Goal: Information Seeking & Learning: Understand process/instructions

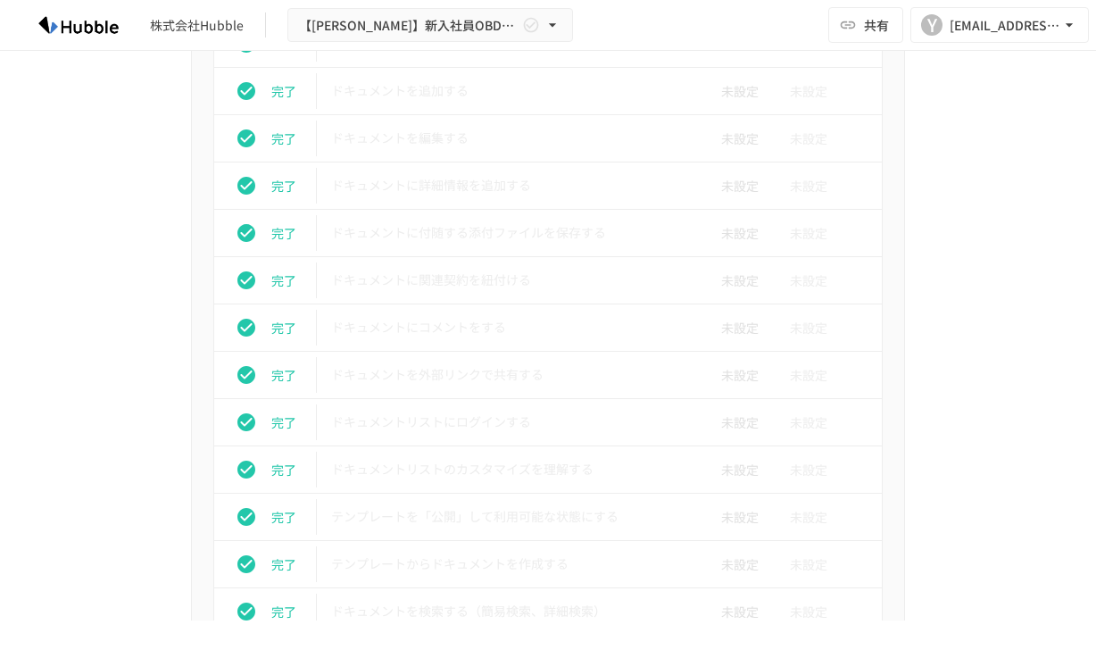
scroll to position [895, 0]
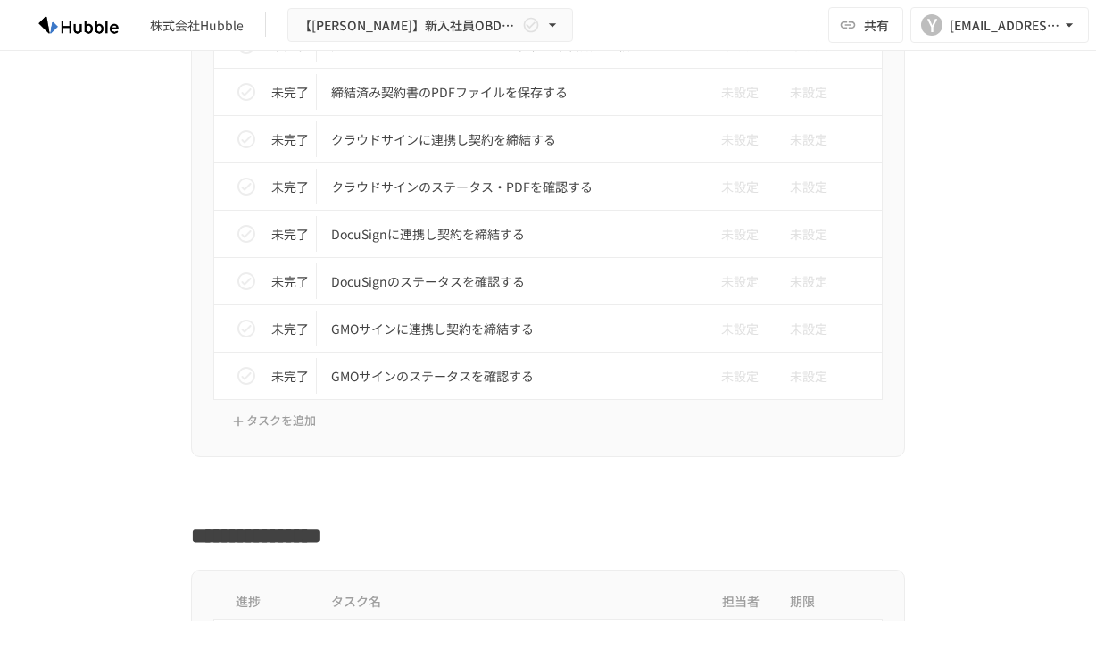
scroll to position [6182, 0]
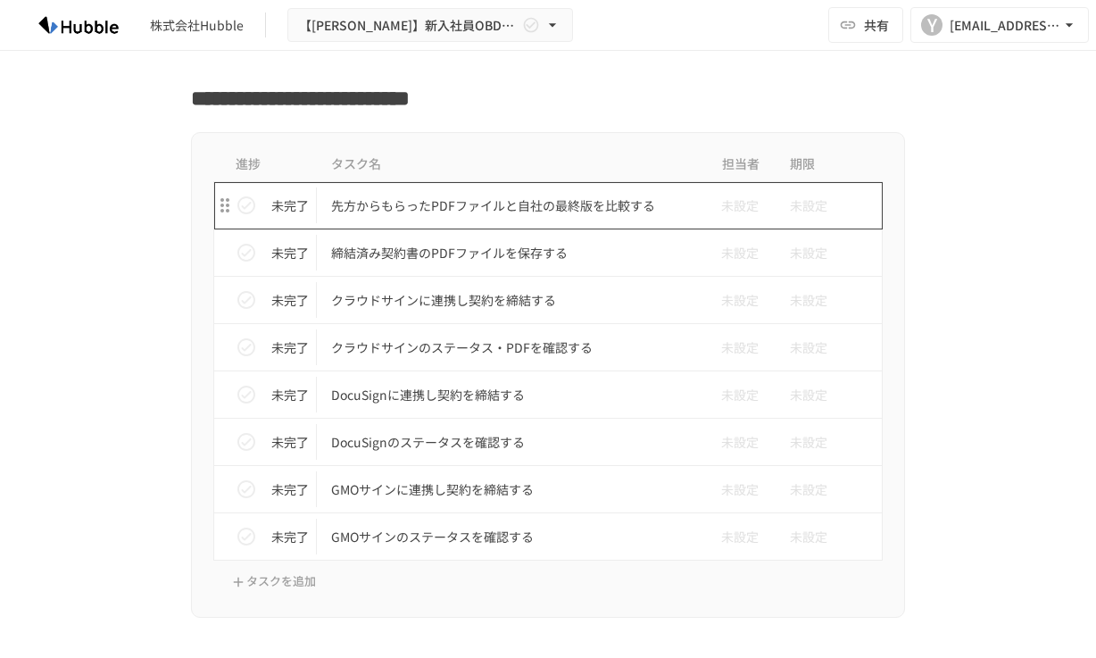
click at [619, 212] on p "先方からもらったPDFファイルと自社の最終版を比較する" at bounding box center [510, 206] width 359 height 22
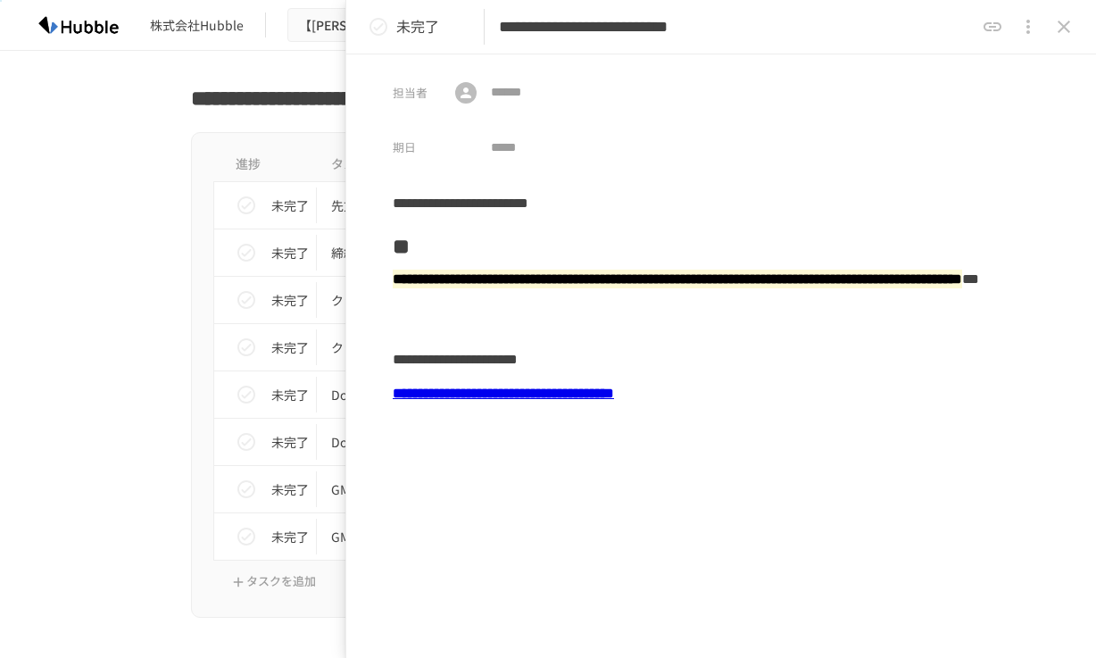
scroll to position [21, 0]
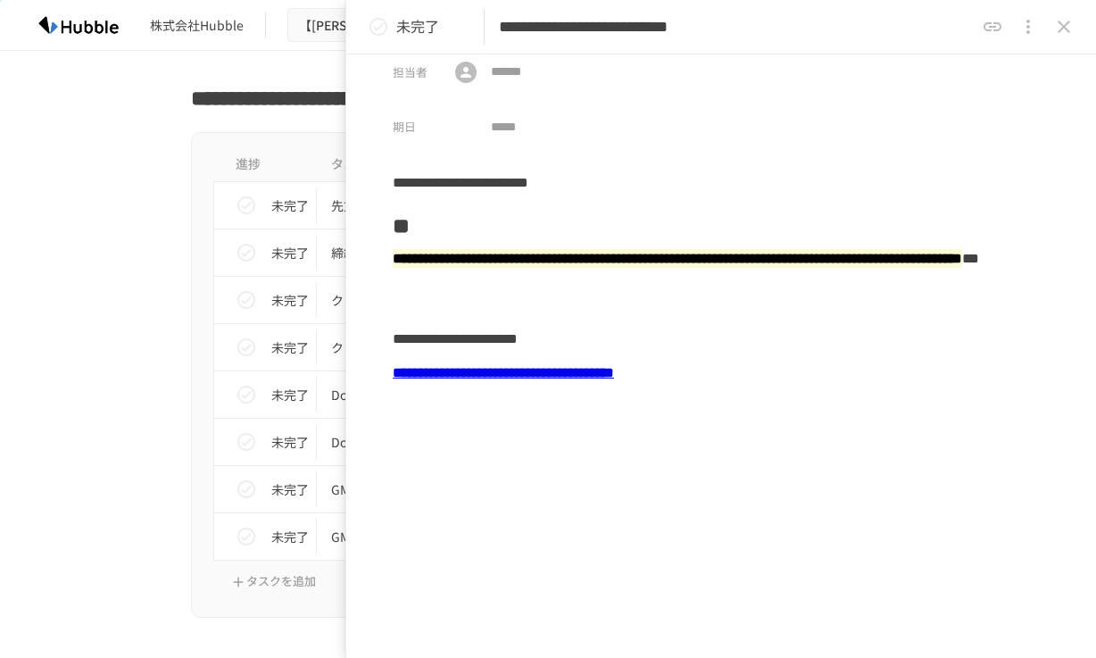
click at [614, 369] on b "**********" at bounding box center [503, 372] width 221 height 13
click at [688, 443] on input "**********" at bounding box center [728, 433] width 155 height 31
click at [645, 329] on div "**********" at bounding box center [721, 338] width 657 height 34
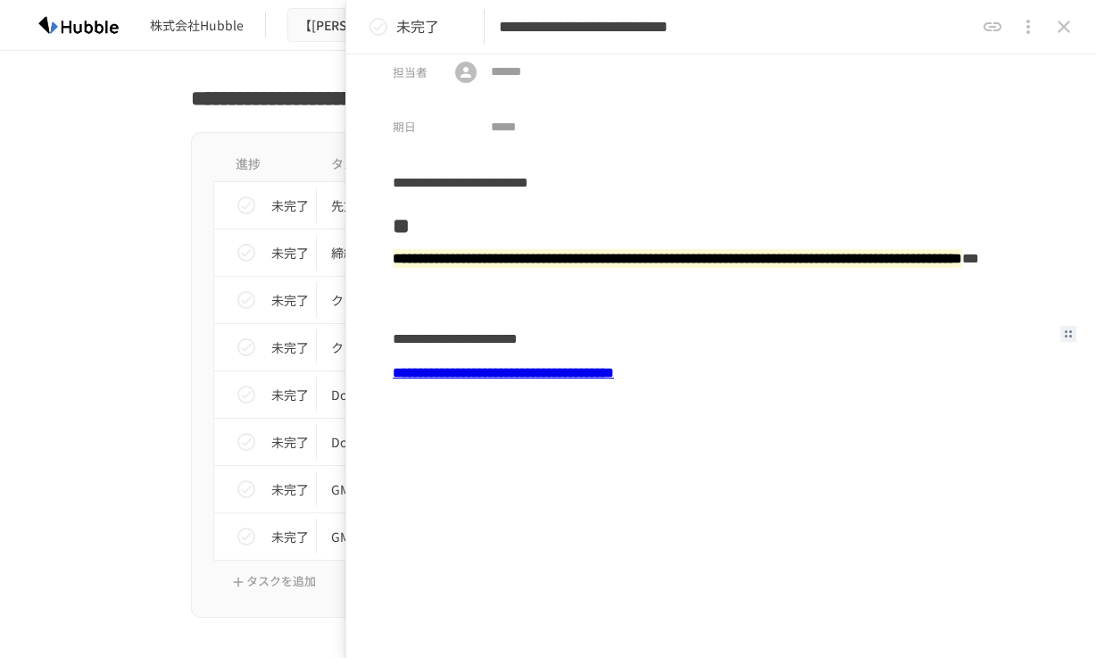
click at [375, 28] on icon "status" at bounding box center [378, 27] width 18 height 18
click at [1066, 24] on icon "close drawer" at bounding box center [1063, 27] width 12 height 12
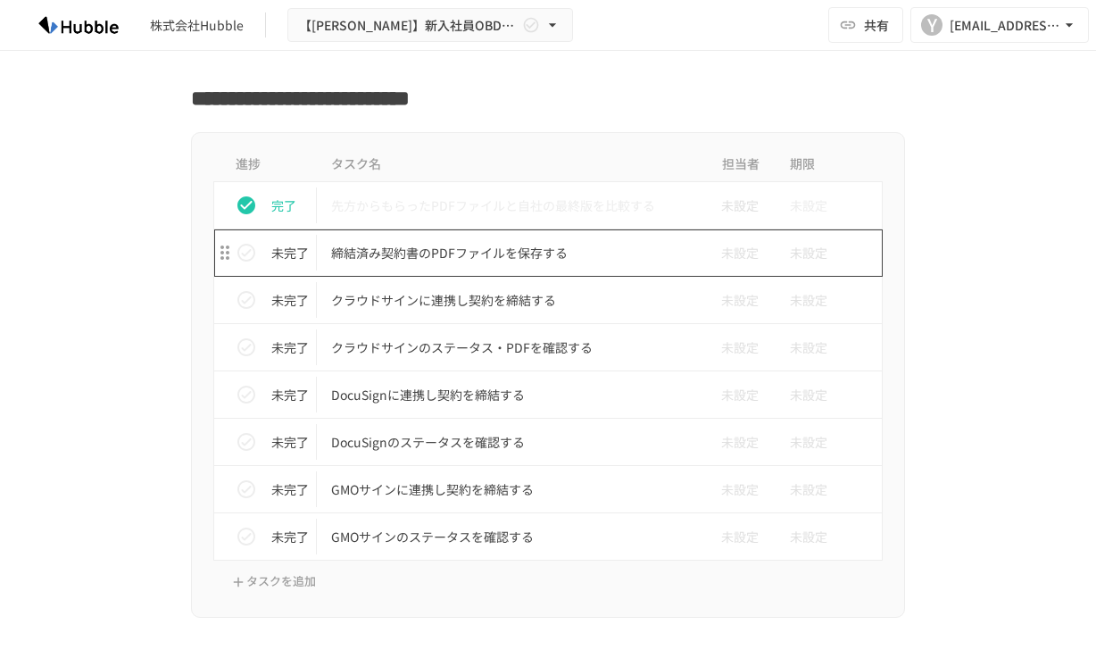
click at [583, 261] on p "締結済み契約書のPDFファイルを保存する" at bounding box center [510, 253] width 359 height 22
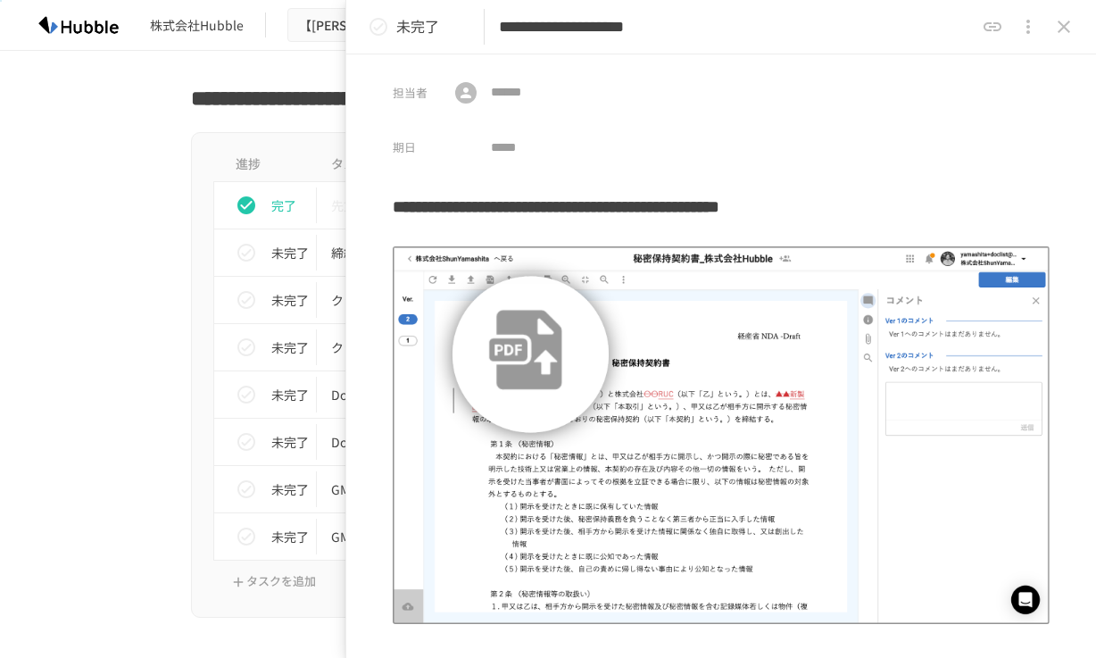
click at [380, 31] on icon "status" at bounding box center [378, 26] width 21 height 21
click at [1060, 29] on icon "close drawer" at bounding box center [1063, 27] width 12 height 12
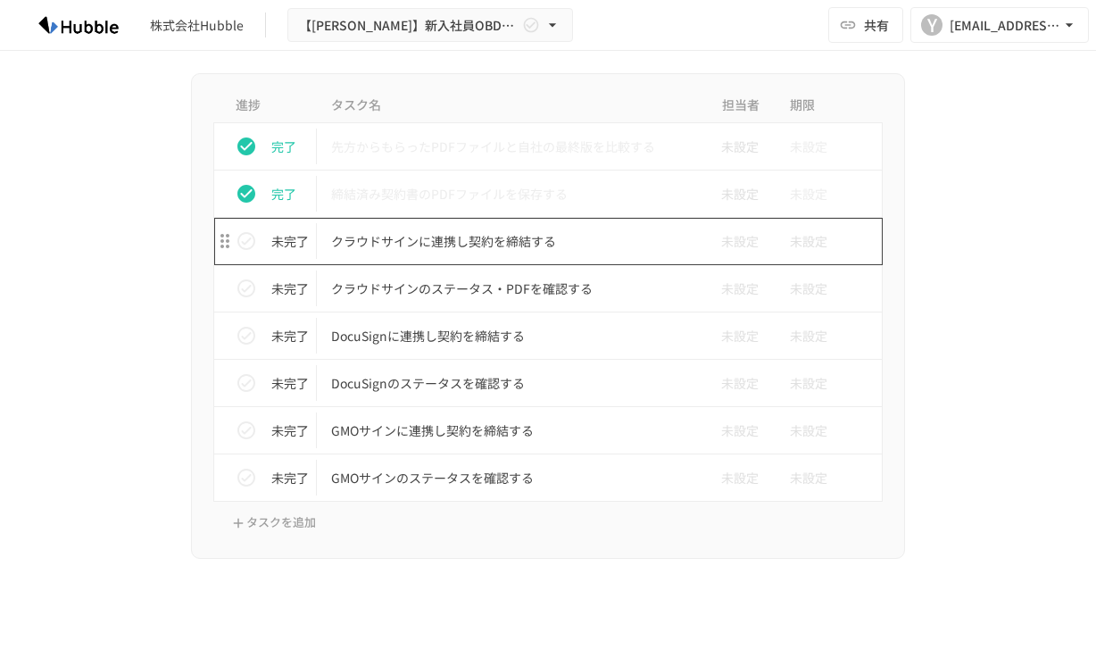
scroll to position [6265, 0]
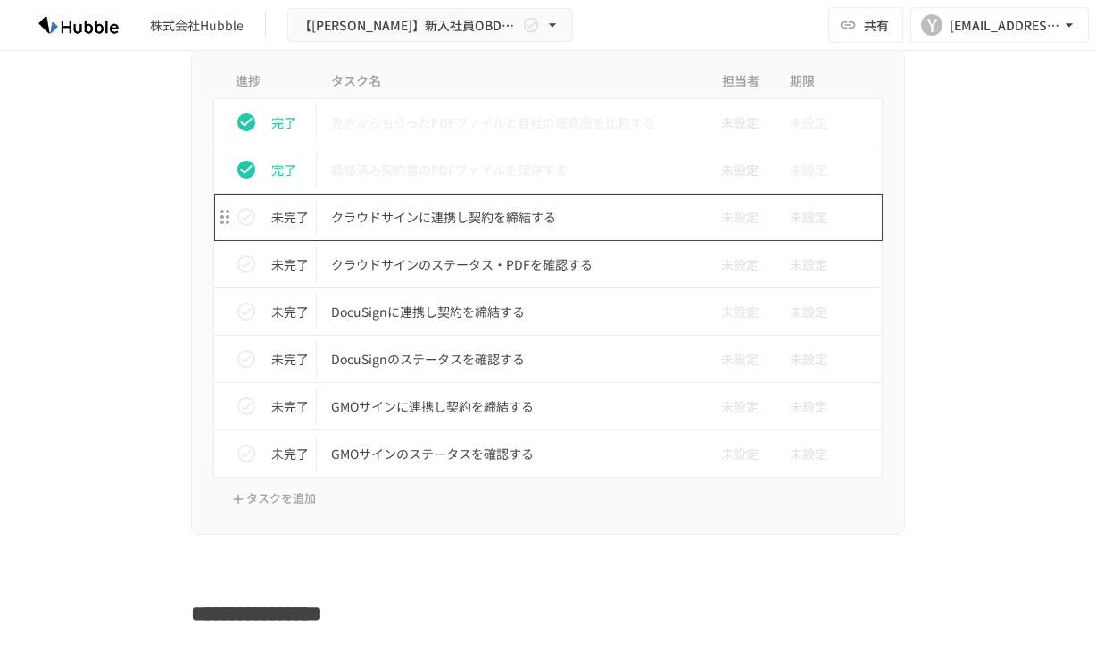
click at [550, 218] on p "クラウドサインに連携し契約を締結する" at bounding box center [510, 217] width 359 height 22
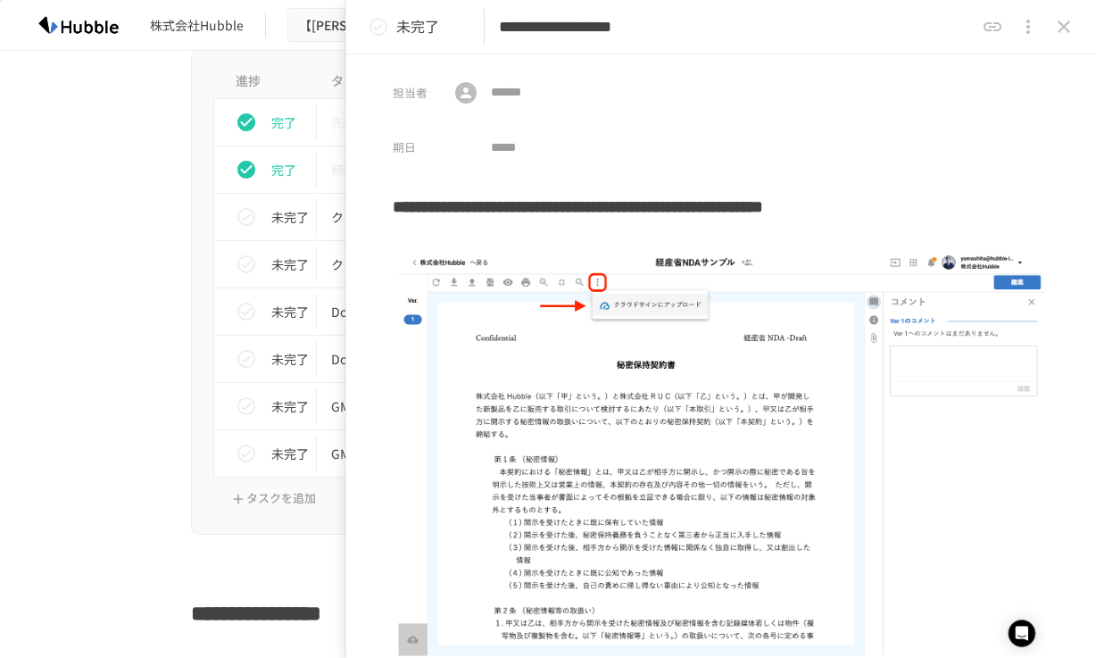
click at [1060, 33] on icon "close drawer" at bounding box center [1063, 26] width 21 height 21
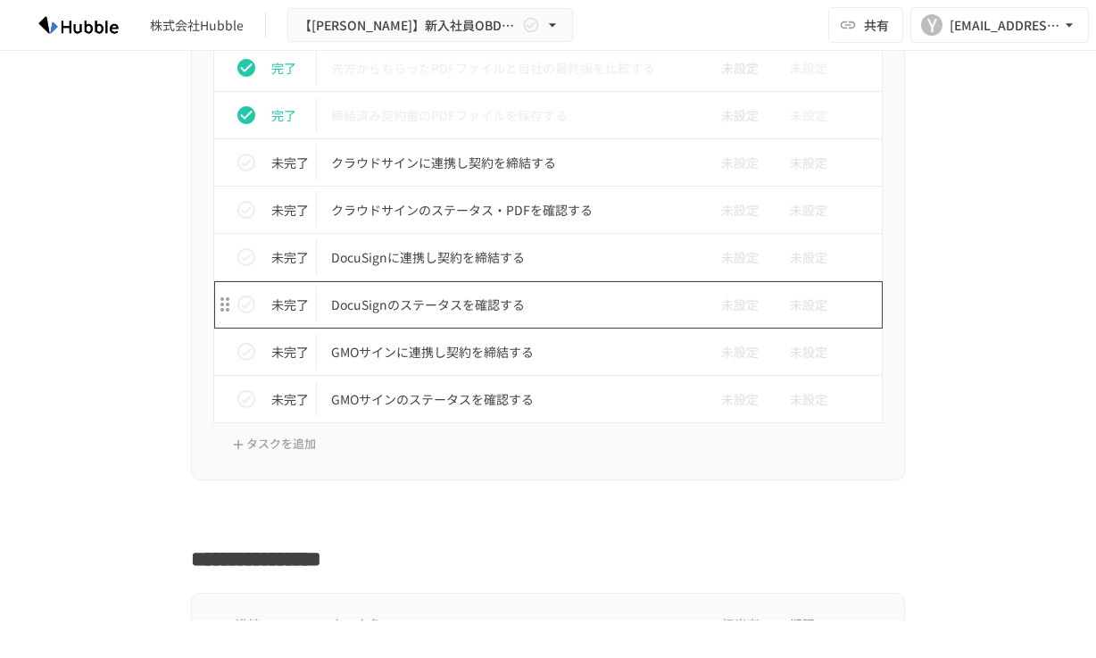
scroll to position [6362, 0]
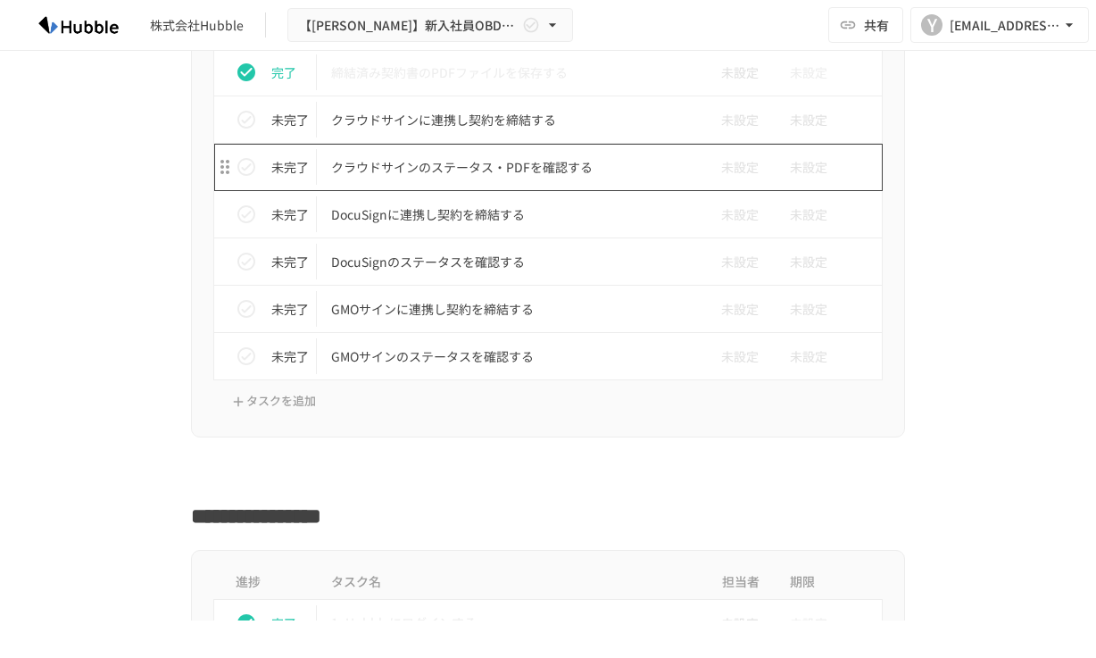
click at [559, 177] on p "クラウドサインのステータス・PDFを確認する" at bounding box center [510, 167] width 359 height 22
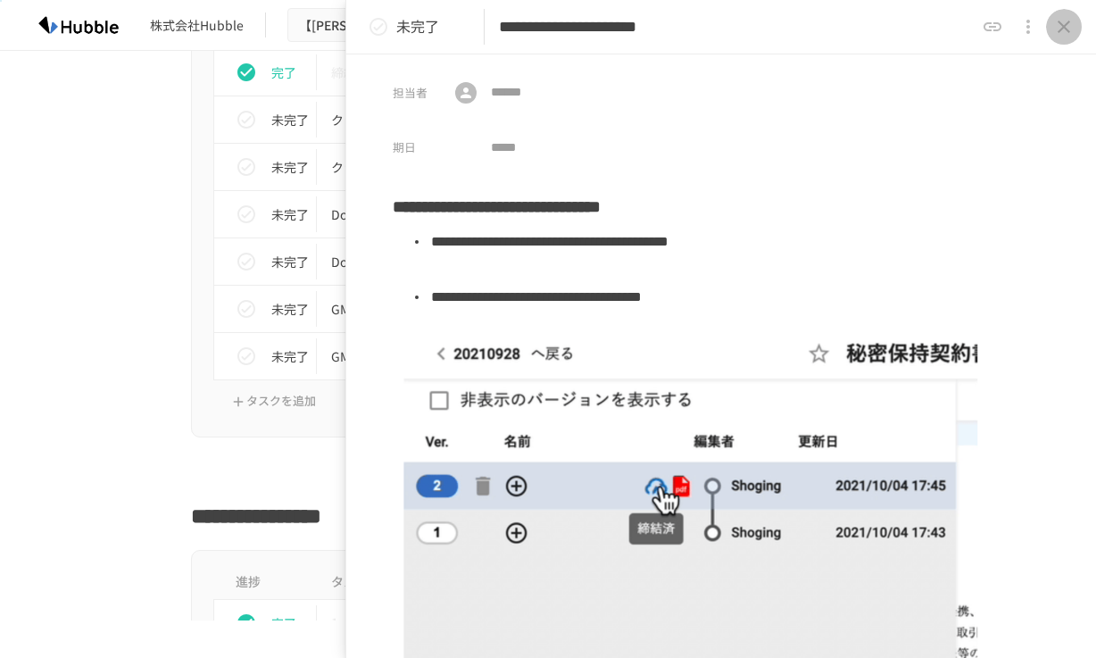
click at [1058, 20] on icon "close drawer" at bounding box center [1063, 26] width 21 height 21
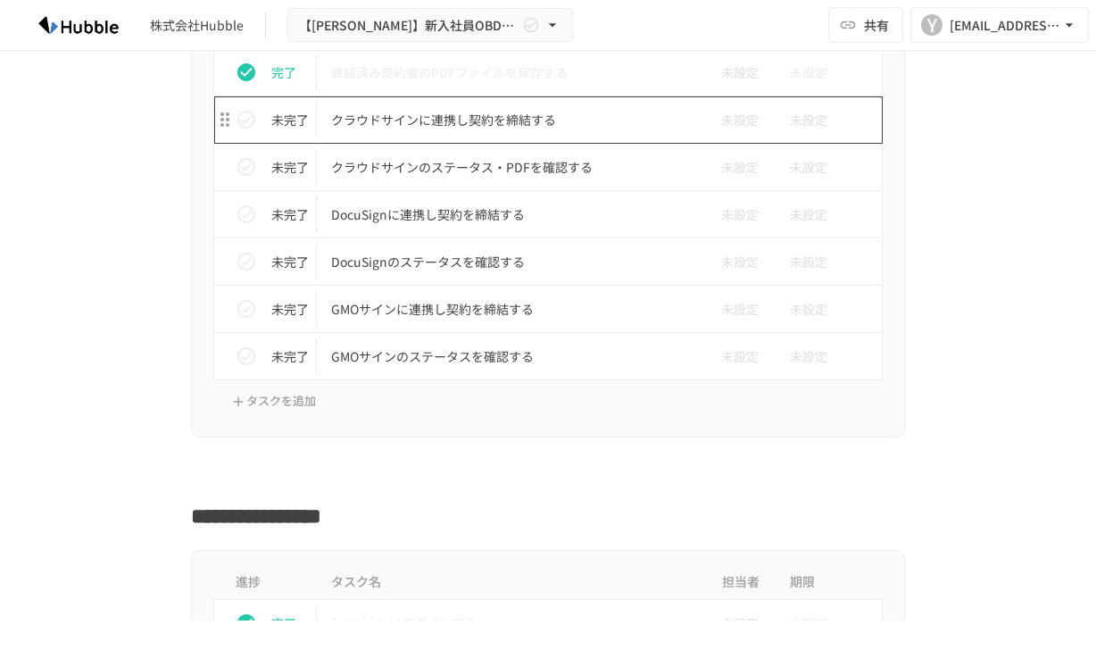
click at [546, 125] on p "クラウドサインに連携し契約を締結する" at bounding box center [510, 120] width 359 height 22
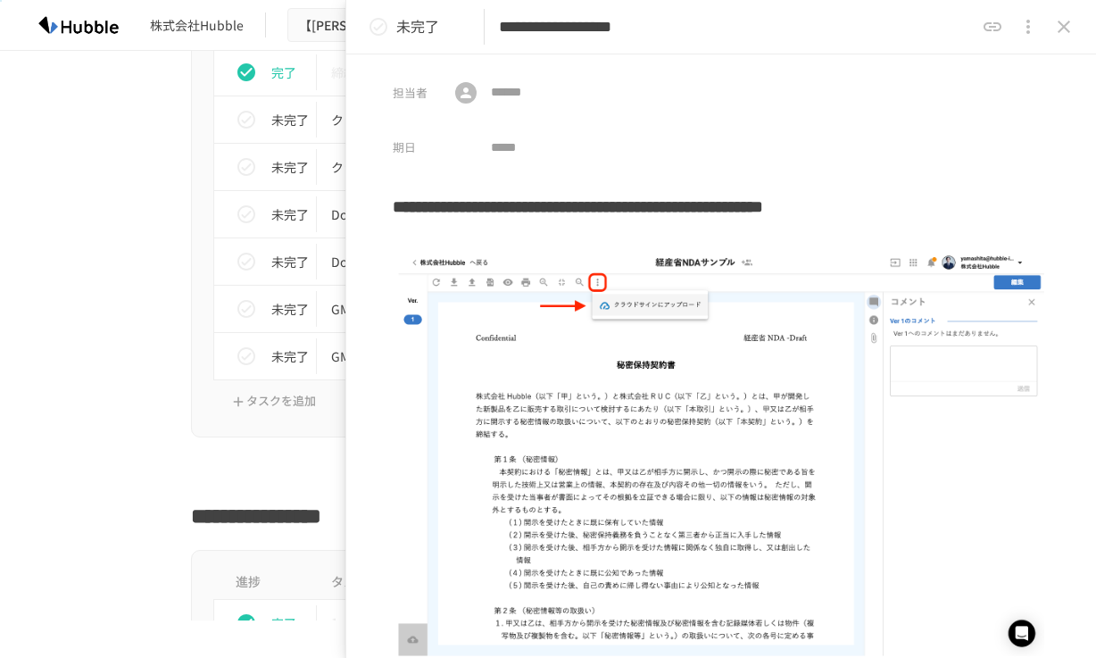
click at [379, 29] on icon "status" at bounding box center [378, 26] width 21 height 21
click at [1073, 19] on icon "close drawer" at bounding box center [1063, 26] width 21 height 21
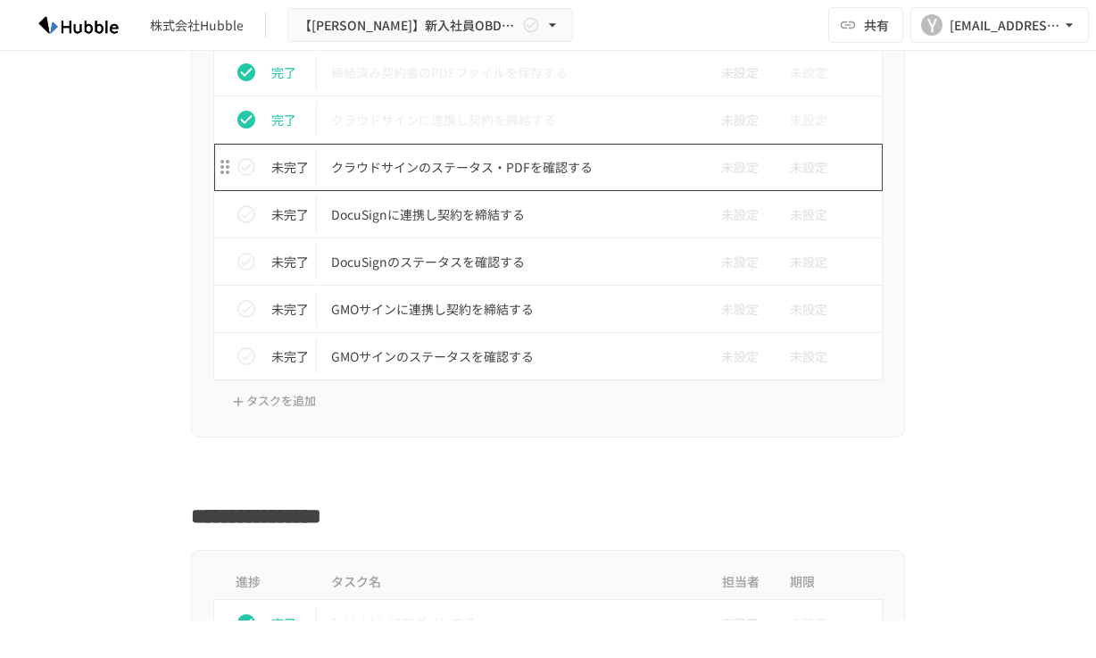
click at [550, 164] on p "クラウドサインのステータス・PDFを確認する" at bounding box center [510, 167] width 359 height 22
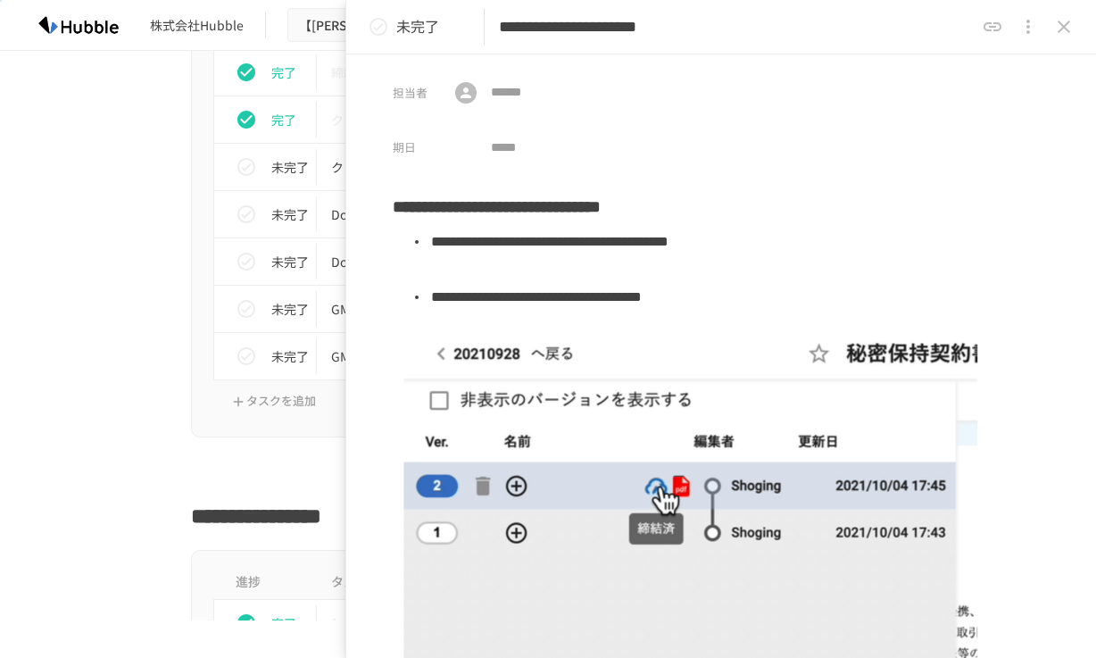
click at [378, 22] on icon "status" at bounding box center [378, 26] width 21 height 21
click at [381, 31] on icon "status" at bounding box center [378, 26] width 21 height 21
click at [1065, 36] on icon "close drawer" at bounding box center [1063, 26] width 21 height 21
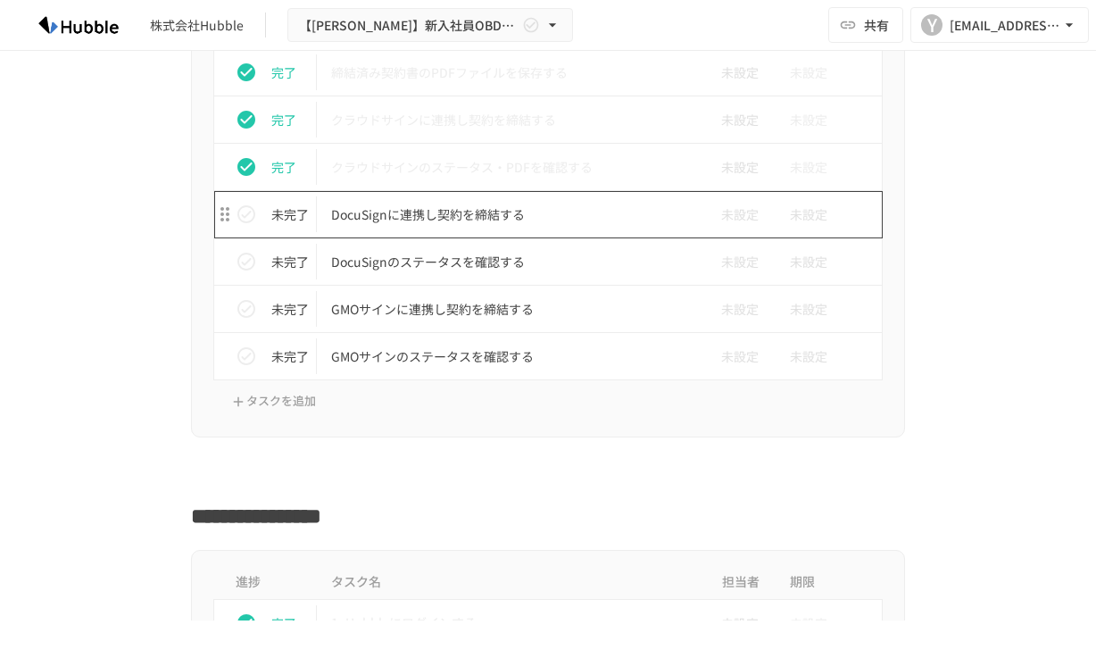
click at [496, 212] on p "DocuSignに連携し契約を締結する" at bounding box center [510, 214] width 359 height 22
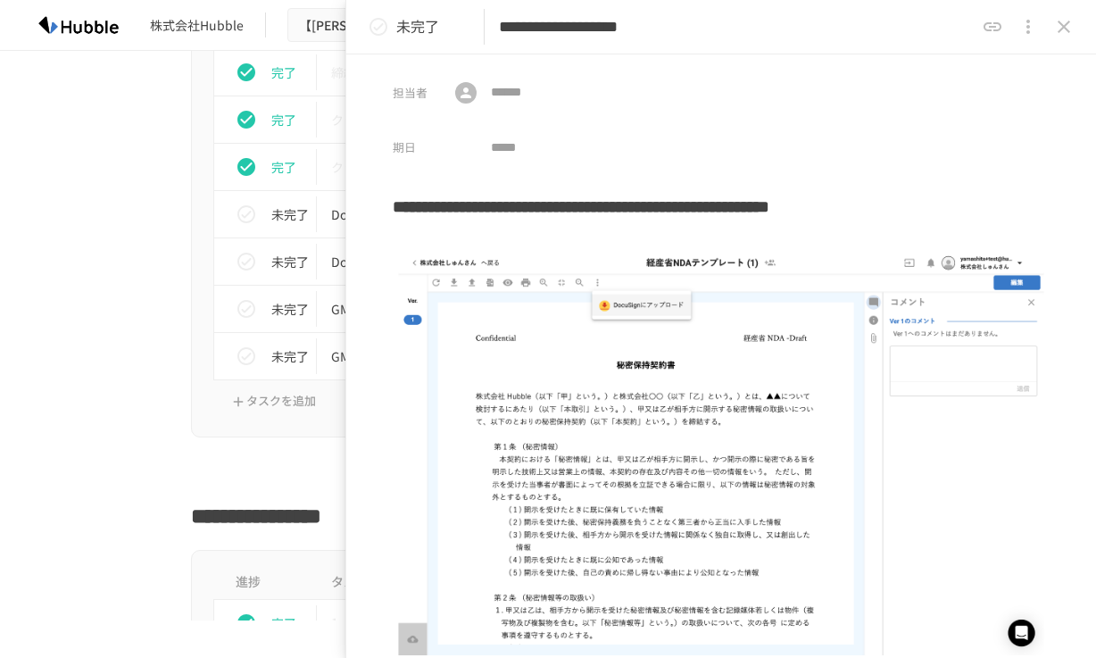
click at [378, 22] on icon "status" at bounding box center [378, 26] width 21 height 21
click at [1064, 32] on icon "close drawer" at bounding box center [1063, 26] width 21 height 21
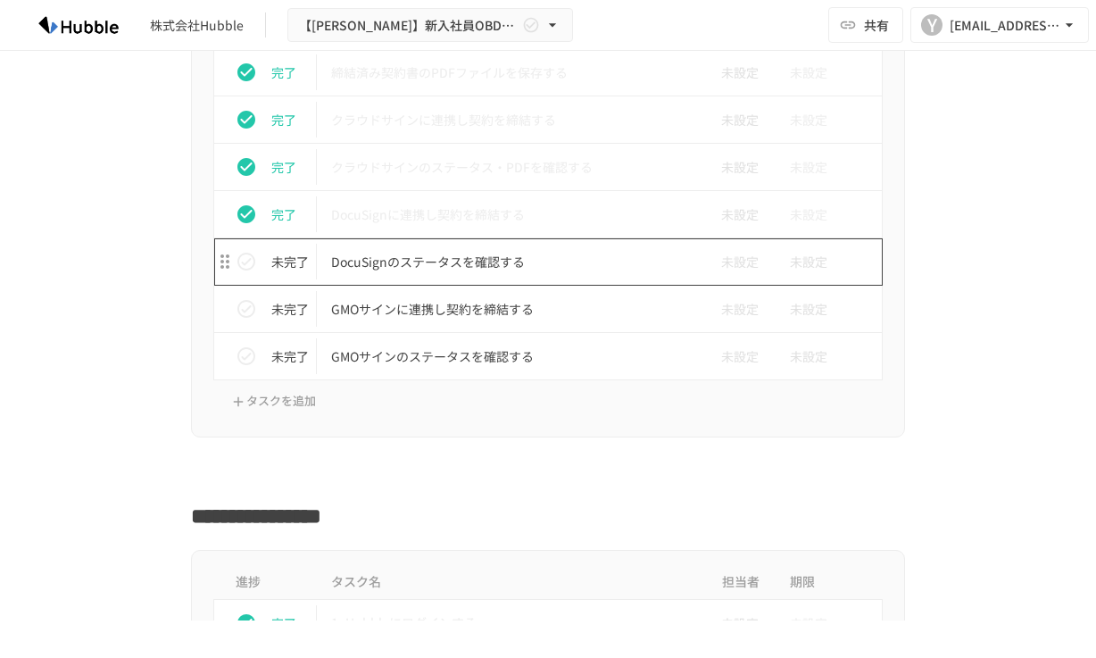
click at [512, 263] on p "DocuSignのステータスを確認する" at bounding box center [510, 262] width 359 height 22
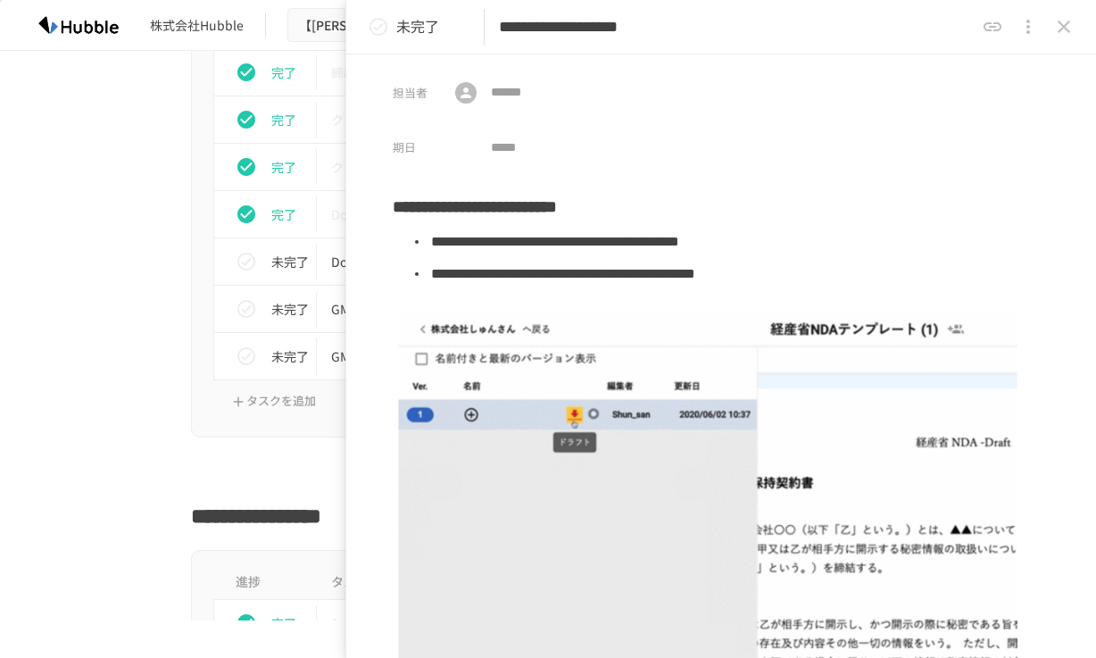
click at [374, 25] on icon "status" at bounding box center [378, 26] width 21 height 21
click at [1060, 29] on icon "close drawer" at bounding box center [1063, 27] width 12 height 12
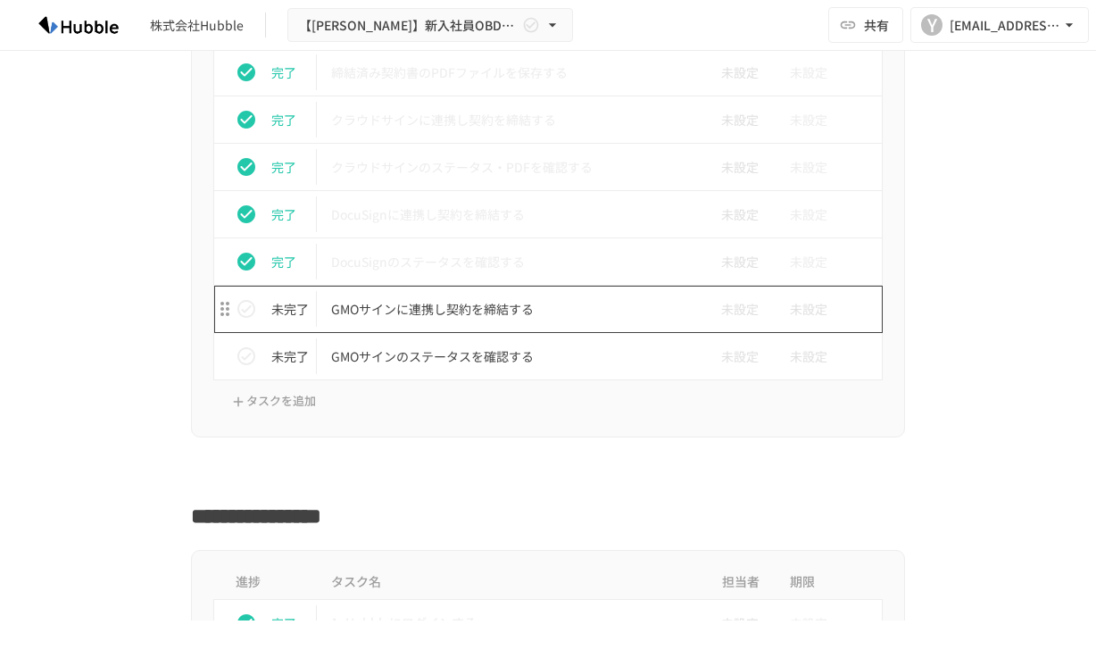
click at [451, 305] on p "GMOサインに連携し契約を締結する" at bounding box center [510, 309] width 359 height 22
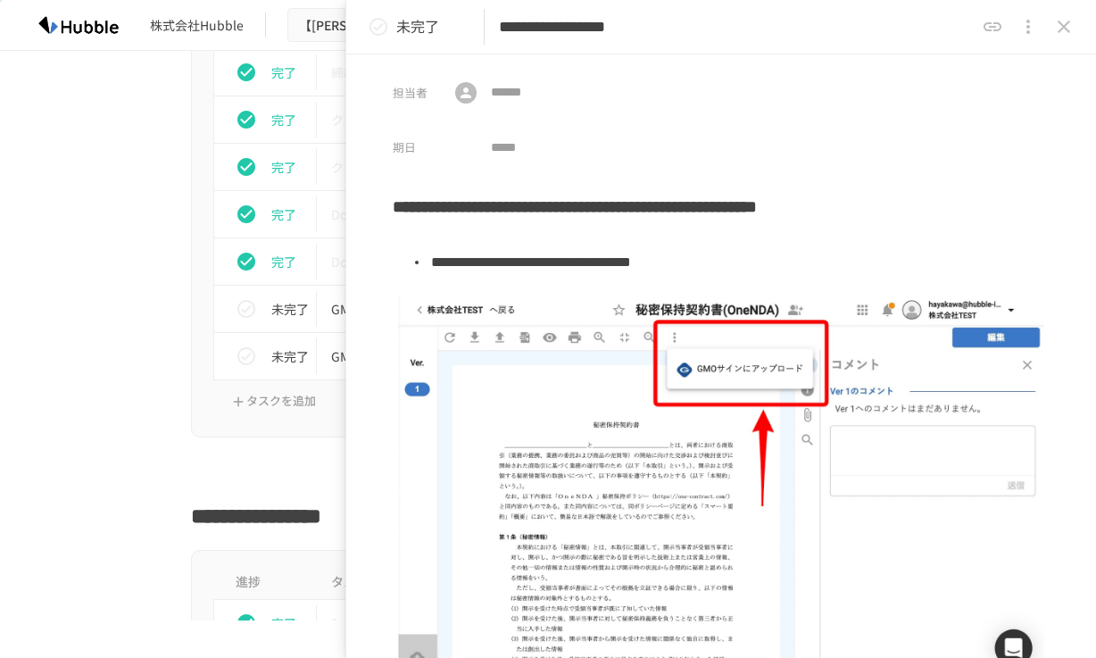
click at [377, 31] on icon "status" at bounding box center [378, 26] width 21 height 21
click at [1056, 27] on icon "close drawer" at bounding box center [1063, 26] width 21 height 21
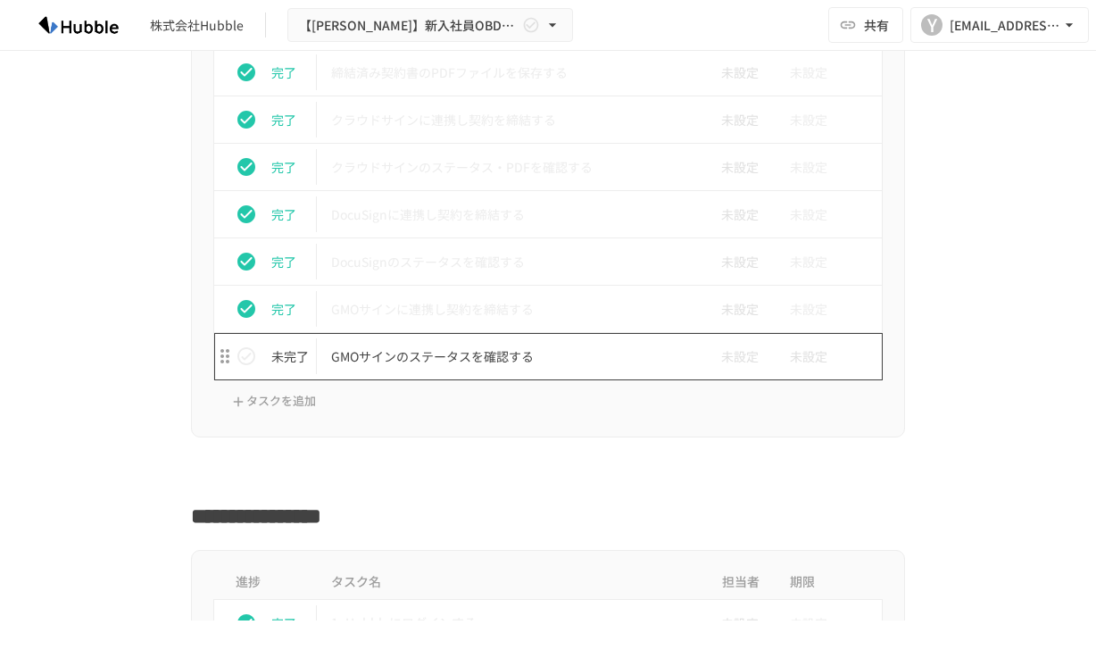
click at [448, 360] on p "GMOサインのステータスを確認する" at bounding box center [510, 356] width 359 height 22
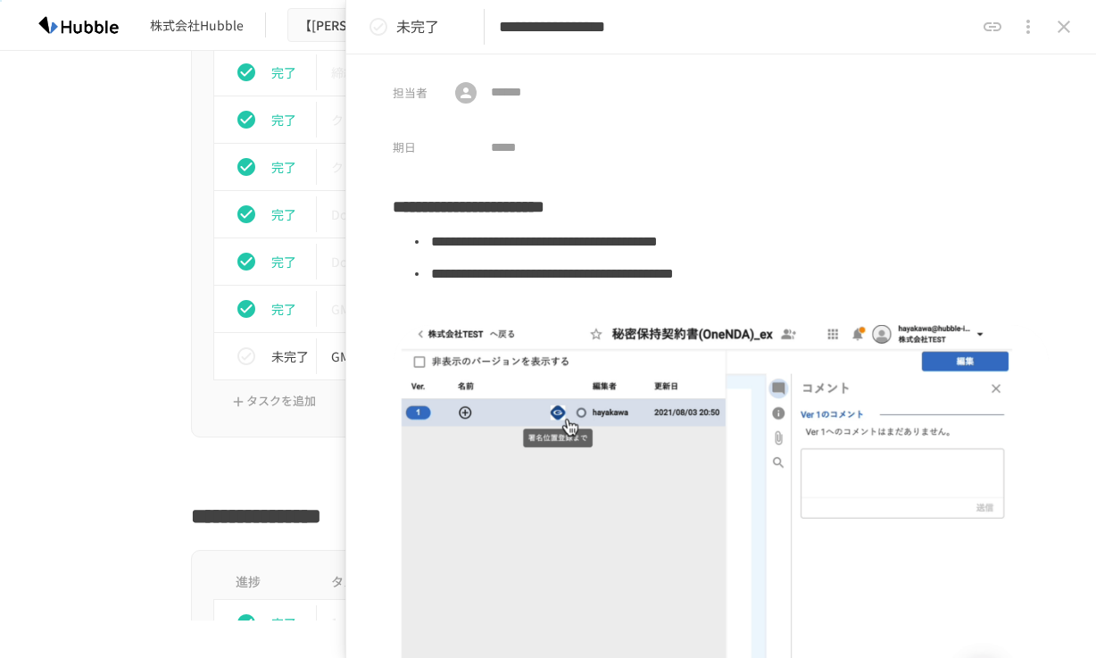
click at [375, 27] on icon "status" at bounding box center [378, 26] width 21 height 21
click at [1059, 28] on icon "close drawer" at bounding box center [1063, 26] width 21 height 21
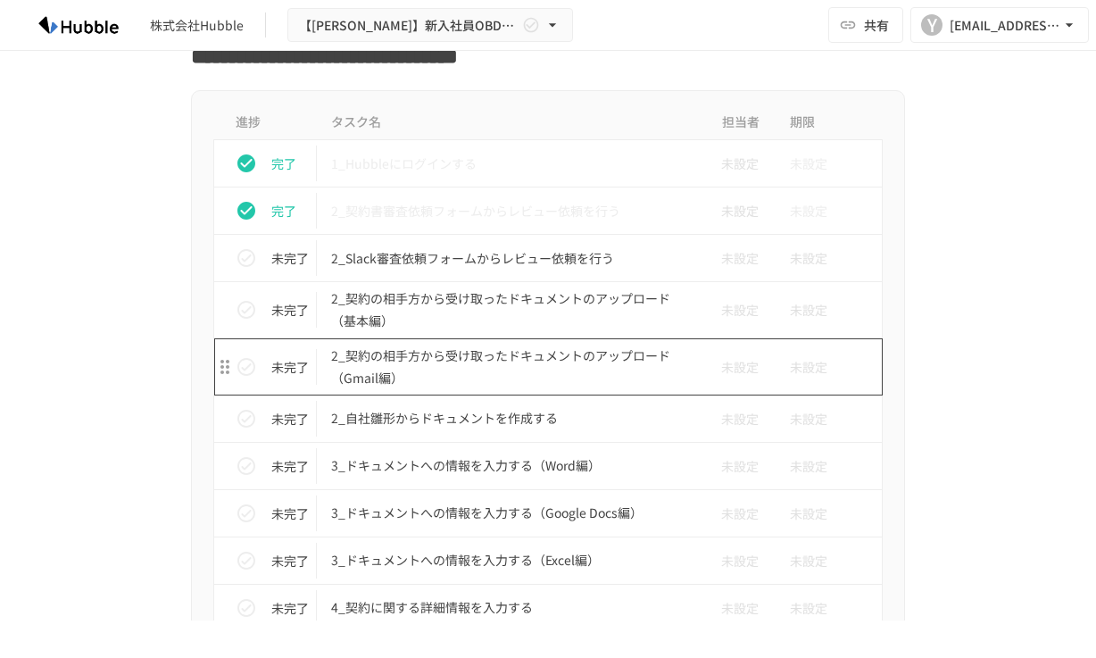
scroll to position [2918, 0]
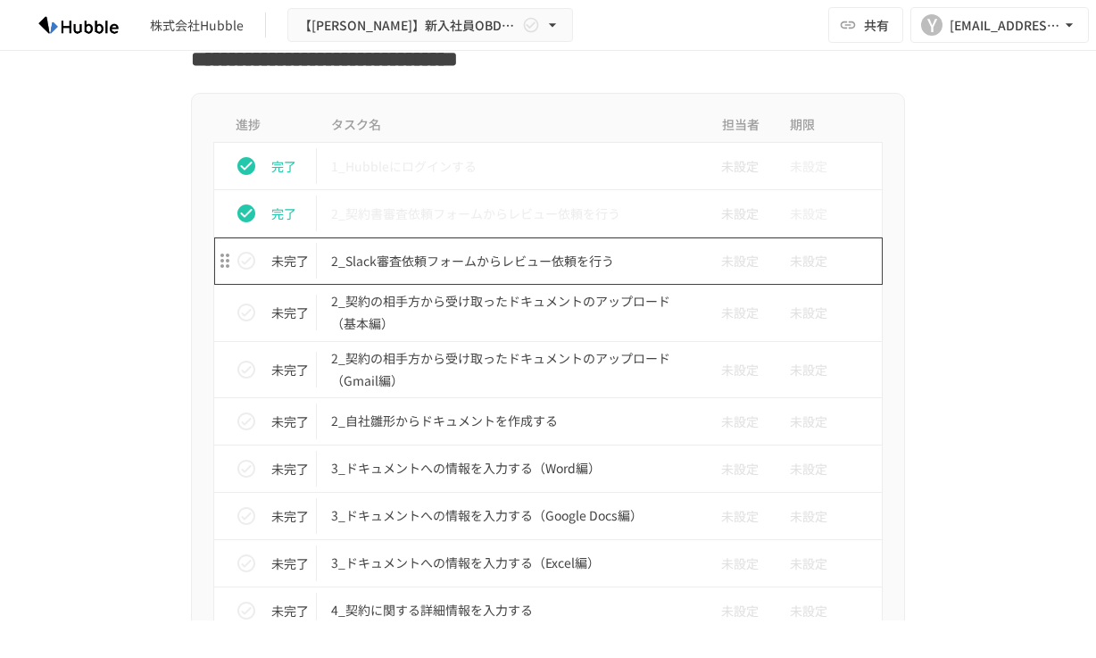
click at [565, 260] on p "2_Slack審査依頼フォームからレビュー依頼を行う" at bounding box center [510, 261] width 359 height 22
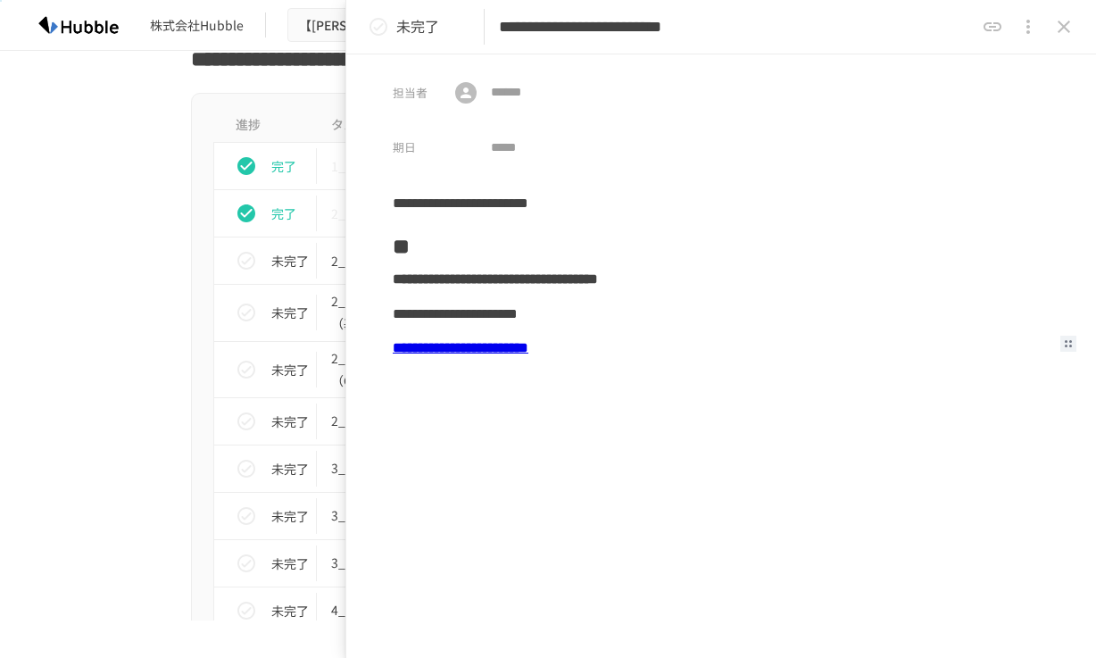
click at [528, 351] on b "**********" at bounding box center [461, 347] width 136 height 13
click at [528, 343] on b "**********" at bounding box center [461, 347] width 136 height 13
click at [608, 407] on input "**********" at bounding box center [644, 408] width 155 height 31
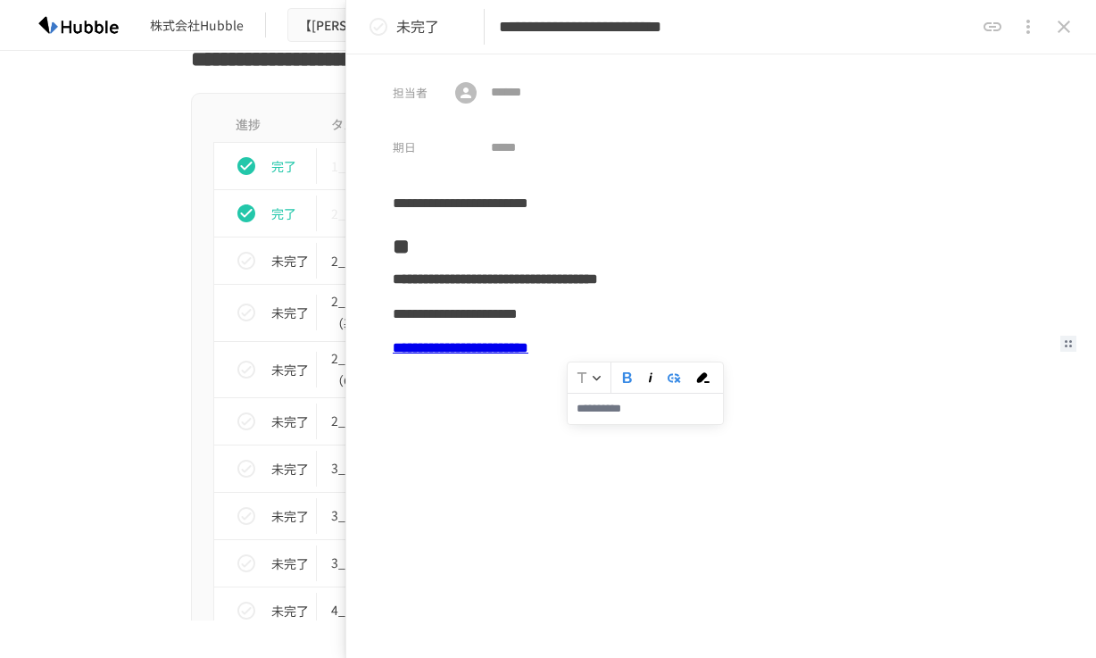
click at [1060, 23] on icon "close drawer" at bounding box center [1063, 27] width 12 height 12
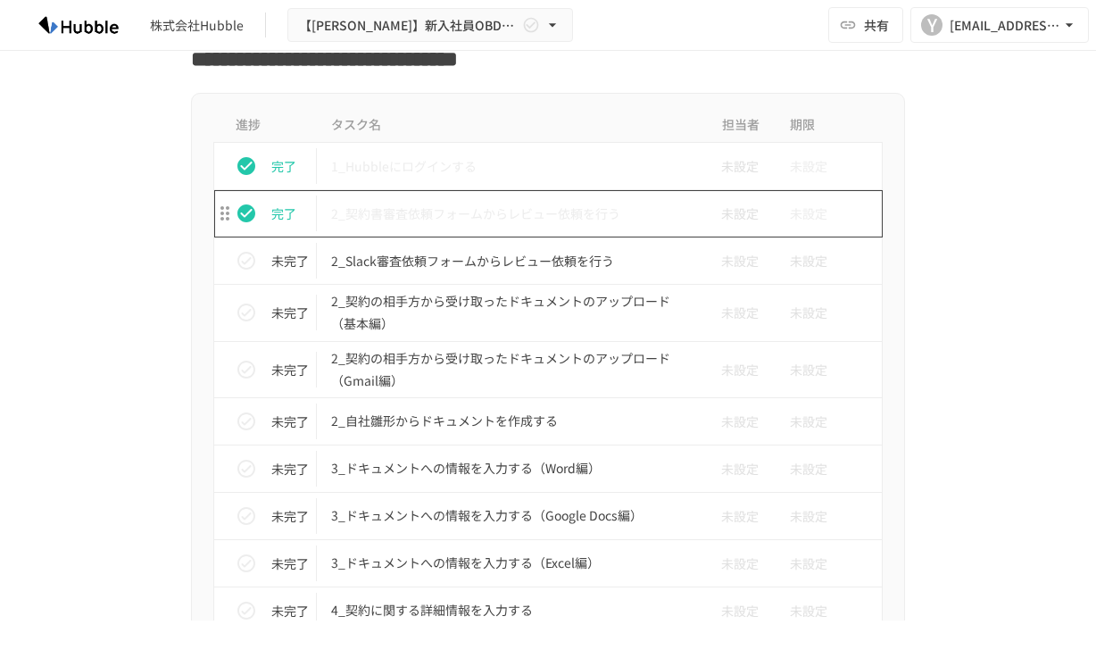
click at [544, 228] on td "2_契約書審査依頼フォームからレビュー依頼を行う" at bounding box center [510, 213] width 387 height 47
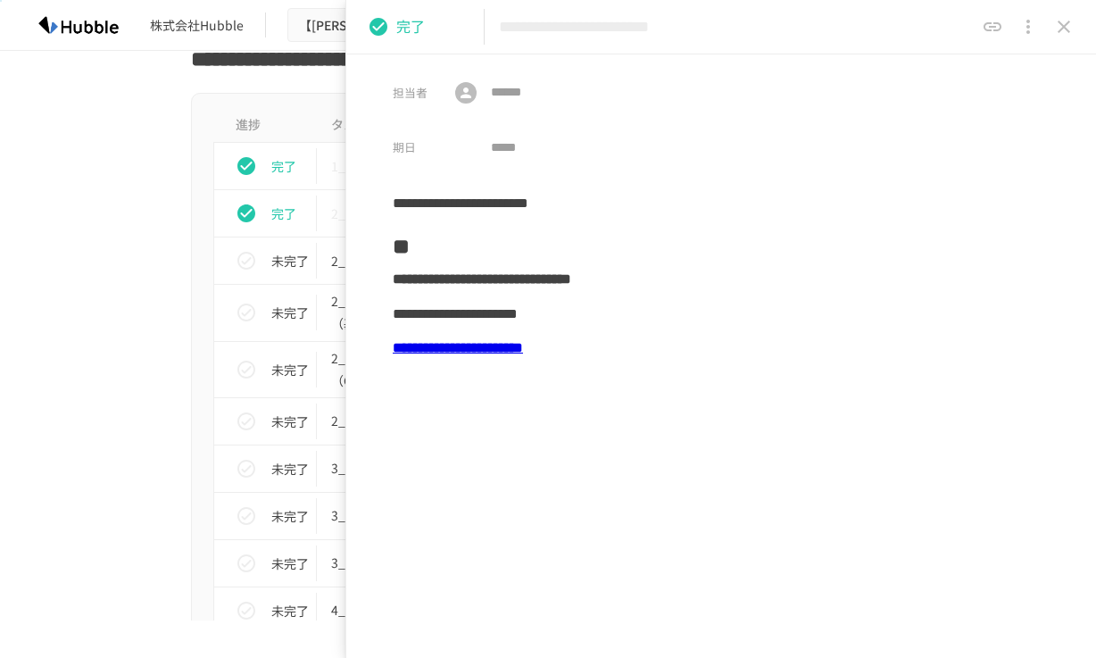
click at [523, 344] on b "**********" at bounding box center [458, 347] width 130 height 13
click at [649, 410] on input "**********" at bounding box center [692, 408] width 155 height 31
click at [1059, 22] on icon "close drawer" at bounding box center [1063, 27] width 12 height 12
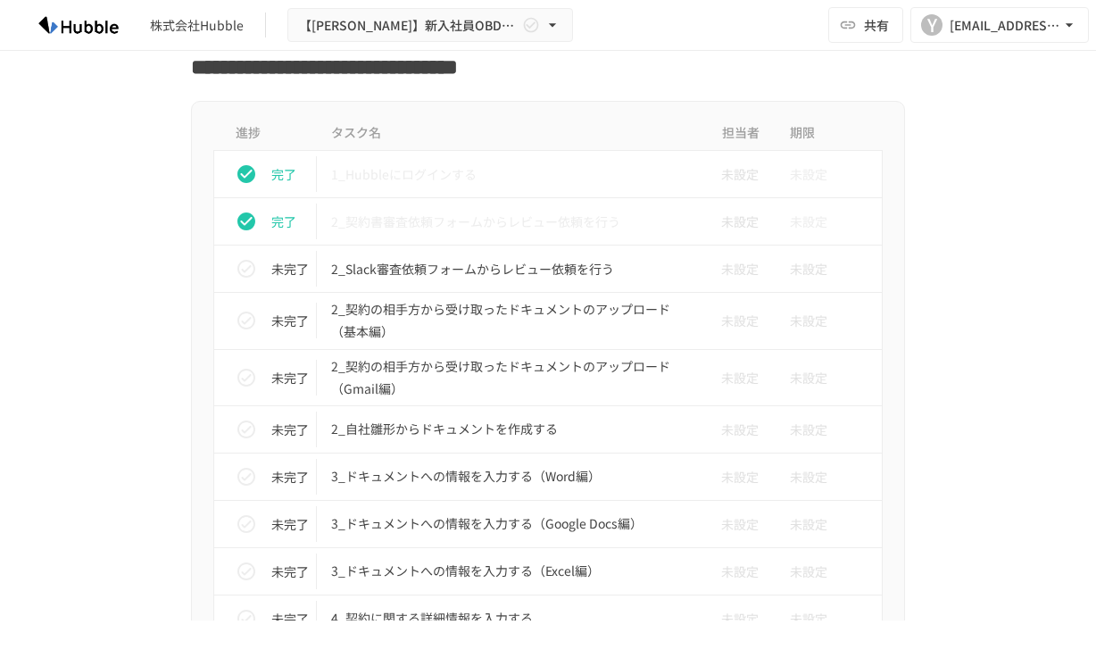
scroll to position [2849, 0]
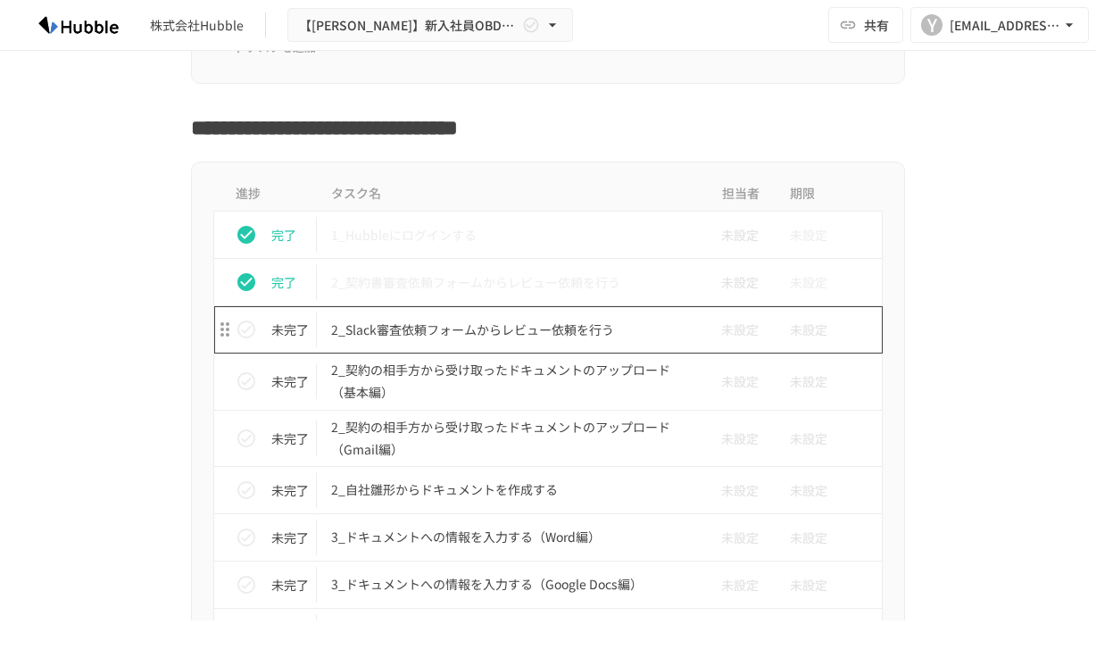
click at [563, 319] on p "2_Slack審査依頼フォームからレビュー依頼を行う" at bounding box center [510, 330] width 359 height 22
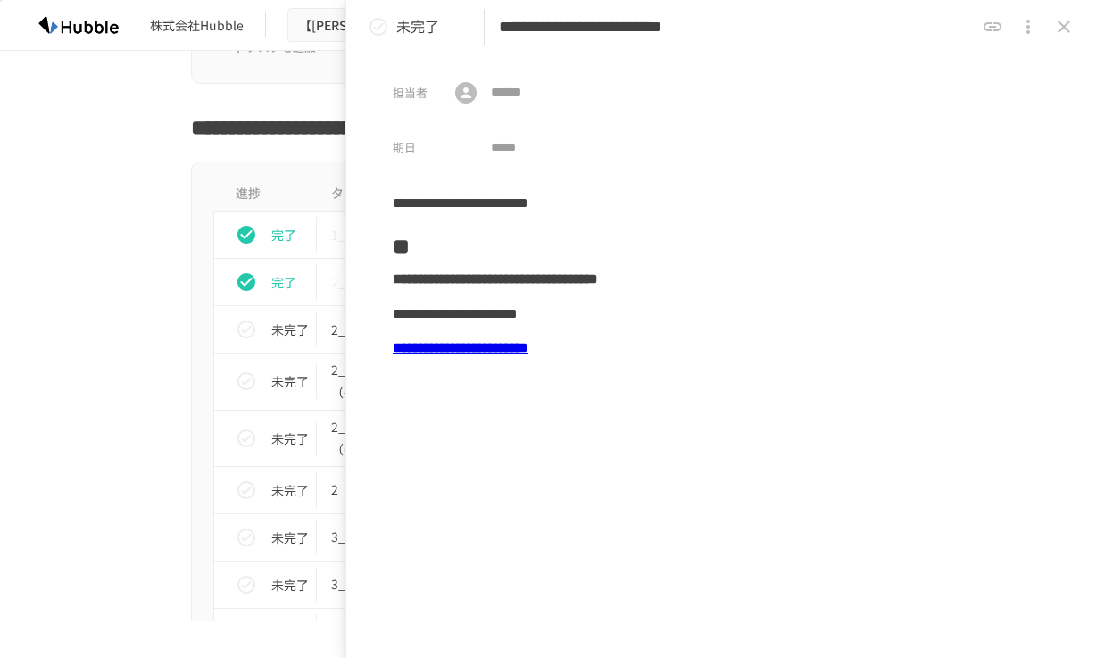
click at [384, 25] on icon "status" at bounding box center [378, 26] width 21 height 21
click at [1063, 19] on icon "close drawer" at bounding box center [1063, 26] width 21 height 21
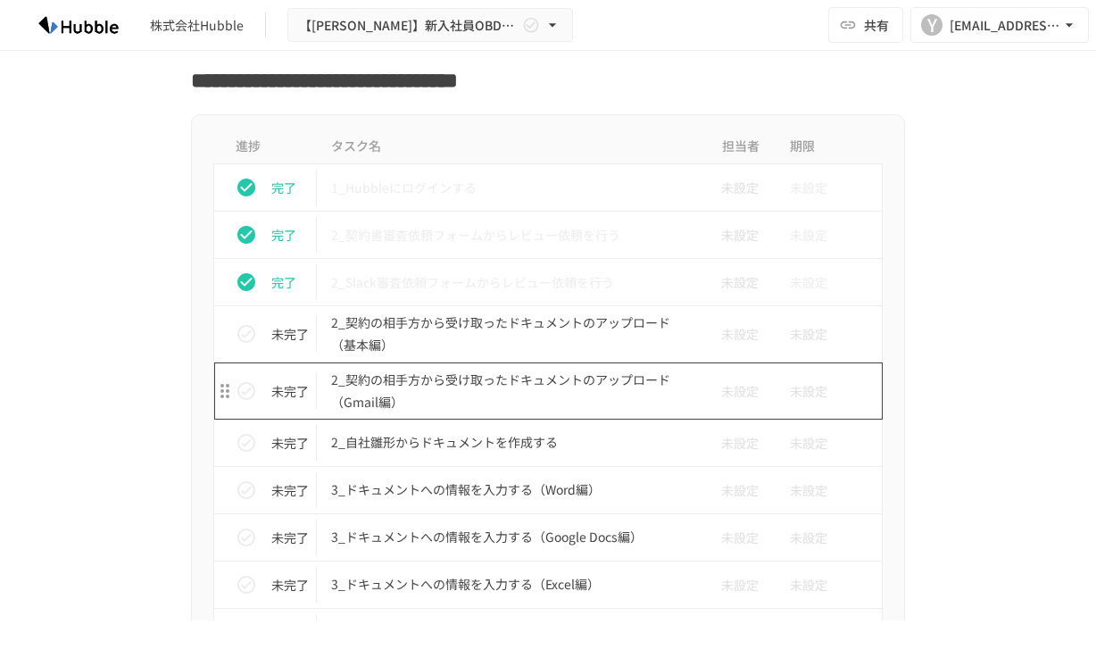
scroll to position [2874, 0]
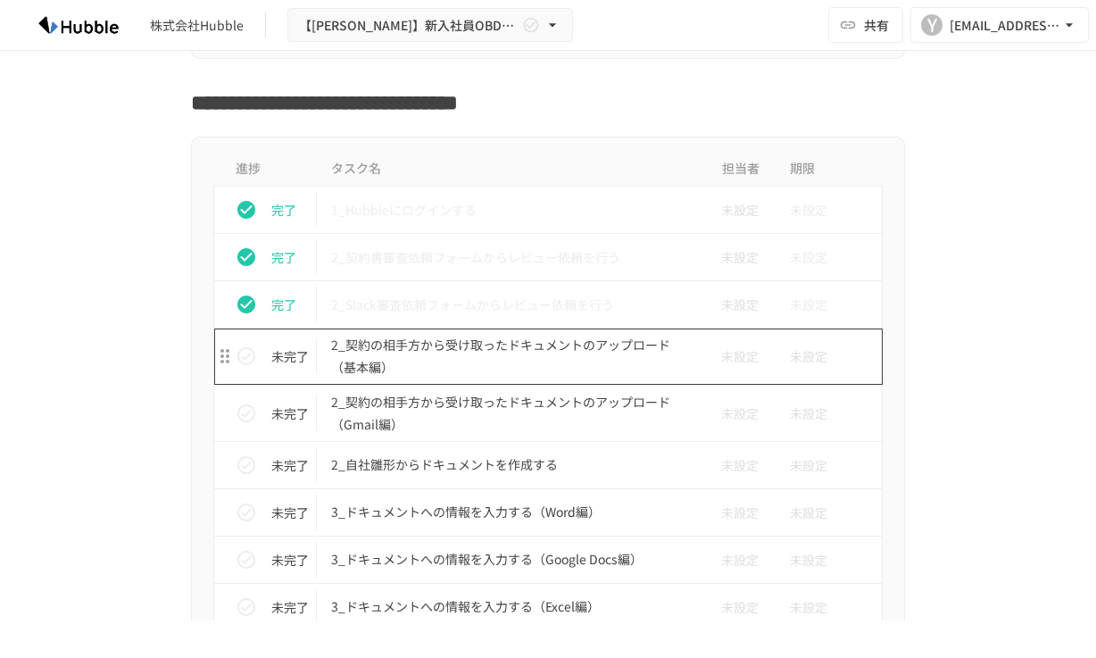
click at [592, 341] on p "2_契約の相手方から受け取ったドキュメントのアップロード（基本編）" at bounding box center [510, 356] width 359 height 45
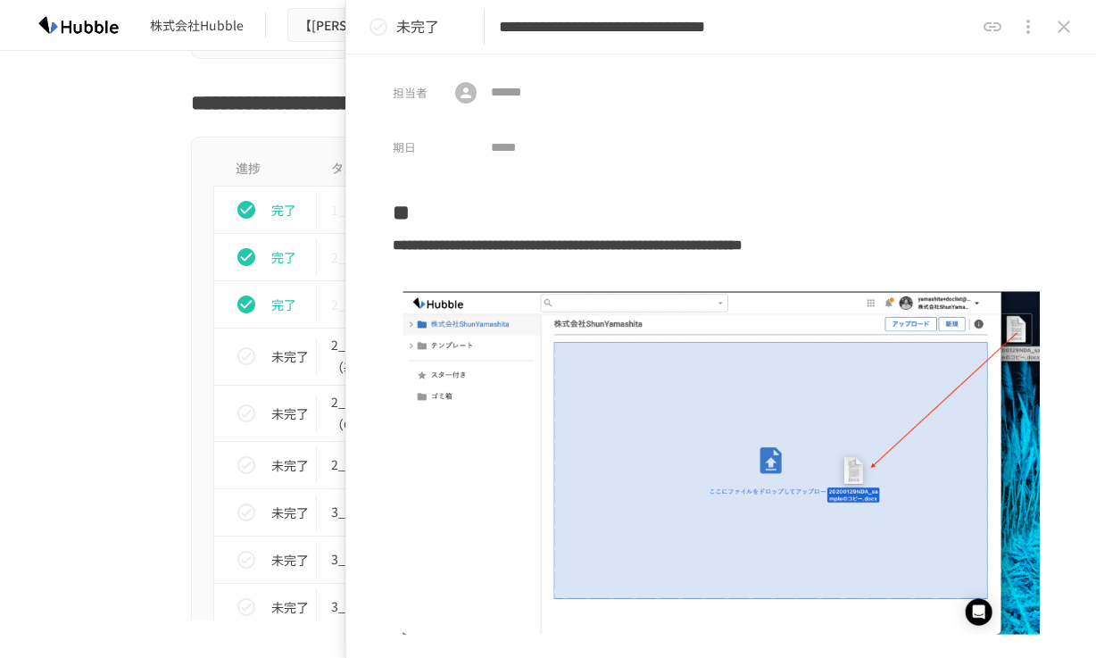
click at [380, 29] on icon "status" at bounding box center [378, 26] width 21 height 21
click at [1056, 34] on icon "close drawer" at bounding box center [1063, 26] width 21 height 21
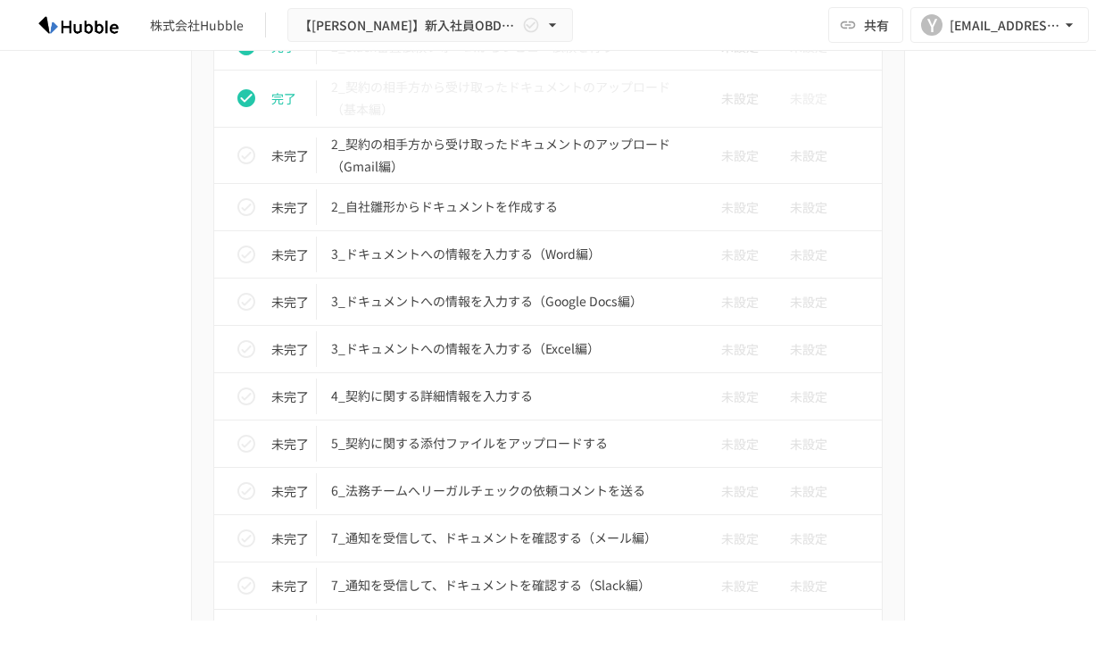
scroll to position [3198, 0]
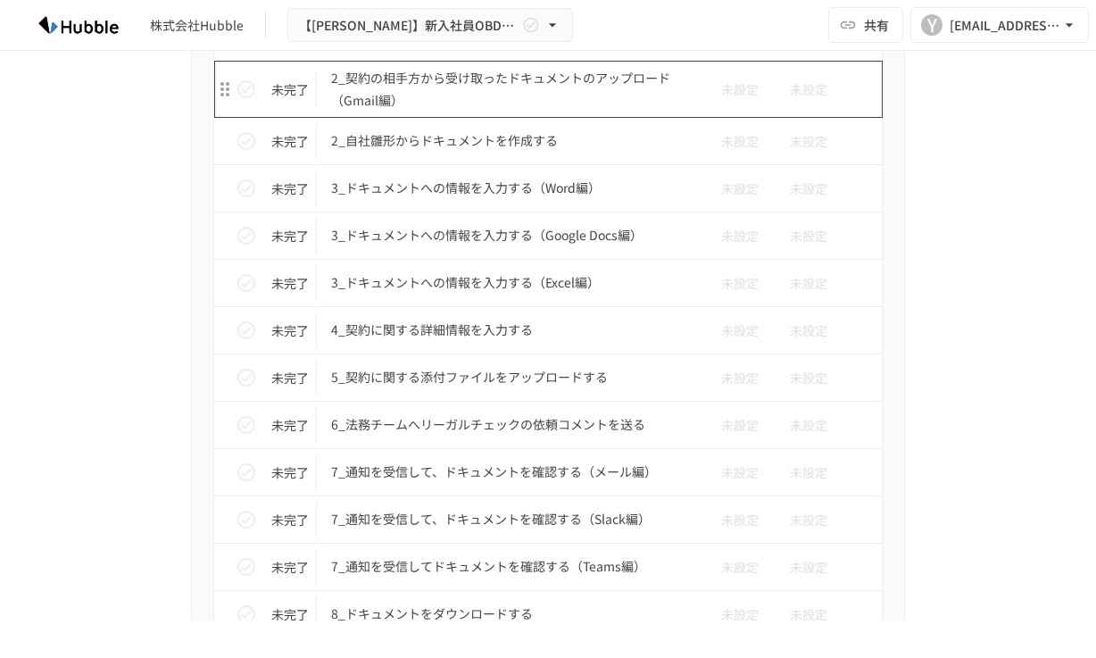
click at [605, 99] on p "2_契約の相手方から受け取ったドキュメントのアップロード（Gmail編）" at bounding box center [510, 89] width 359 height 45
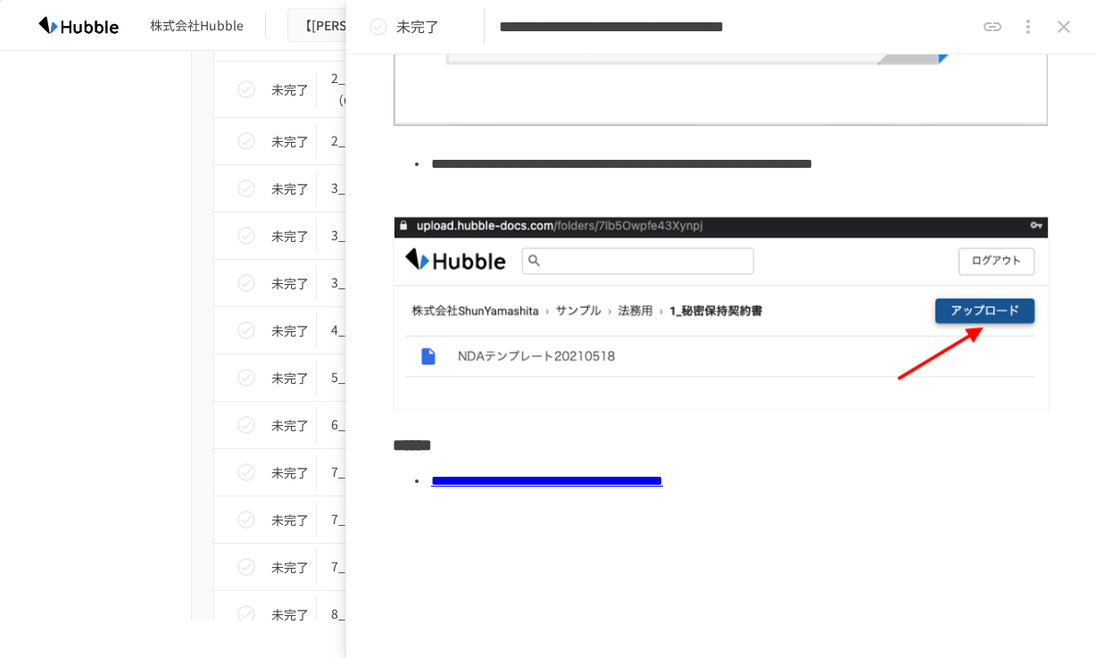
scroll to position [721, 0]
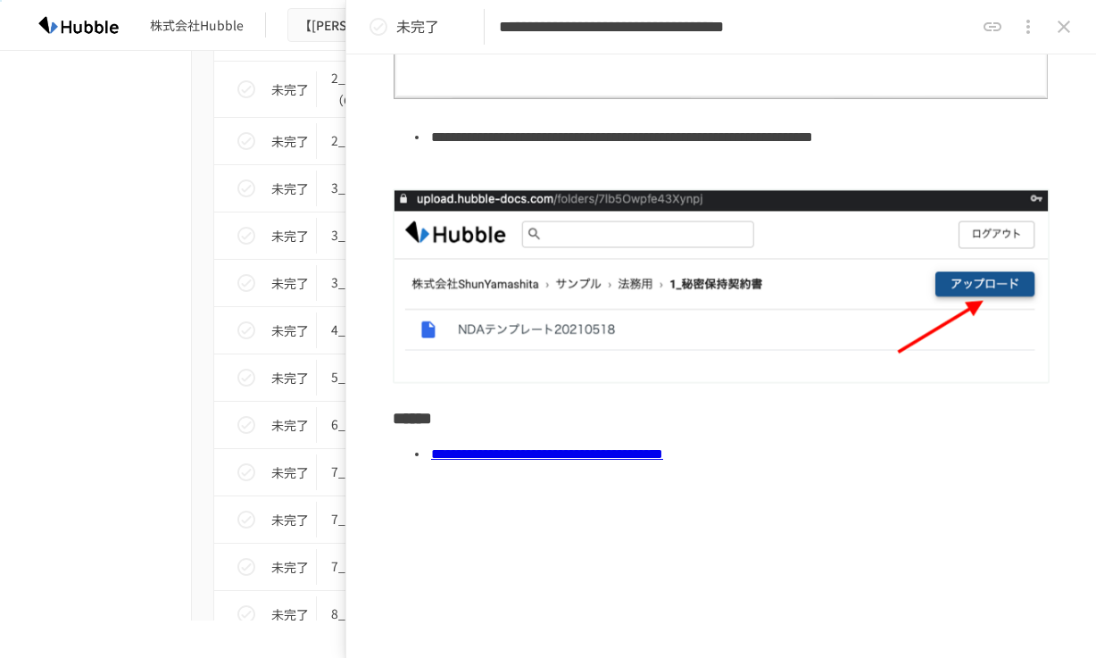
click at [381, 21] on icon "status" at bounding box center [378, 26] width 21 height 21
click at [1057, 22] on icon "close drawer" at bounding box center [1063, 26] width 21 height 21
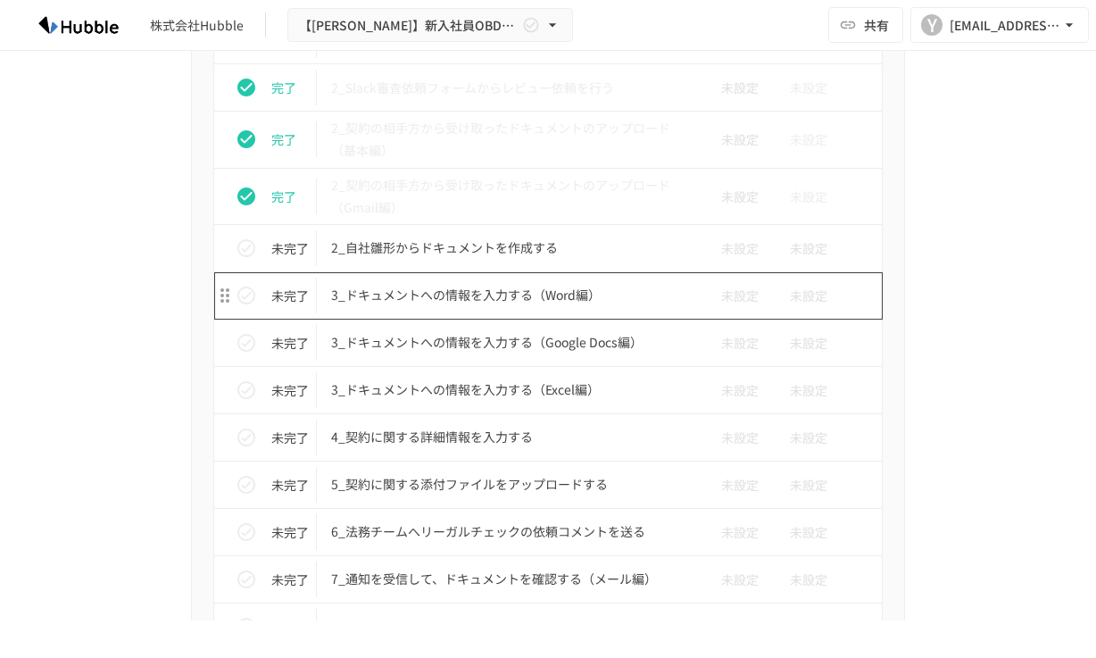
scroll to position [3104, 0]
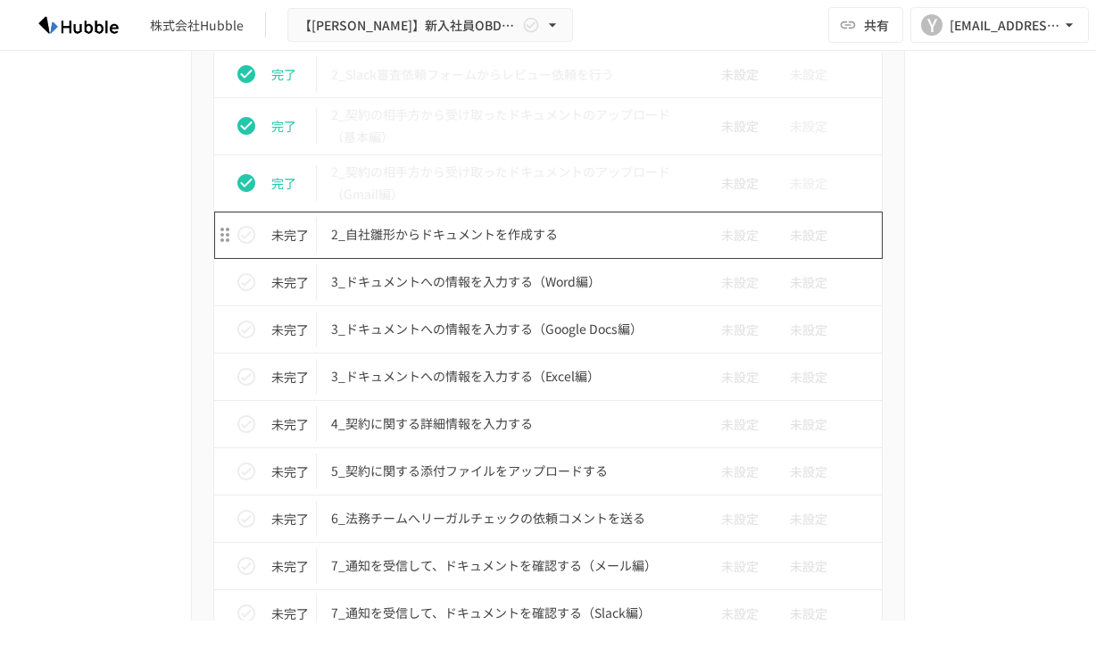
click at [527, 244] on p "2_自社雛形からドキュメントを作成する" at bounding box center [510, 234] width 359 height 22
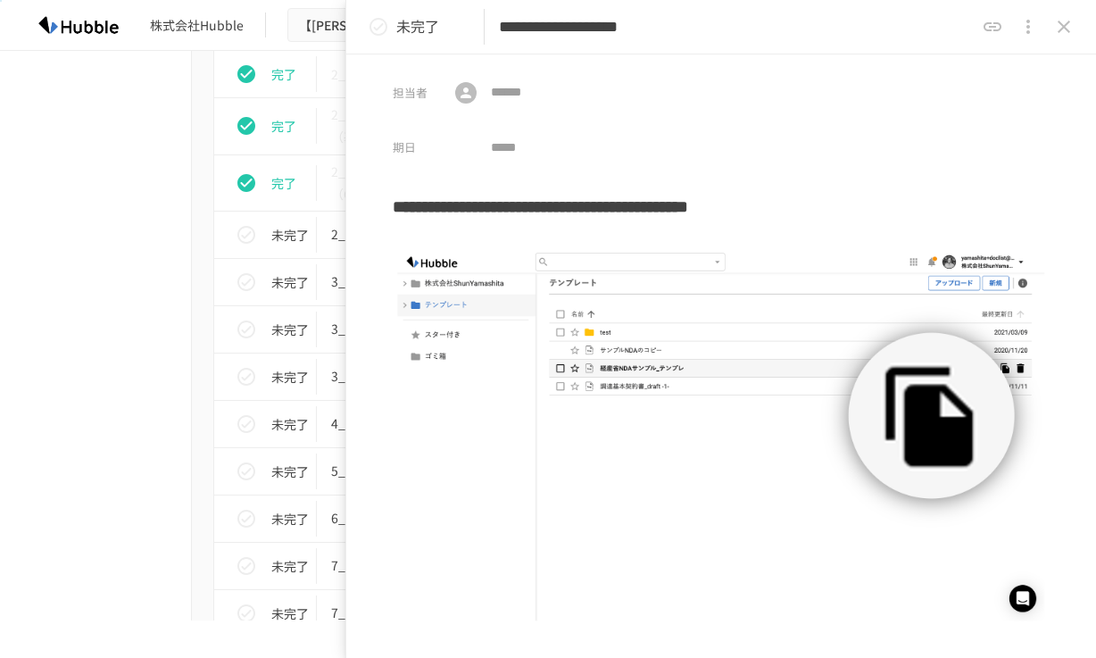
click at [378, 31] on icon "status" at bounding box center [378, 26] width 21 height 21
click at [1065, 21] on icon "close drawer" at bounding box center [1063, 26] width 21 height 21
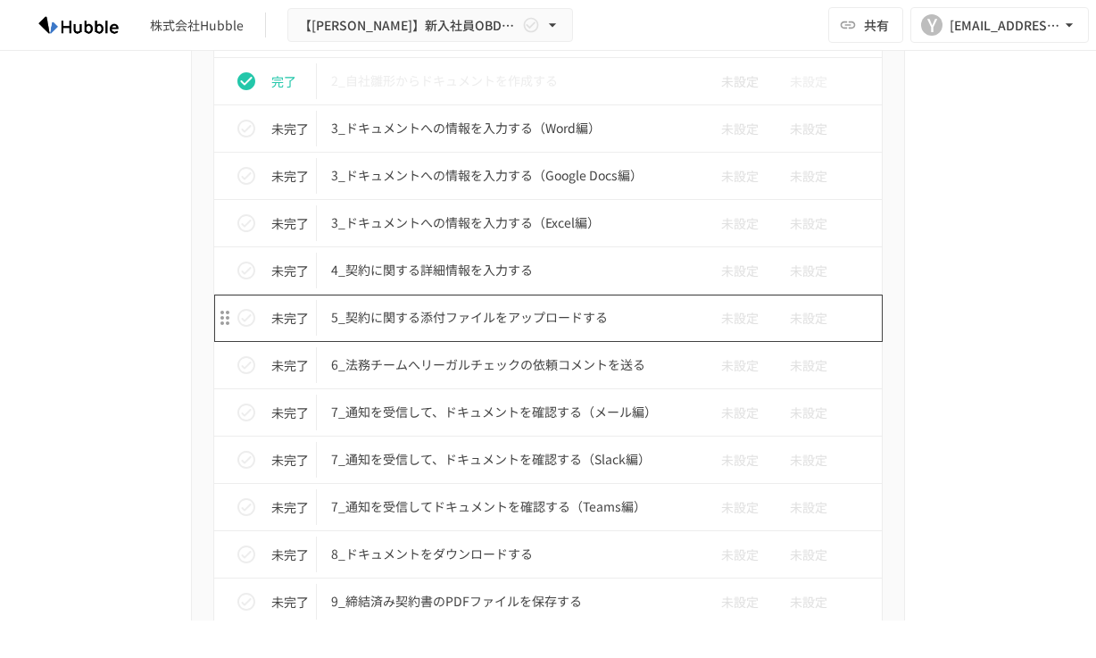
scroll to position [3213, 0]
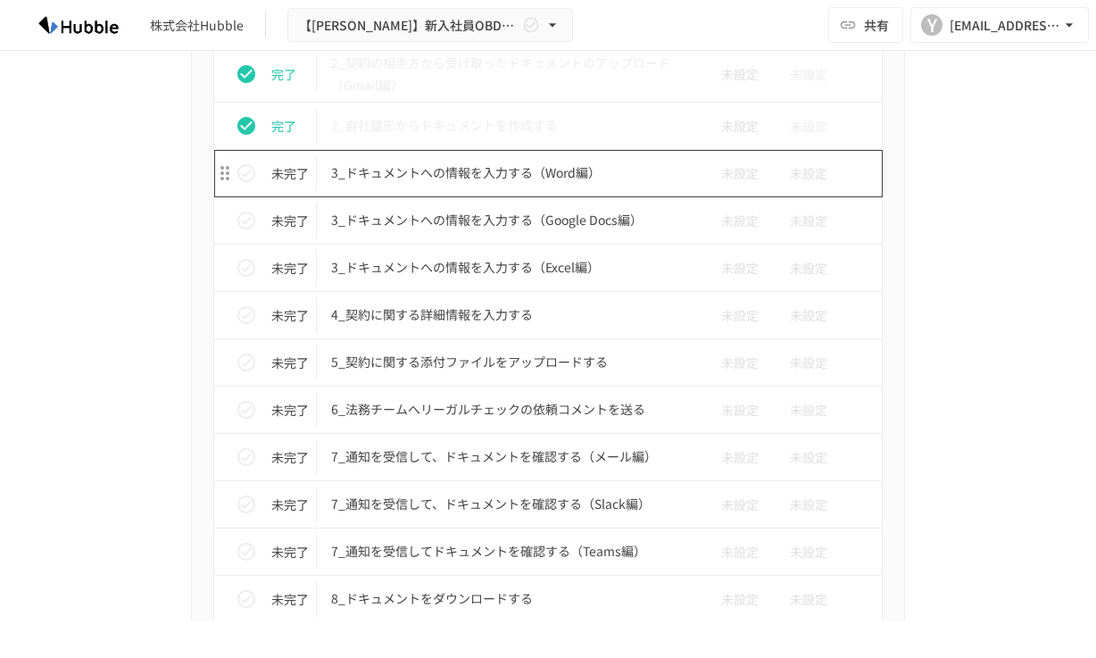
click at [442, 186] on td "3_ドキュメントへの情報を入力する（Word編）" at bounding box center [510, 173] width 387 height 47
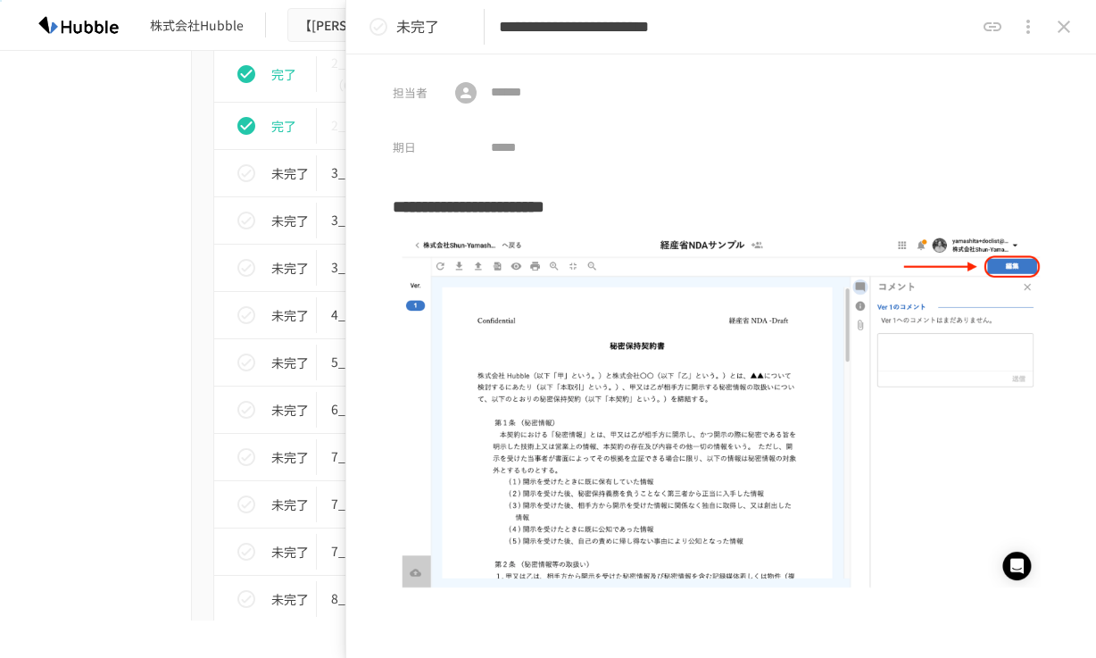
click at [384, 17] on icon "status" at bounding box center [378, 26] width 21 height 21
click at [1055, 27] on icon "close drawer" at bounding box center [1063, 26] width 21 height 21
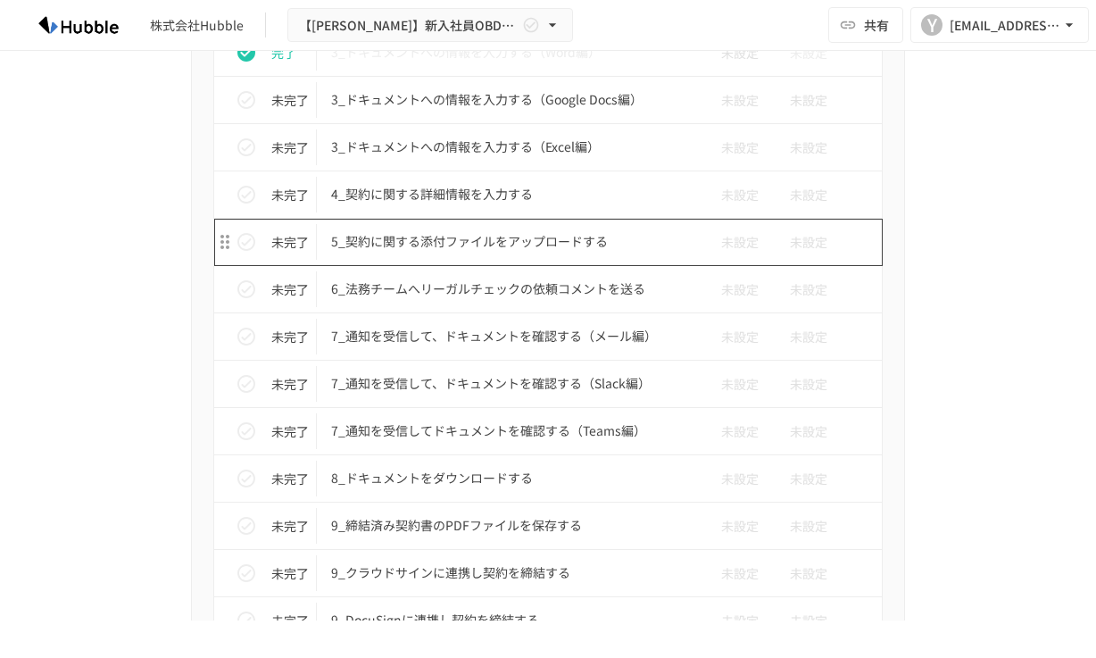
scroll to position [3339, 0]
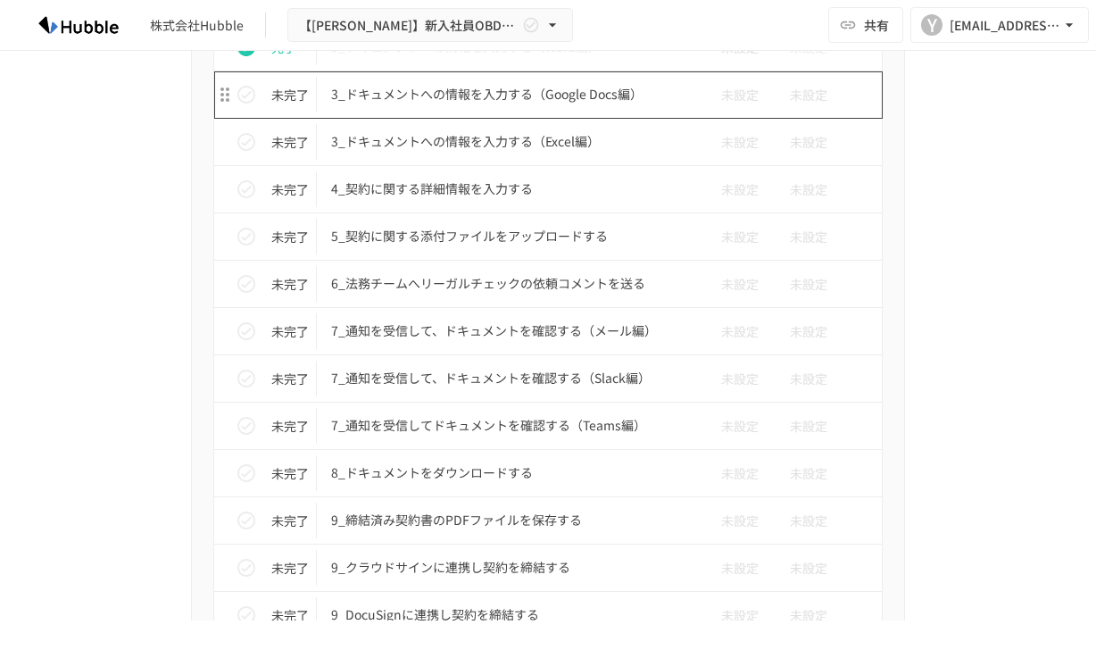
click at [552, 108] on td "3_ドキュメントへの情報を入力する（Google Docs編）" at bounding box center [510, 94] width 387 height 47
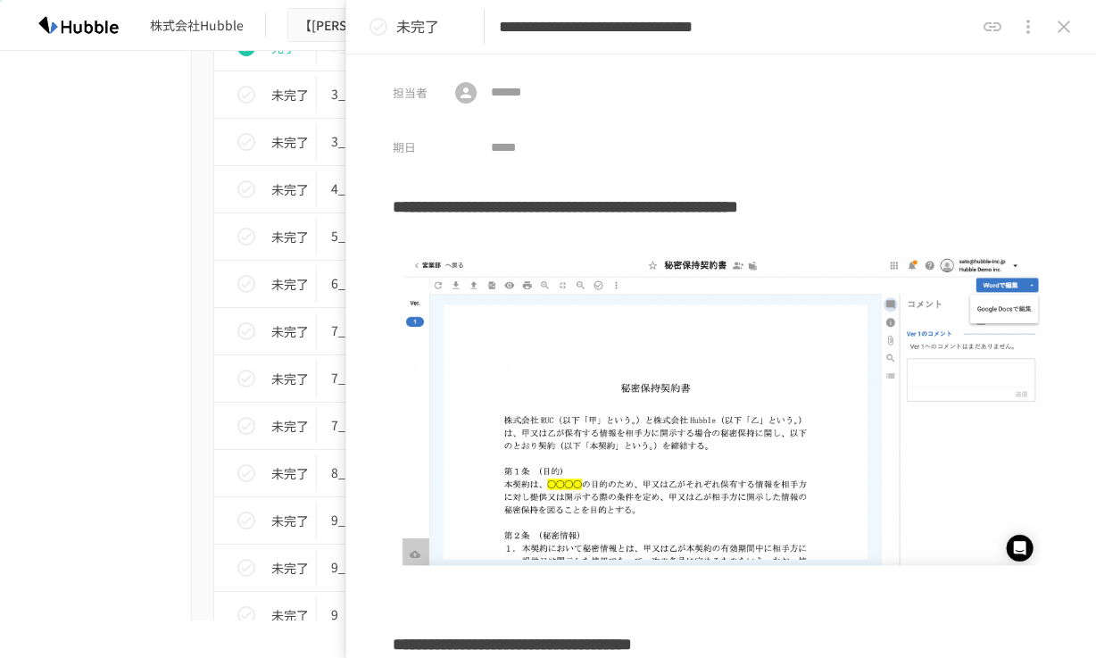
click at [370, 26] on icon "status" at bounding box center [378, 27] width 18 height 18
click at [1064, 12] on button "close drawer" at bounding box center [1064, 27] width 36 height 36
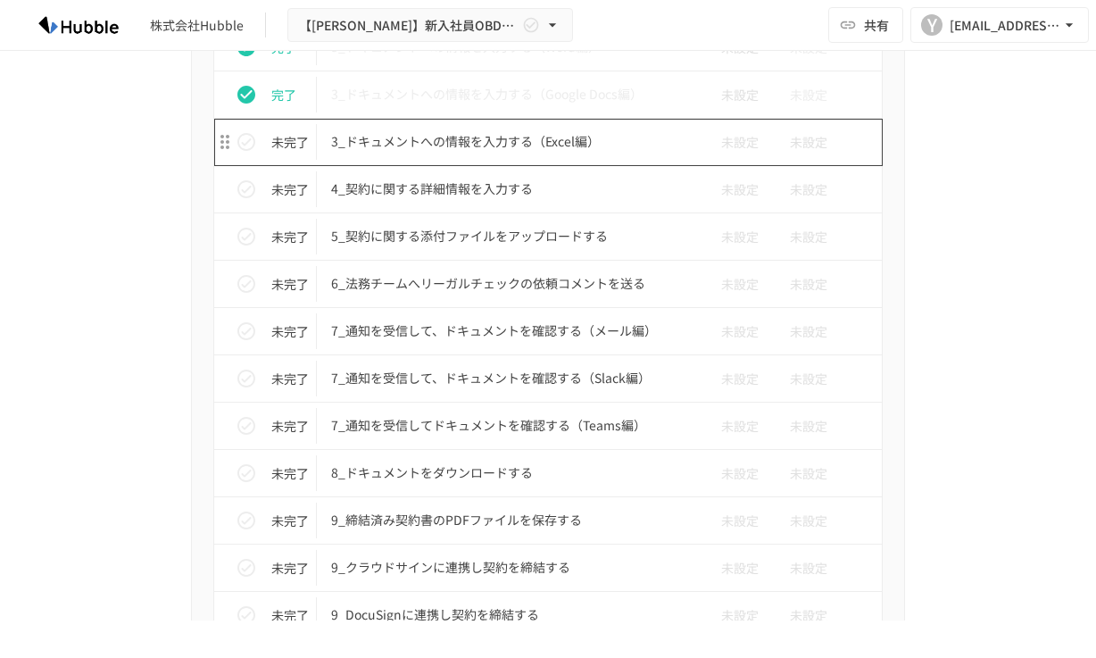
click at [542, 155] on td "3_ドキュメントへの情報を入力する（Excel編）" at bounding box center [510, 142] width 387 height 47
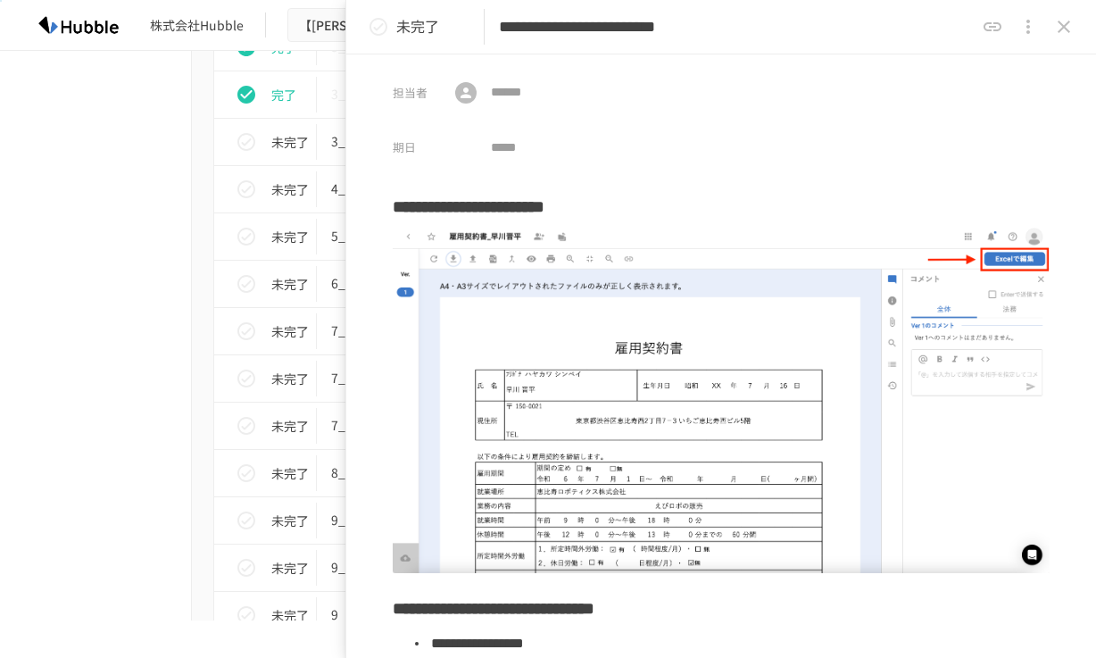
click at [385, 35] on icon "status" at bounding box center [378, 26] width 21 height 21
click at [1073, 21] on icon "close drawer" at bounding box center [1063, 26] width 21 height 21
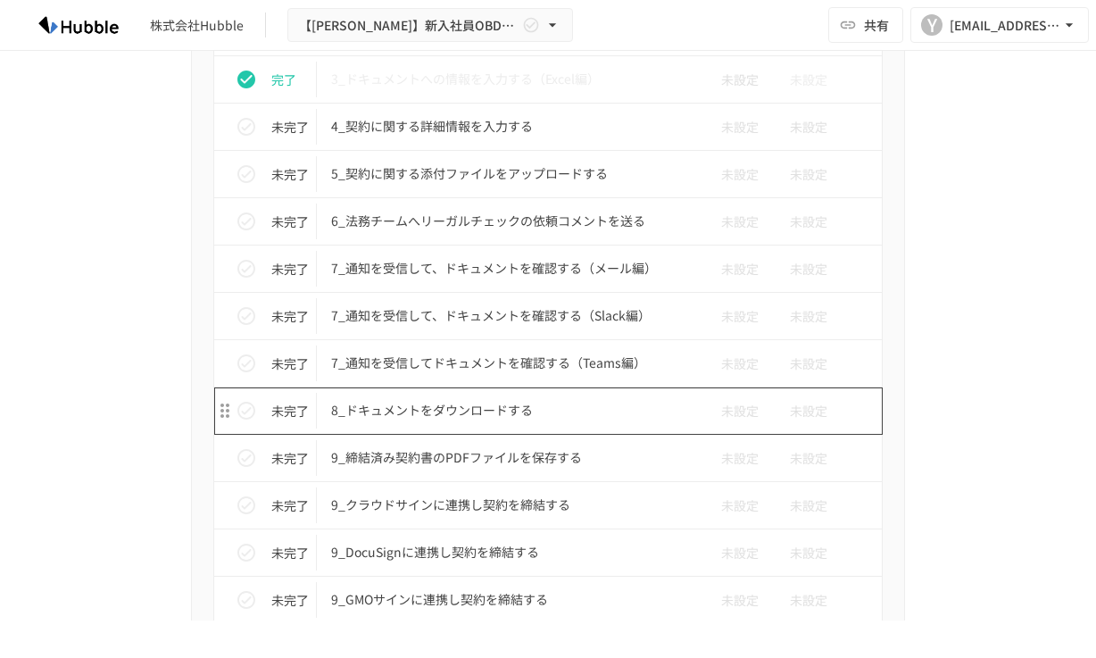
scroll to position [3428, 0]
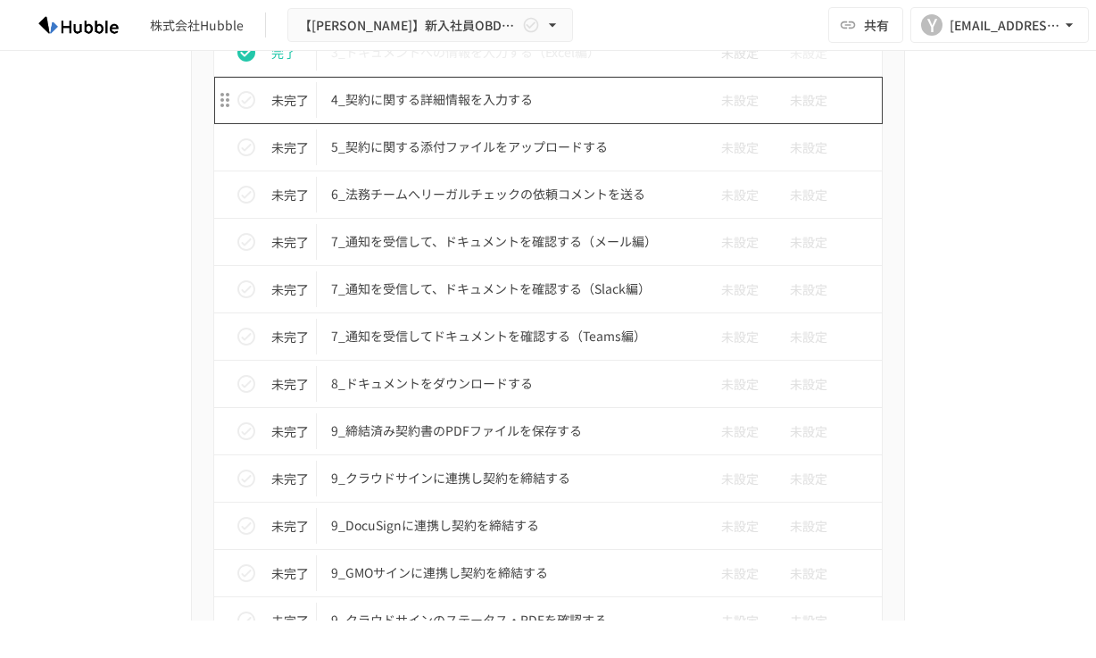
click at [485, 115] on td "4_契約に関する詳細情報を入力する" at bounding box center [510, 100] width 387 height 47
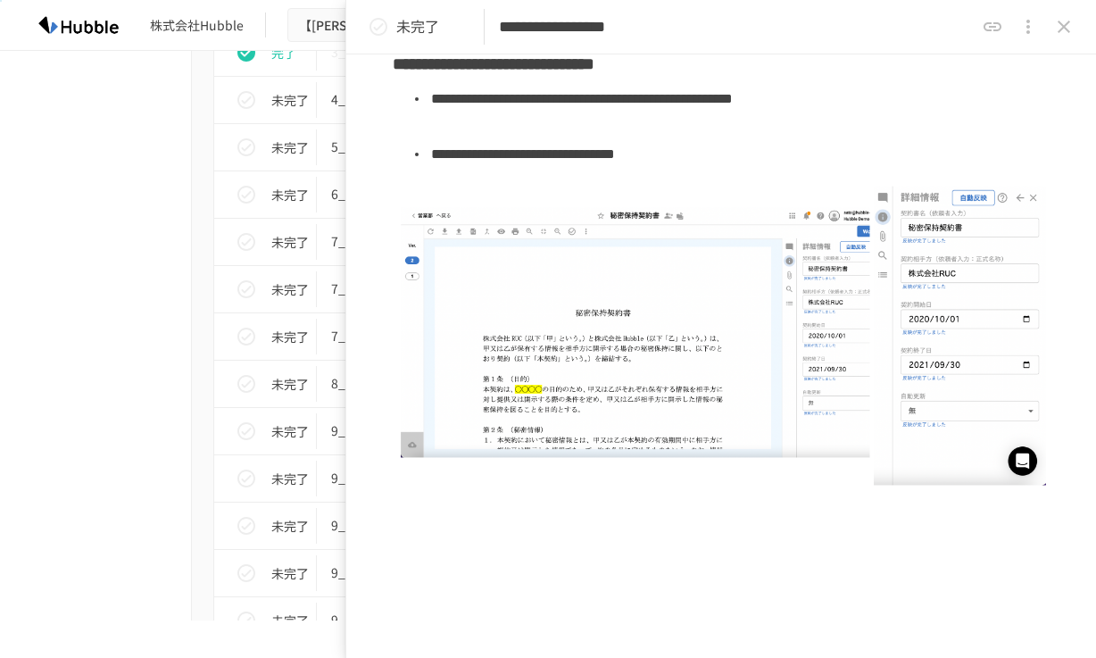
scroll to position [257, 0]
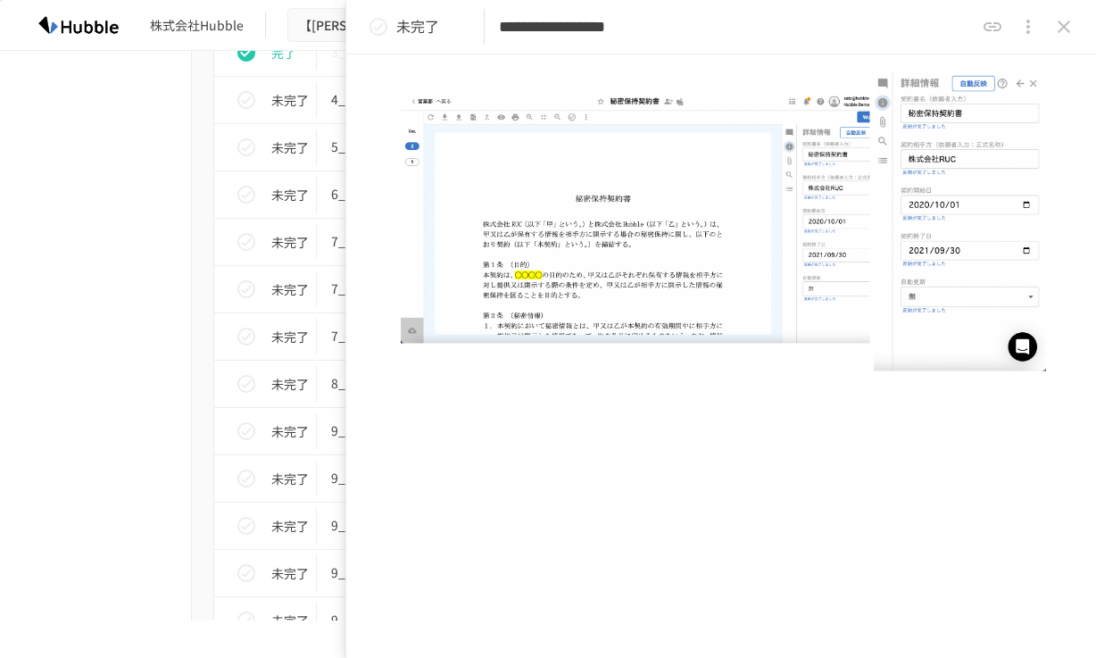
click at [383, 31] on icon "status" at bounding box center [378, 26] width 21 height 21
click at [1059, 23] on icon "close drawer" at bounding box center [1063, 27] width 12 height 12
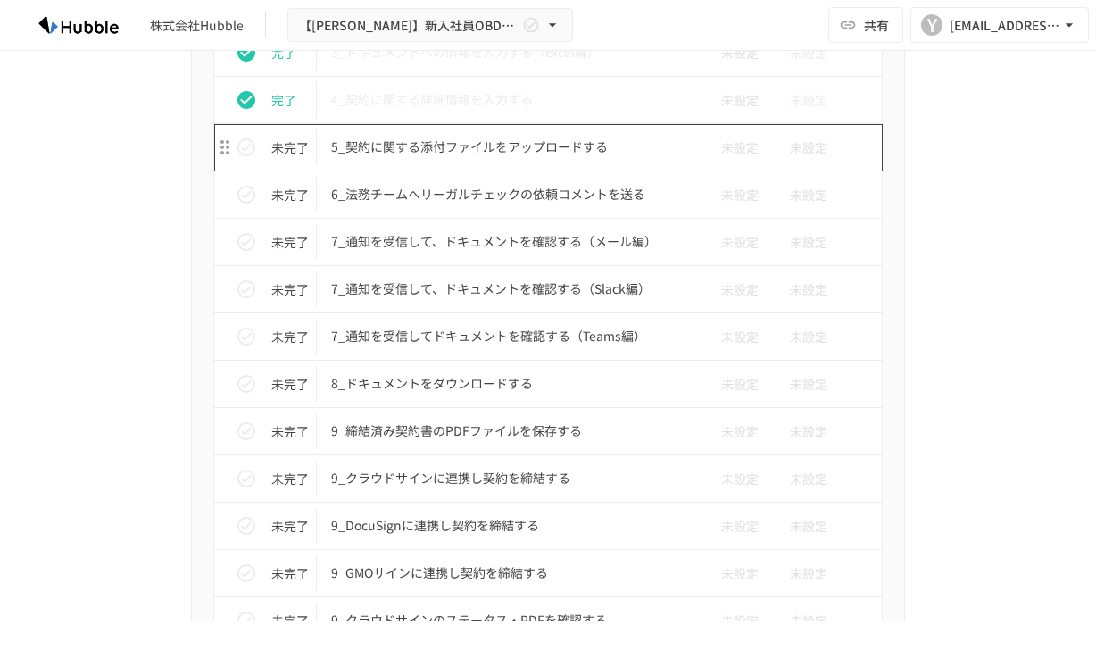
click at [546, 155] on p "5_契約に関する添付ファイルをアップロードする" at bounding box center [510, 147] width 359 height 22
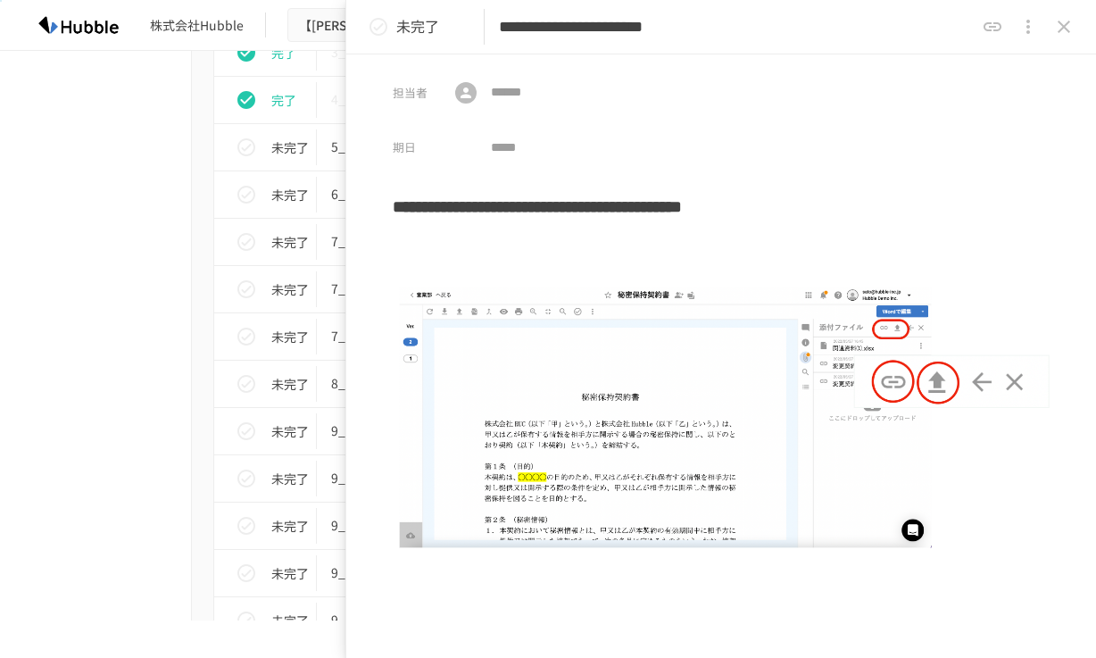
click at [379, 31] on icon "status" at bounding box center [378, 26] width 21 height 21
click at [1051, 27] on button "close drawer" at bounding box center [1064, 27] width 36 height 36
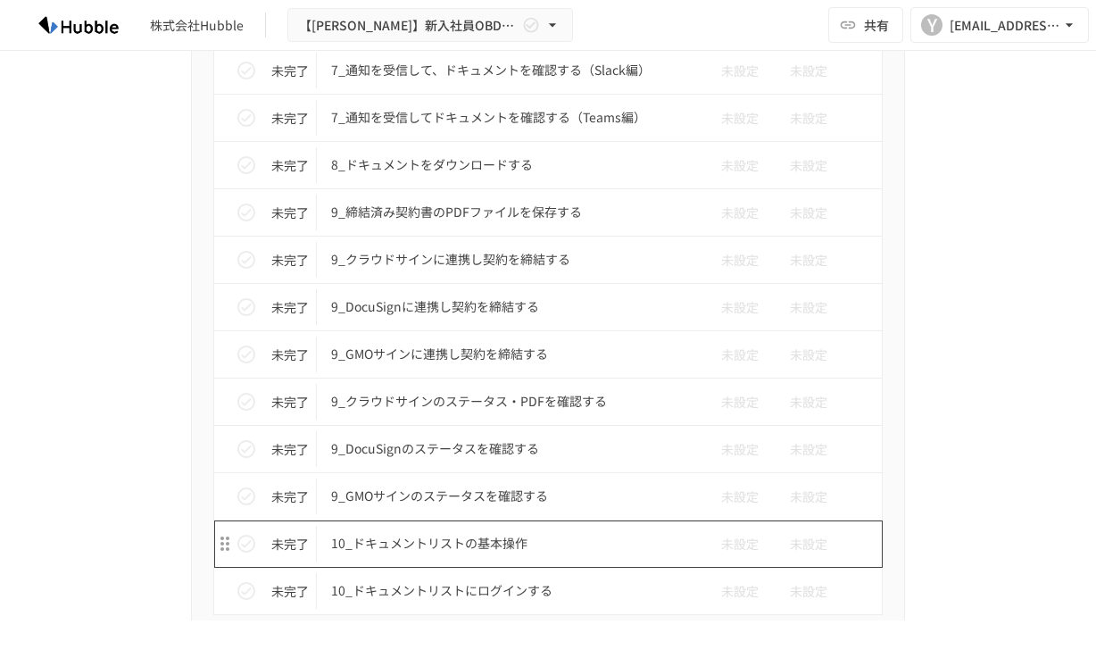
scroll to position [3424, 0]
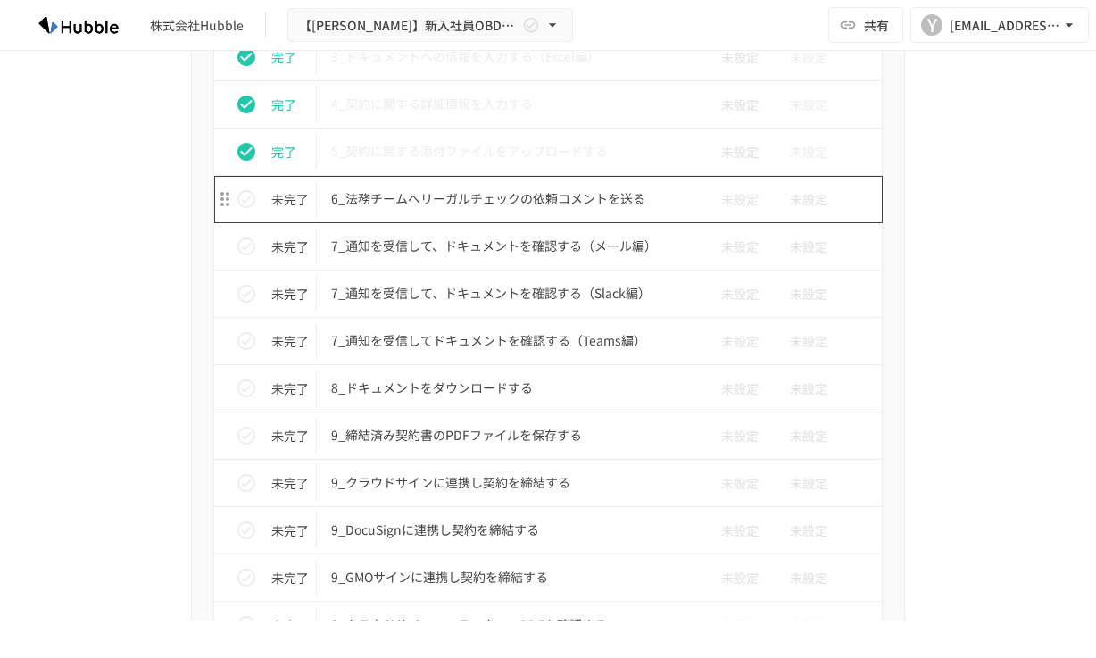
click at [544, 203] on p "6_法務チームへリーガルチェックの依頼コメントを送る" at bounding box center [510, 198] width 359 height 22
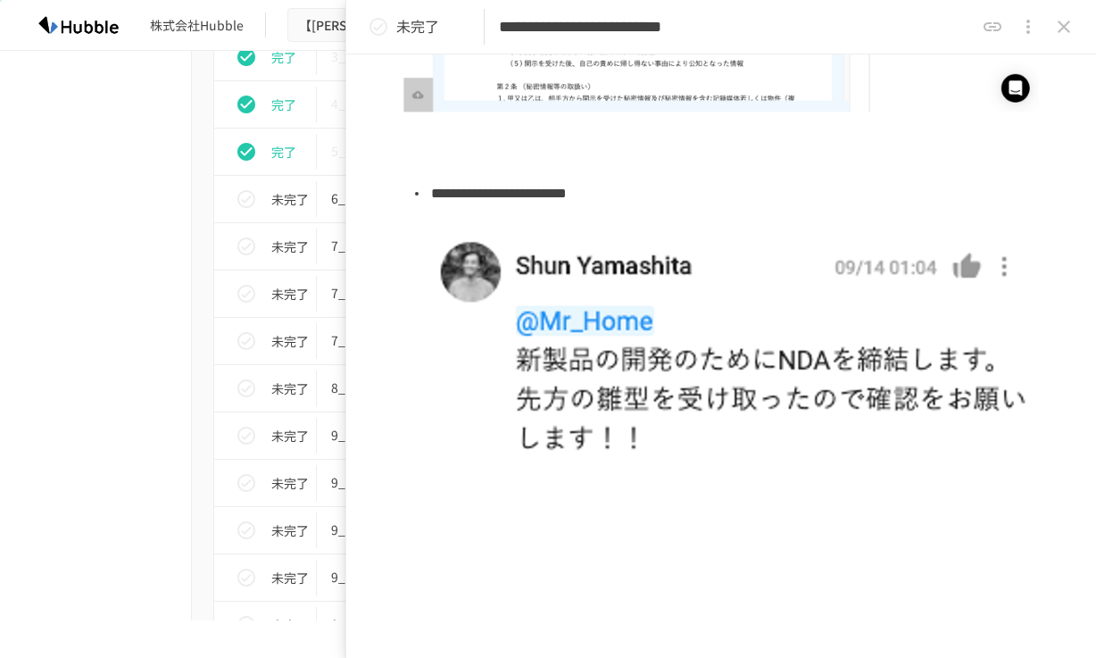
scroll to position [700, 0]
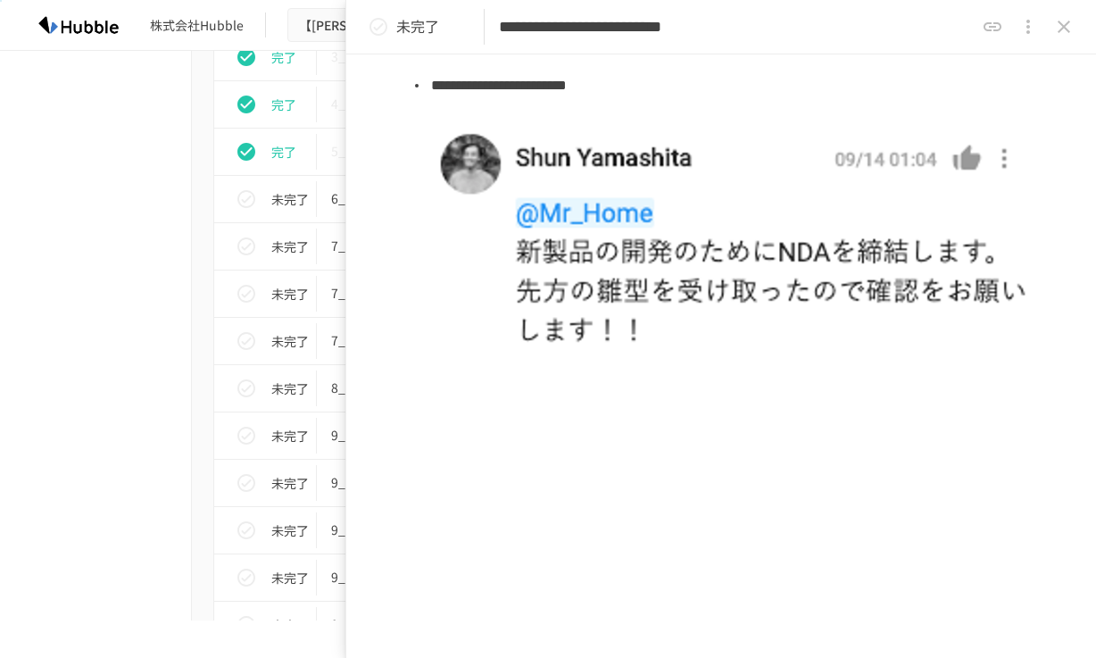
click at [384, 24] on icon "status" at bounding box center [378, 26] width 21 height 21
click at [1064, 25] on icon "close drawer" at bounding box center [1063, 27] width 12 height 12
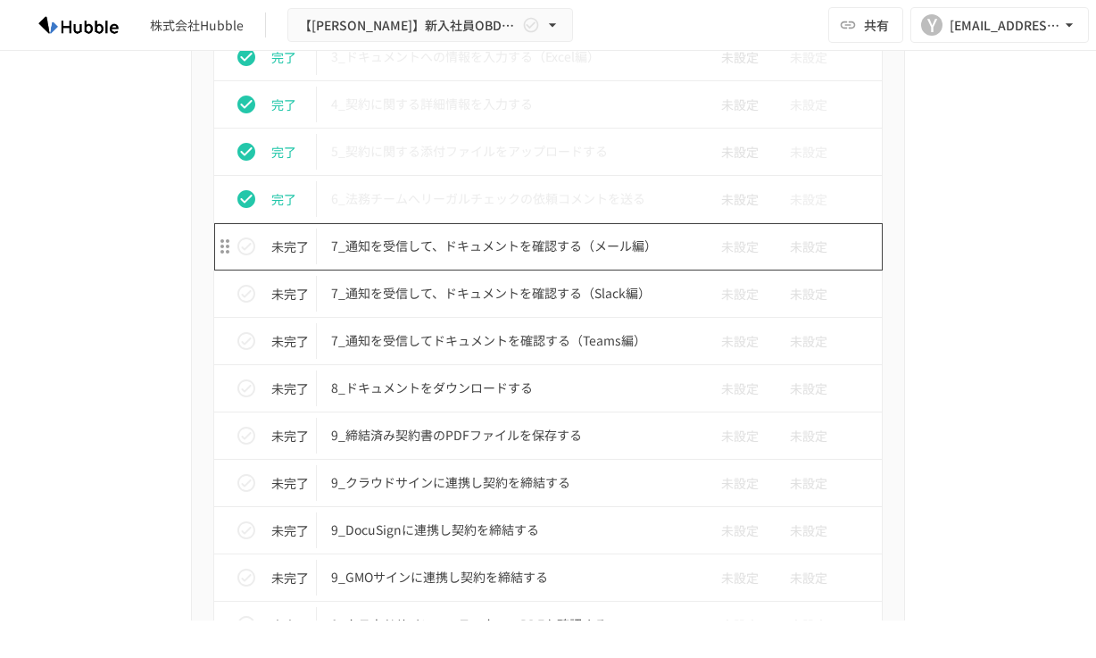
click at [509, 244] on p "7_通知を受信して、ドキュメントを確認する（メール編）" at bounding box center [510, 246] width 359 height 22
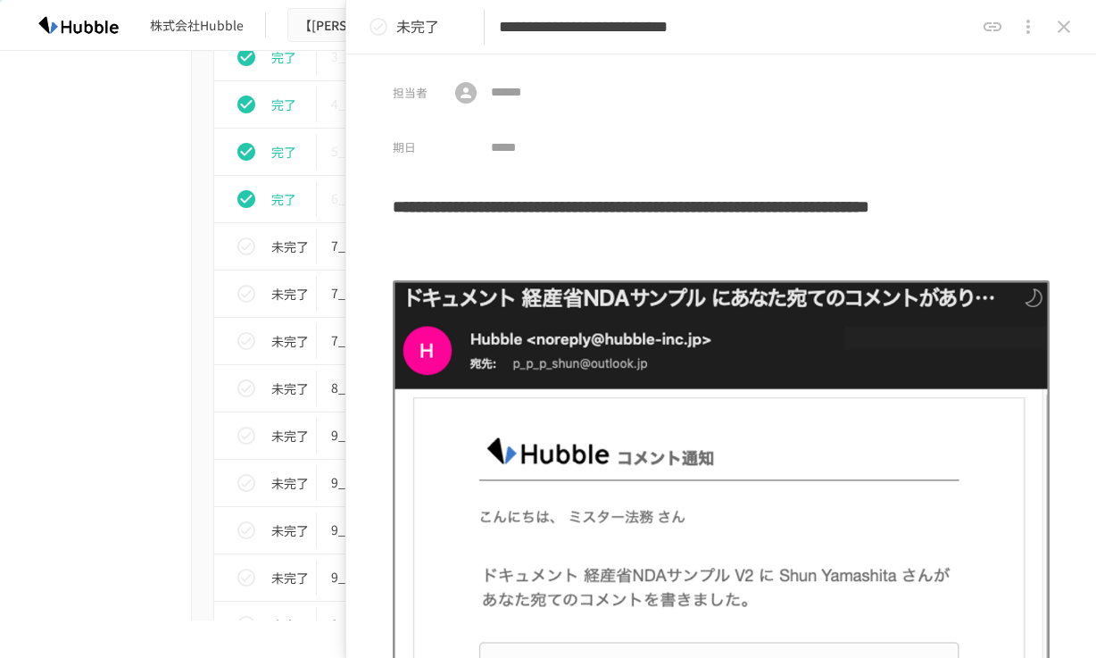
click at [372, 21] on icon "status" at bounding box center [378, 27] width 18 height 18
click at [1067, 21] on icon "close drawer" at bounding box center [1063, 26] width 21 height 21
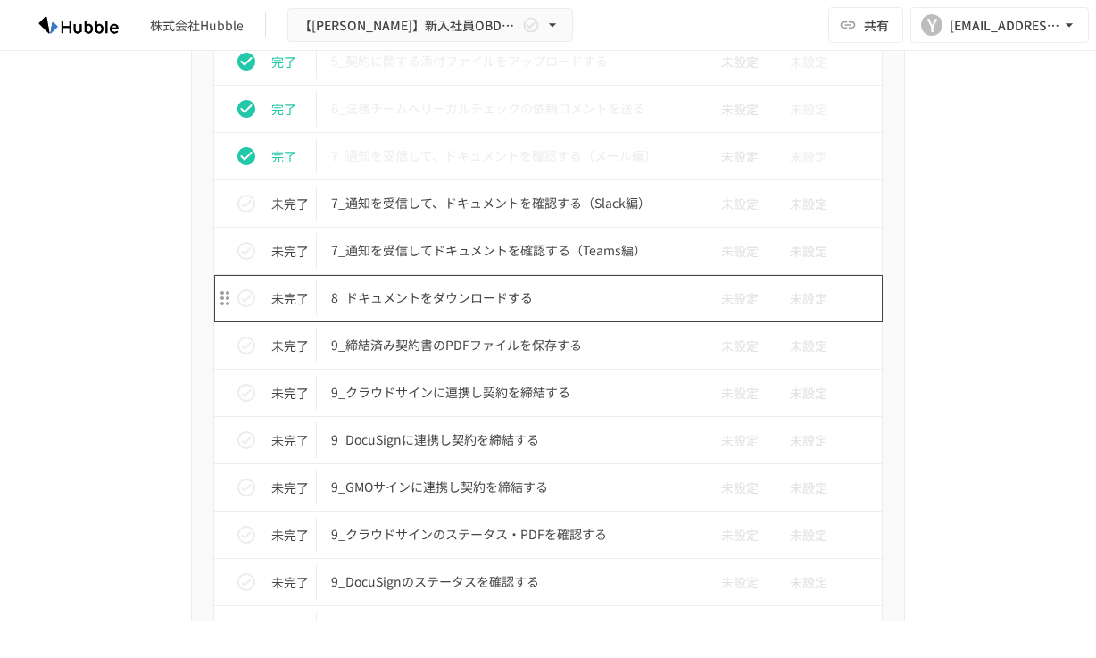
scroll to position [3568, 0]
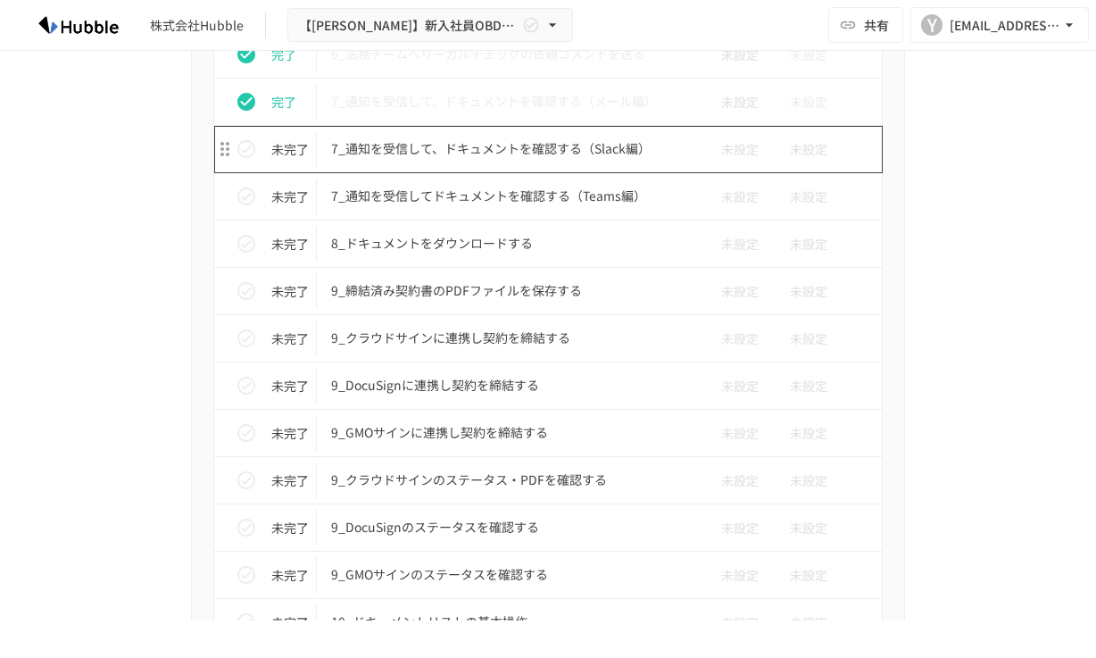
click at [481, 170] on td "7_通知を受信して、ドキュメントを確認する（Slack編）" at bounding box center [510, 149] width 387 height 47
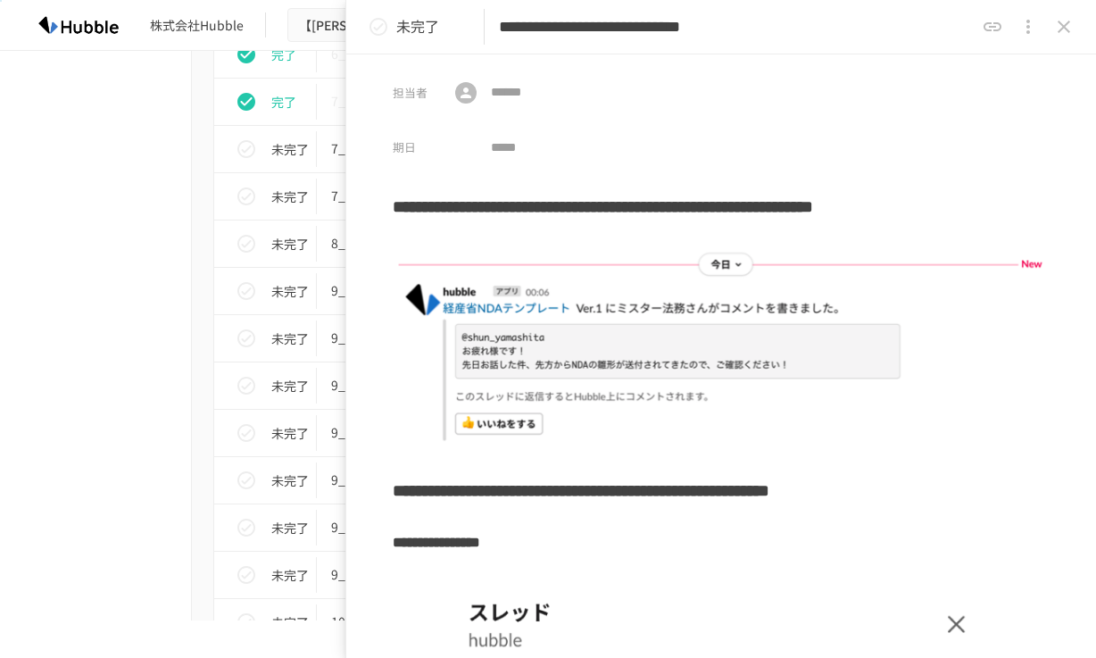
click at [381, 27] on icon "status" at bounding box center [378, 26] width 21 height 21
click at [1056, 29] on icon "close drawer" at bounding box center [1063, 26] width 21 height 21
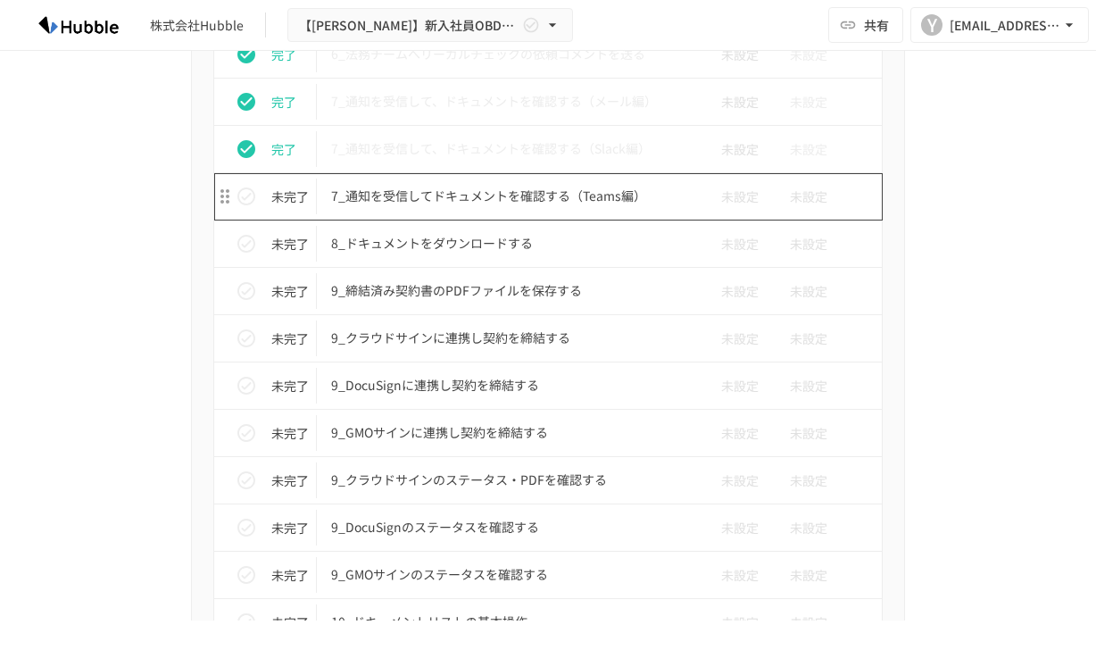
click at [561, 202] on p "7_通知を受信してドキュメントを確認する（Teams編）" at bounding box center [510, 196] width 359 height 22
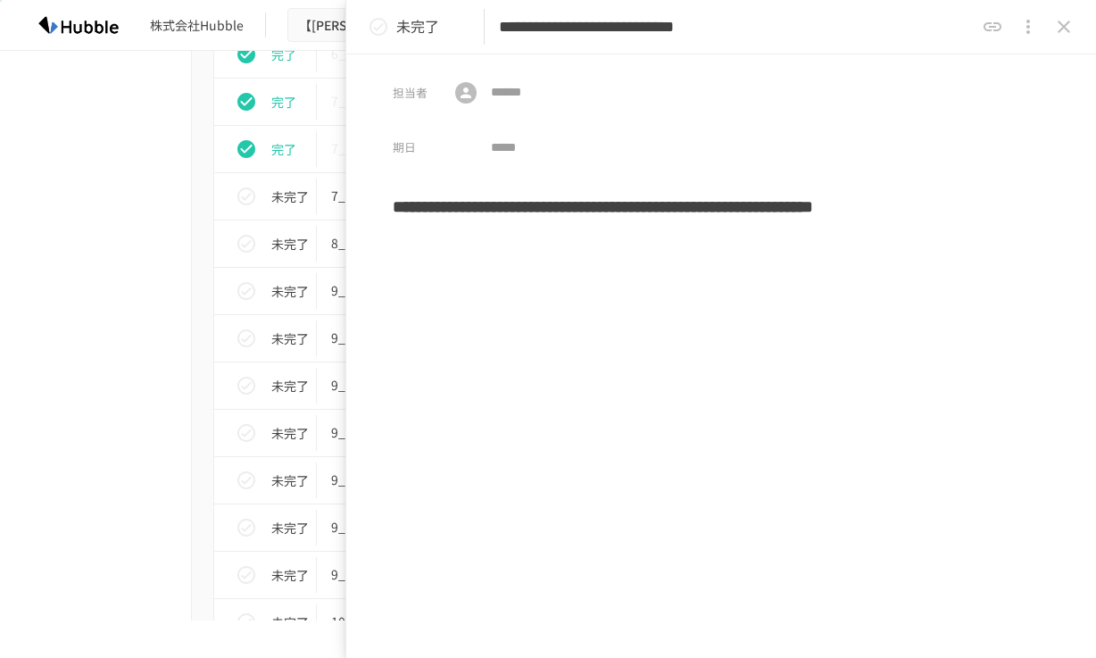
click at [398, 202] on h3 "**********" at bounding box center [721, 213] width 657 height 54
click at [377, 29] on icon "status" at bounding box center [378, 27] width 18 height 18
click at [1068, 18] on icon "close drawer" at bounding box center [1063, 26] width 21 height 21
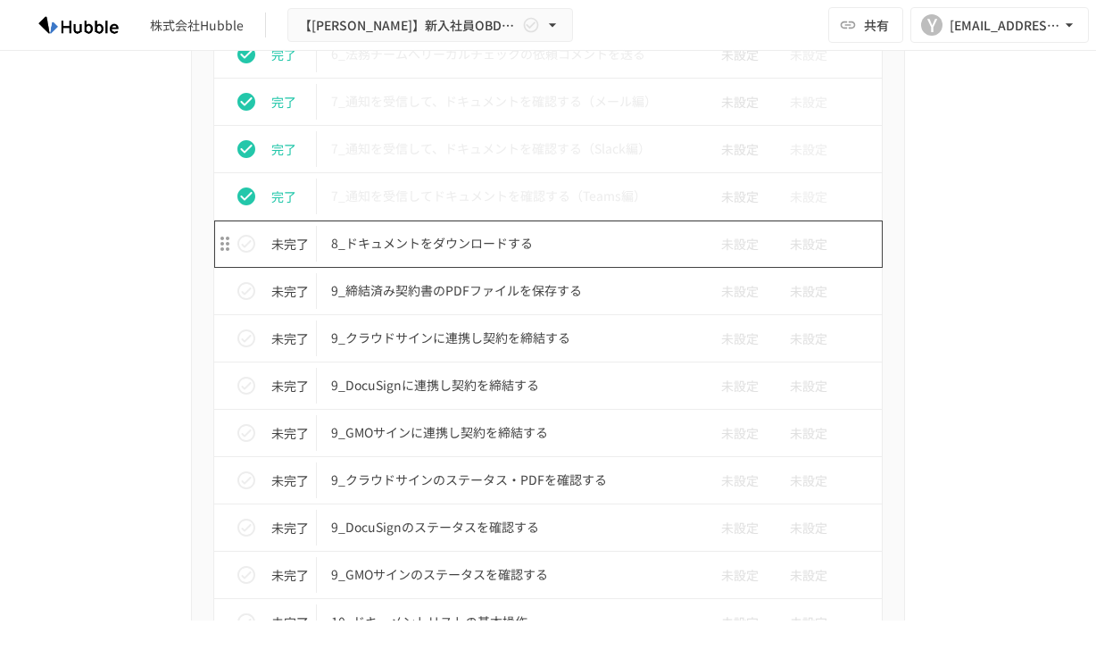
click at [543, 253] on p "8_ドキュメントをダウンロードする" at bounding box center [510, 243] width 359 height 22
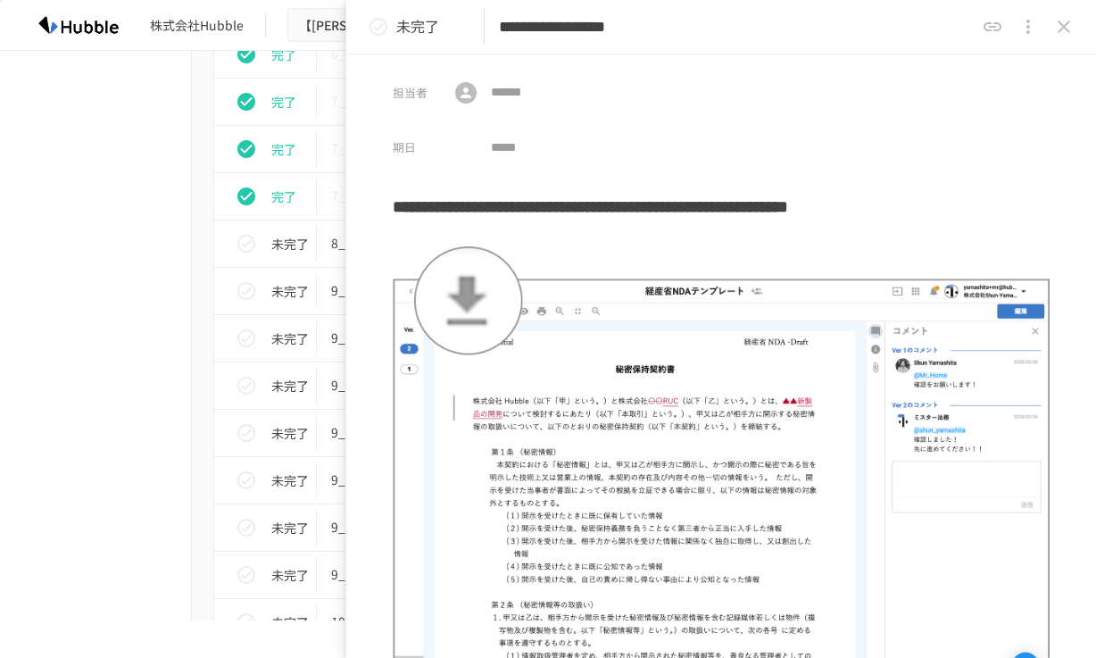
click at [382, 29] on icon "status" at bounding box center [378, 26] width 21 height 21
click at [1067, 26] on icon "close drawer" at bounding box center [1063, 26] width 21 height 21
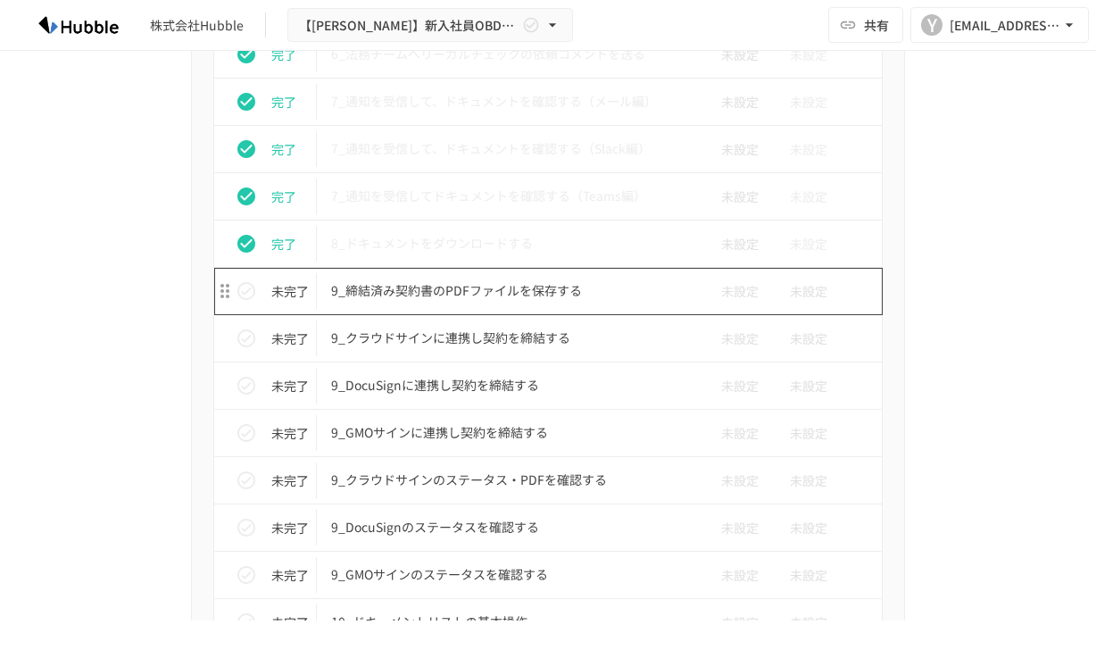
click at [425, 305] on td "9_締結済み契約書のPDFファイルを保存する" at bounding box center [510, 291] width 387 height 47
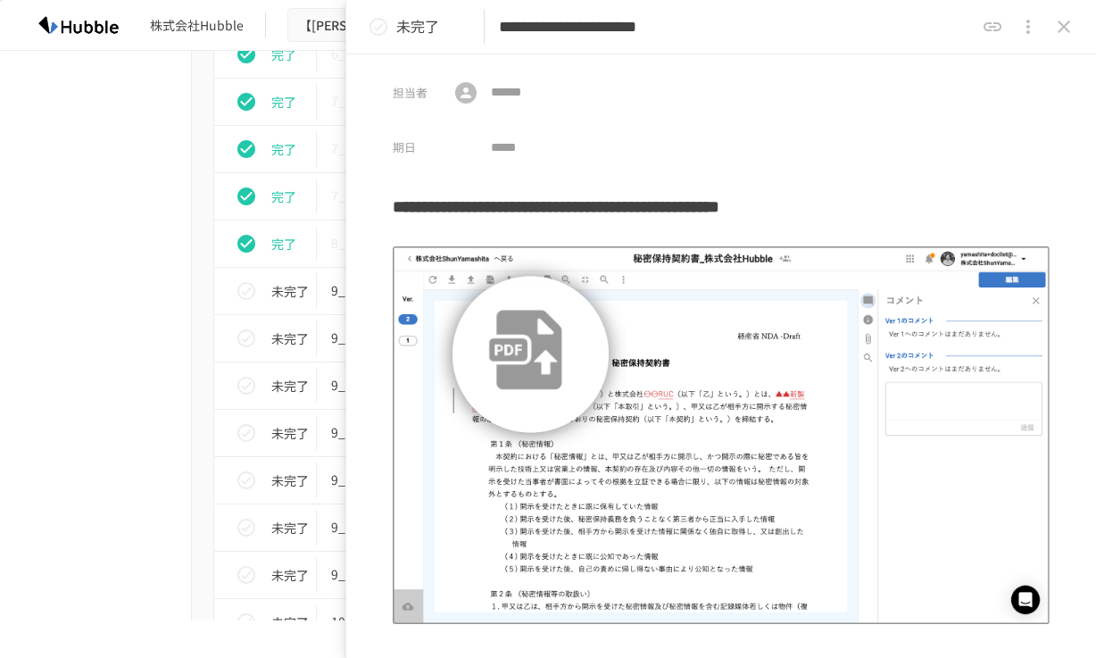
click at [381, 33] on icon "status" at bounding box center [378, 27] width 18 height 18
click at [1058, 31] on icon "close drawer" at bounding box center [1063, 27] width 12 height 12
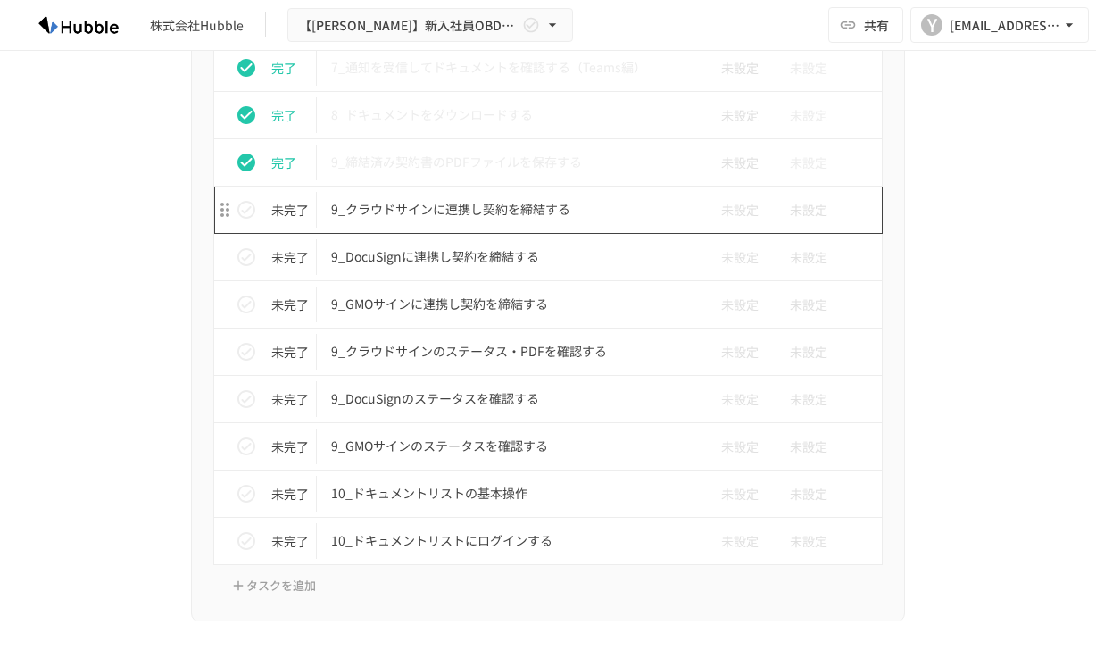
scroll to position [3789, 0]
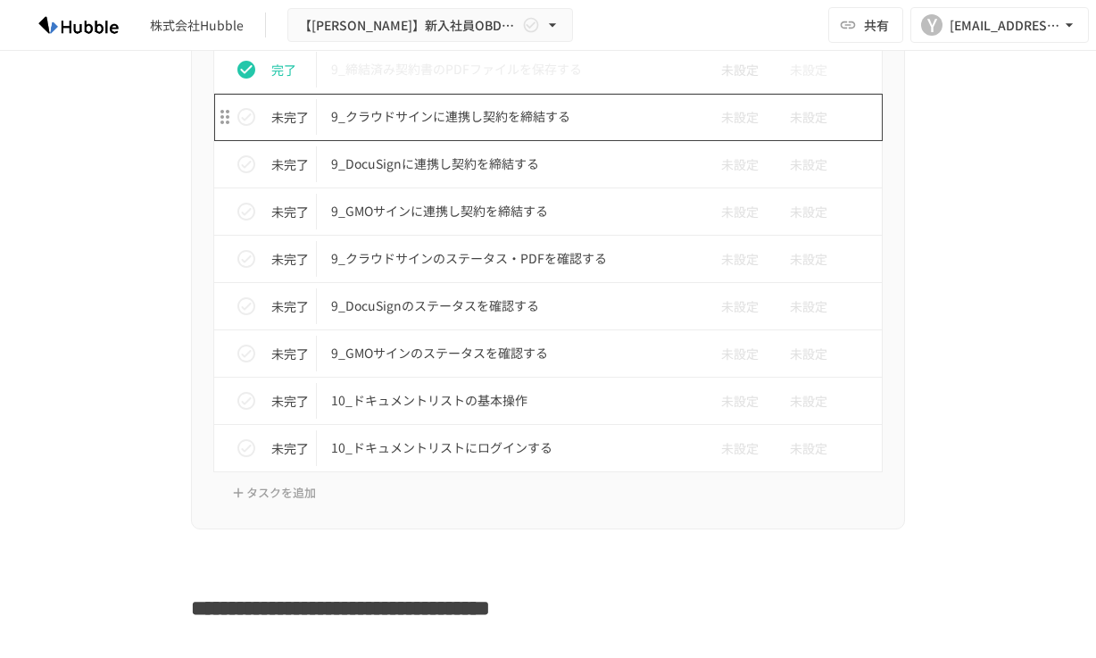
click at [451, 129] on td "9_クラウドサインに連携し契約を締結する" at bounding box center [510, 117] width 387 height 47
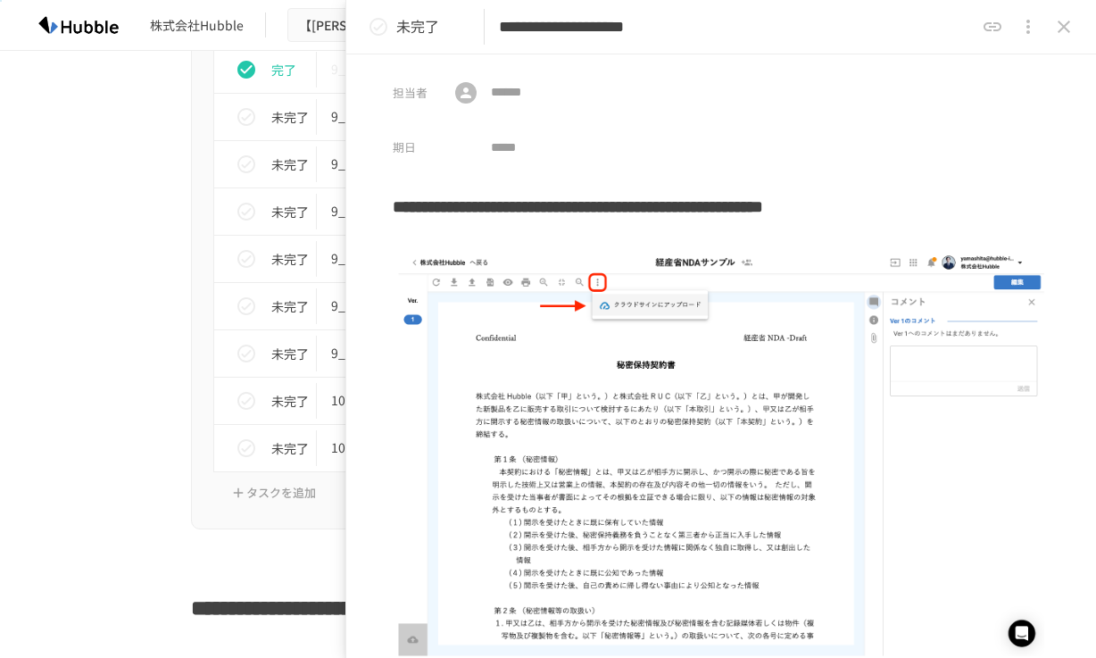
click at [385, 31] on icon "status" at bounding box center [378, 27] width 18 height 18
click at [1061, 27] on icon "close drawer" at bounding box center [1063, 26] width 21 height 21
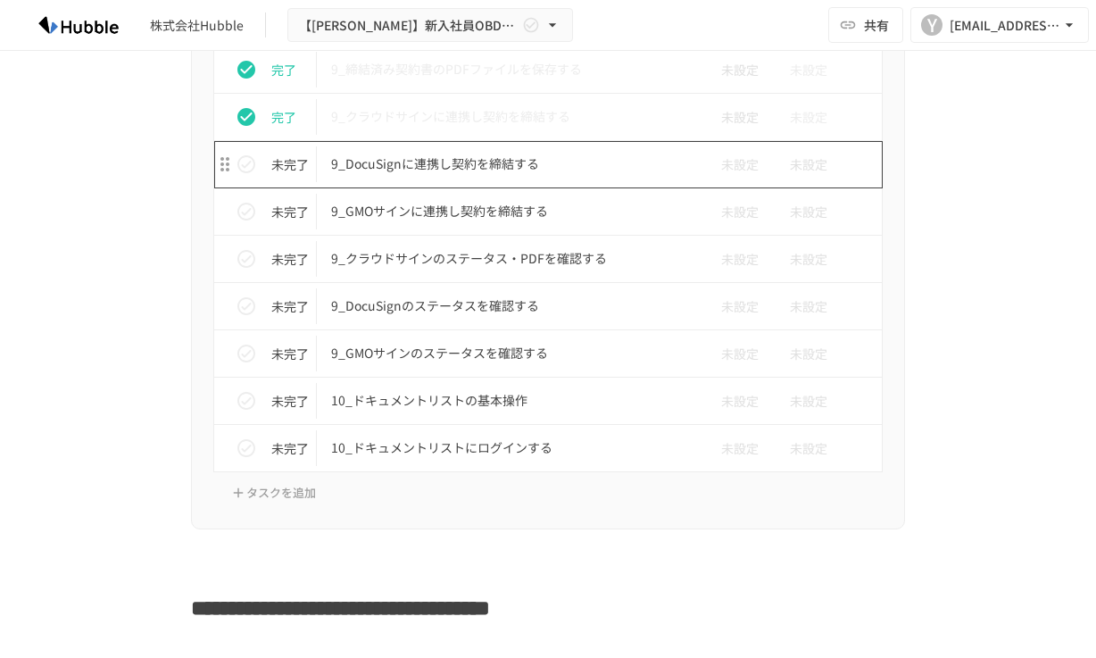
click at [468, 166] on p "9_DocuSignに連携し契約を締結する" at bounding box center [510, 164] width 359 height 22
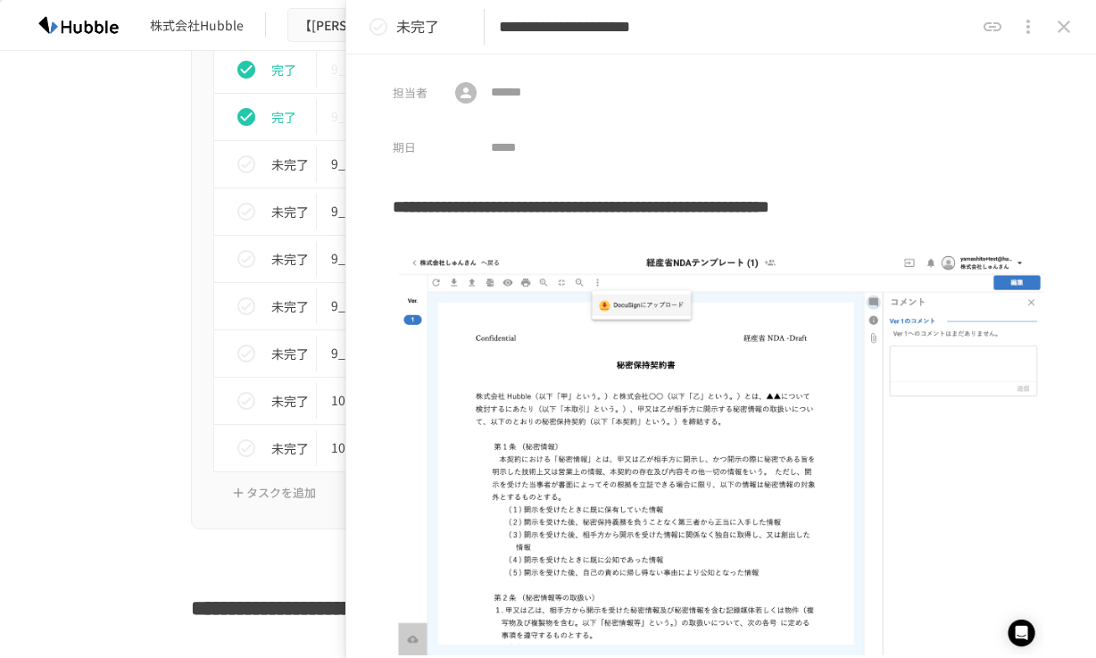
click at [369, 29] on icon "status" at bounding box center [378, 26] width 21 height 21
click at [1063, 28] on icon "close drawer" at bounding box center [1063, 27] width 12 height 12
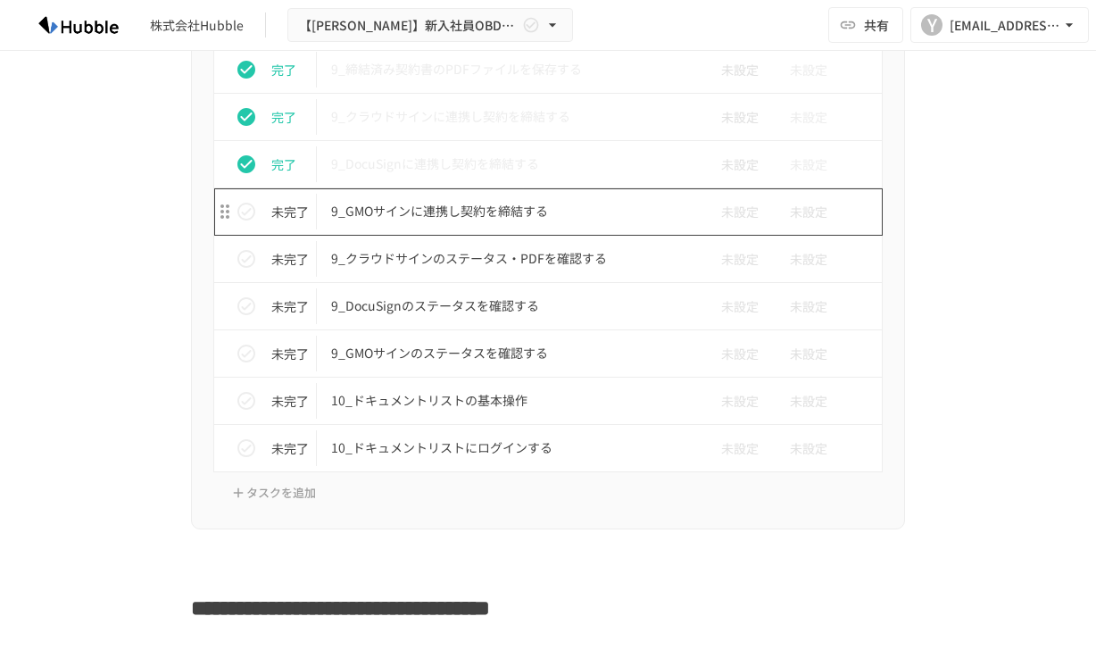
click at [474, 219] on p "9_GMOサインに連携し契約を締結する" at bounding box center [510, 211] width 359 height 22
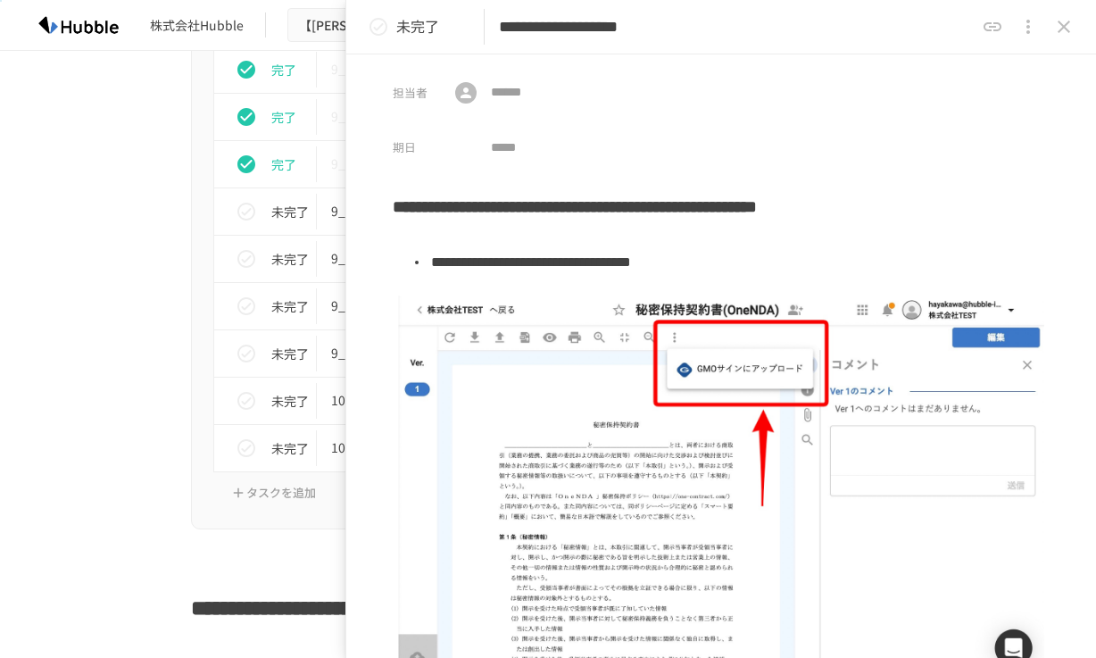
click at [371, 31] on icon "status" at bounding box center [378, 27] width 18 height 18
click at [1059, 23] on icon "close drawer" at bounding box center [1063, 27] width 12 height 12
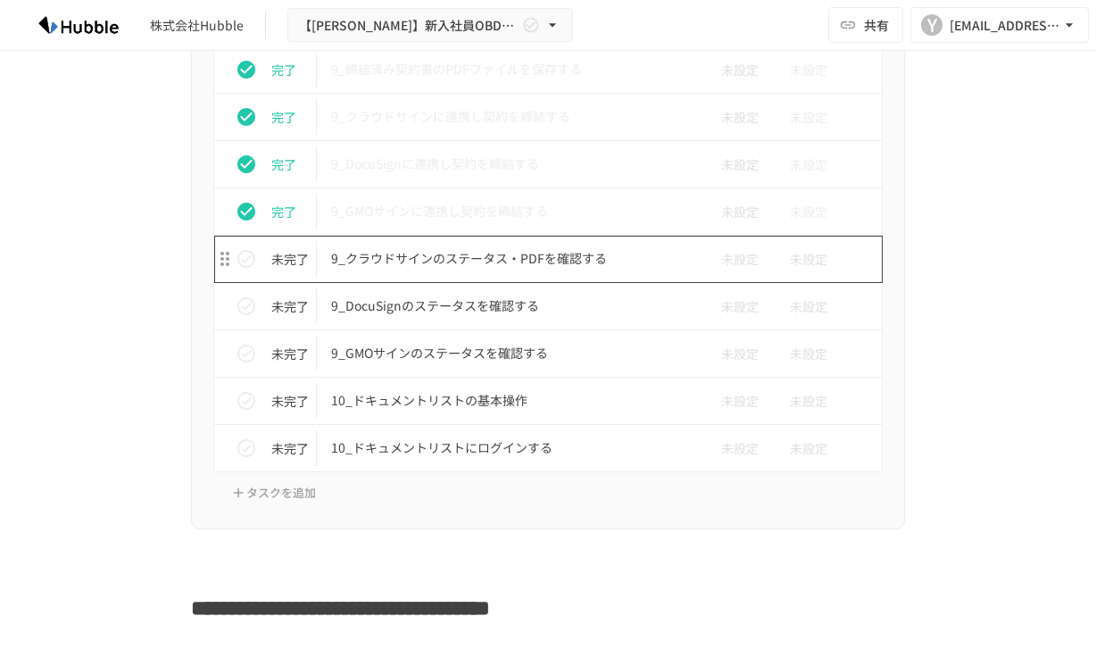
click at [388, 267] on p "9_クラウドサインのステータス・PDFを確認する" at bounding box center [510, 258] width 359 height 22
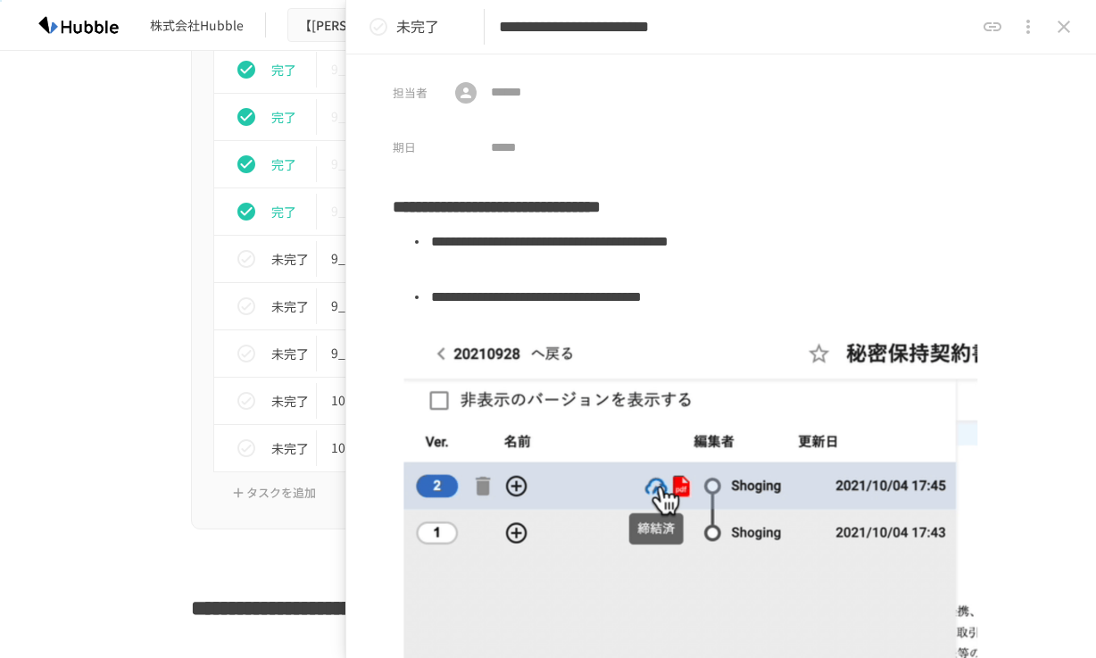
click at [383, 29] on icon "status" at bounding box center [378, 26] width 21 height 21
click at [1066, 27] on icon "close drawer" at bounding box center [1063, 26] width 21 height 21
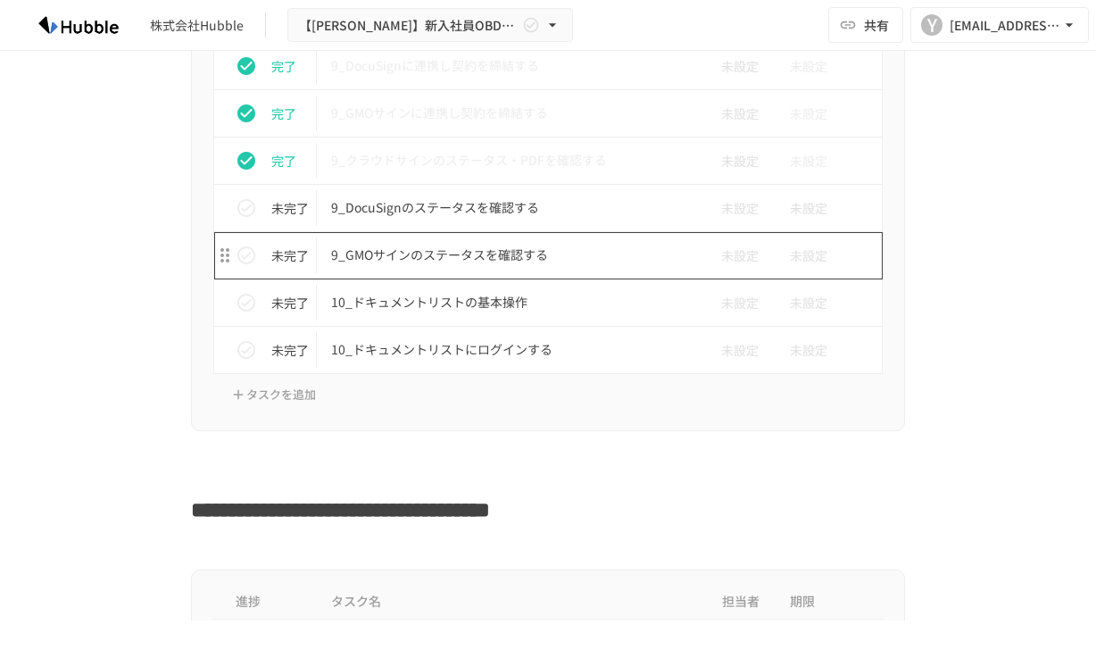
scroll to position [3786, 0]
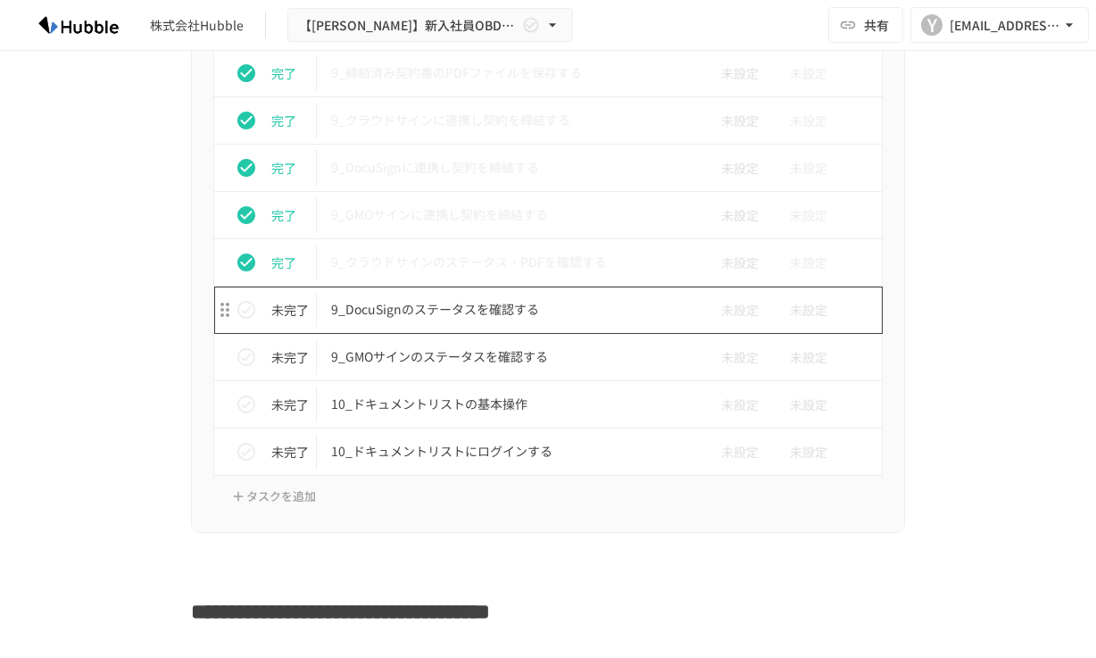
click at [501, 314] on p "9_DocuSignのステータスを確認する" at bounding box center [510, 309] width 359 height 22
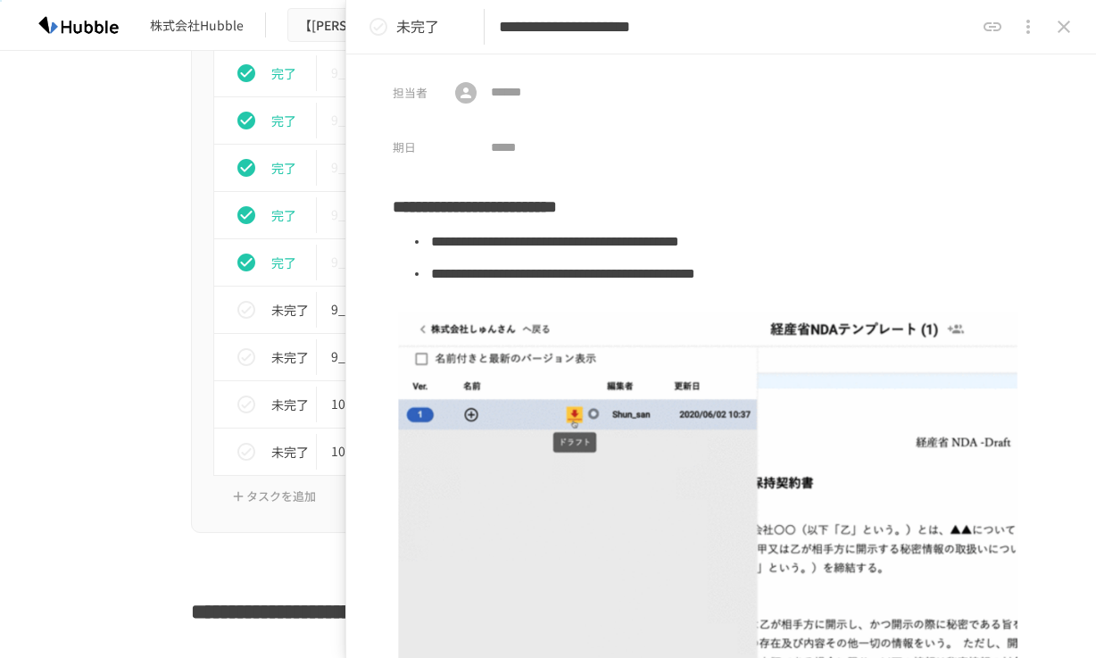
click at [382, 17] on icon "status" at bounding box center [378, 26] width 21 height 21
click at [1061, 21] on icon "close drawer" at bounding box center [1063, 26] width 21 height 21
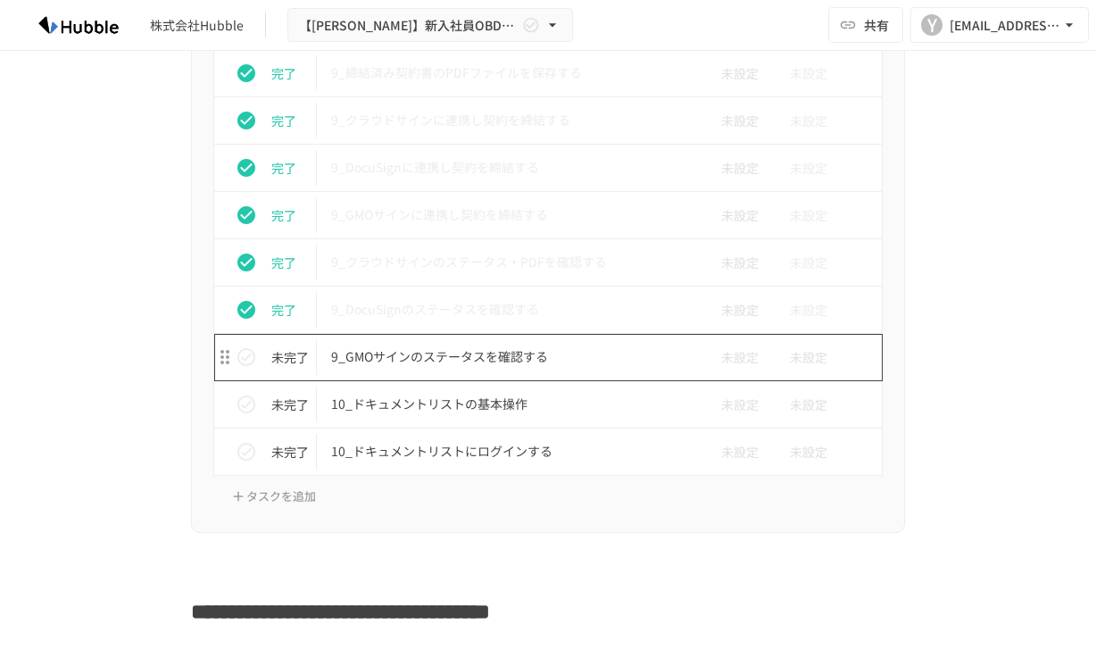
click at [493, 355] on p "9_GMOサインのステータスを確認する" at bounding box center [510, 356] width 359 height 22
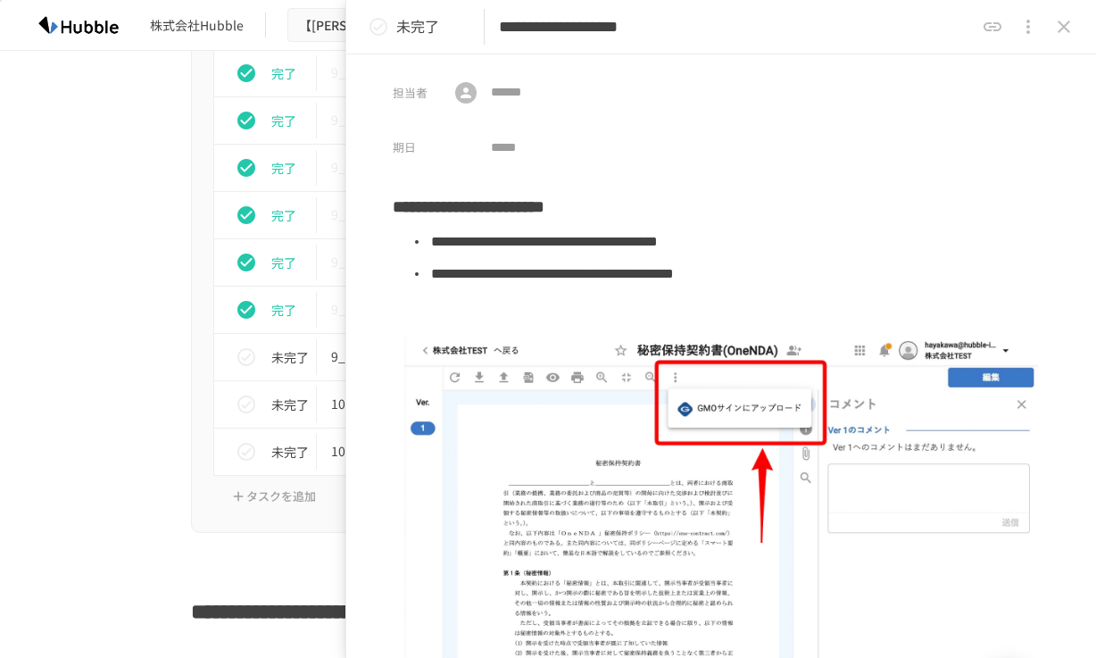
click at [381, 29] on icon "status" at bounding box center [378, 26] width 21 height 21
click at [1062, 26] on icon "close drawer" at bounding box center [1063, 27] width 12 height 12
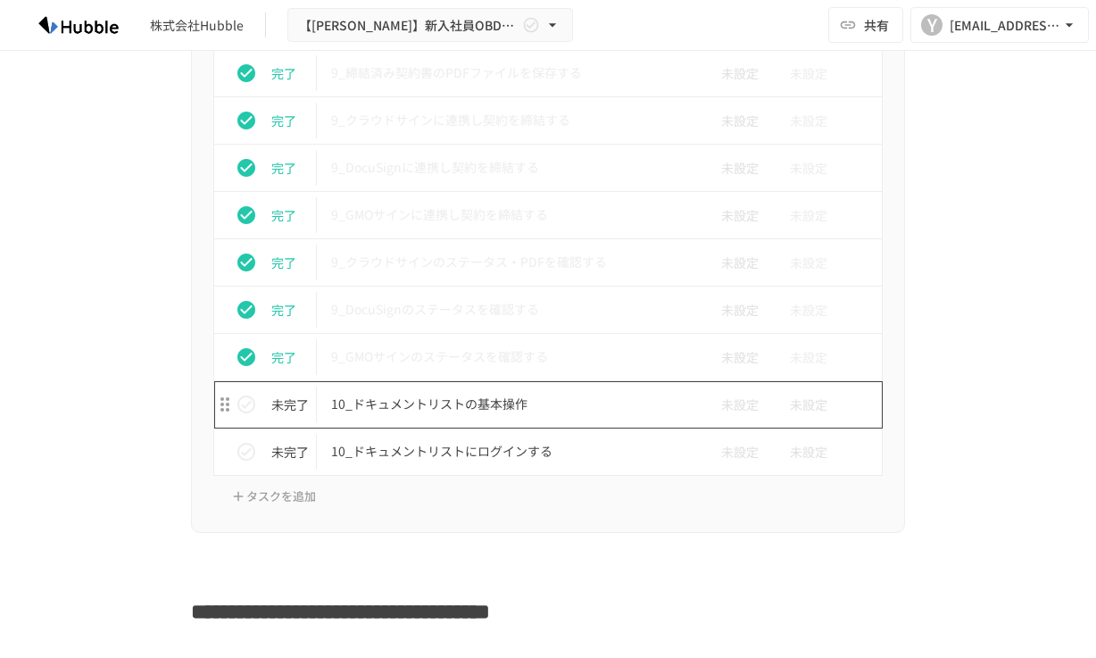
click at [434, 395] on p "10_ドキュメントリストの基本操作" at bounding box center [510, 404] width 359 height 22
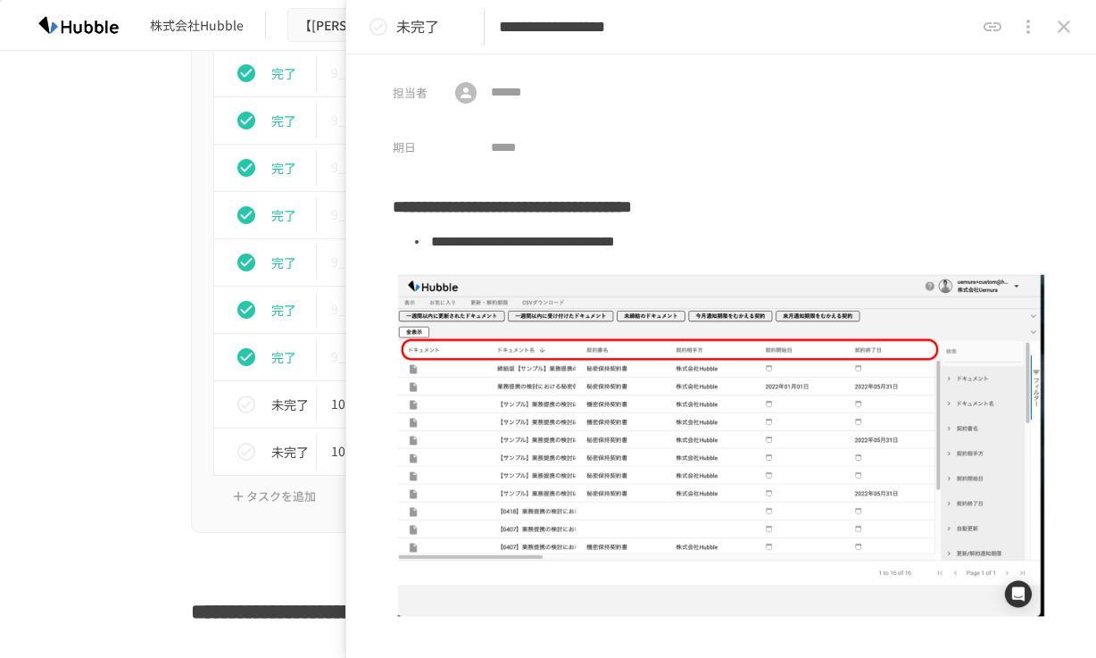
click at [369, 26] on icon "status" at bounding box center [378, 26] width 21 height 21
click at [1055, 30] on icon "close drawer" at bounding box center [1063, 26] width 21 height 21
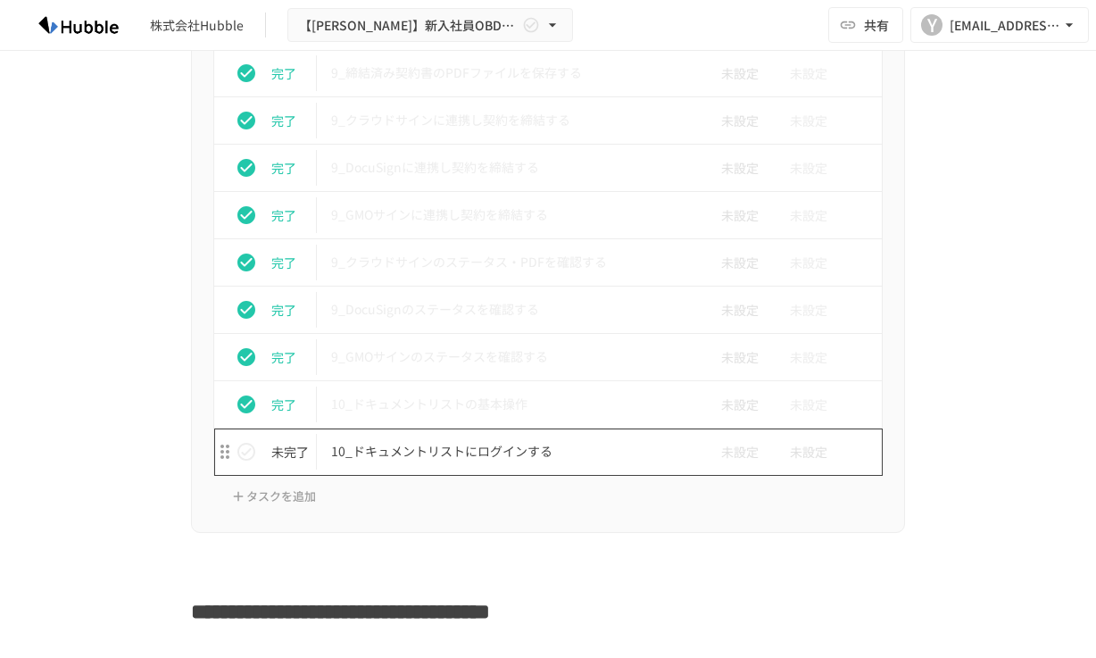
click at [482, 435] on td "10_ドキュメントリストにログインする" at bounding box center [510, 451] width 387 height 47
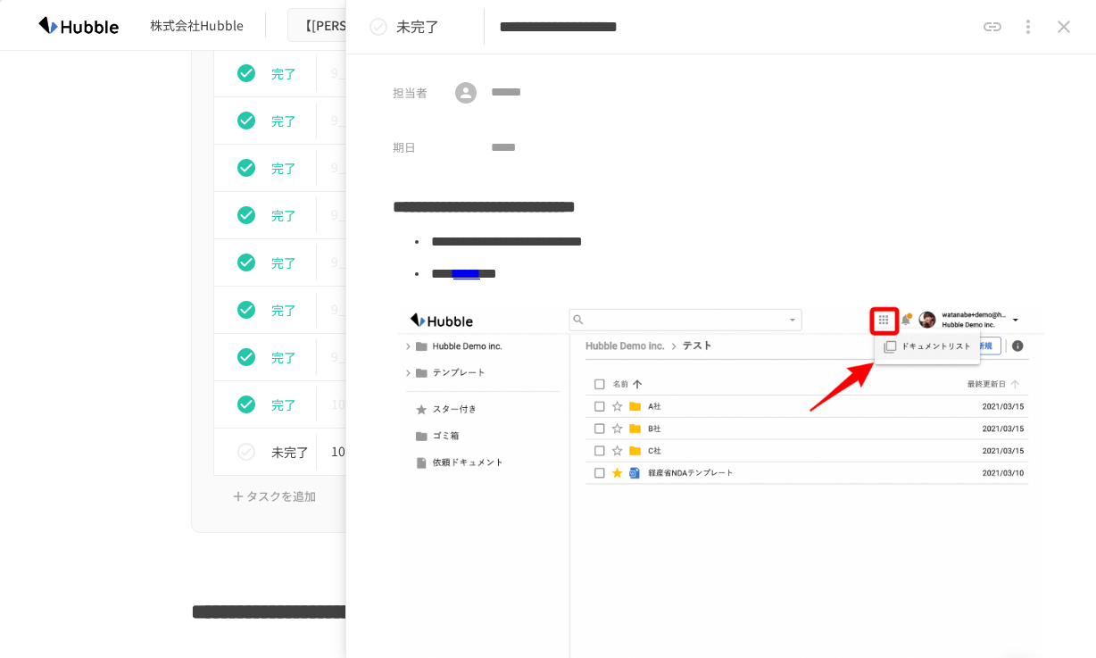
click at [385, 26] on icon "status" at bounding box center [378, 26] width 21 height 21
click at [1060, 19] on icon "close drawer" at bounding box center [1063, 26] width 21 height 21
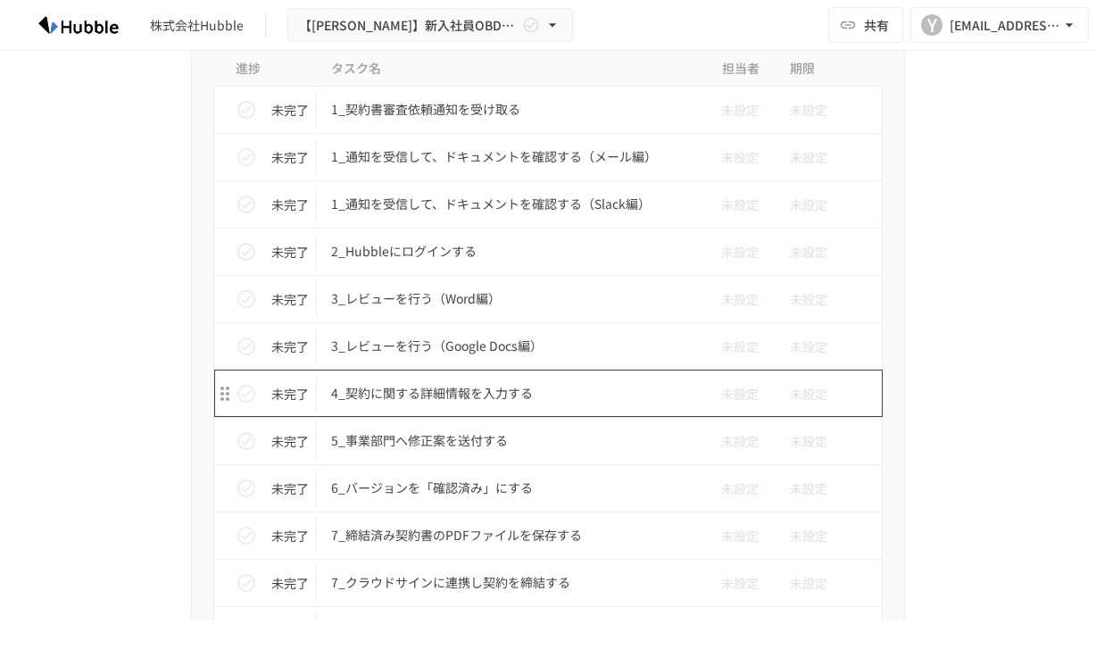
scroll to position [5175, 0]
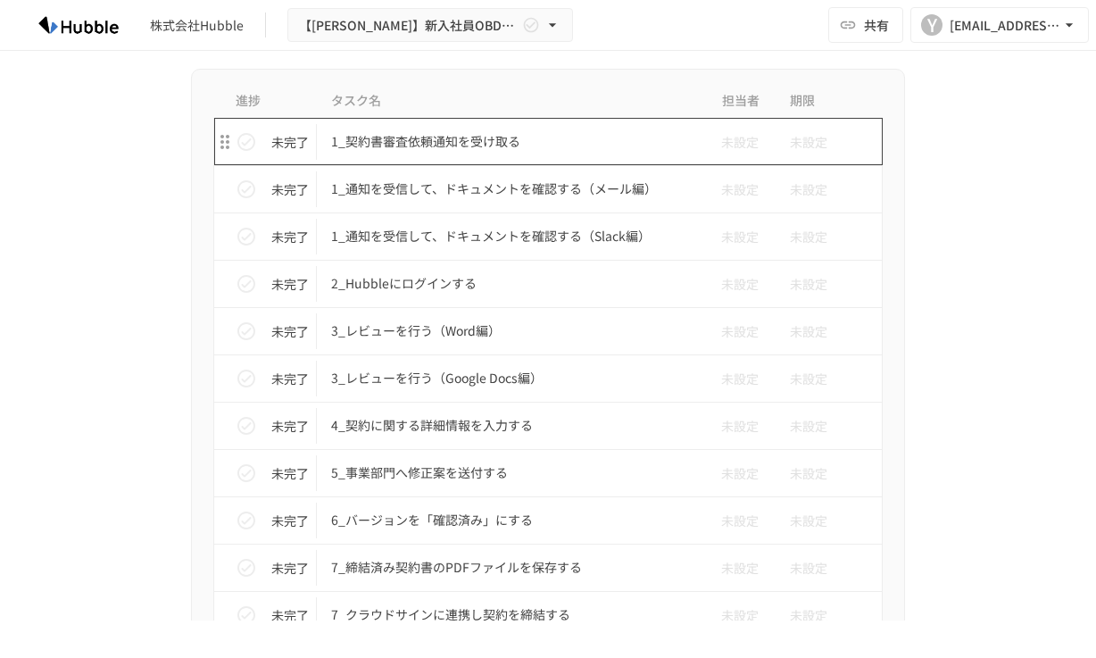
click at [522, 153] on p "1_契約書審査依頼通知を受け取る" at bounding box center [510, 141] width 359 height 22
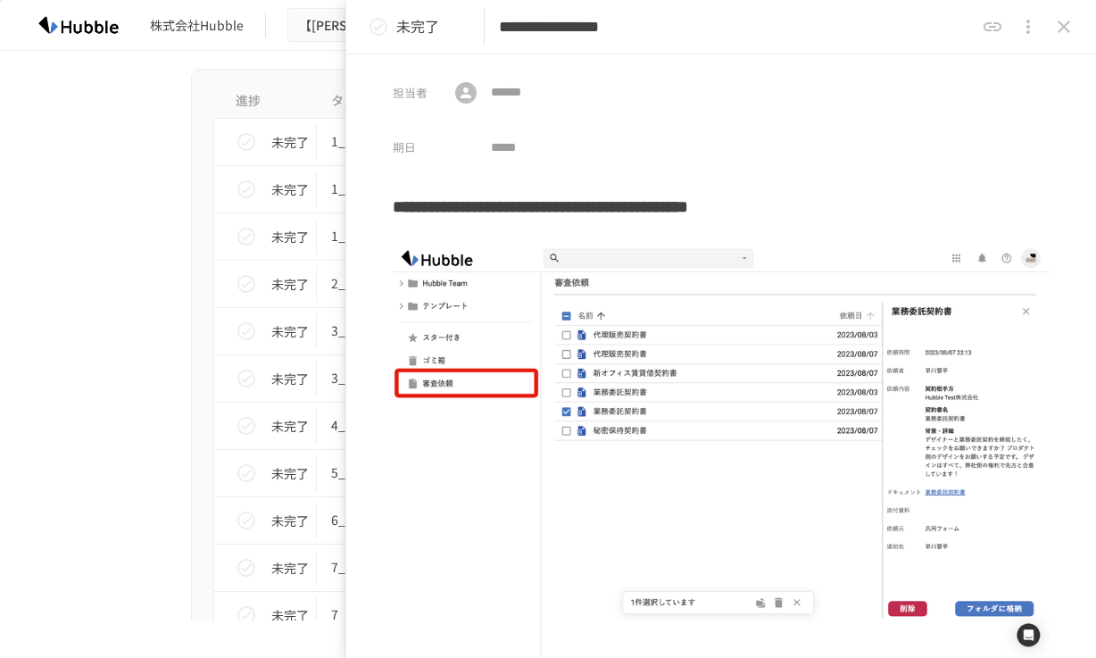
click at [195, 212] on div "進捗 タスク名 担当者 期限 未完了 1_契約書審査依頼通知を受け取る 未設定 未設定 未完了 1_通知を受信して、ドキュメントを確認する（メール編） 未設定…" at bounding box center [548, 548] width 714 height 958
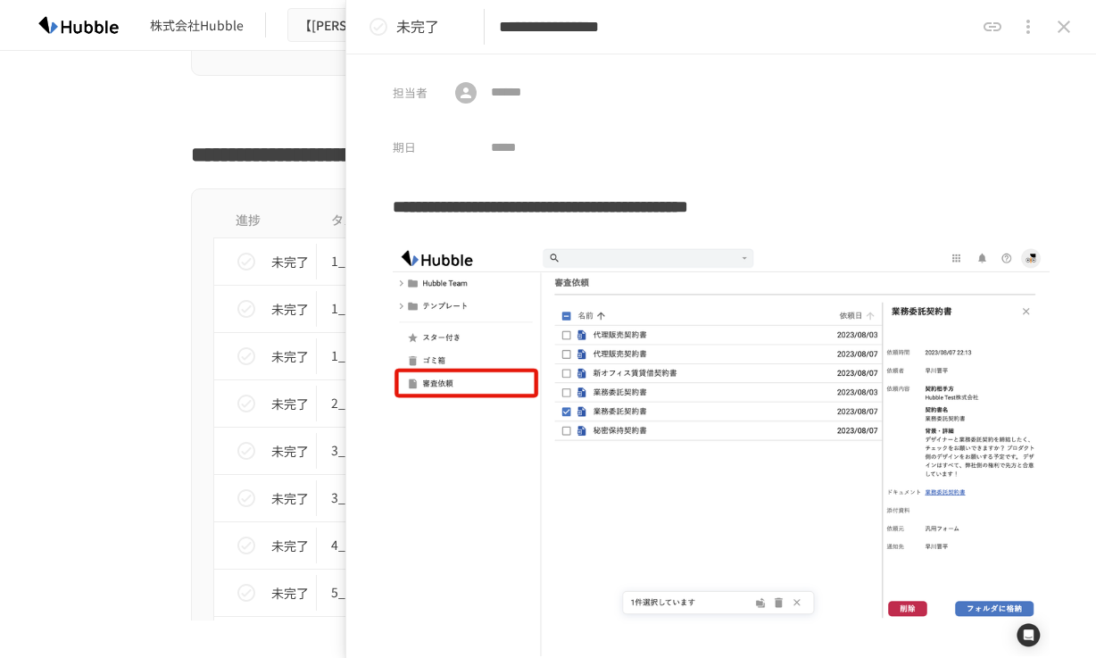
scroll to position [5053, 0]
click at [1064, 29] on icon "close drawer" at bounding box center [1063, 26] width 21 height 21
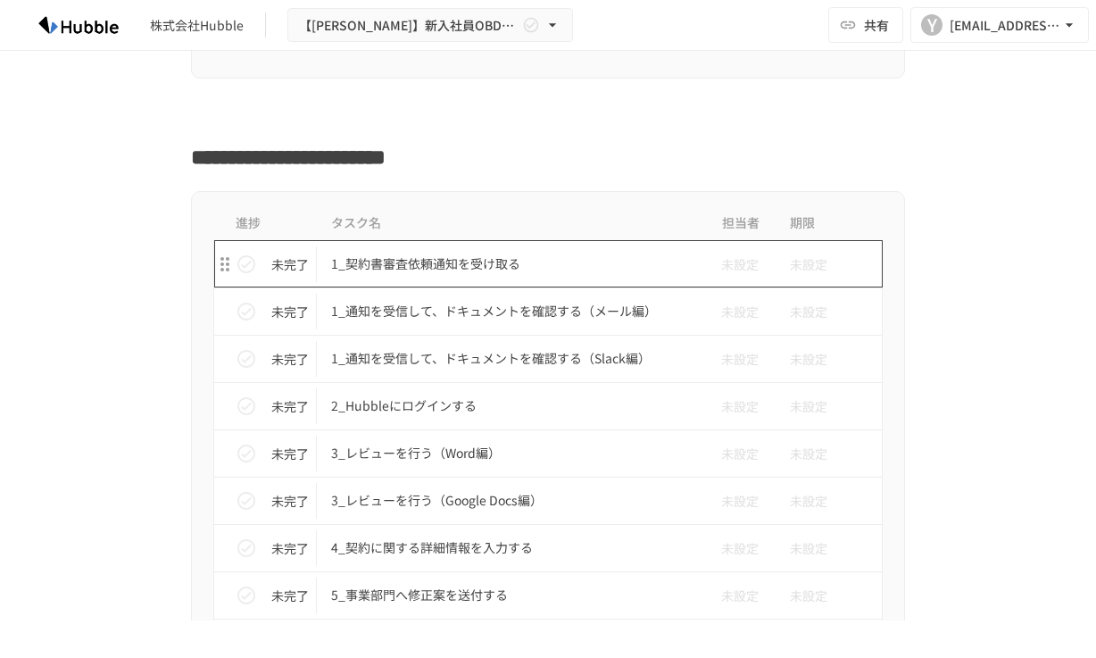
click at [621, 270] on p "1_契約書審査依頼通知を受け取る" at bounding box center [510, 264] width 359 height 22
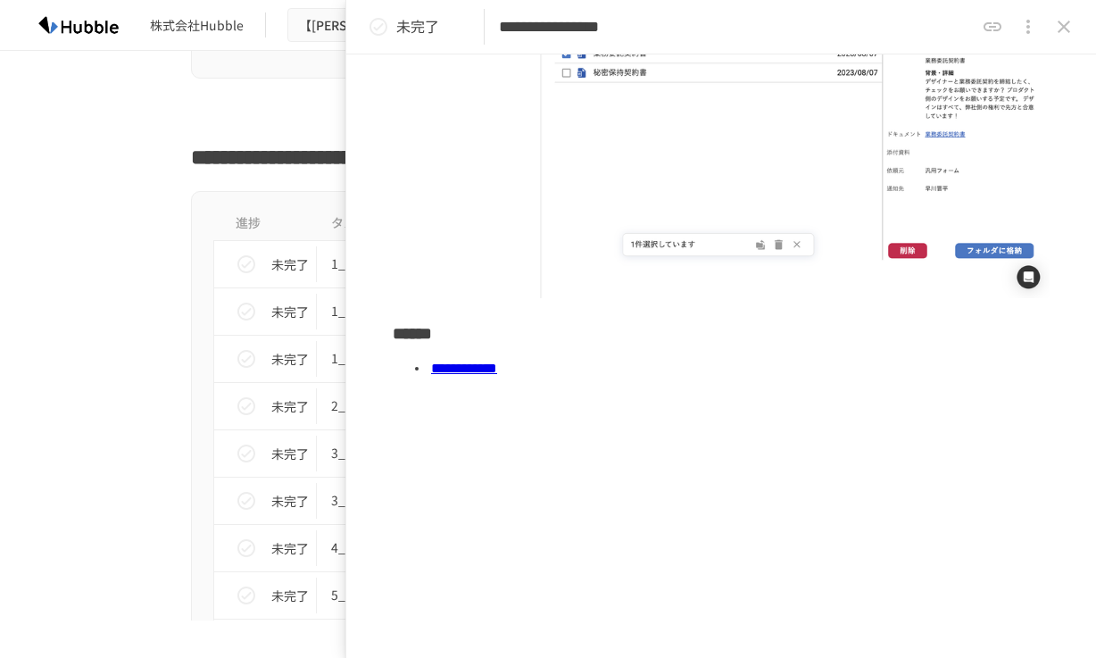
scroll to position [358, 0]
click at [388, 27] on icon "status" at bounding box center [378, 26] width 21 height 21
click at [1062, 30] on icon "close drawer" at bounding box center [1063, 26] width 21 height 21
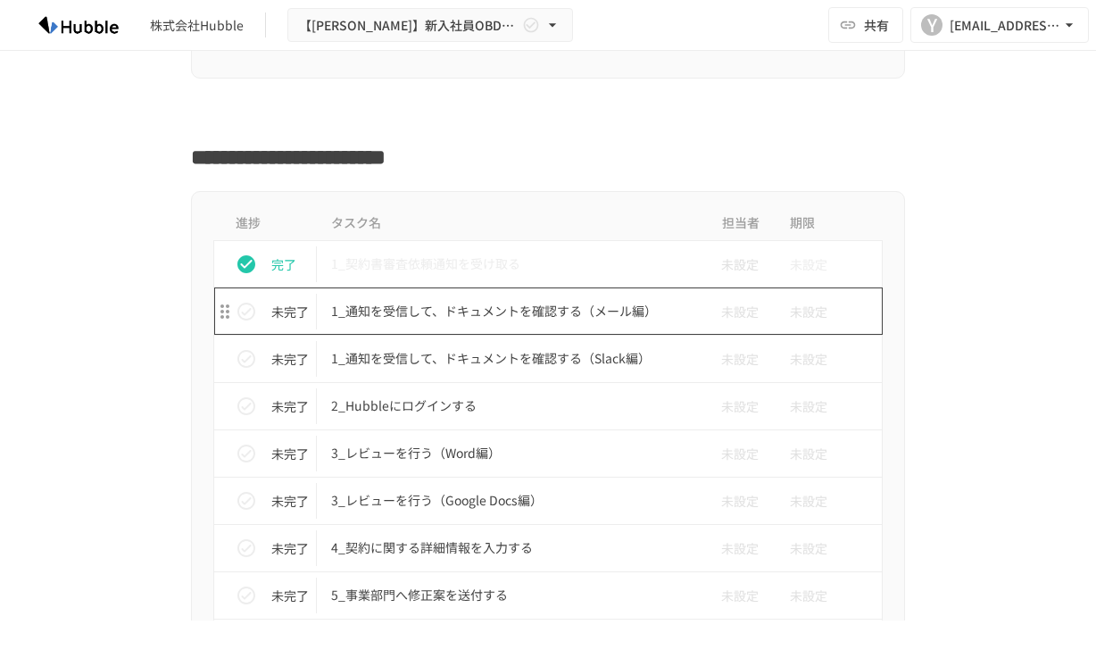
click at [522, 302] on p "1_通知を受信して、ドキュメントを確認する（メール編）" at bounding box center [510, 311] width 359 height 22
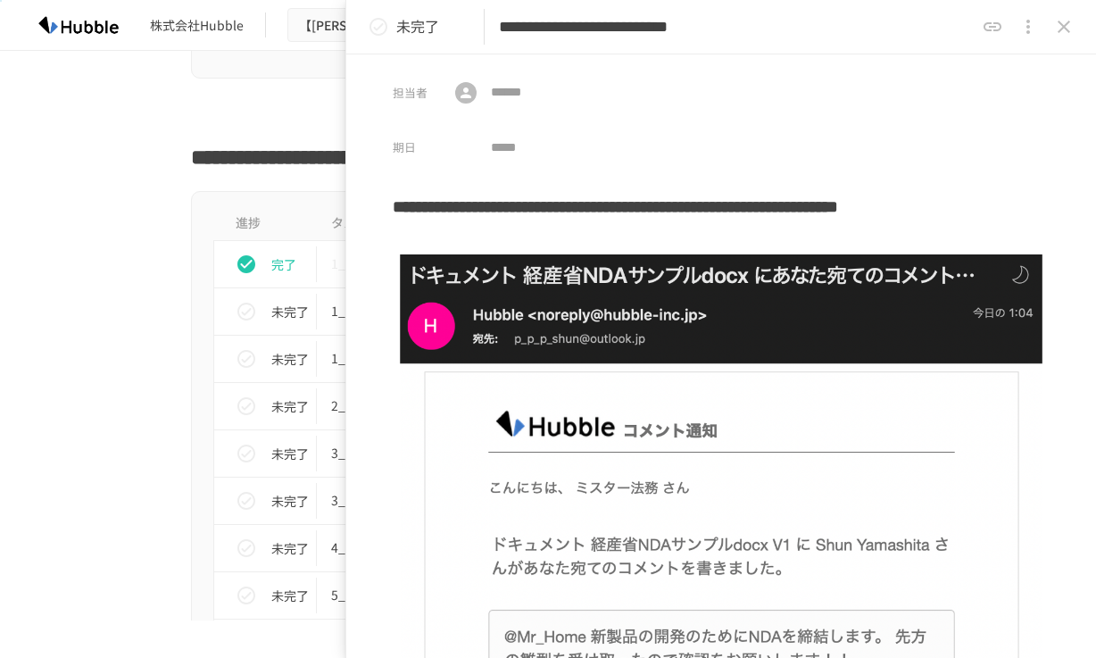
click at [365, 32] on button "status" at bounding box center [378, 27] width 36 height 36
click at [1056, 26] on icon "close drawer" at bounding box center [1063, 26] width 21 height 21
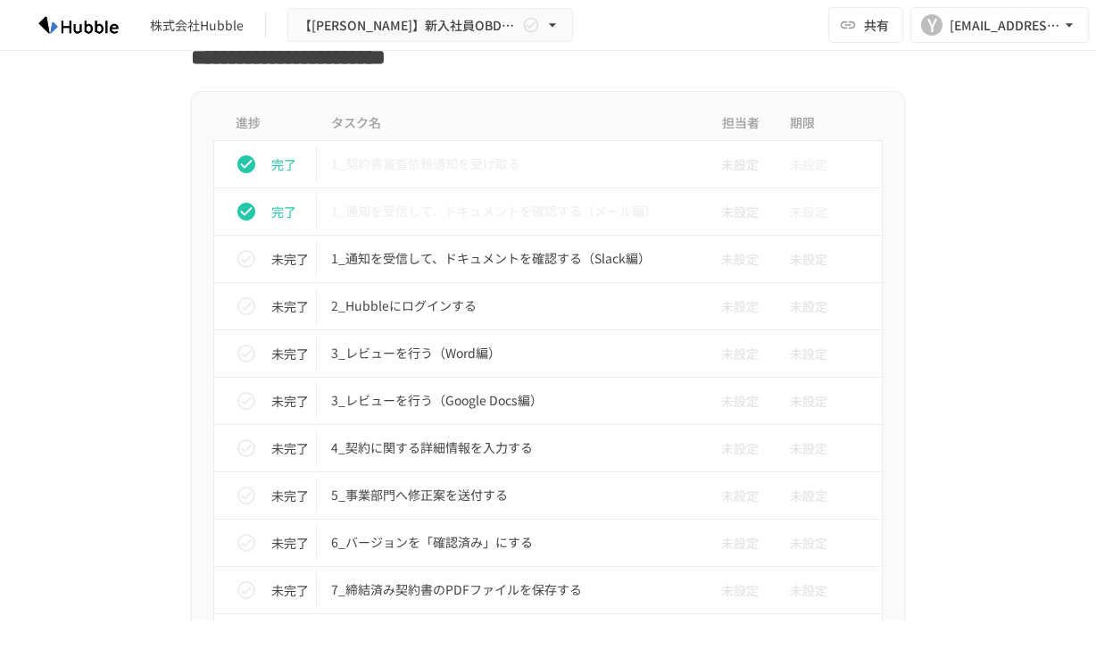
scroll to position [5178, 0]
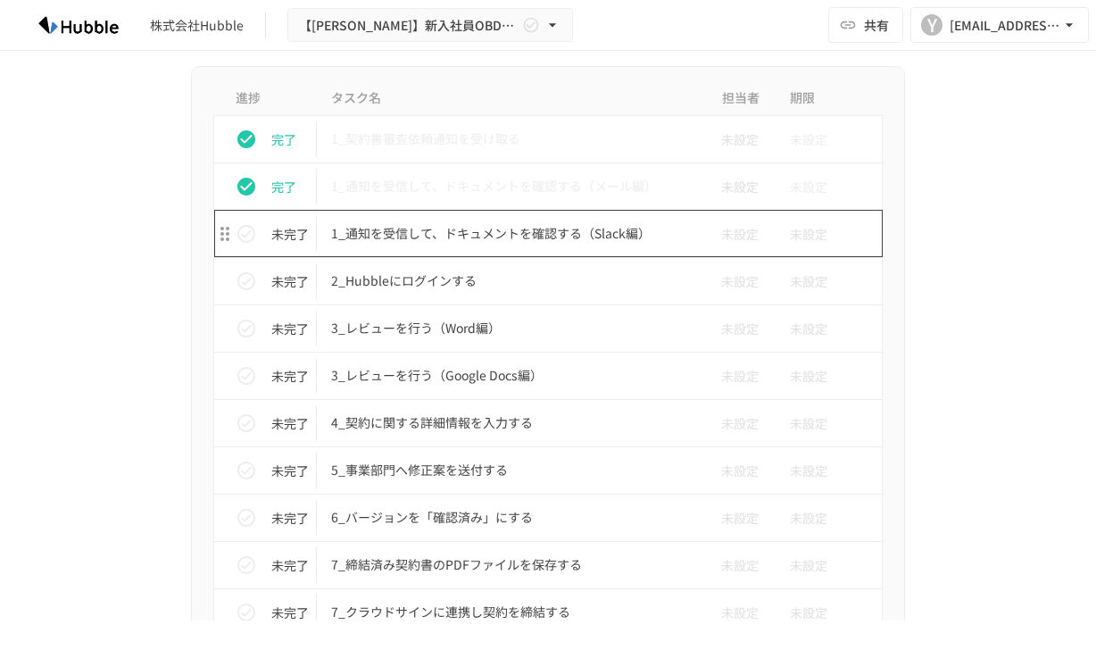
click at [586, 236] on p "1_通知を受信して、ドキュメントを確認する（Slack編）" at bounding box center [510, 233] width 359 height 22
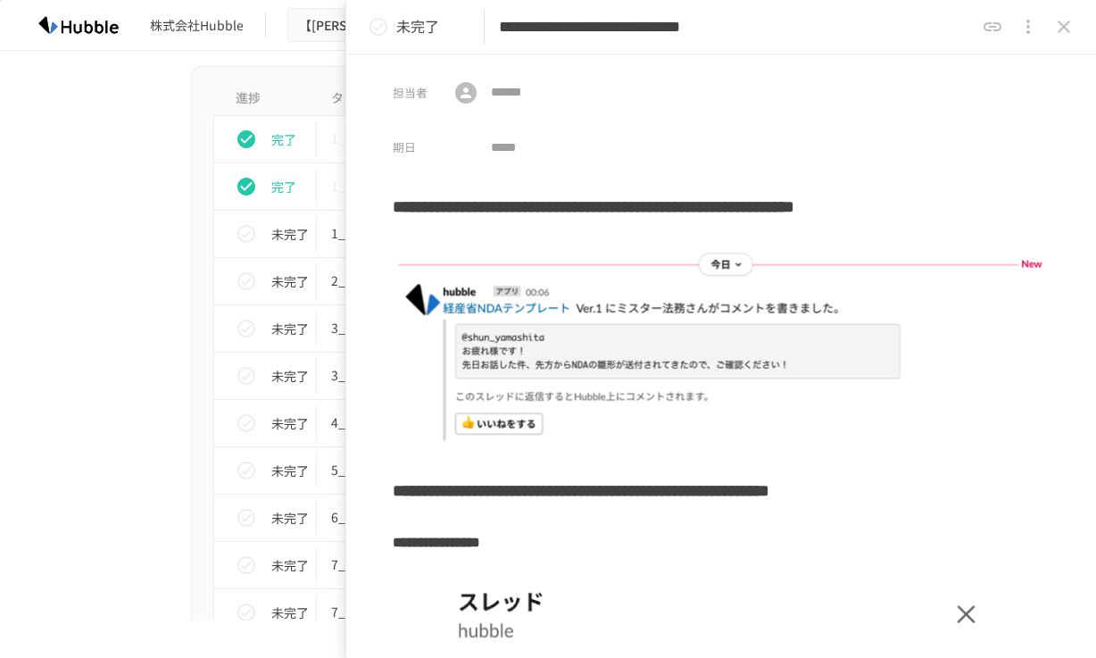
click at [378, 27] on icon "status" at bounding box center [378, 27] width 18 height 18
click at [1057, 22] on icon "close drawer" at bounding box center [1063, 26] width 21 height 21
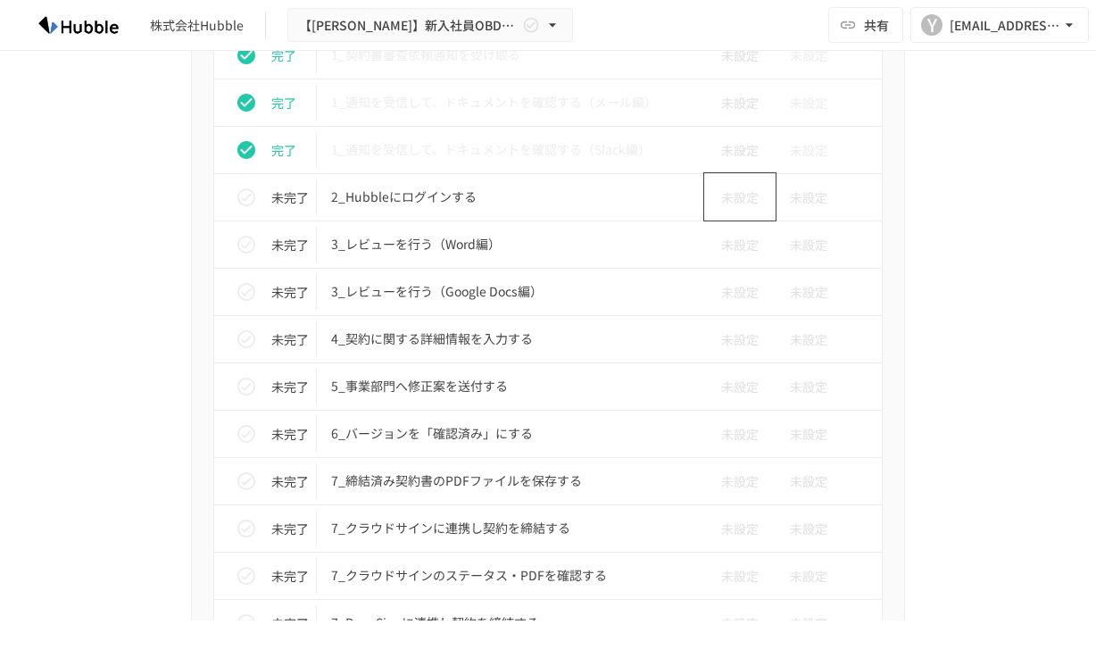
scroll to position [5274, 0]
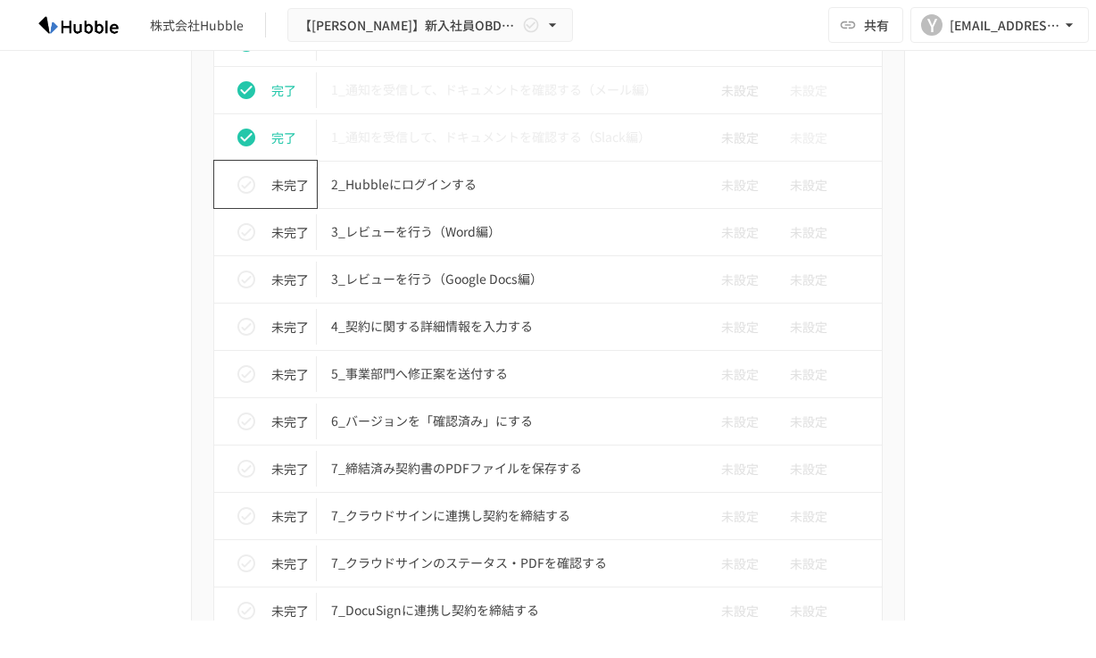
click at [250, 188] on icon "status" at bounding box center [246, 184] width 21 height 21
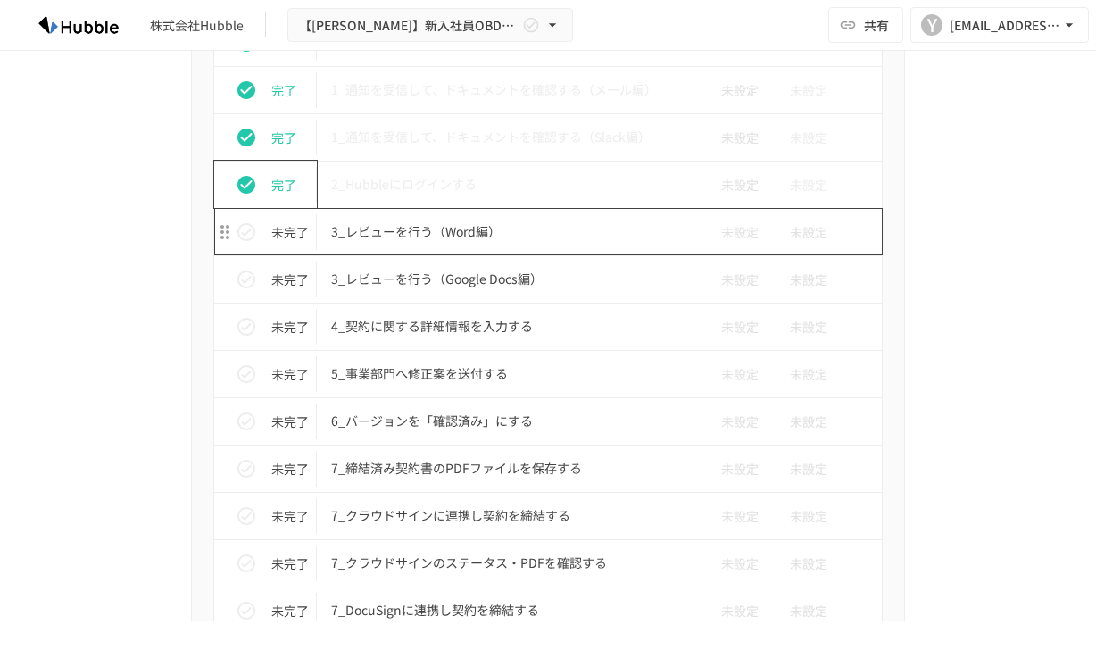
click at [414, 236] on p "3_レビューを行う（Word編）" at bounding box center [510, 231] width 359 height 22
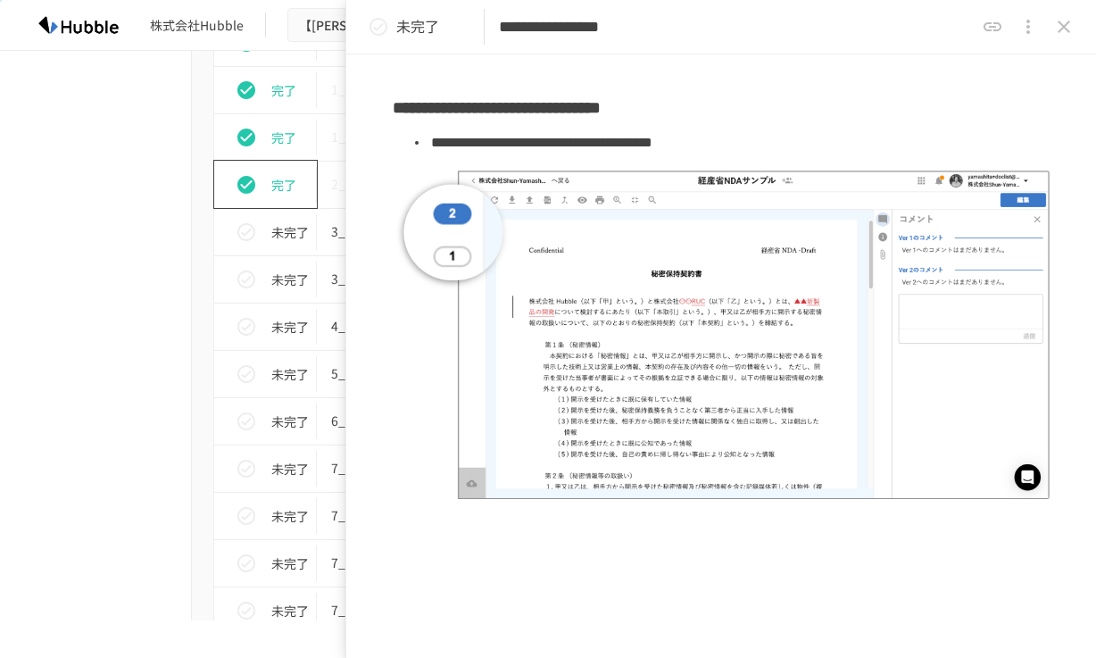
scroll to position [1244, 0]
click at [378, 20] on icon "status" at bounding box center [378, 26] width 21 height 21
click at [1061, 14] on button "close drawer" at bounding box center [1064, 27] width 36 height 36
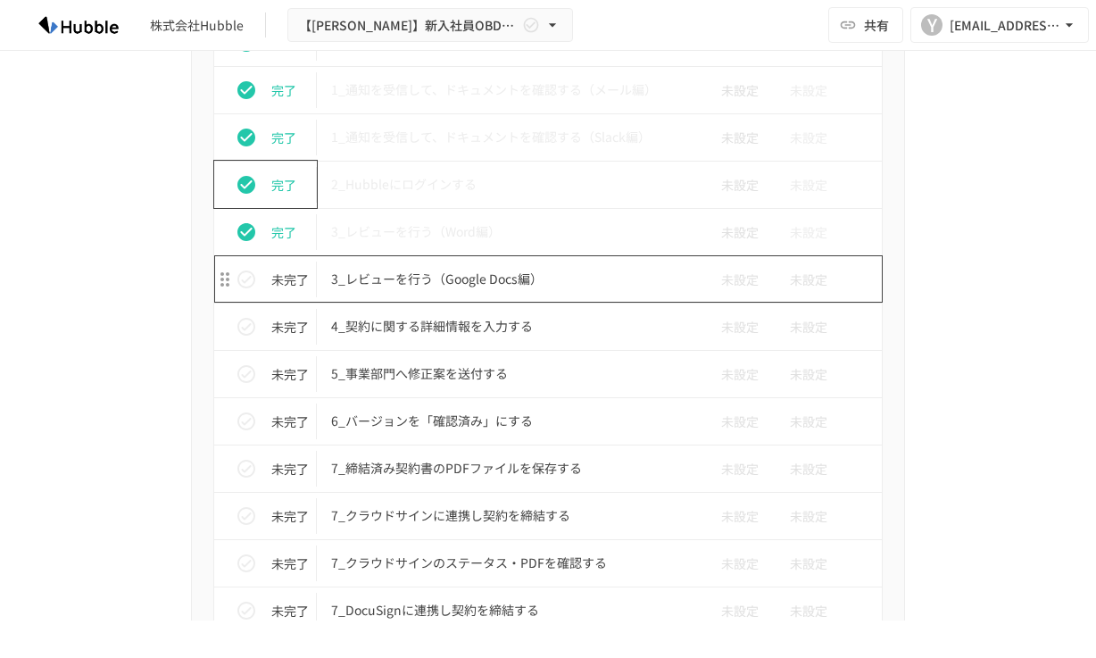
click at [493, 268] on td "3_レビューを行う（Google Docs編）" at bounding box center [510, 278] width 387 height 47
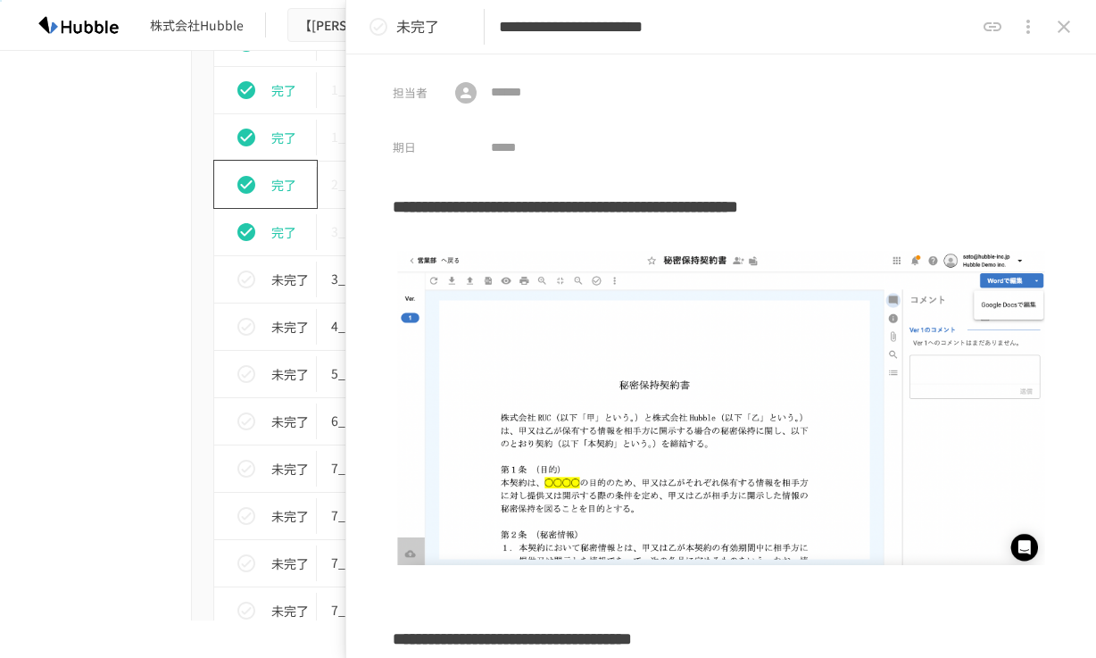
click at [376, 21] on icon "status" at bounding box center [378, 26] width 21 height 21
click at [1074, 33] on button "close drawer" at bounding box center [1064, 27] width 36 height 36
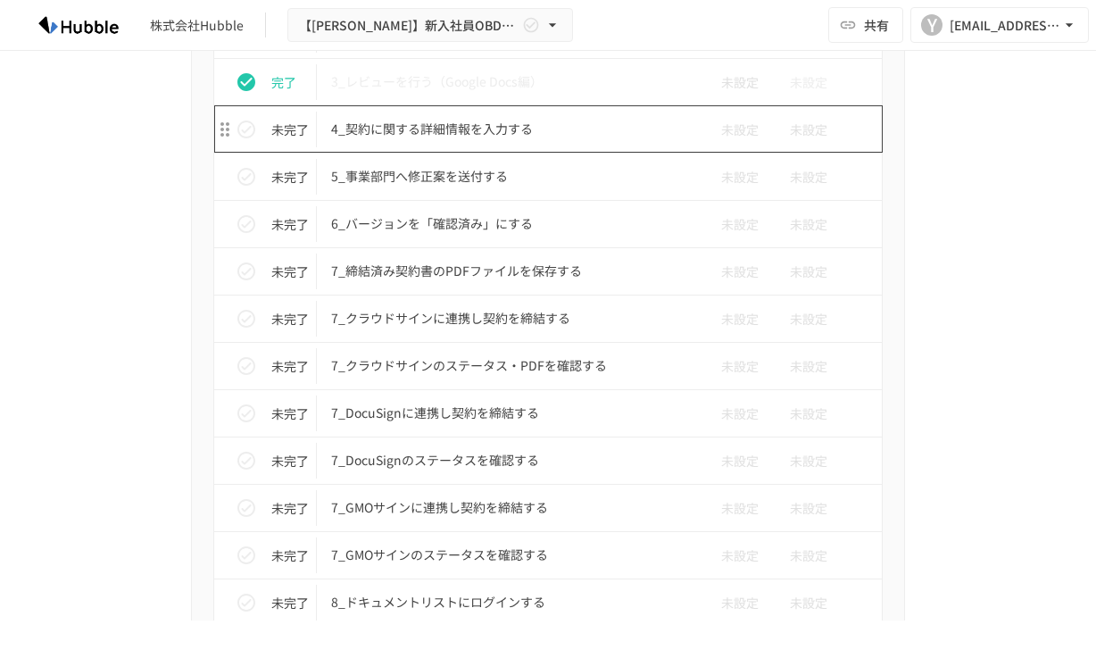
scroll to position [5482, 0]
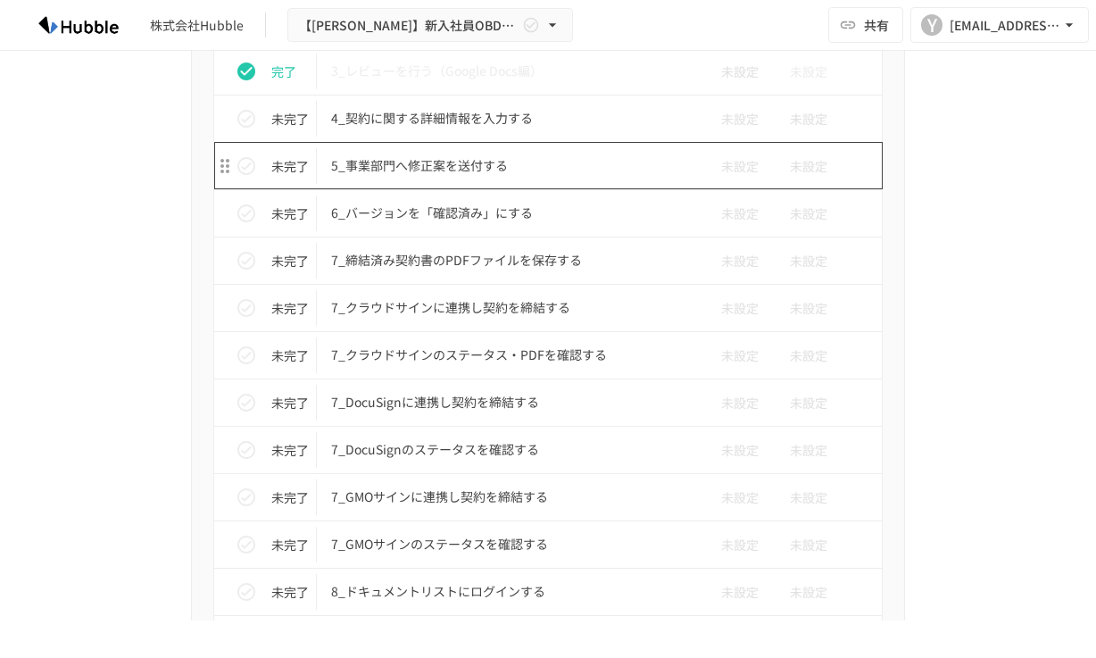
click at [506, 133] on td "4_契約に関する詳細情報を入力する" at bounding box center [510, 118] width 387 height 47
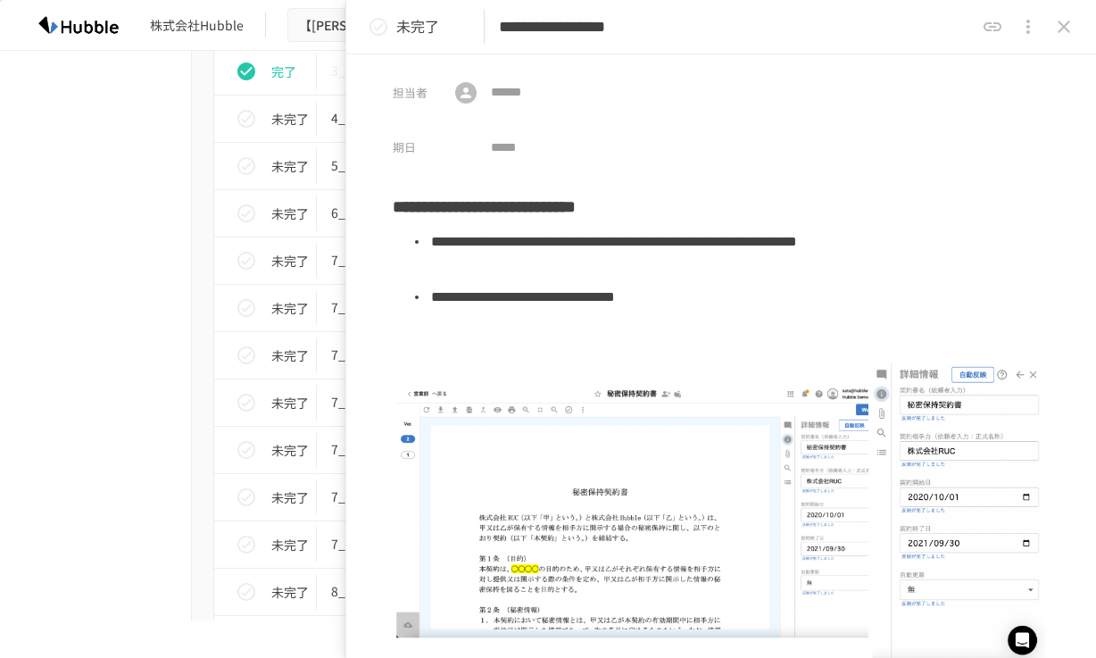
click at [369, 33] on icon "status" at bounding box center [378, 26] width 21 height 21
click at [1064, 22] on icon "close drawer" at bounding box center [1063, 26] width 21 height 21
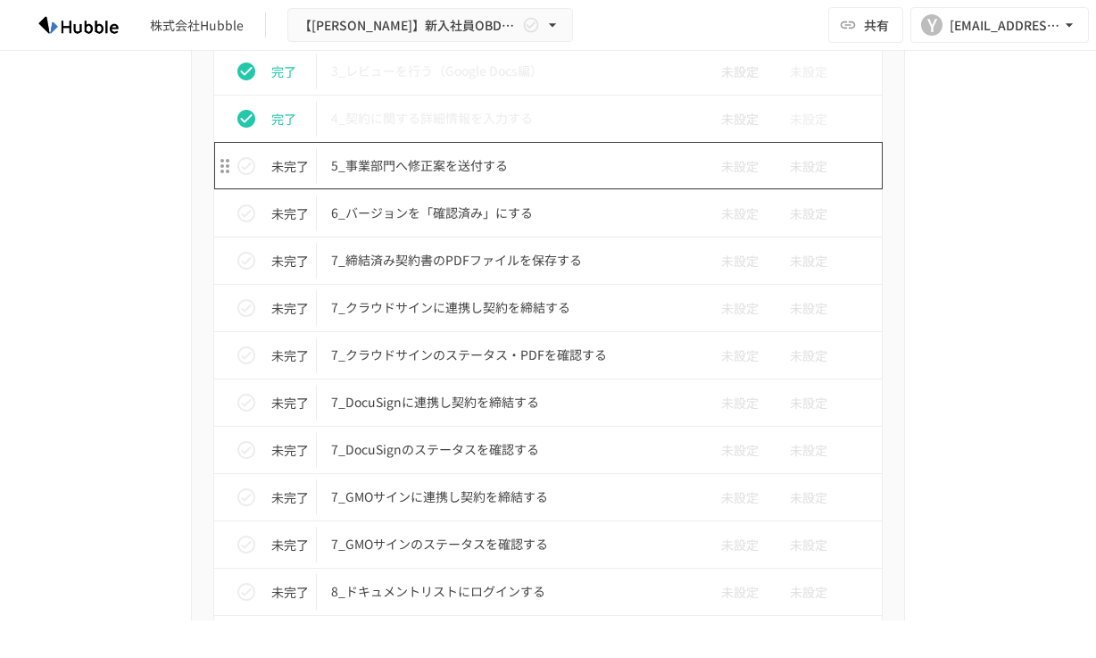
click at [484, 176] on p "5_事業部門へ修正案を送付する" at bounding box center [510, 165] width 359 height 22
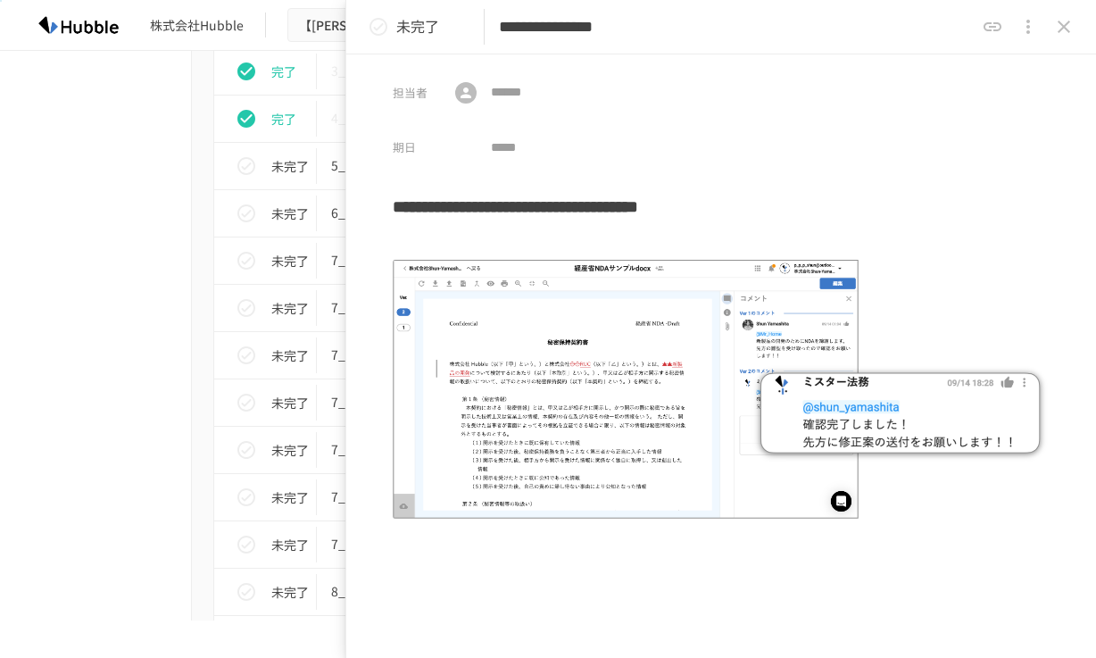
click at [378, 34] on icon "status" at bounding box center [378, 27] width 18 height 18
click at [1064, 12] on button "close drawer" at bounding box center [1064, 27] width 36 height 36
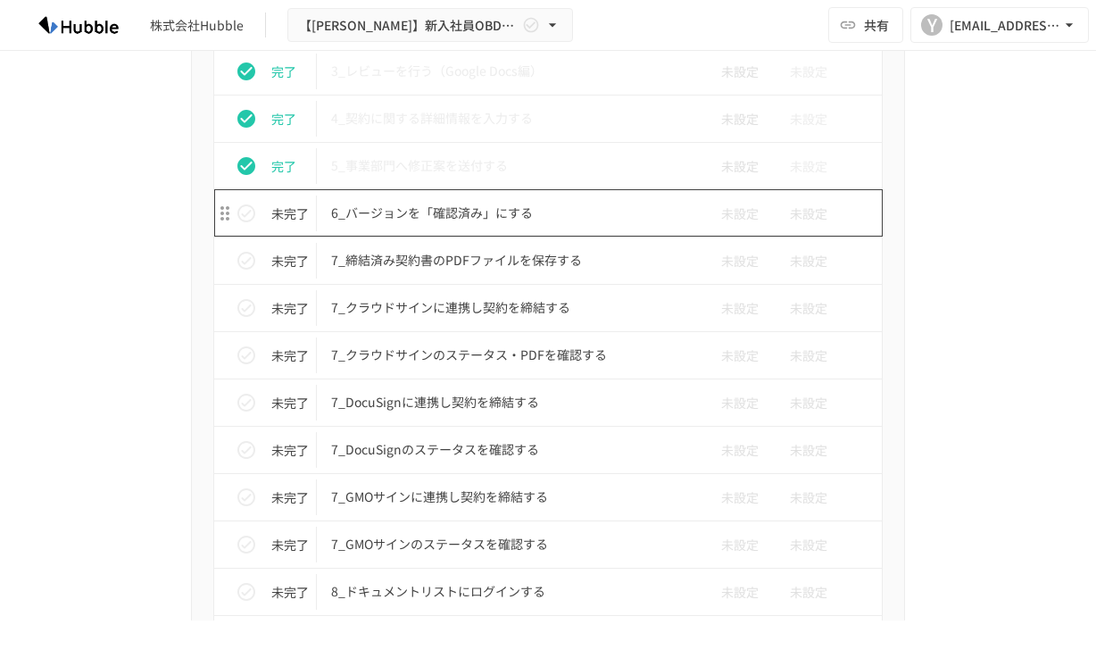
click at [556, 199] on td "6_バージョンを「確認済み」にする" at bounding box center [510, 212] width 387 height 47
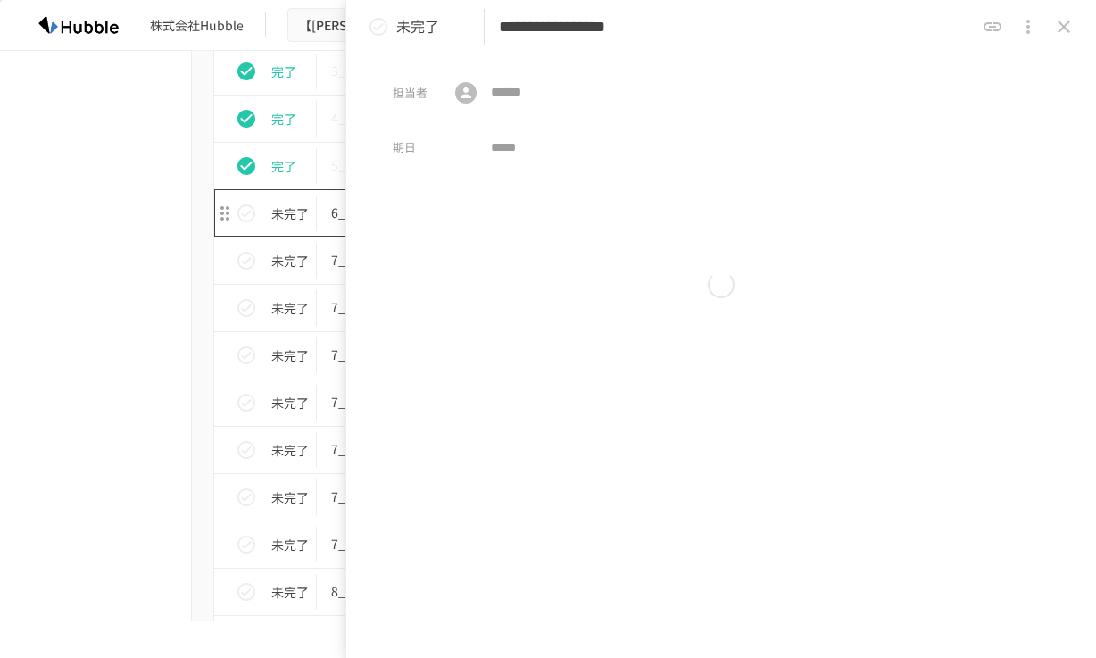
click at [492, 216] on div "**********" at bounding box center [548, 310] width 1096 height 620
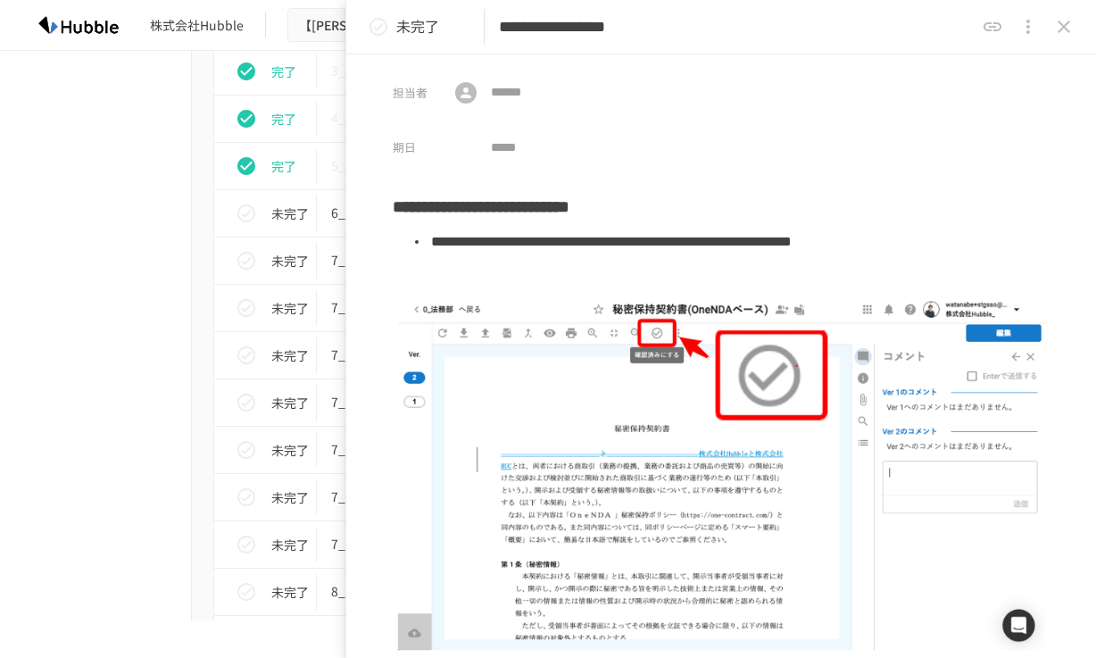
click at [369, 29] on icon "status" at bounding box center [378, 26] width 21 height 21
click at [1053, 31] on icon "close drawer" at bounding box center [1063, 26] width 21 height 21
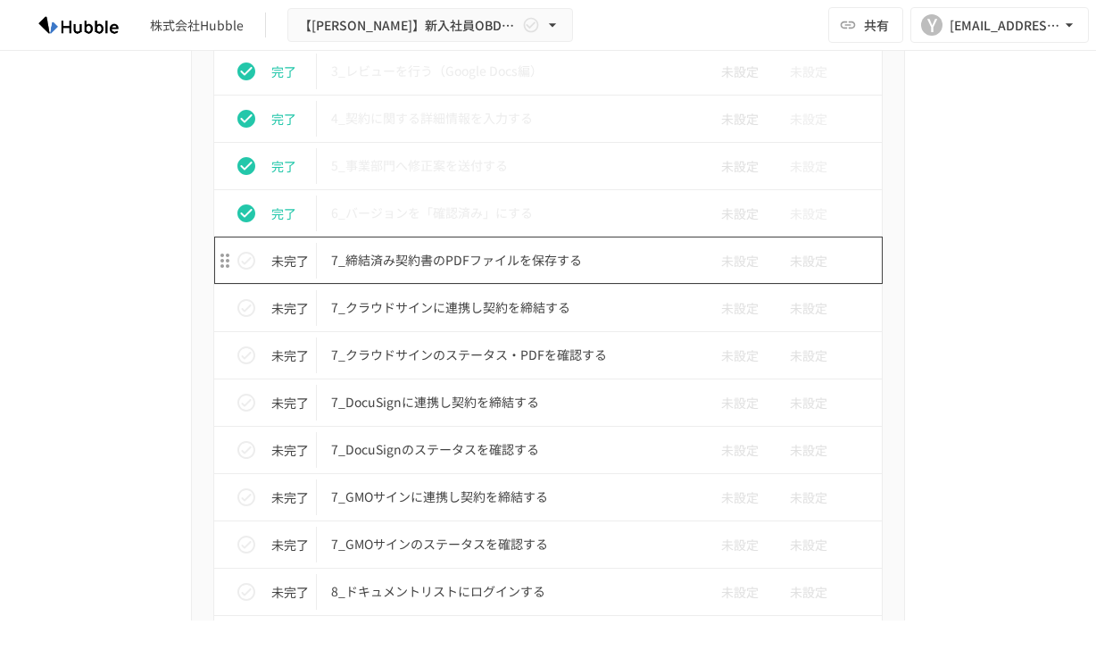
click at [430, 267] on p "7_締結済み契約書のPDFファイルを保存する" at bounding box center [510, 260] width 359 height 22
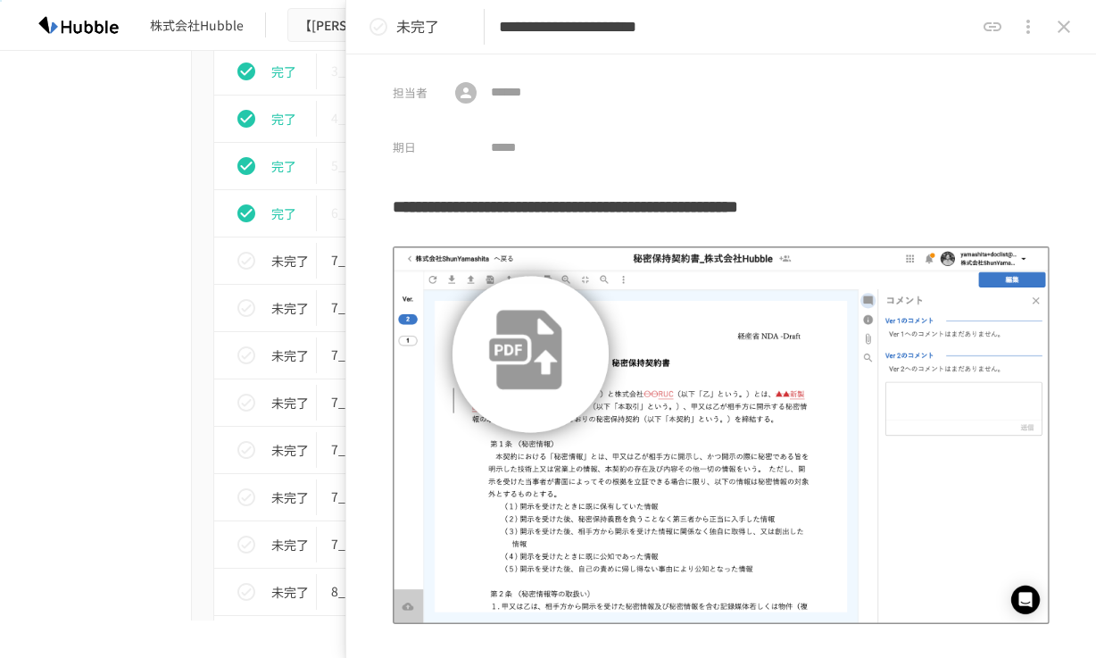
click at [384, 35] on icon "status" at bounding box center [378, 26] width 21 height 21
click at [1057, 39] on button "close drawer" at bounding box center [1064, 27] width 36 height 36
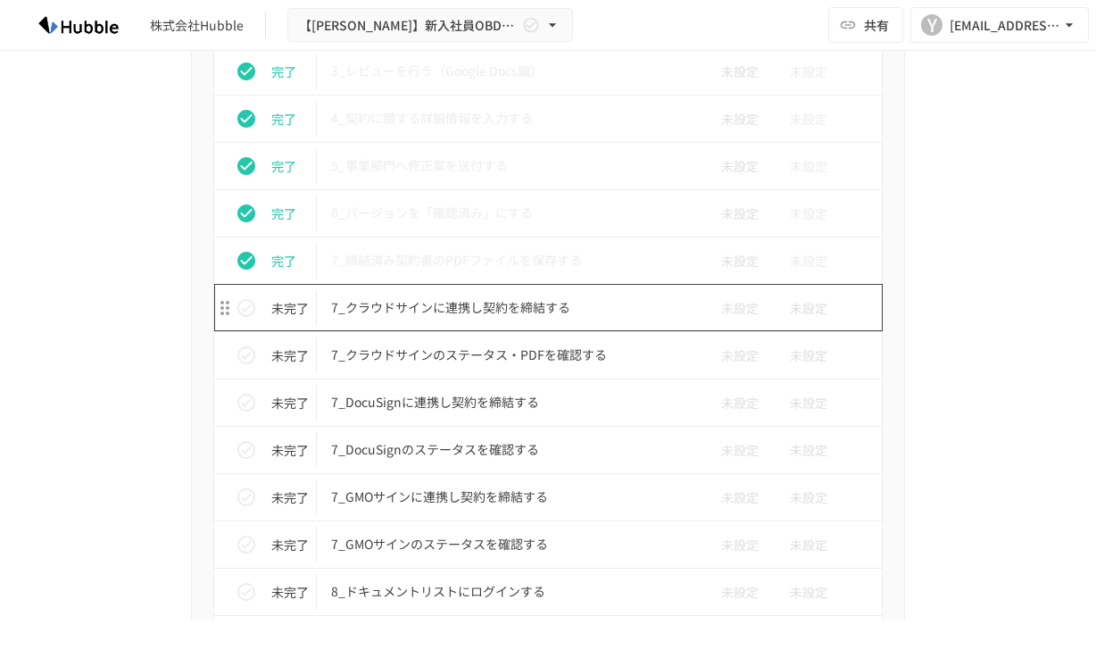
click at [526, 327] on td "7_クラウドサインに連携し契約を締結する" at bounding box center [510, 307] width 387 height 47
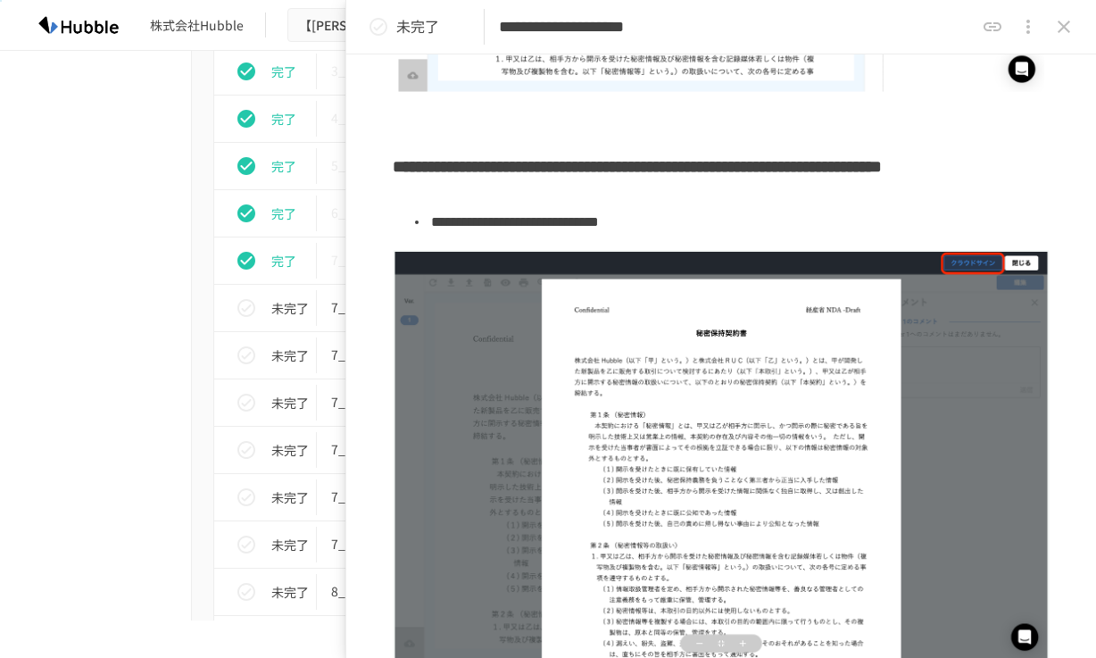
scroll to position [849, 0]
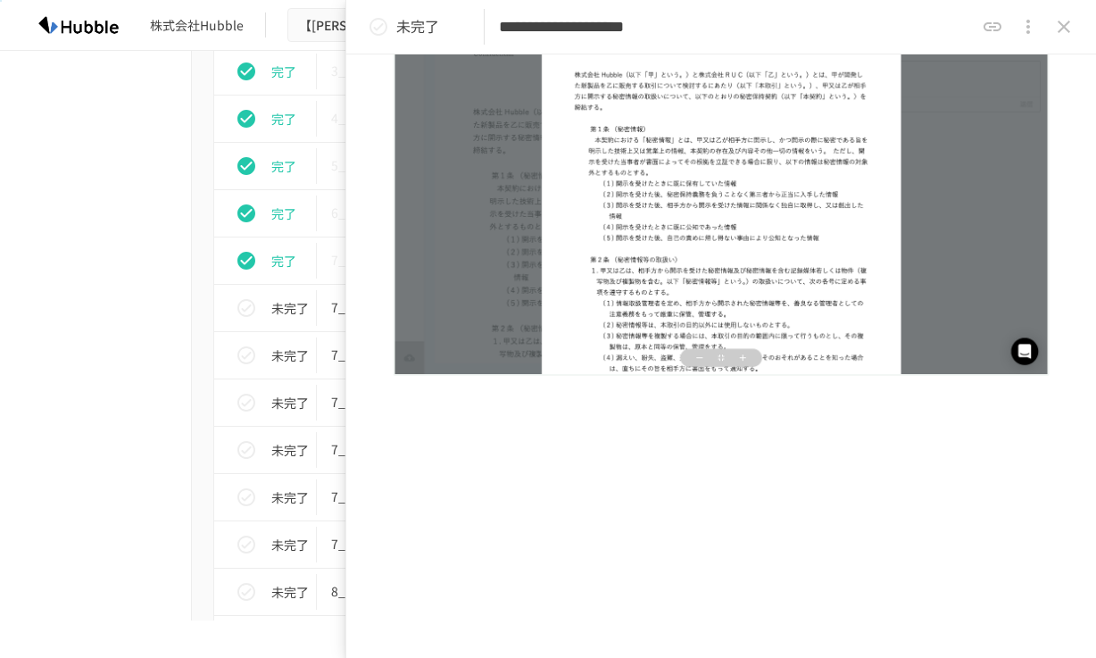
click at [377, 16] on icon "status" at bounding box center [378, 26] width 21 height 21
click at [1062, 25] on icon "close drawer" at bounding box center [1063, 27] width 12 height 12
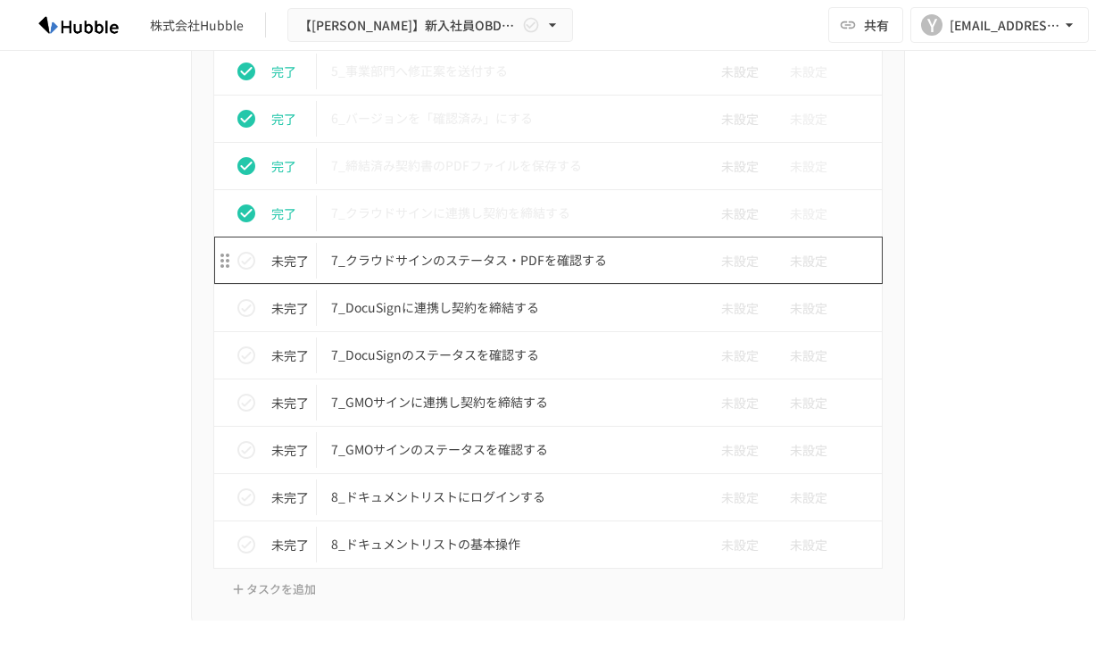
scroll to position [5634, 0]
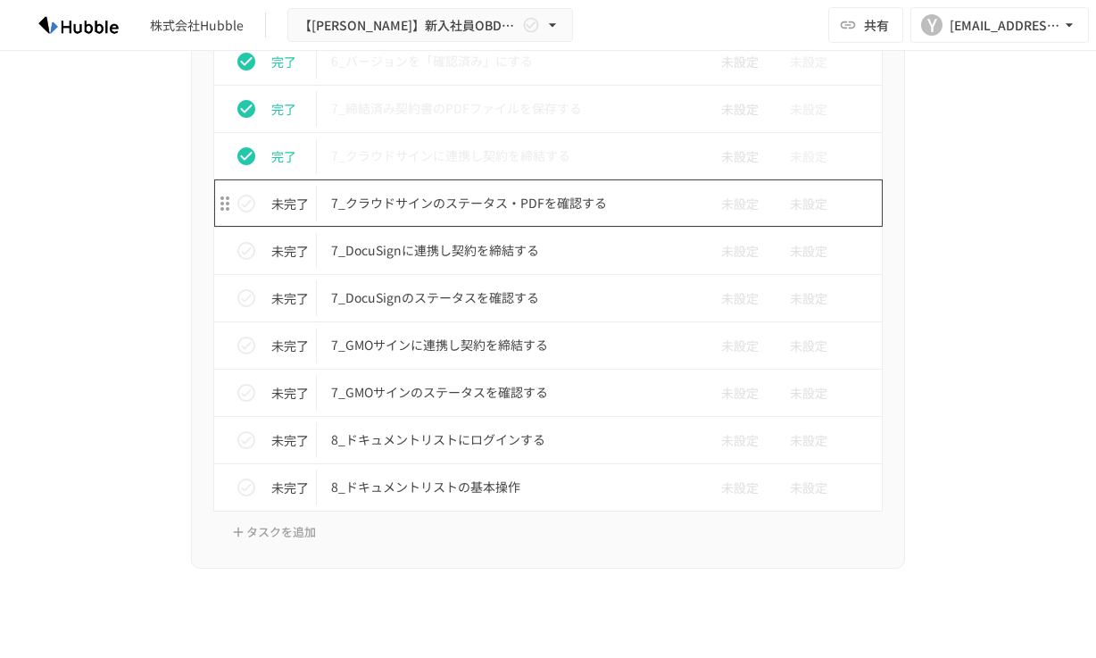
click at [530, 198] on p "7_クラウドサインのステータス・PDFを確認する" at bounding box center [510, 203] width 359 height 22
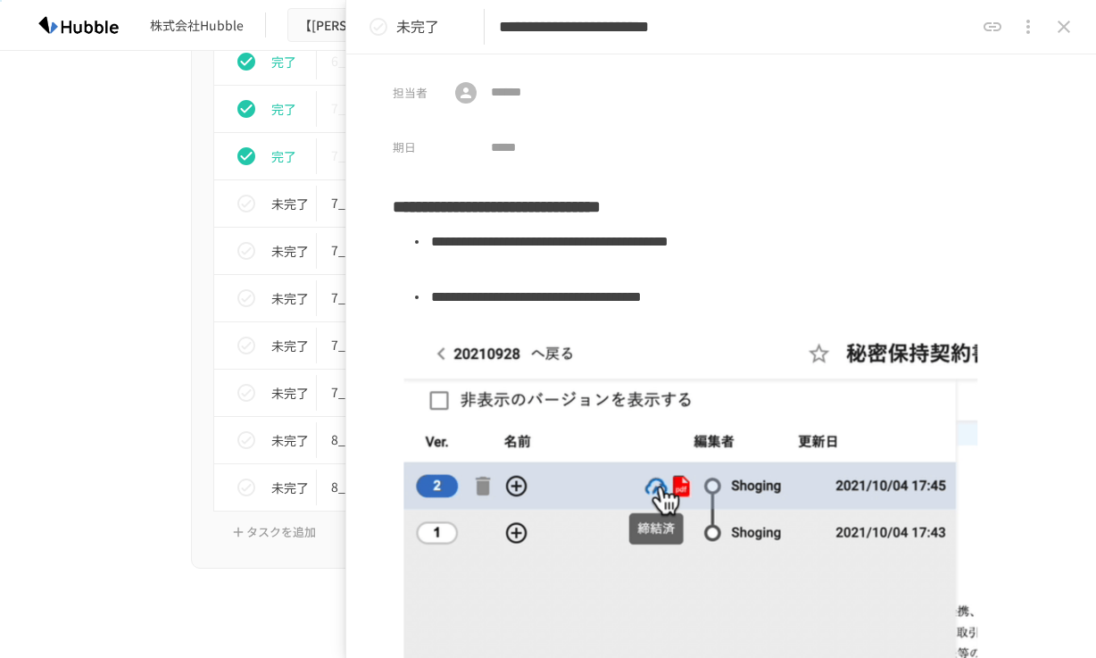
click at [383, 29] on icon "status" at bounding box center [378, 26] width 21 height 21
click at [1064, 24] on icon "close drawer" at bounding box center [1063, 27] width 12 height 12
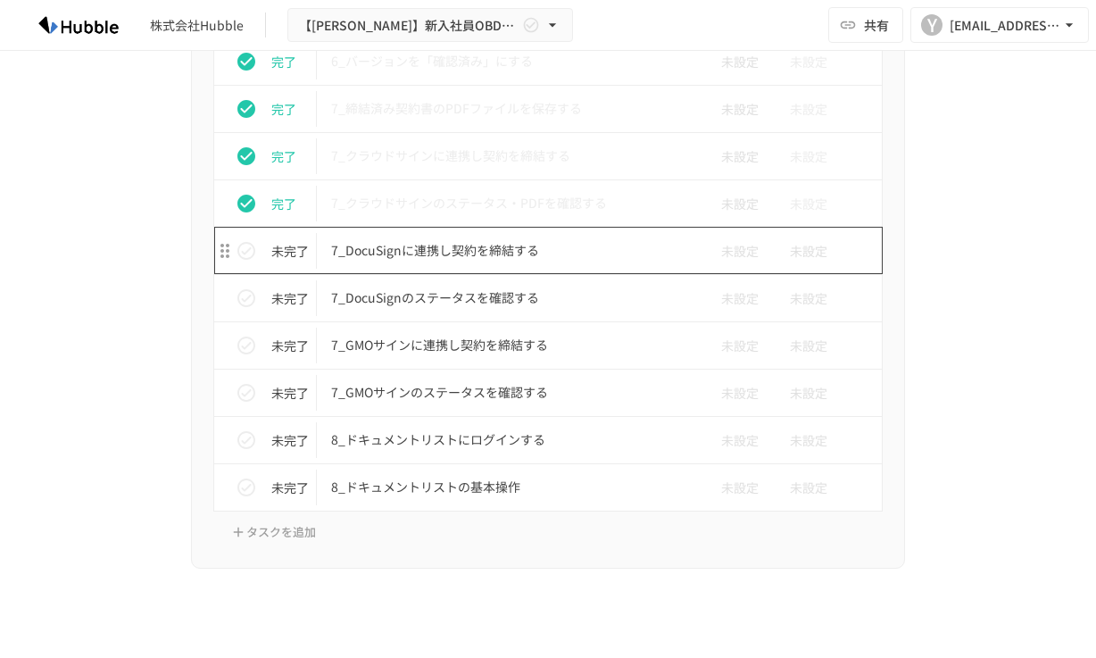
click at [409, 268] on td "7_DocuSignに連携し契約を締結する" at bounding box center [510, 250] width 387 height 47
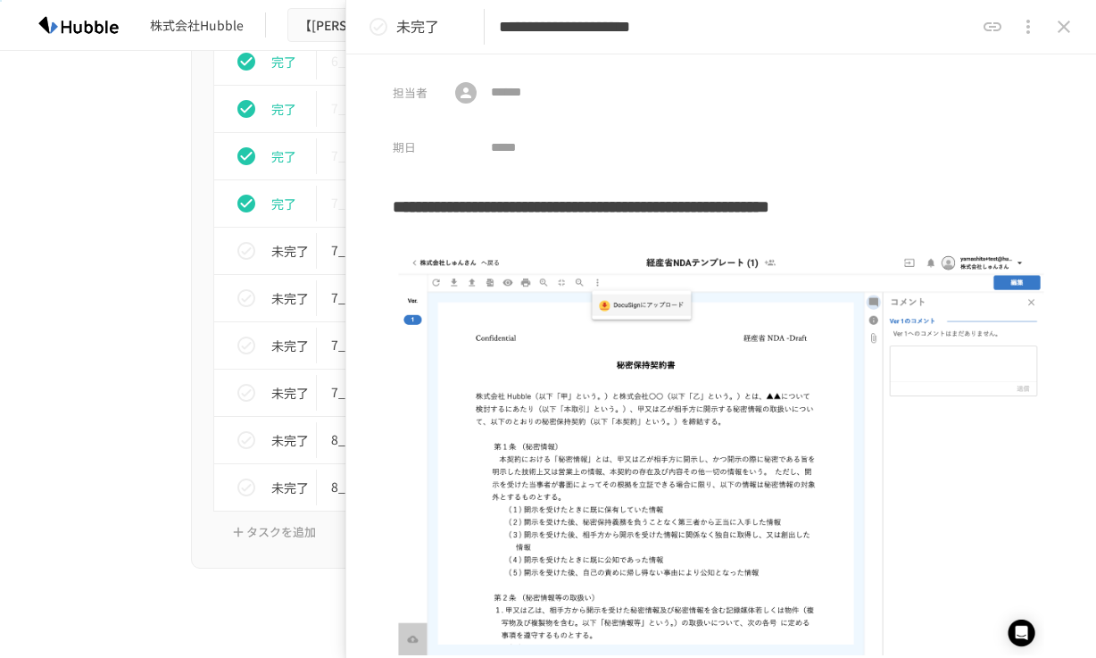
click at [381, 32] on icon "status" at bounding box center [378, 26] width 21 height 21
click at [1057, 32] on icon "close drawer" at bounding box center [1063, 27] width 12 height 12
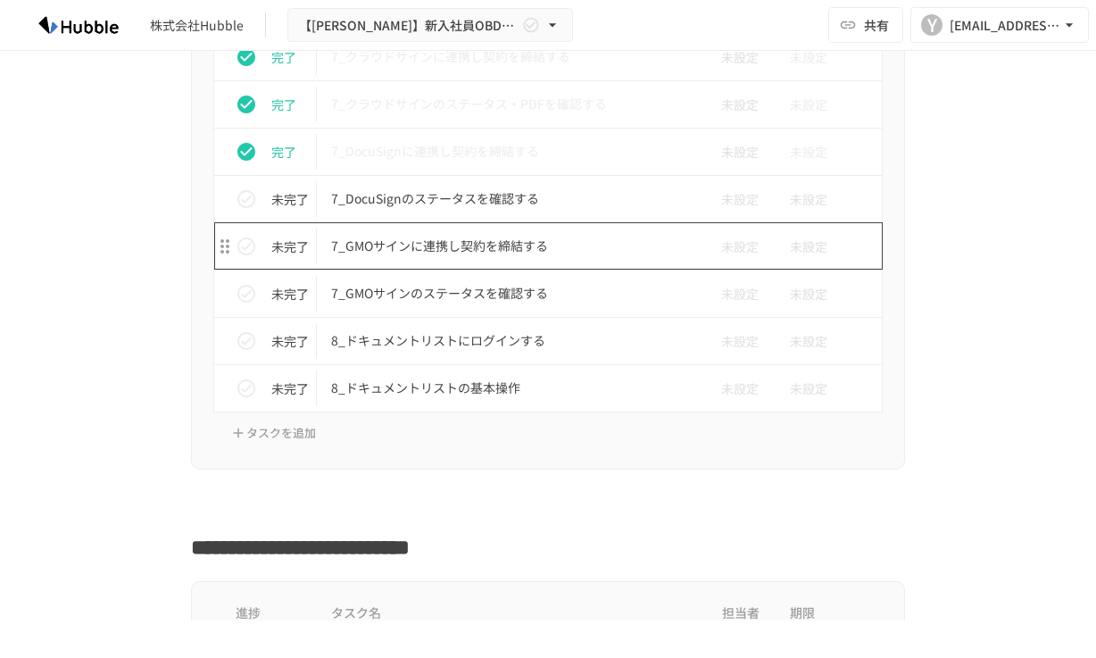
scroll to position [5746, 0]
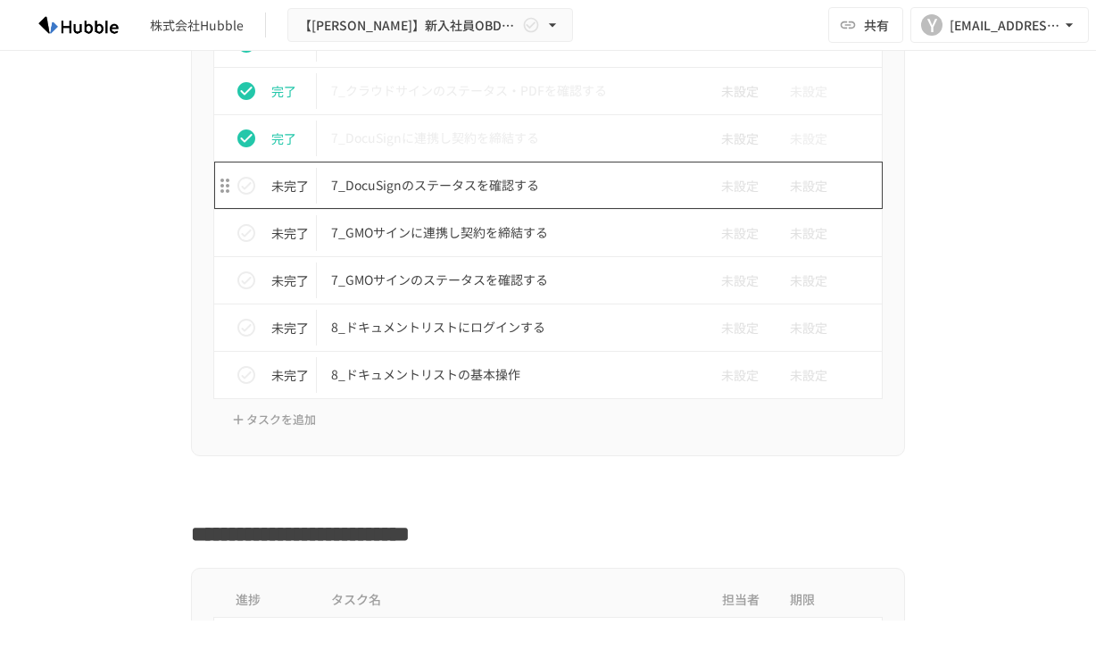
click at [457, 181] on p "7_DocuSignのステータスを確認する" at bounding box center [510, 185] width 359 height 22
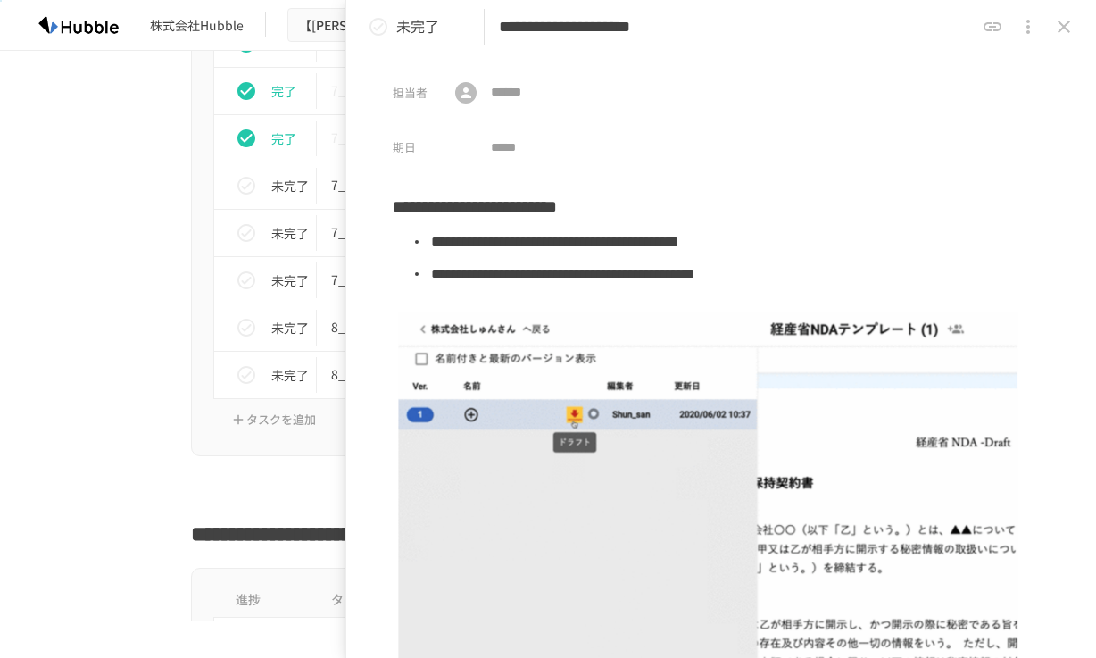
click at [378, 37] on button "status" at bounding box center [378, 27] width 36 height 36
click at [1056, 23] on icon "close drawer" at bounding box center [1063, 26] width 21 height 21
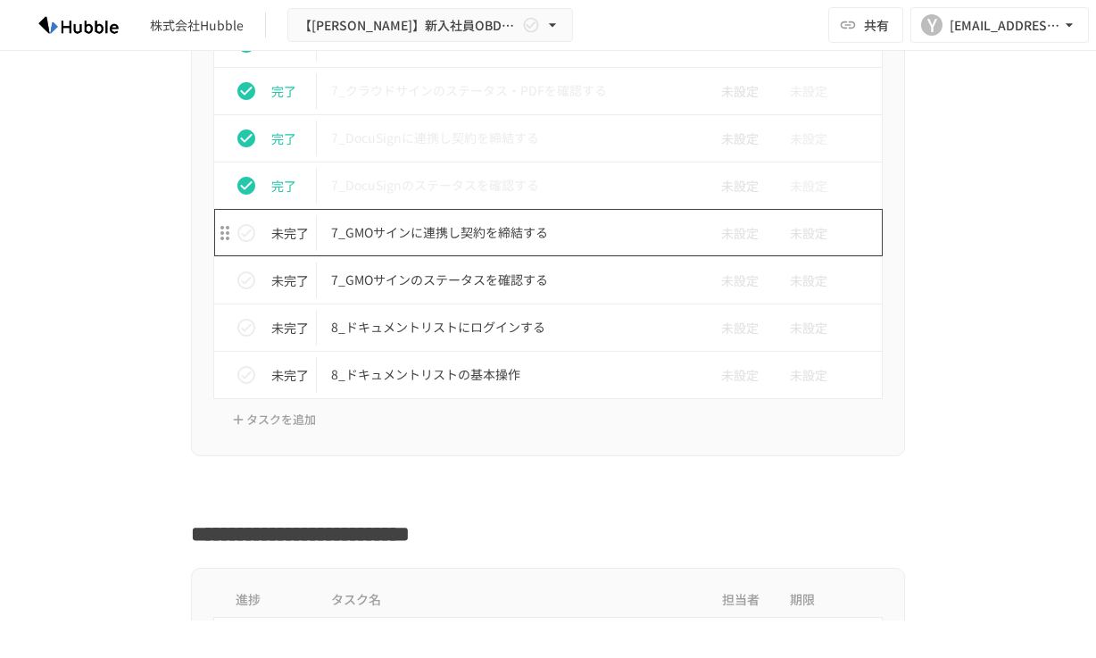
click at [395, 243] on p "7_GMOサインに連携し契約を締結する" at bounding box center [510, 232] width 359 height 22
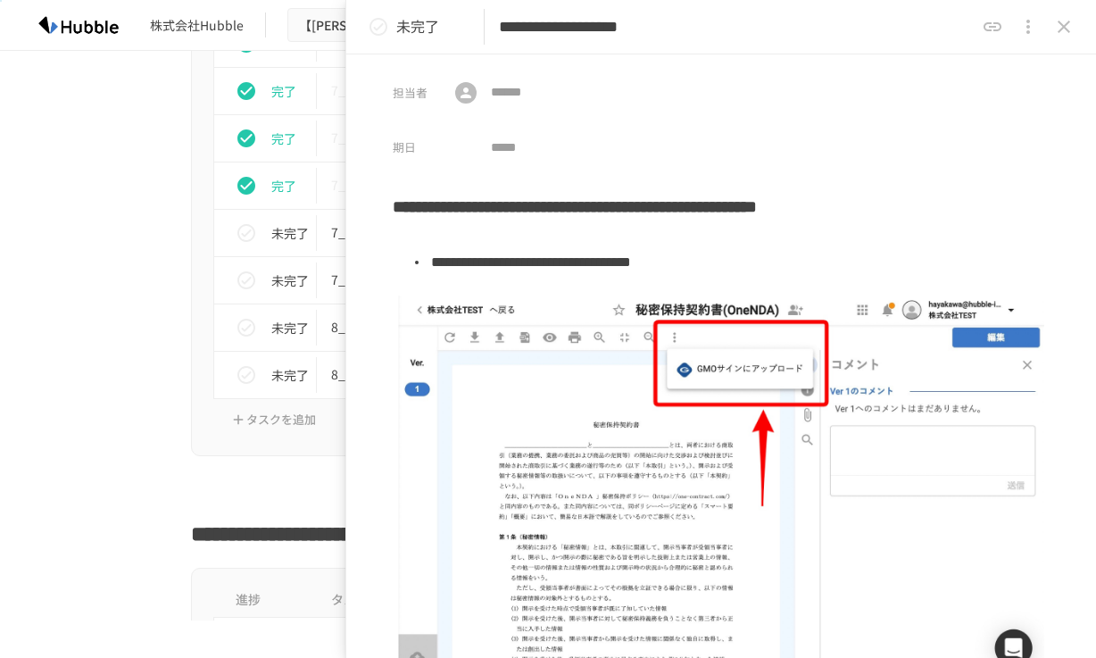
click at [375, 33] on icon "status" at bounding box center [378, 26] width 21 height 21
click at [381, 30] on icon "status" at bounding box center [378, 26] width 21 height 21
click at [1064, 26] on icon "close drawer" at bounding box center [1063, 27] width 12 height 12
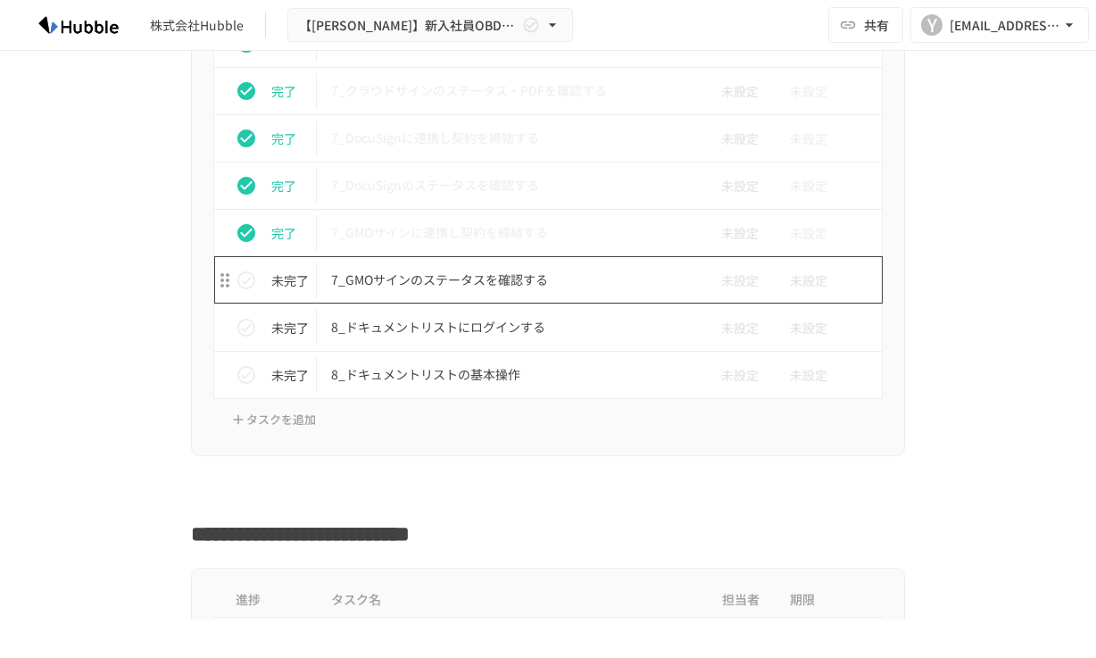
click at [464, 277] on p "7_GMOサインのステータスを確認する" at bounding box center [510, 280] width 359 height 22
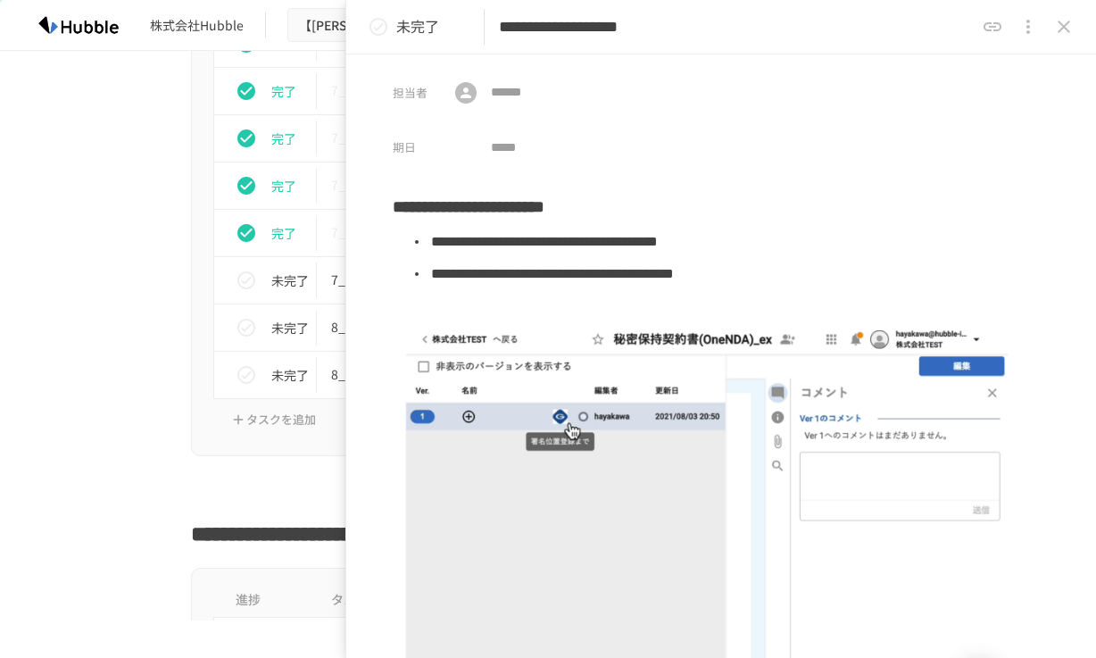
click at [382, 31] on icon "status" at bounding box center [378, 26] width 21 height 21
click at [378, 22] on icon "status" at bounding box center [378, 26] width 21 height 21
click at [1063, 34] on icon "close drawer" at bounding box center [1063, 26] width 21 height 21
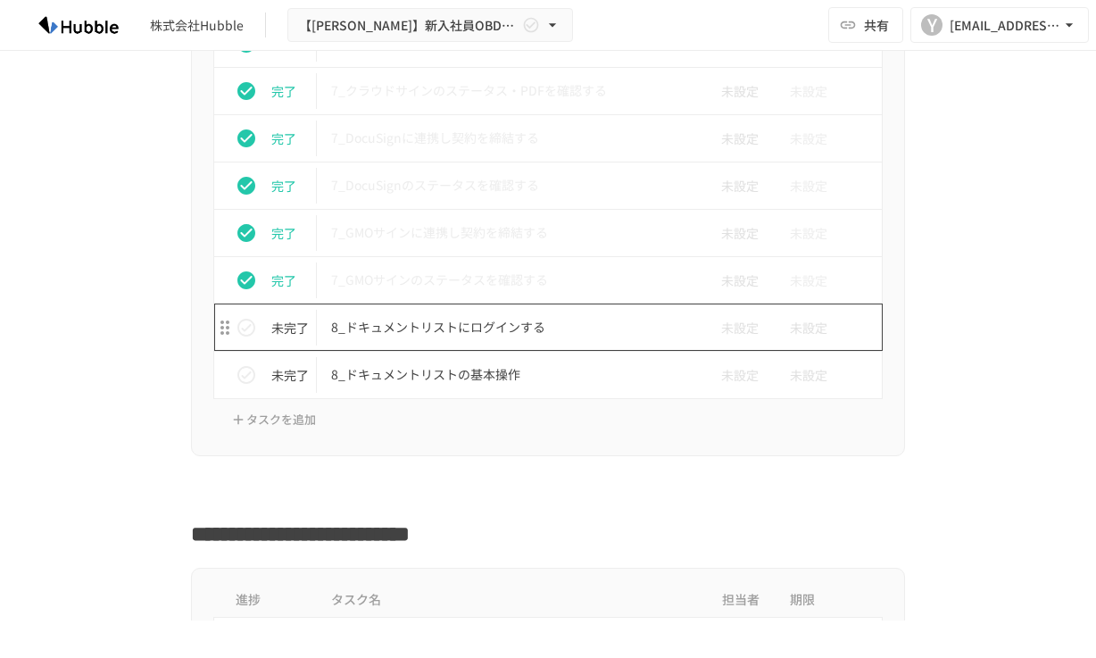
click at [478, 327] on p "8_ドキュメントリストにログインする" at bounding box center [510, 327] width 359 height 22
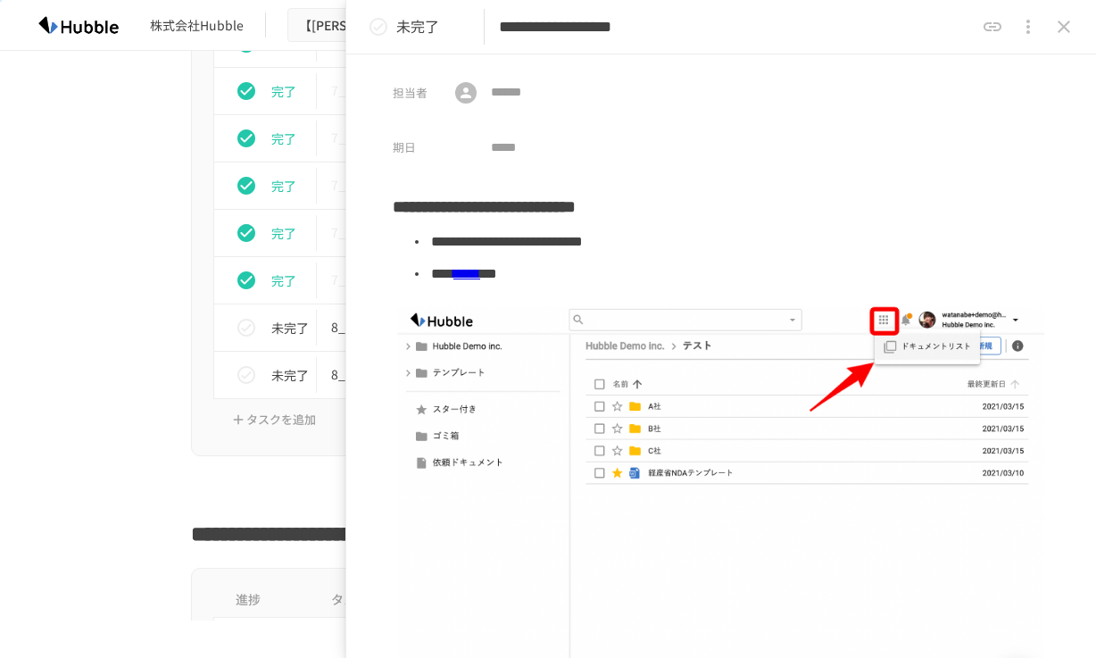
click at [382, 22] on icon "status" at bounding box center [378, 26] width 21 height 21
click at [1056, 39] on button "close drawer" at bounding box center [1064, 27] width 36 height 36
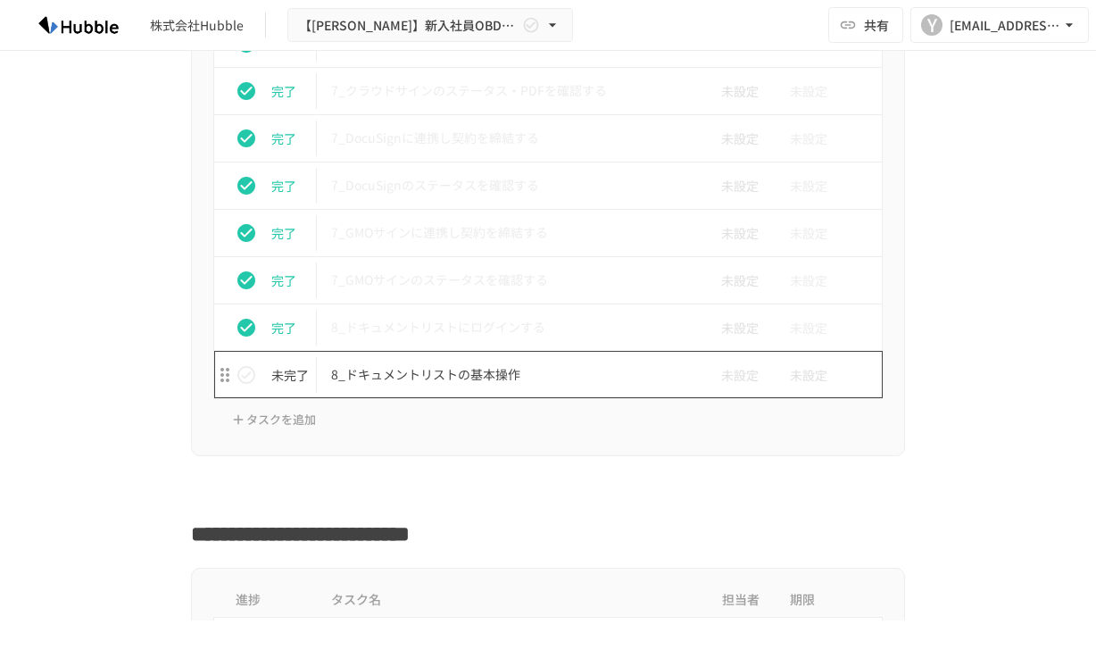
click at [410, 375] on p "8_ドキュメントリストの基本操作" at bounding box center [510, 374] width 359 height 22
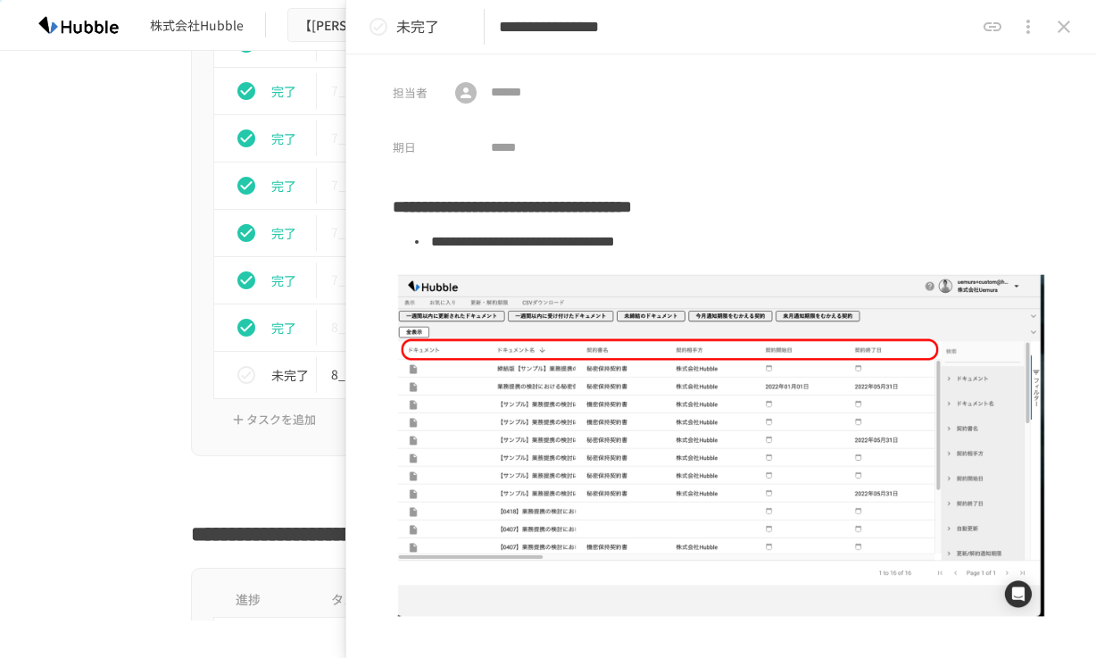
click at [381, 29] on icon "status" at bounding box center [378, 26] width 21 height 21
click at [1063, 29] on icon "close drawer" at bounding box center [1063, 26] width 21 height 21
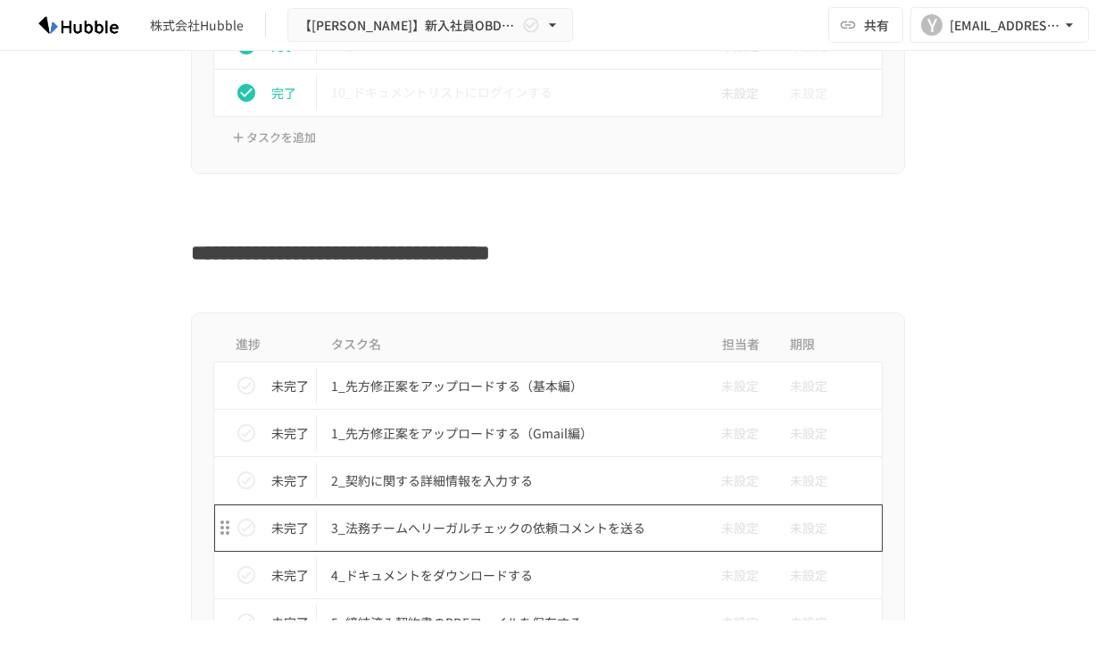
scroll to position [4151, 0]
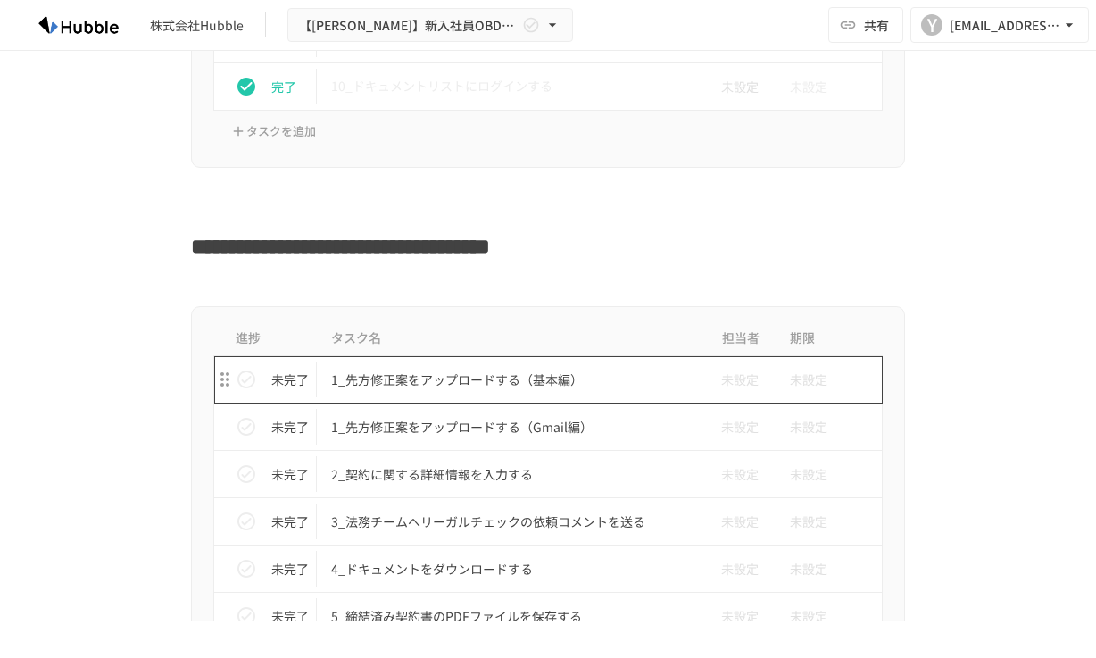
click at [498, 390] on p "1_先方修正案をアップロードする（基本編）" at bounding box center [510, 380] width 359 height 22
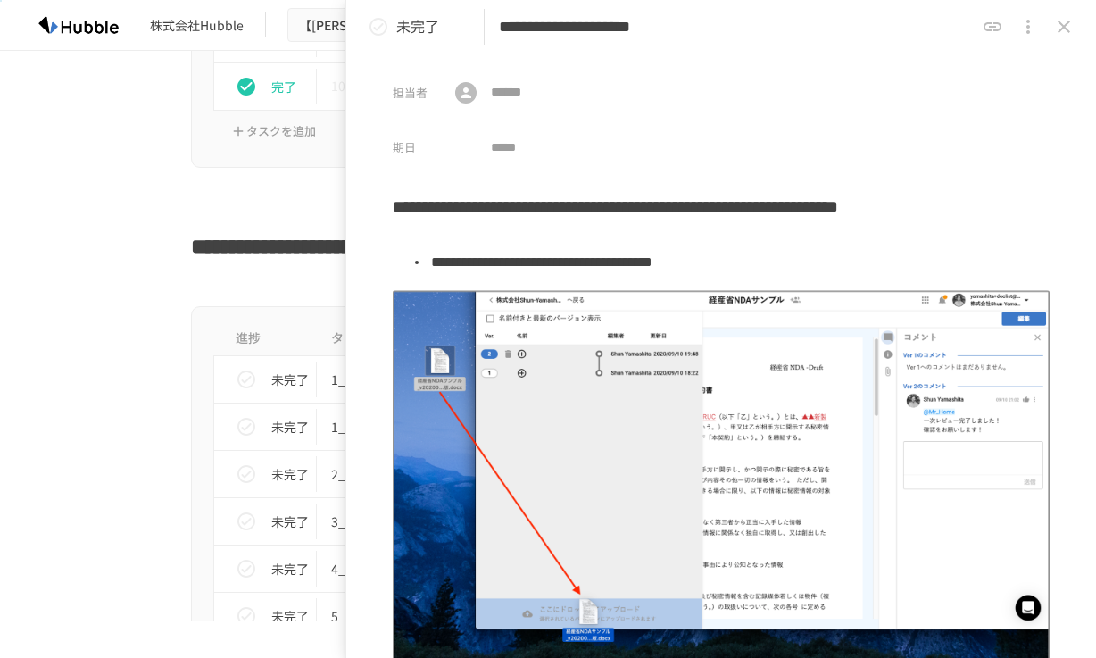
click at [385, 28] on icon "status" at bounding box center [378, 26] width 21 height 21
click at [1057, 26] on icon "close drawer" at bounding box center [1063, 26] width 21 height 21
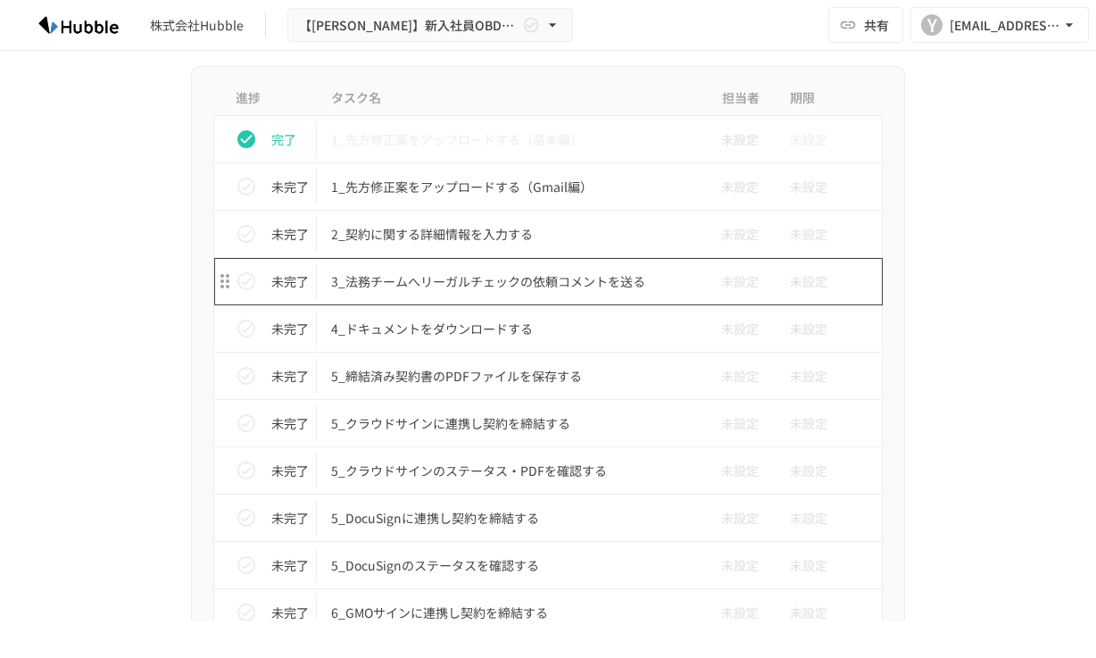
scroll to position [4434, 0]
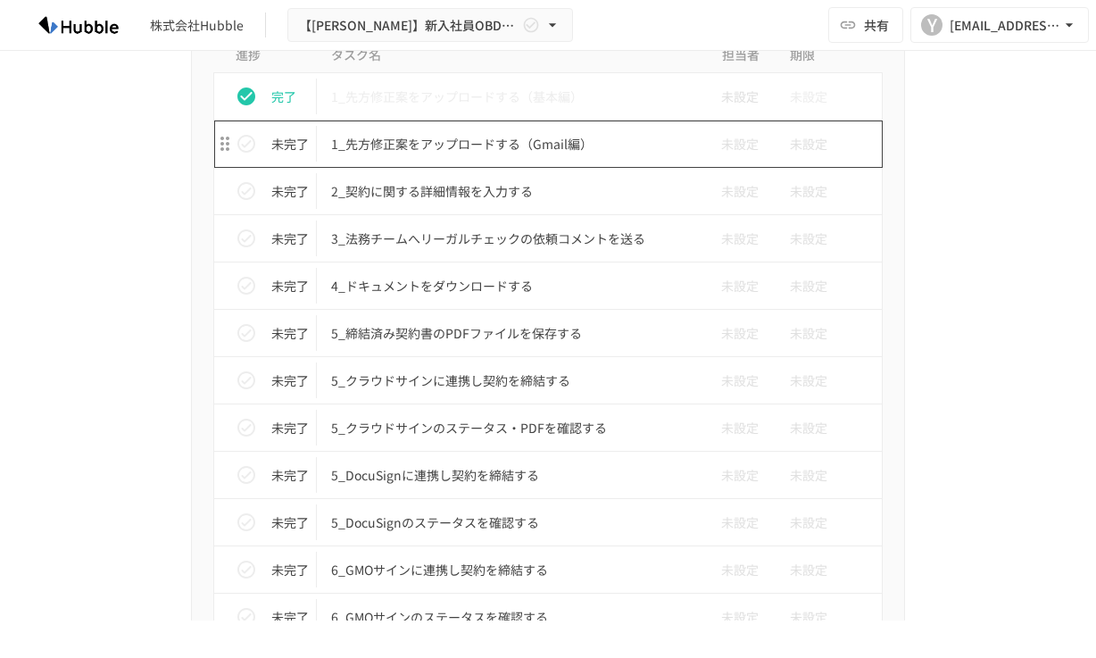
click at [559, 149] on p "1_先方修正案をアップロードする（Gmail編）" at bounding box center [510, 144] width 359 height 22
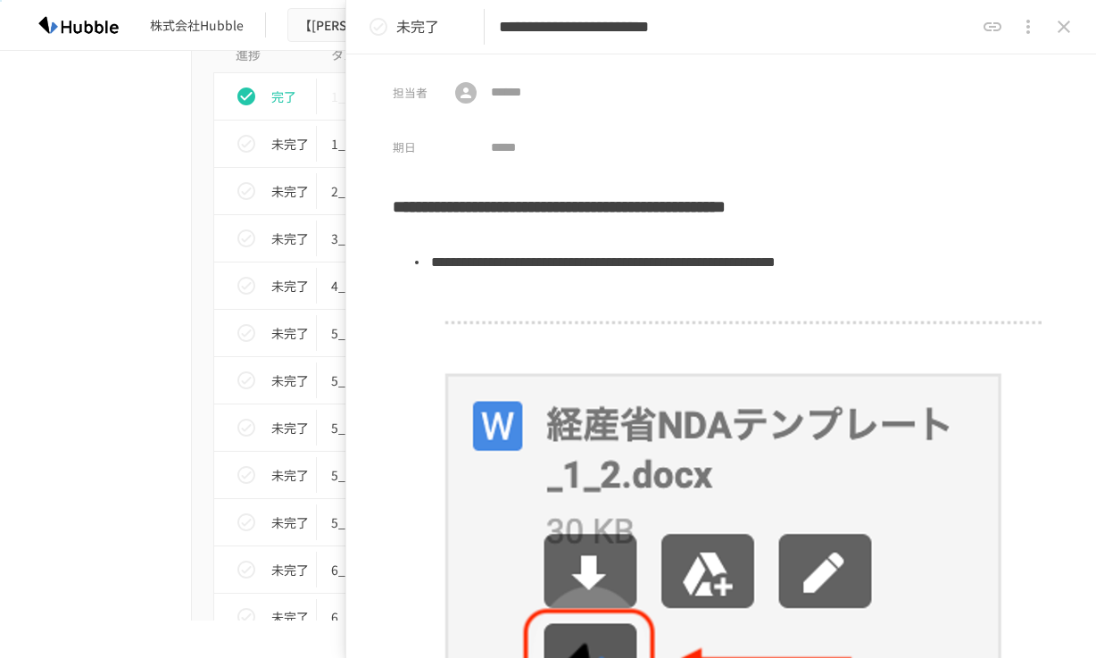
click at [382, 29] on icon "status" at bounding box center [378, 26] width 21 height 21
click at [1060, 29] on icon "close drawer" at bounding box center [1063, 27] width 12 height 12
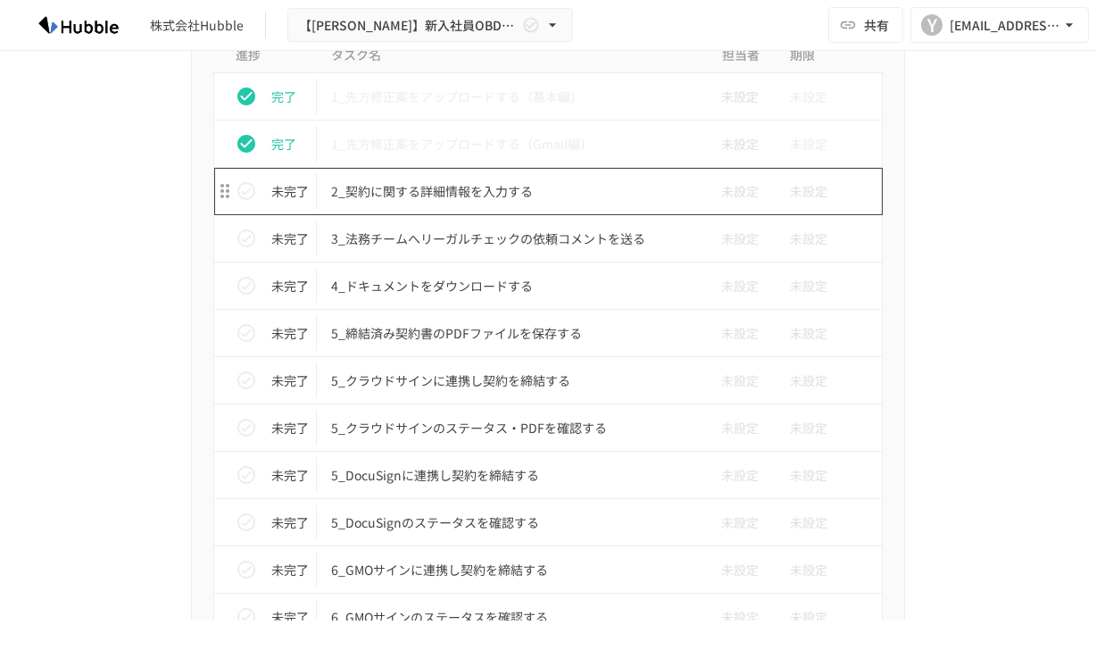
click at [551, 189] on p "2_契約に関する詳細情報を入力する" at bounding box center [510, 191] width 359 height 22
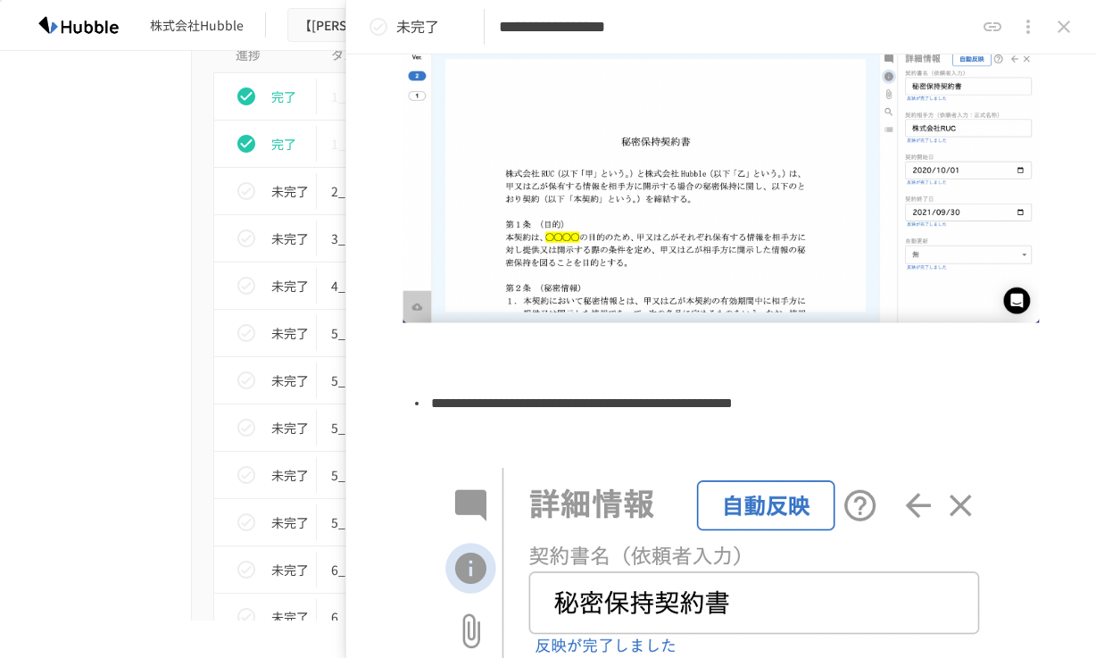
scroll to position [165, 0]
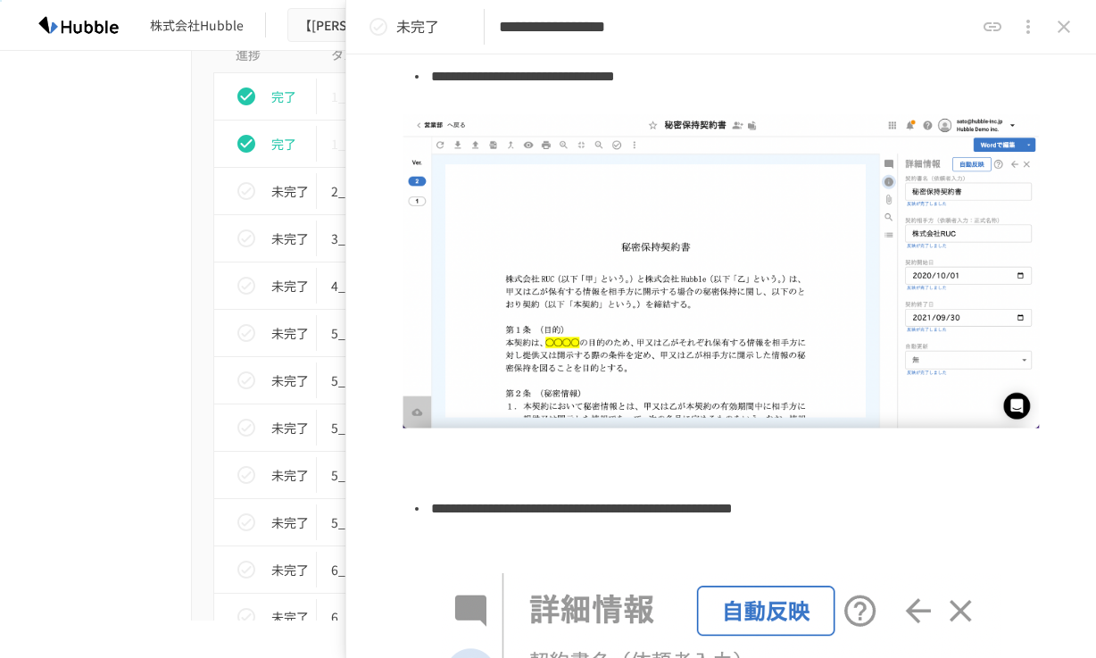
click at [372, 29] on icon "status" at bounding box center [378, 26] width 21 height 21
click at [1068, 21] on icon "close drawer" at bounding box center [1063, 27] width 12 height 12
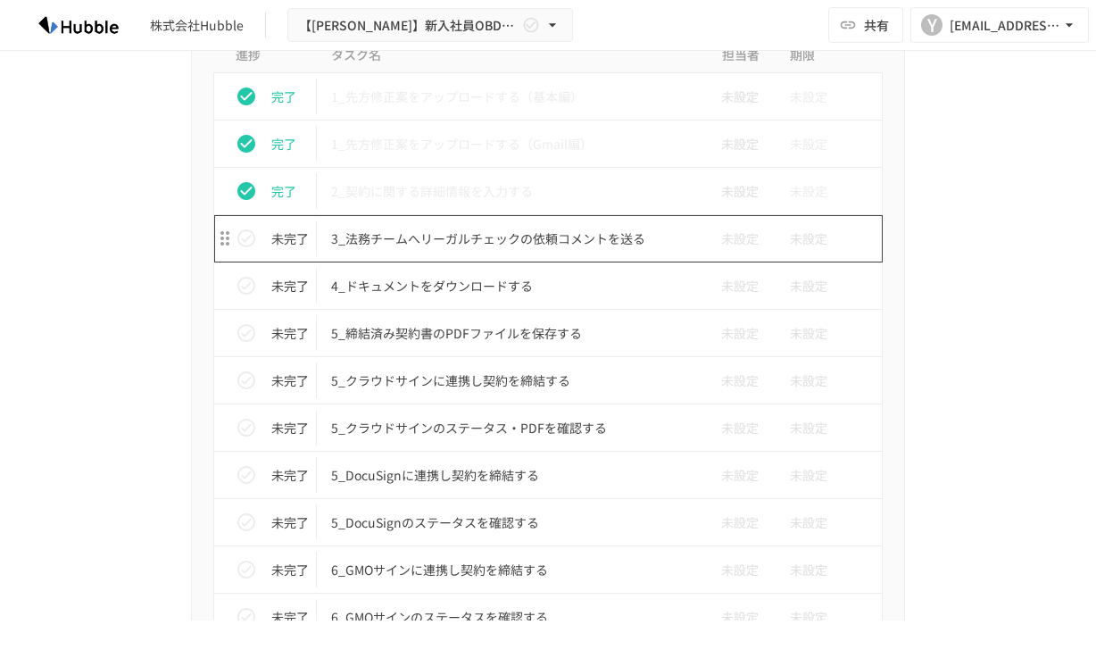
click at [632, 244] on p "3_法務チームへリーガルチェックの依頼コメントを送る" at bounding box center [510, 239] width 359 height 22
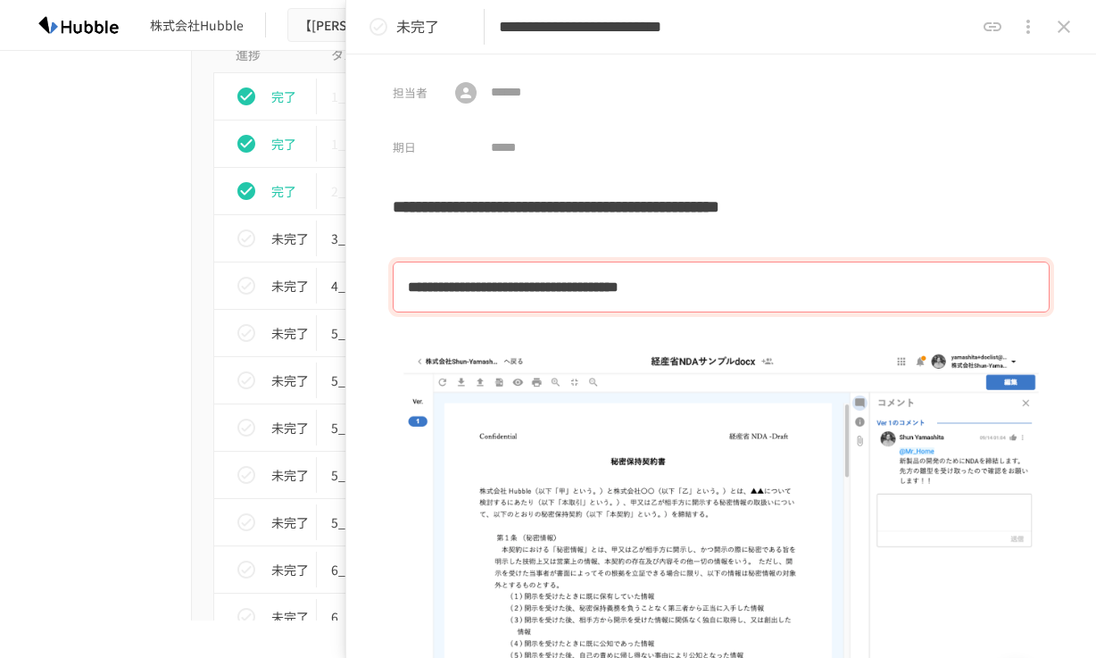
click at [377, 22] on icon "status" at bounding box center [378, 26] width 21 height 21
click at [1060, 29] on icon "close drawer" at bounding box center [1063, 27] width 12 height 12
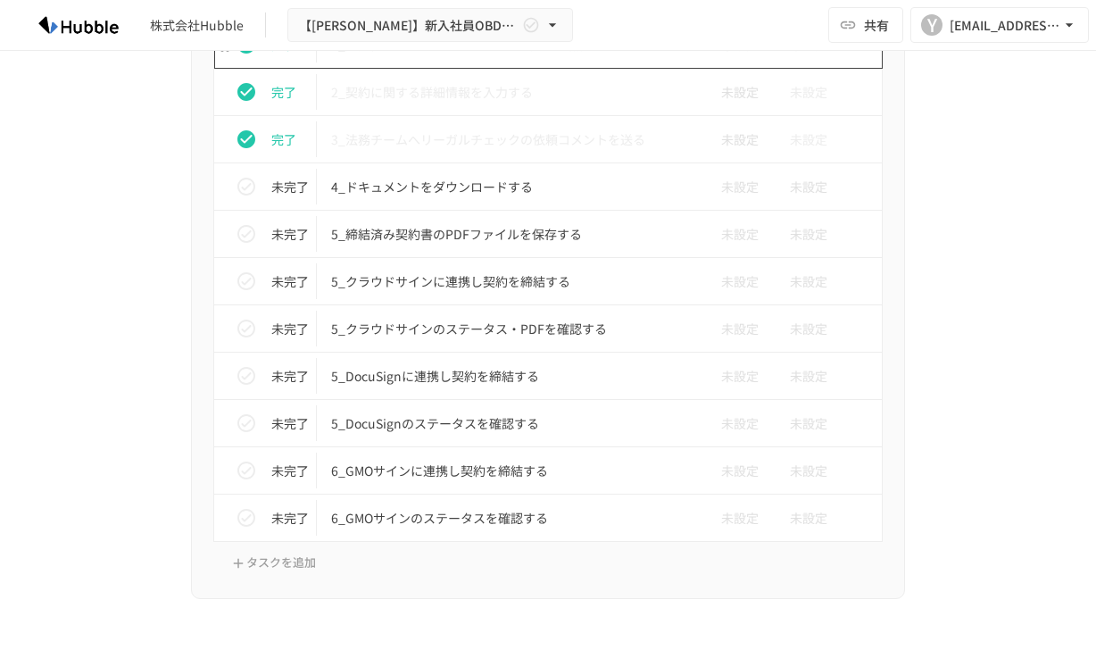
scroll to position [4546, 0]
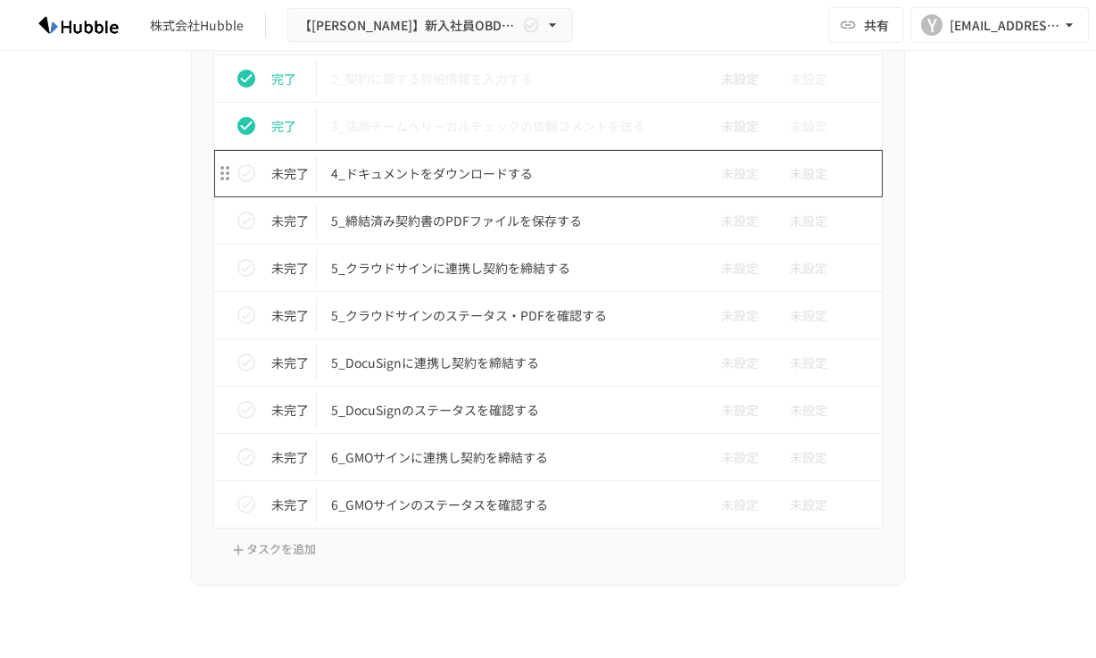
click at [536, 175] on p "4_ドキュメントをダウンロードする" at bounding box center [510, 173] width 359 height 22
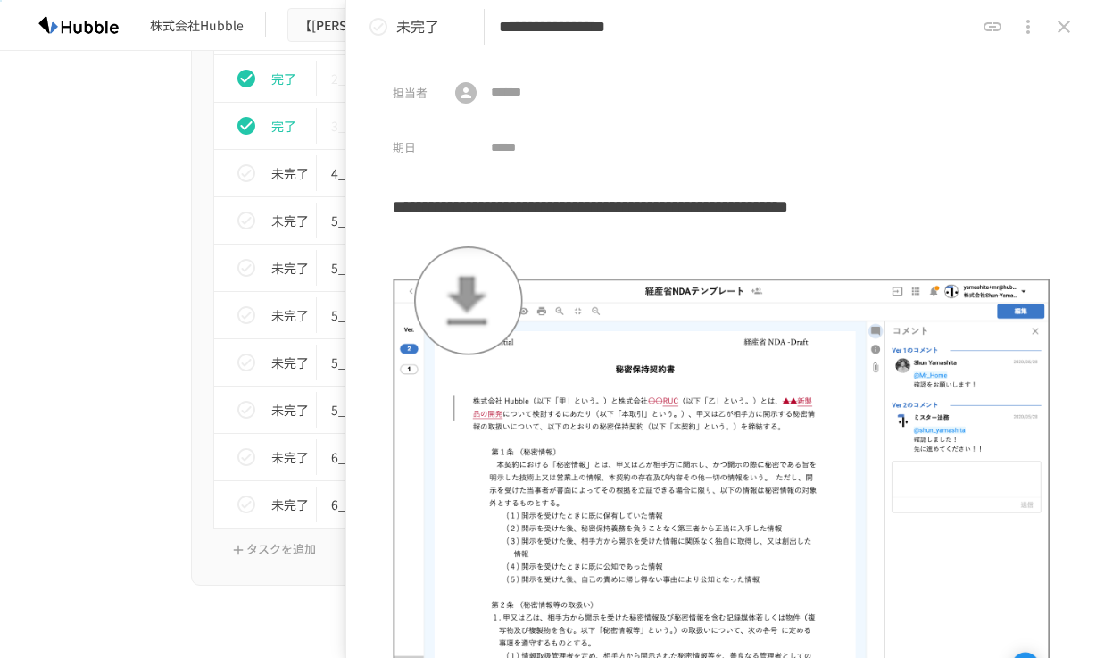
click at [381, 31] on icon "status" at bounding box center [378, 26] width 21 height 21
click at [1067, 17] on icon "close drawer" at bounding box center [1063, 26] width 21 height 21
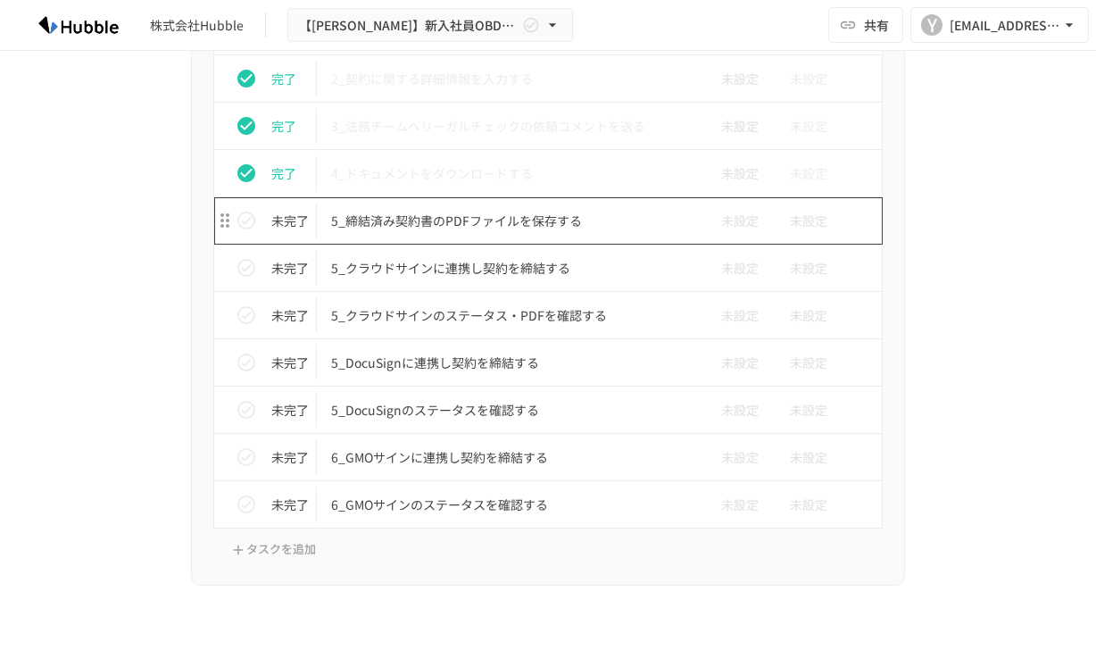
click at [539, 230] on p "5_締結済み契約書のPDFファイルを保存する" at bounding box center [510, 221] width 359 height 22
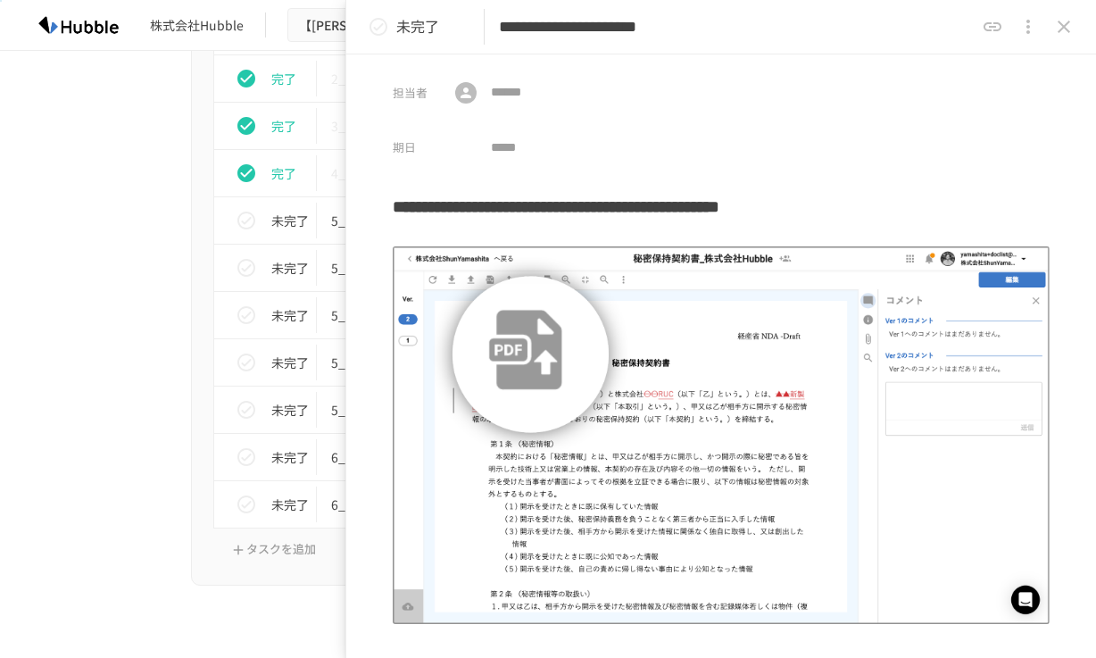
click at [377, 35] on icon "status" at bounding box center [378, 27] width 18 height 18
click at [1051, 29] on button "close drawer" at bounding box center [1064, 27] width 36 height 36
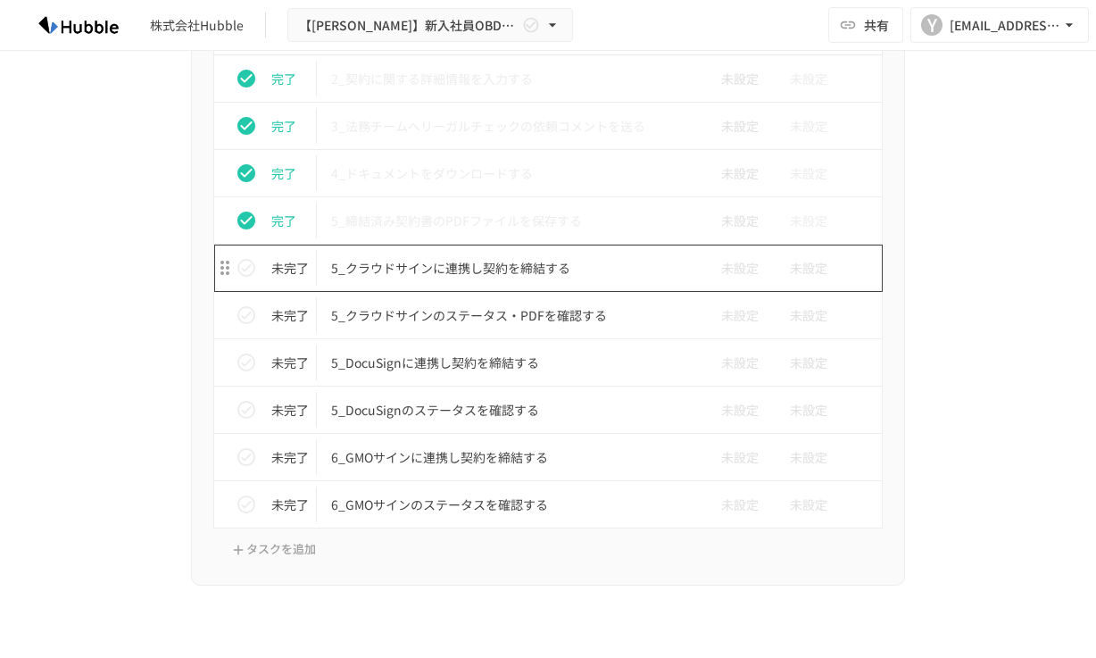
click at [563, 283] on td "5_クラウドサインに連携し契約を締結する" at bounding box center [510, 267] width 387 height 47
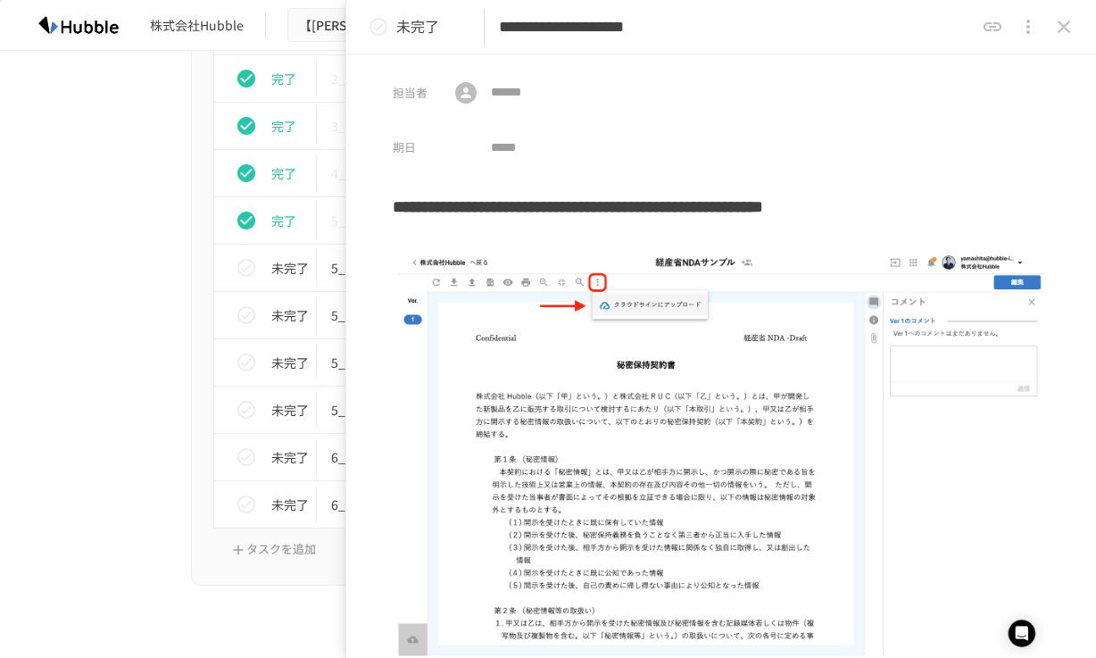
click at [377, 28] on icon "status" at bounding box center [378, 27] width 18 height 18
click at [1065, 19] on icon "close drawer" at bounding box center [1063, 26] width 21 height 21
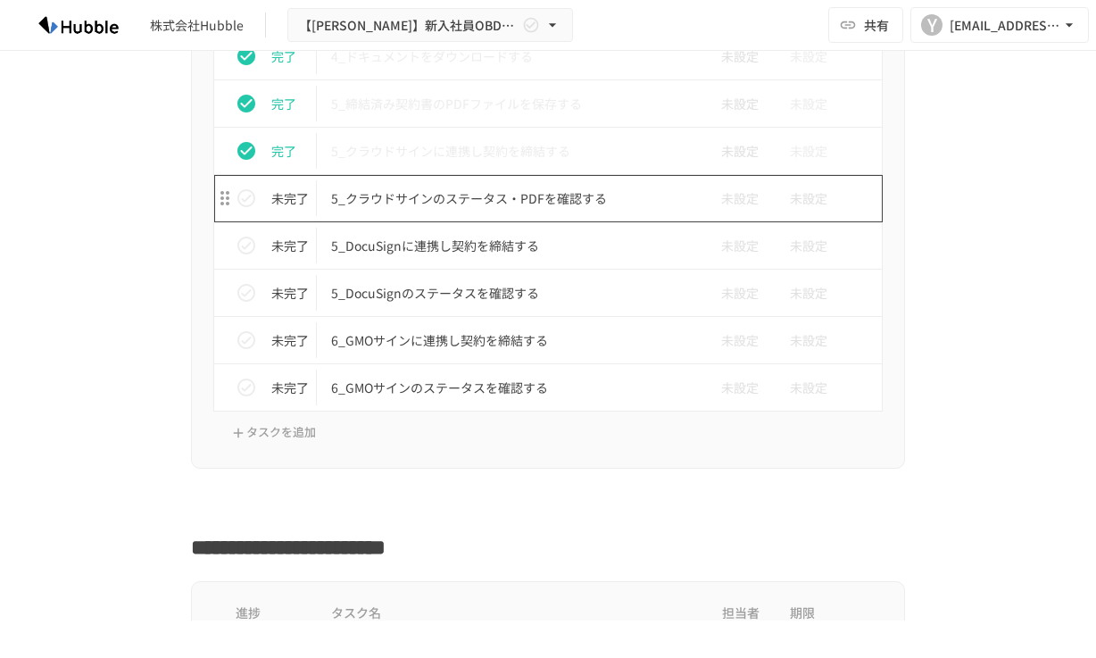
scroll to position [4693, 0]
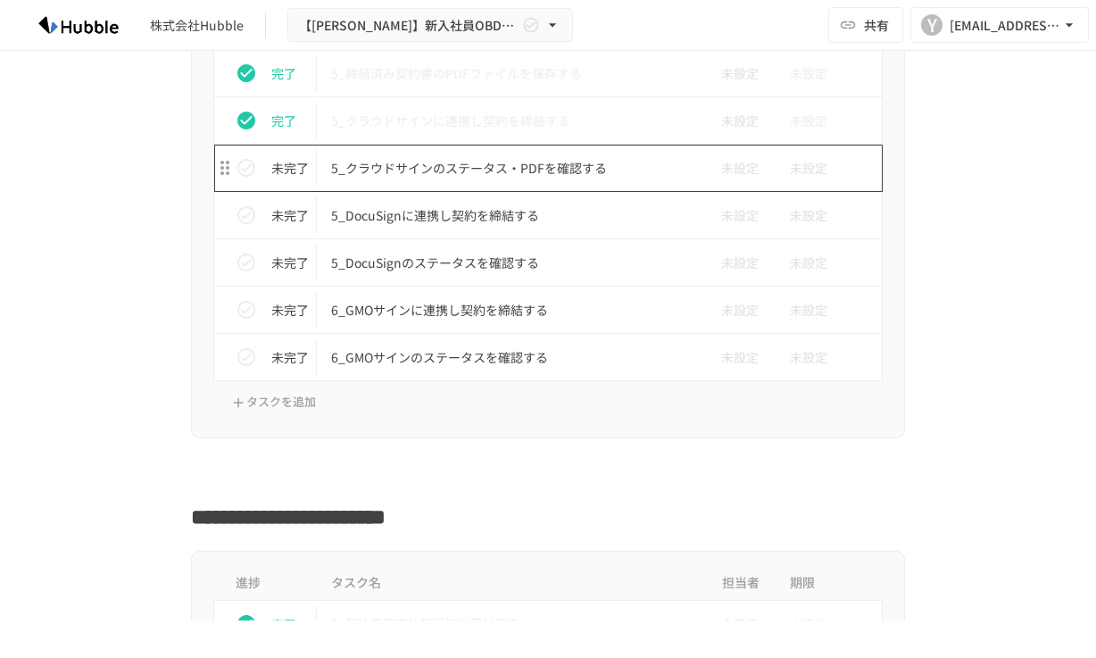
click at [518, 179] on p "5_クラウドサインのステータス・PDFを確認する" at bounding box center [510, 168] width 359 height 22
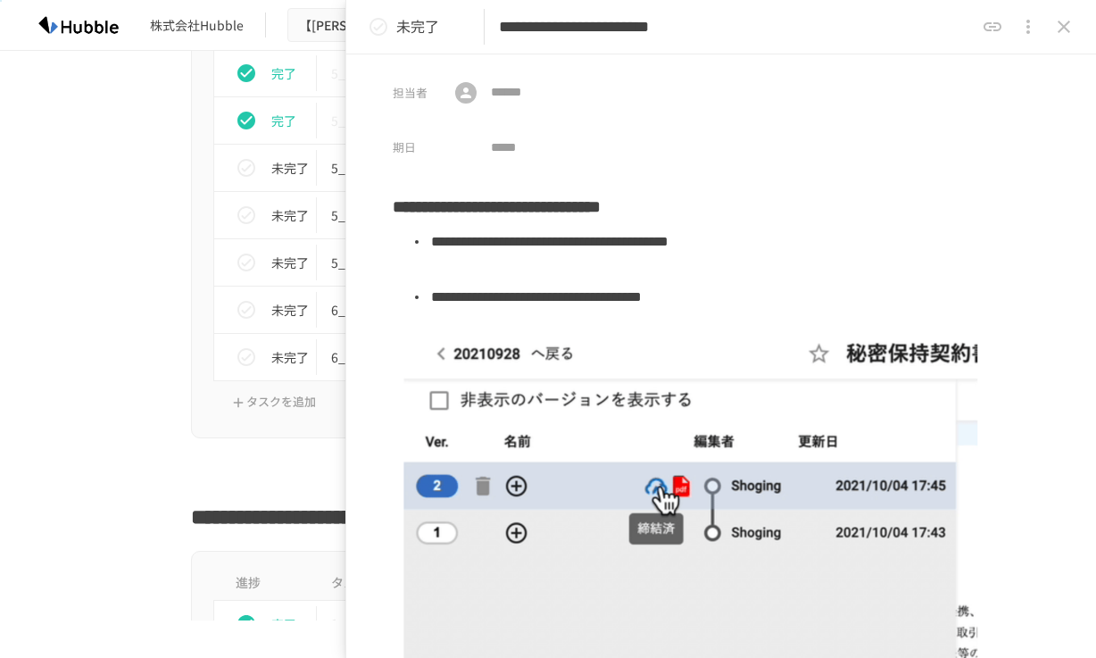
click at [384, 21] on icon "status" at bounding box center [378, 27] width 18 height 18
click at [1056, 20] on icon "close drawer" at bounding box center [1063, 26] width 21 height 21
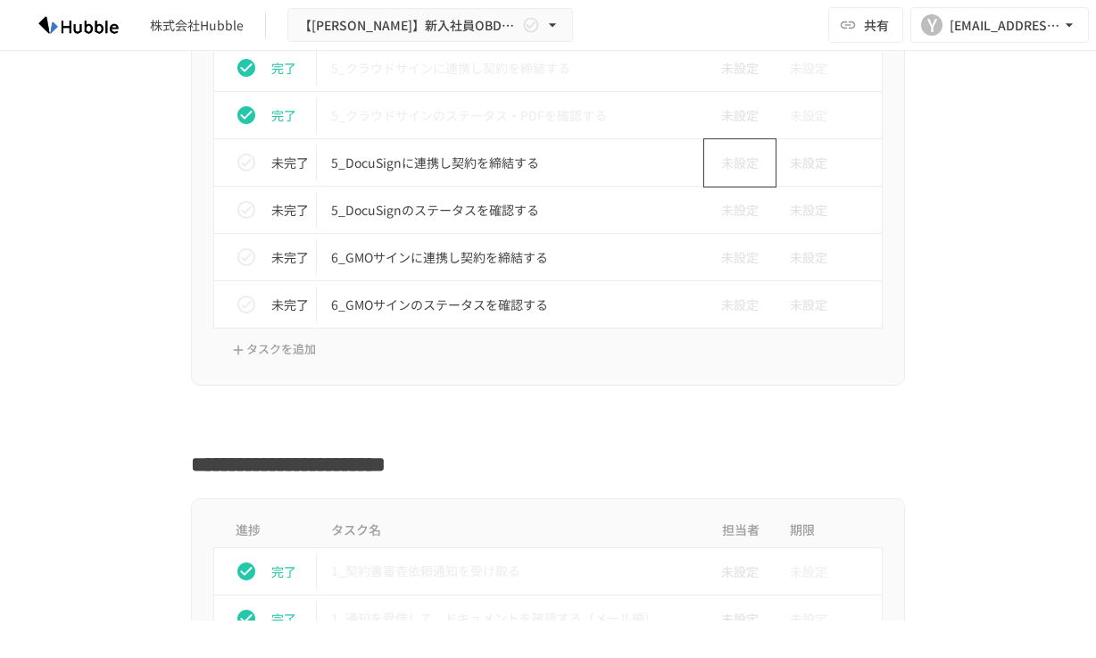
scroll to position [4764, 0]
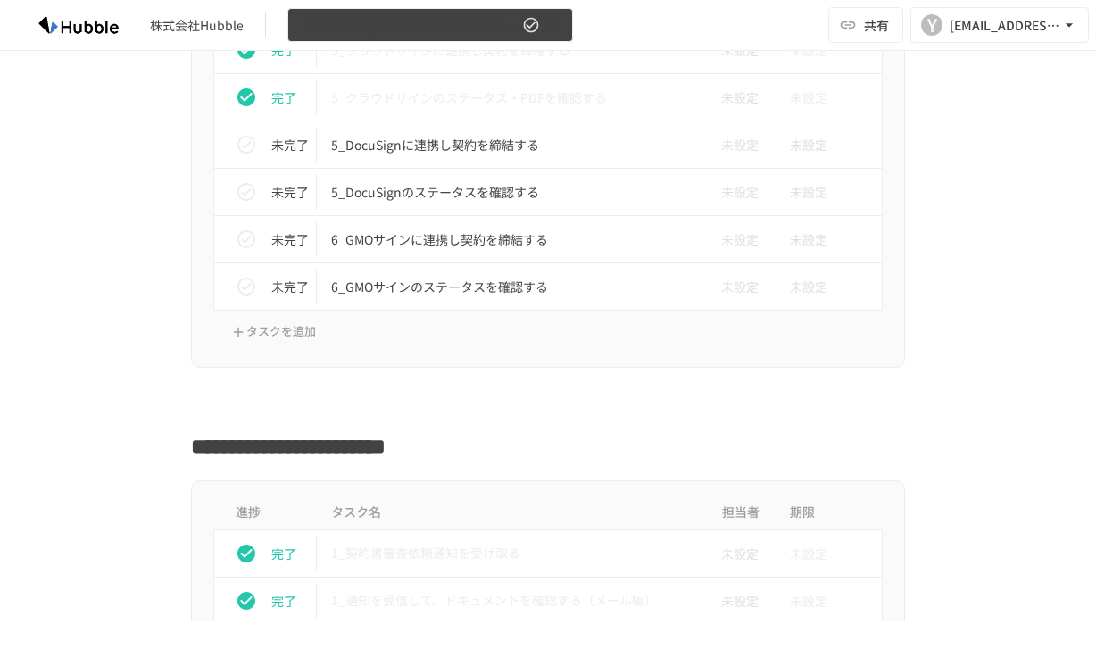
click at [551, 13] on button "【[PERSON_NAME]】新入社員OBD用Arch" at bounding box center [430, 25] width 286 height 35
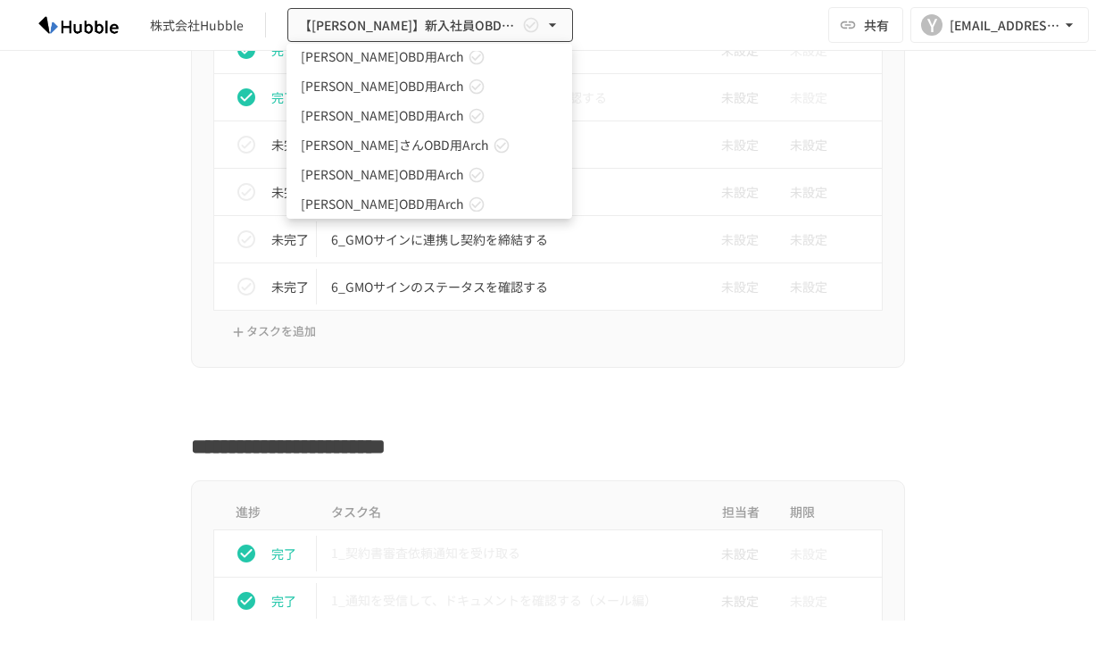
scroll to position [302, 0]
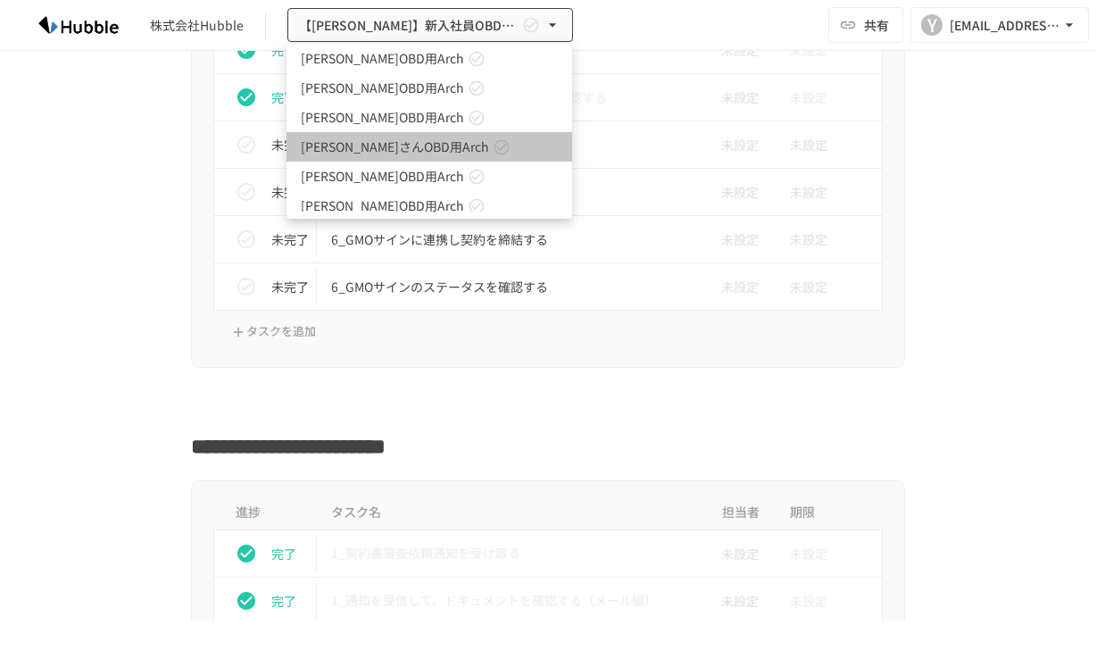
click at [335, 153] on span "[PERSON_NAME]さんOBD用Arch" at bounding box center [395, 146] width 188 height 19
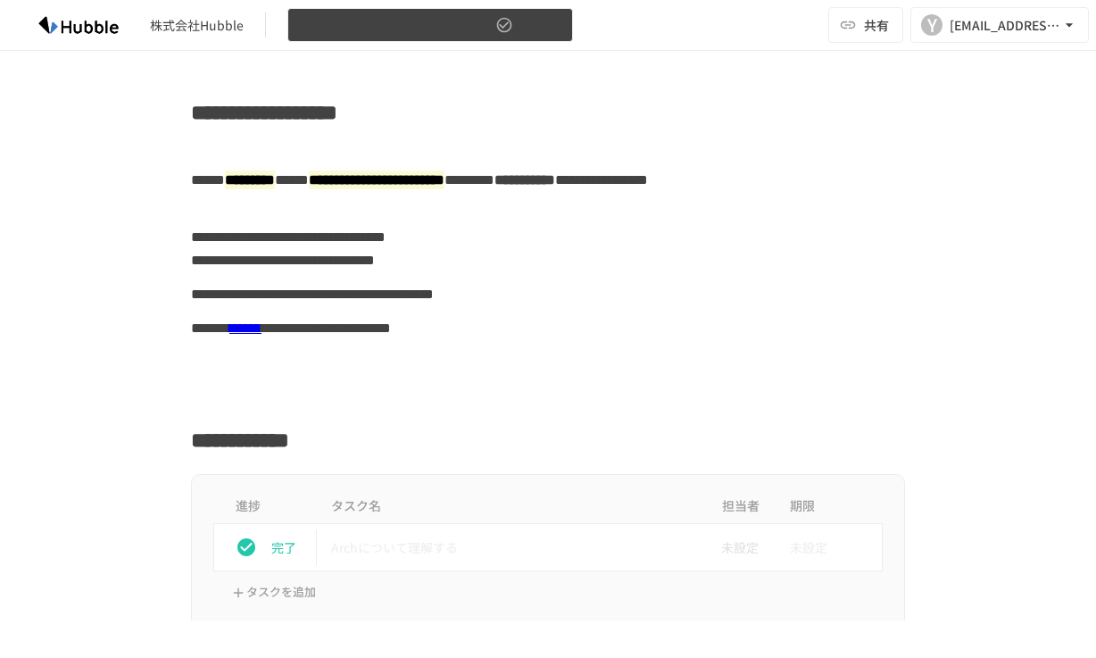
click at [402, 14] on span "[PERSON_NAME]さんOBD用Arch" at bounding box center [395, 25] width 193 height 22
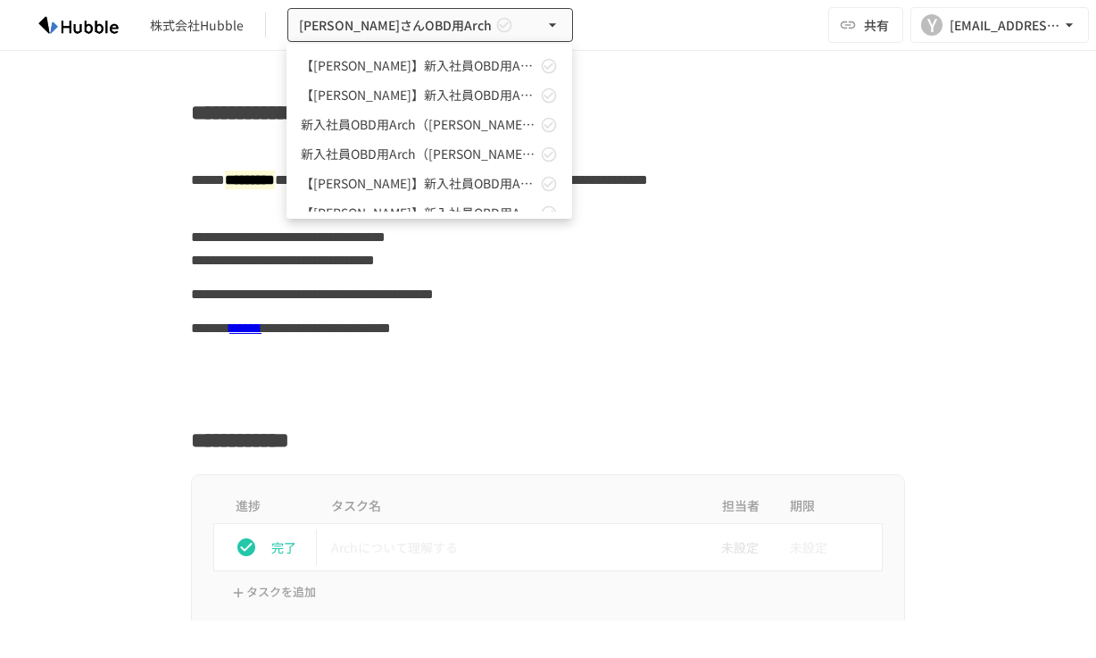
click at [385, 67] on span "【[PERSON_NAME]】新入社員OBD用Arch" at bounding box center [419, 65] width 236 height 19
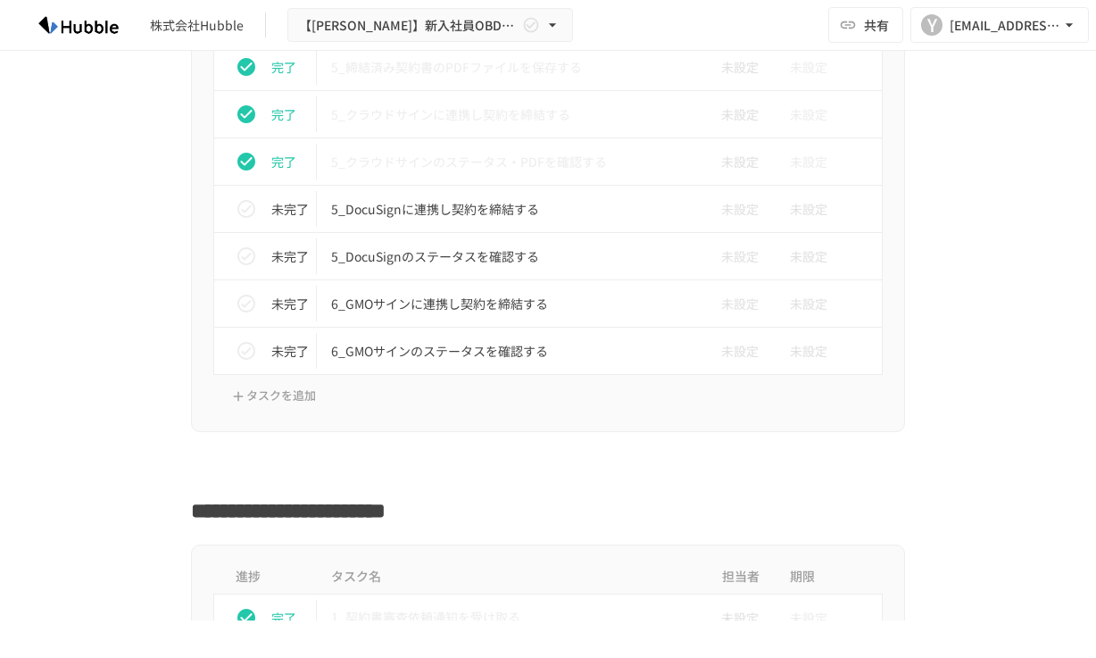
scroll to position [4681, 0]
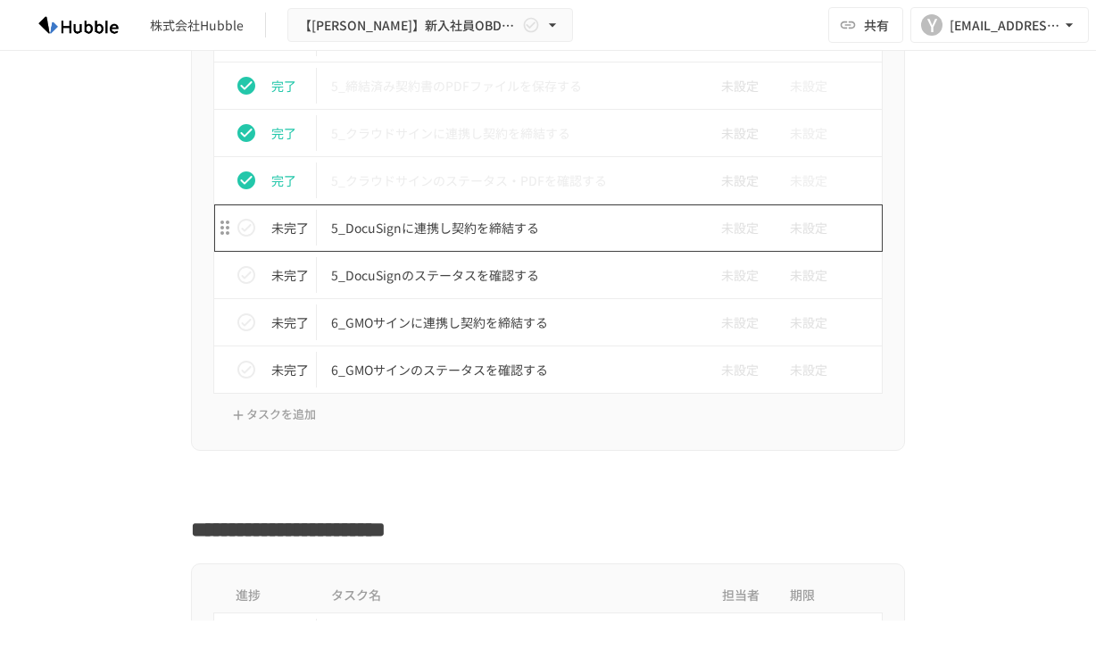
click at [513, 239] on p "5_DocuSignに連携し契約を締結する" at bounding box center [510, 228] width 359 height 22
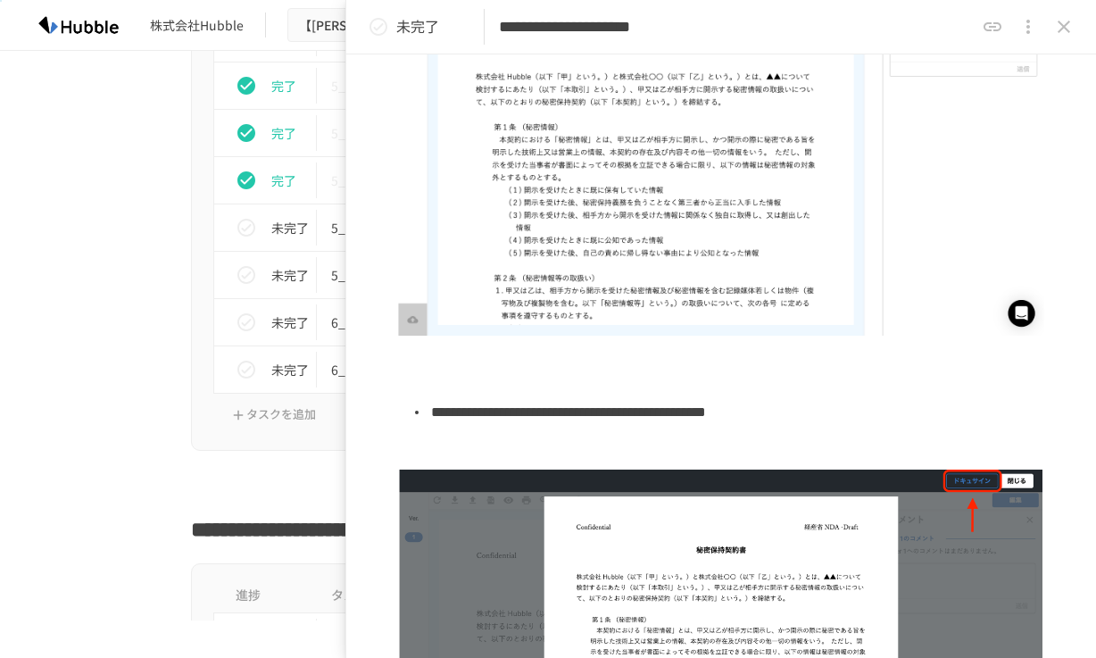
scroll to position [343, 0]
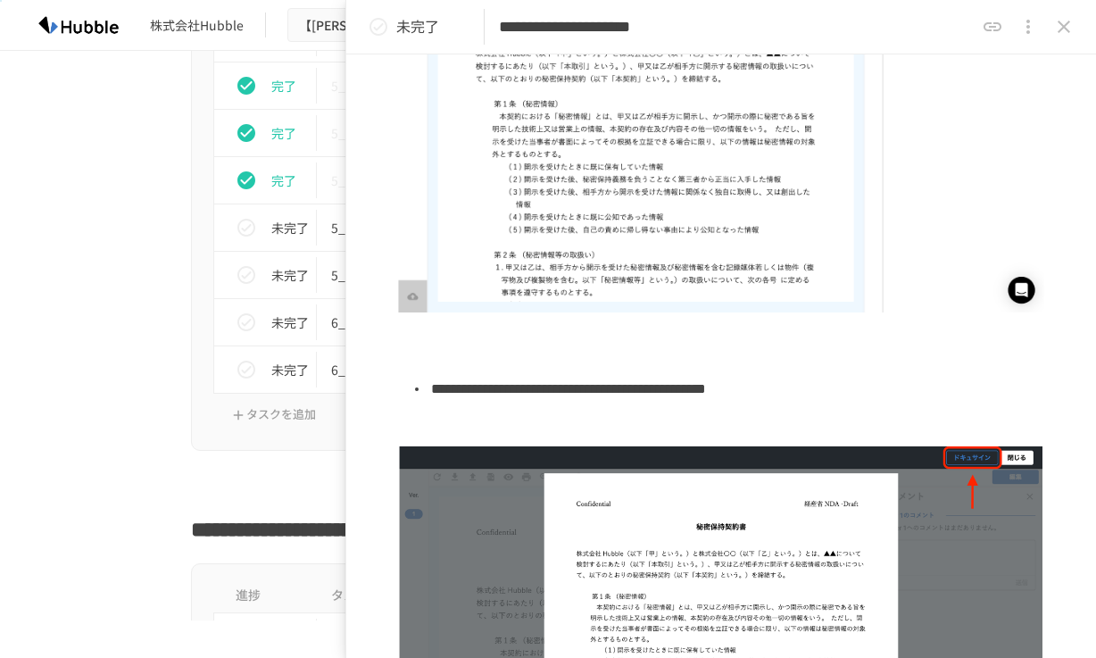
click at [384, 28] on icon "status" at bounding box center [378, 26] width 21 height 21
click at [1056, 27] on icon "close drawer" at bounding box center [1063, 26] width 21 height 21
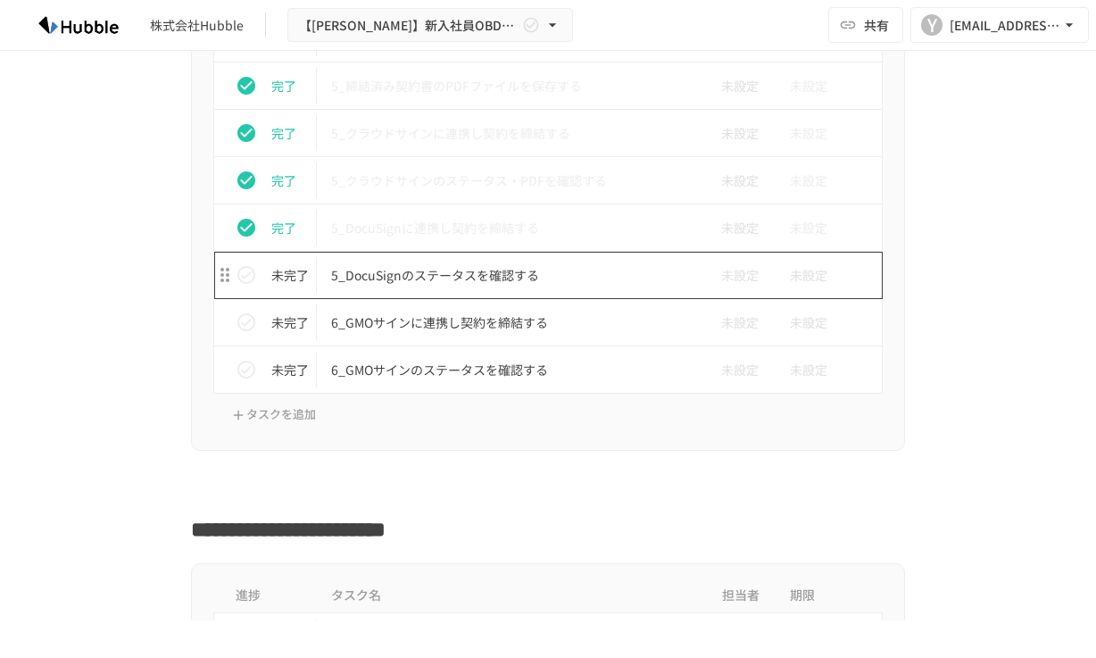
click at [534, 282] on p "5_DocuSignのステータスを確認する" at bounding box center [510, 275] width 359 height 22
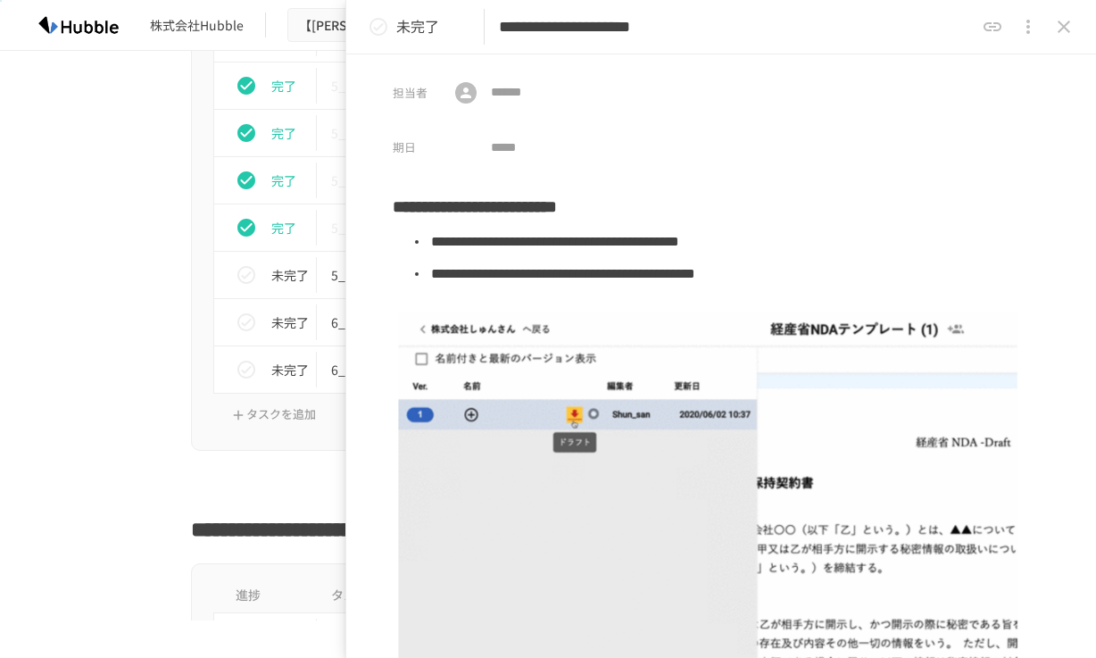
click at [379, 35] on icon "status" at bounding box center [378, 27] width 18 height 18
click at [1069, 29] on icon "close drawer" at bounding box center [1063, 26] width 21 height 21
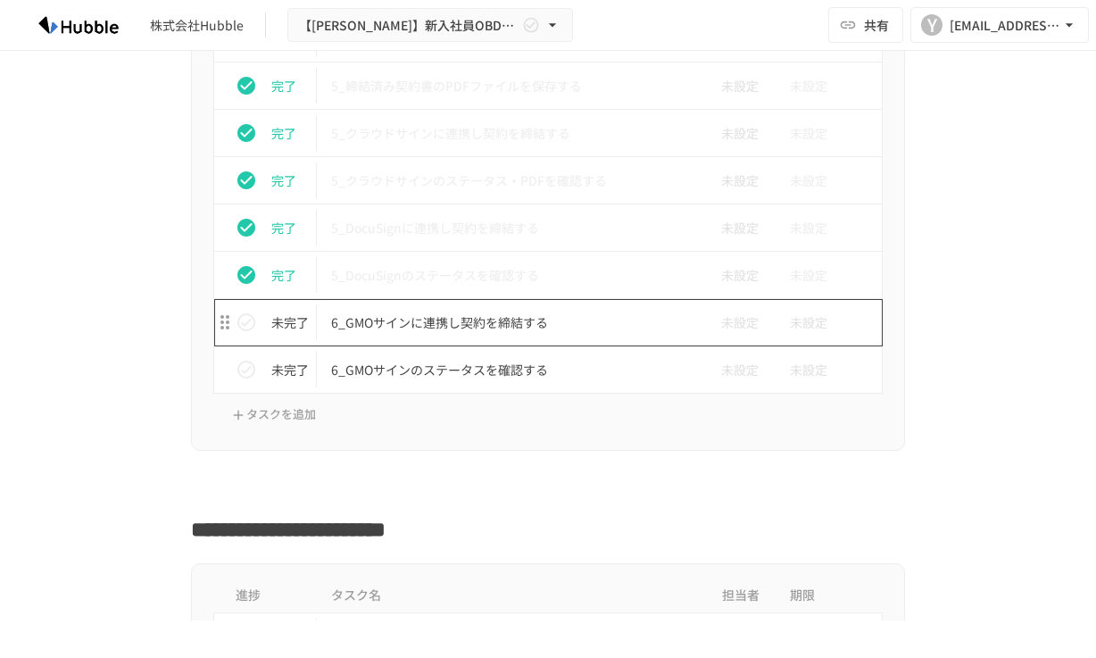
click at [489, 324] on p "6_GMOサインに連携し契約を締結する" at bounding box center [510, 322] width 359 height 22
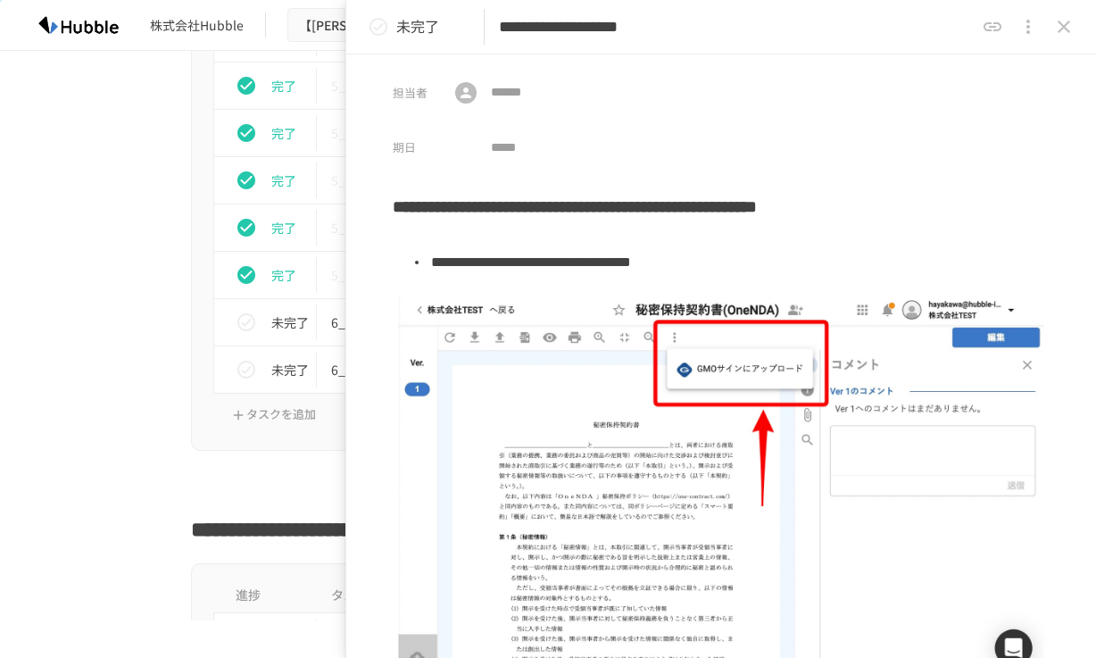
click at [377, 35] on icon "status" at bounding box center [378, 27] width 18 height 18
click at [1063, 31] on icon "close drawer" at bounding box center [1063, 26] width 21 height 21
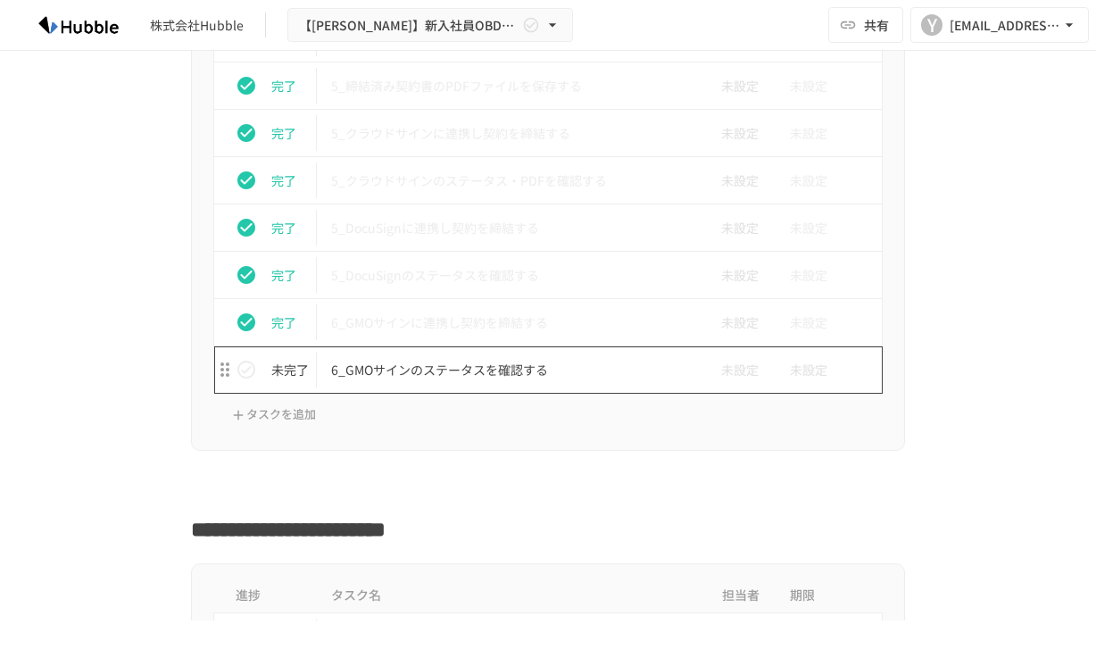
click at [394, 383] on td "6_GMOサインのステータスを確認する" at bounding box center [510, 369] width 387 height 47
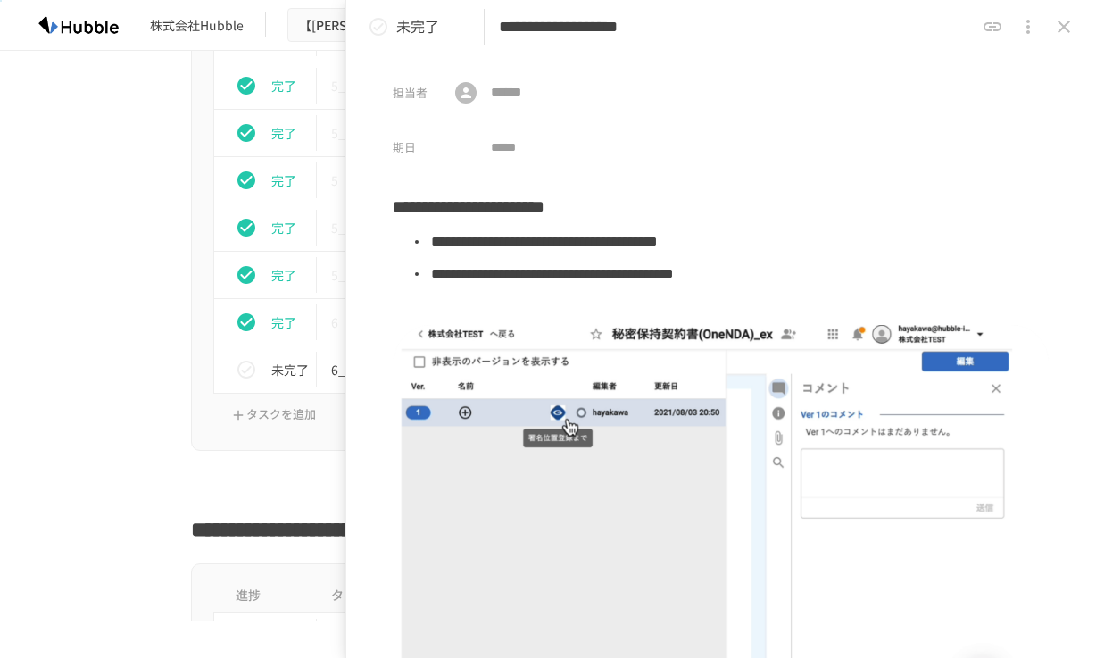
click at [377, 27] on icon "status" at bounding box center [378, 26] width 21 height 21
click at [1075, 33] on button "close drawer" at bounding box center [1064, 27] width 36 height 36
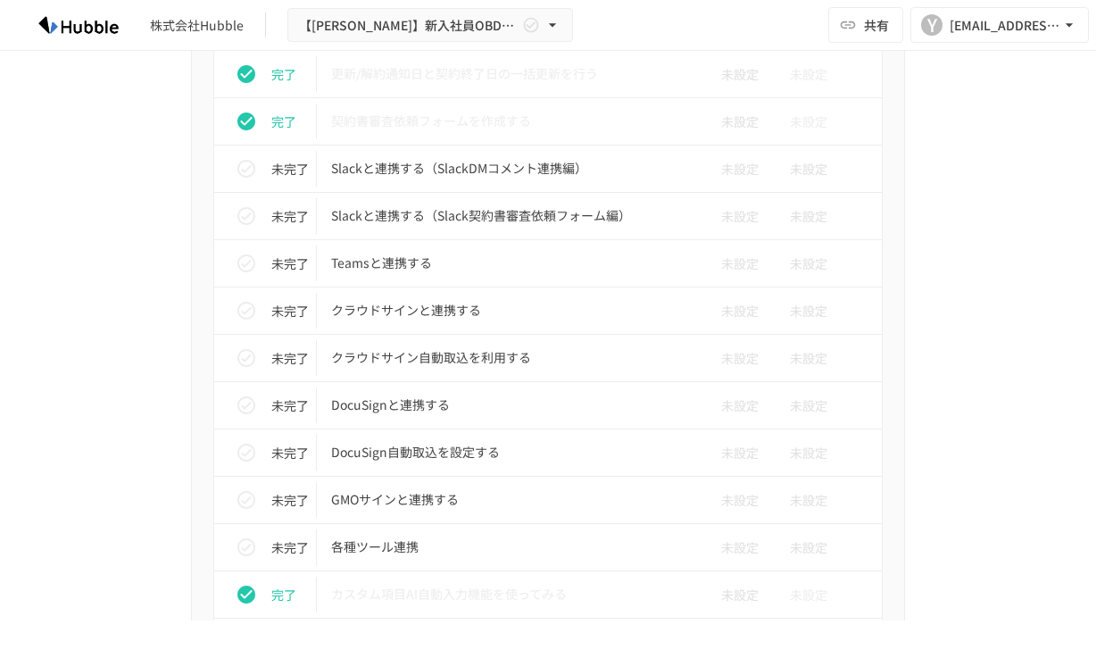
scroll to position [1528, 0]
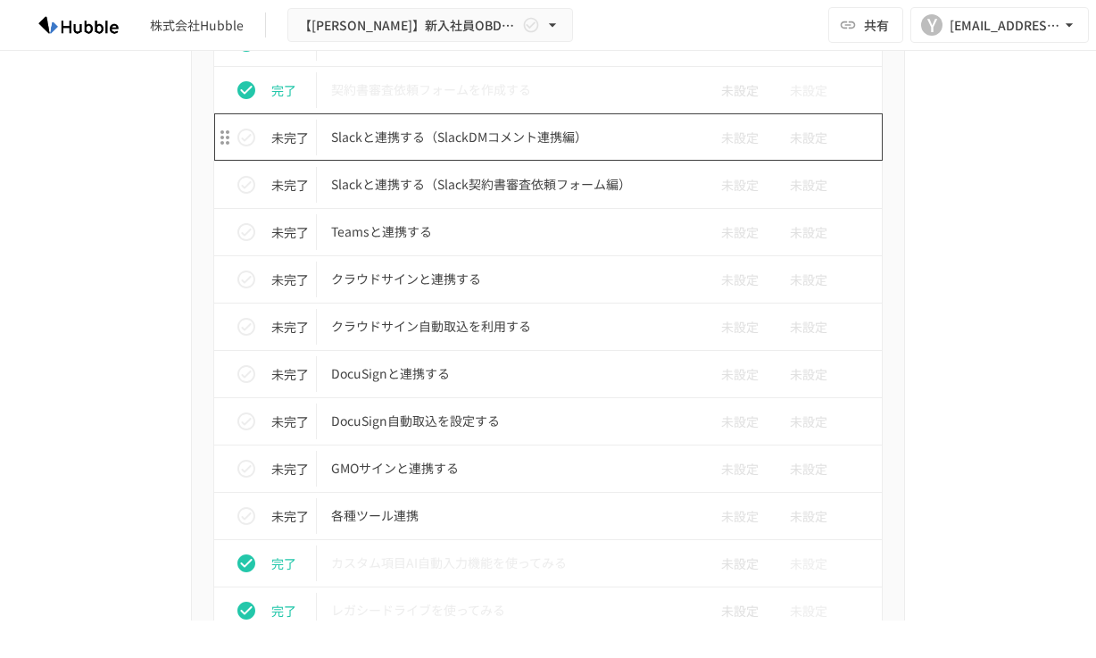
click at [516, 155] on td "Slackと連携する（SlackDMコメント連携編）" at bounding box center [510, 136] width 387 height 47
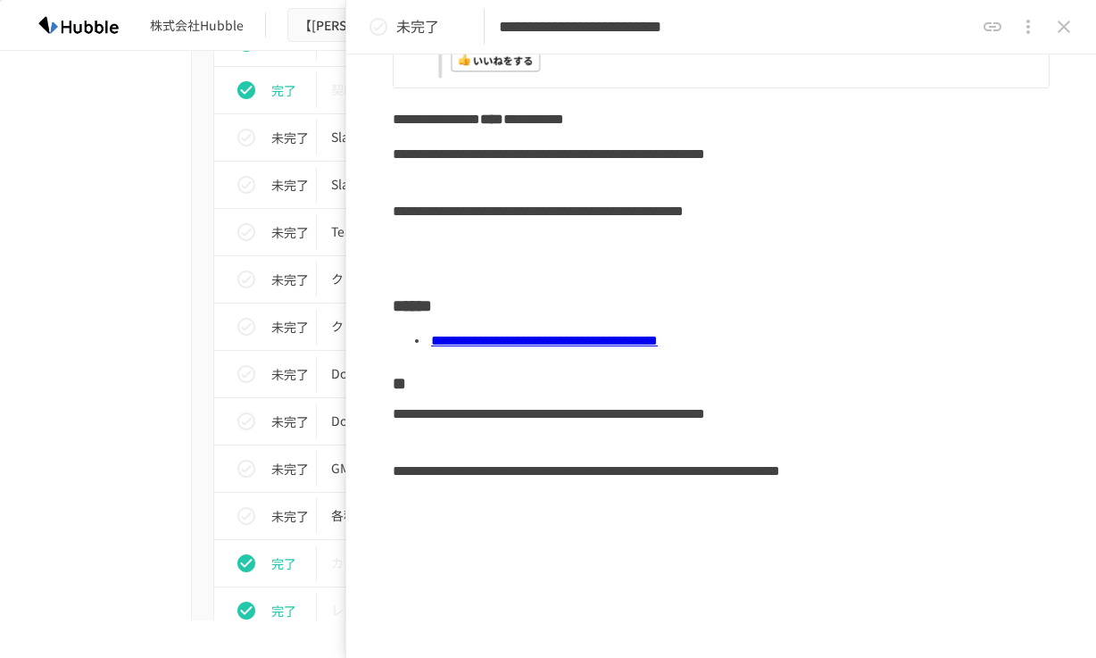
scroll to position [400, 0]
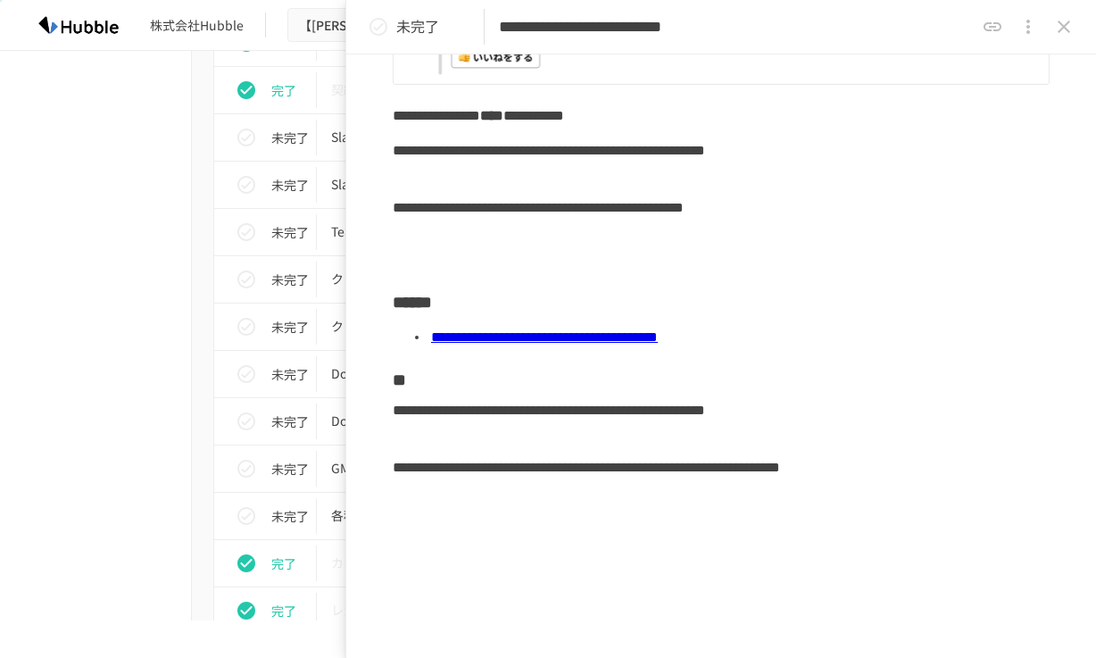
click at [658, 342] on link "**********" at bounding box center [544, 336] width 227 height 13
click at [370, 29] on icon "status" at bounding box center [378, 27] width 18 height 18
click at [1069, 29] on icon "close drawer" at bounding box center [1063, 26] width 21 height 21
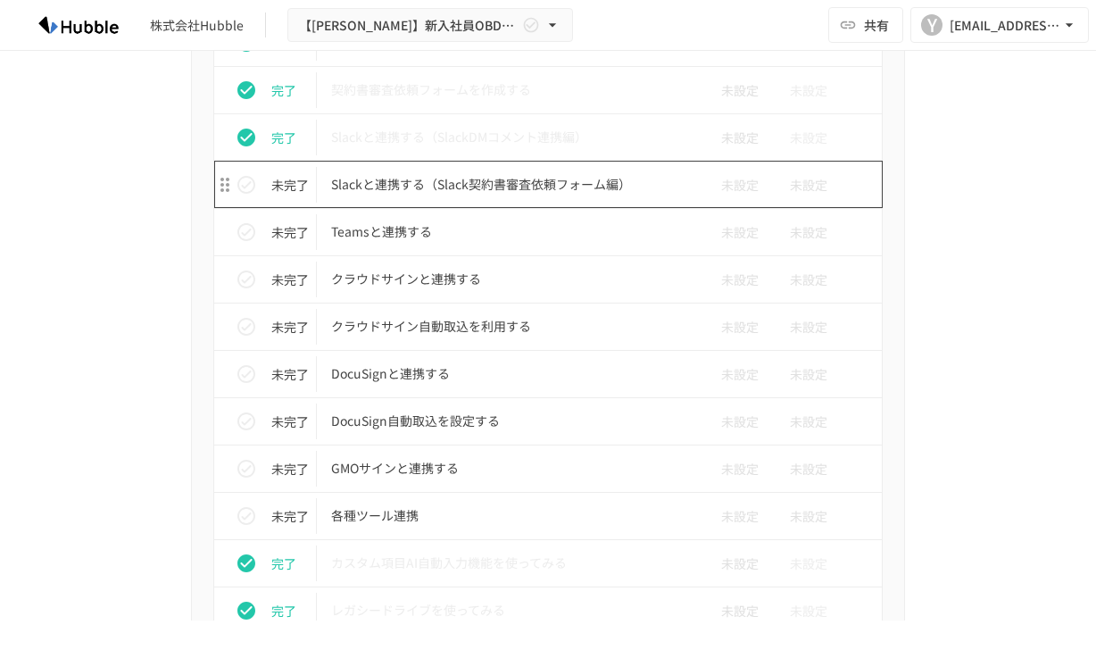
scroll to position [1539, 0]
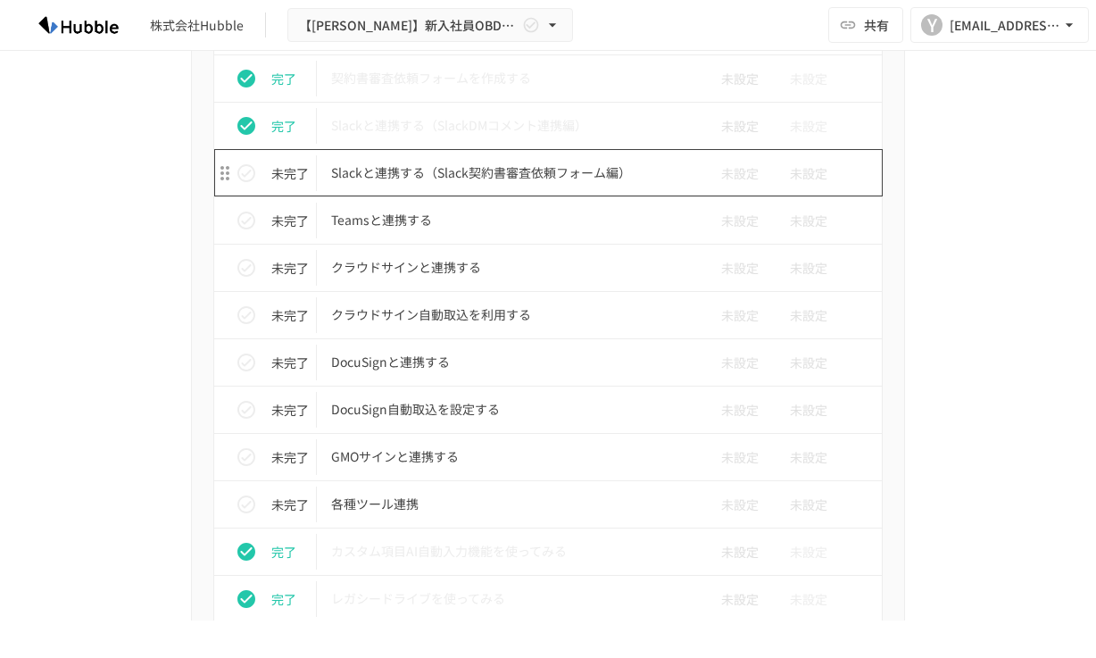
click at [615, 174] on p "Slackと連携する（Slack契約書審査依頼フォーム編）" at bounding box center [510, 172] width 359 height 22
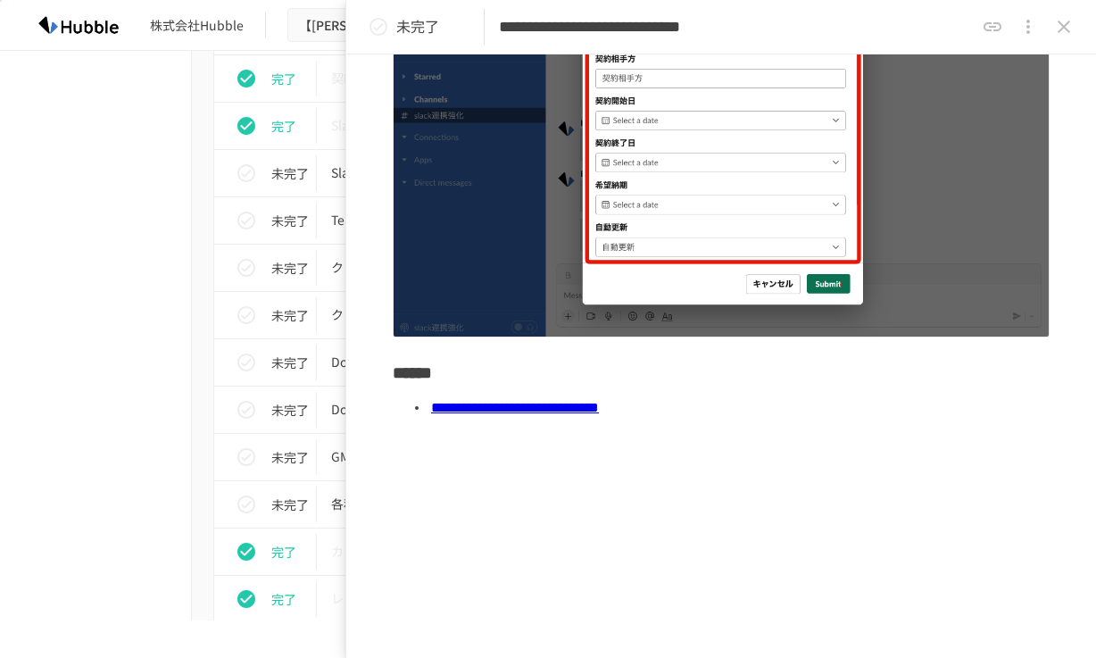
scroll to position [456, 0]
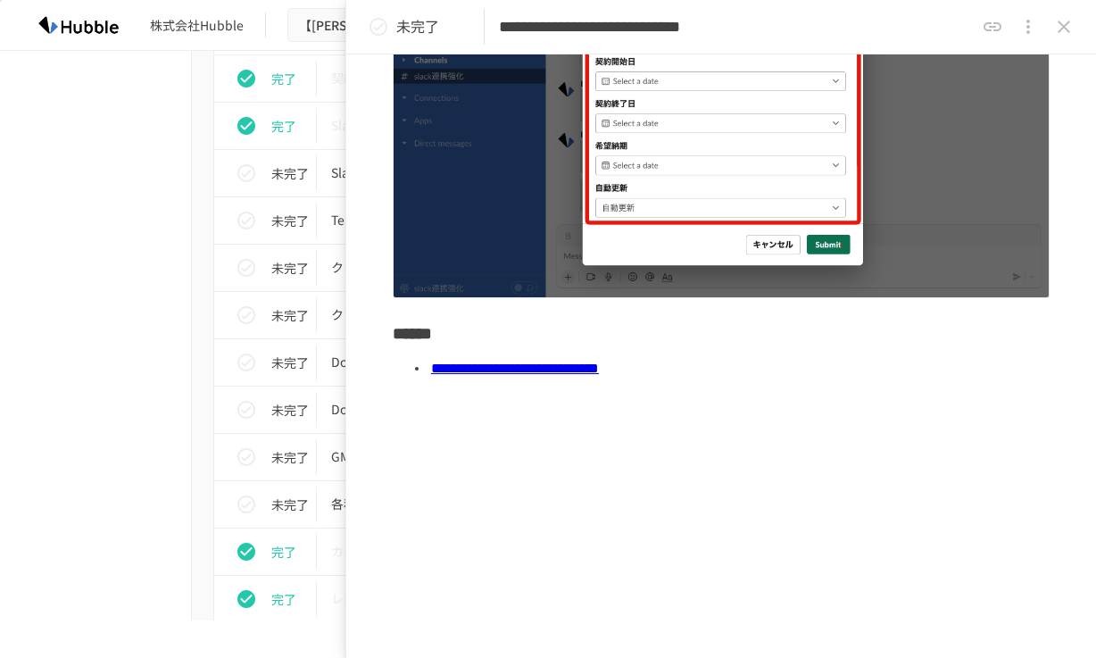
click at [382, 32] on icon "status" at bounding box center [378, 26] width 21 height 21
click at [1070, 24] on icon "close drawer" at bounding box center [1063, 26] width 21 height 21
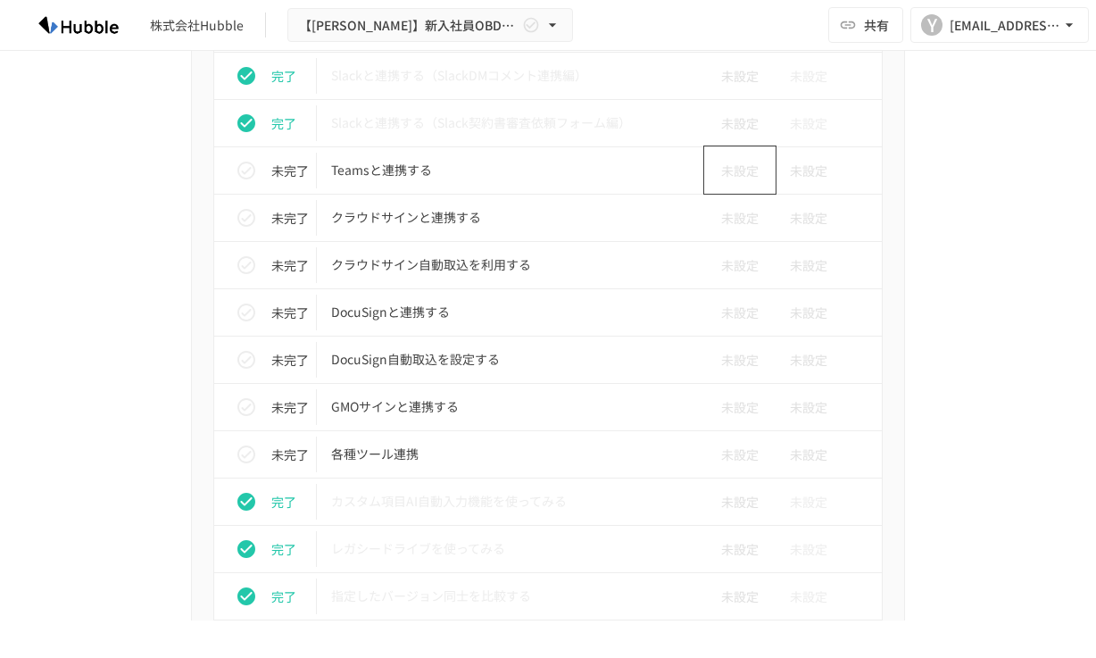
scroll to position [1609, 0]
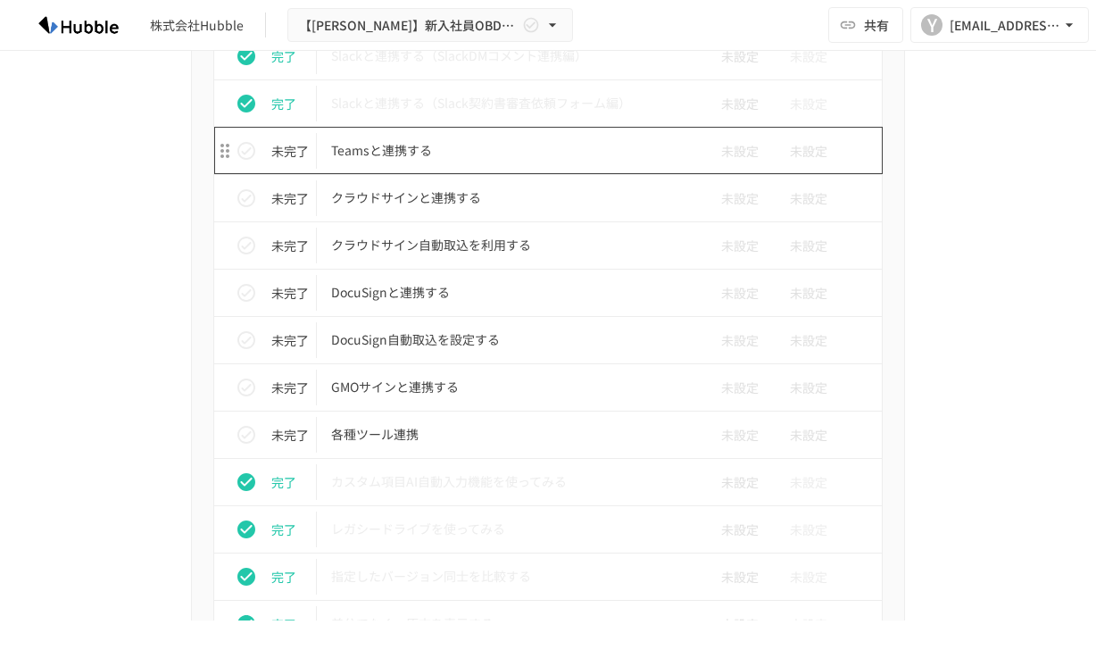
click at [416, 159] on p "Teamsと連携する" at bounding box center [510, 150] width 359 height 22
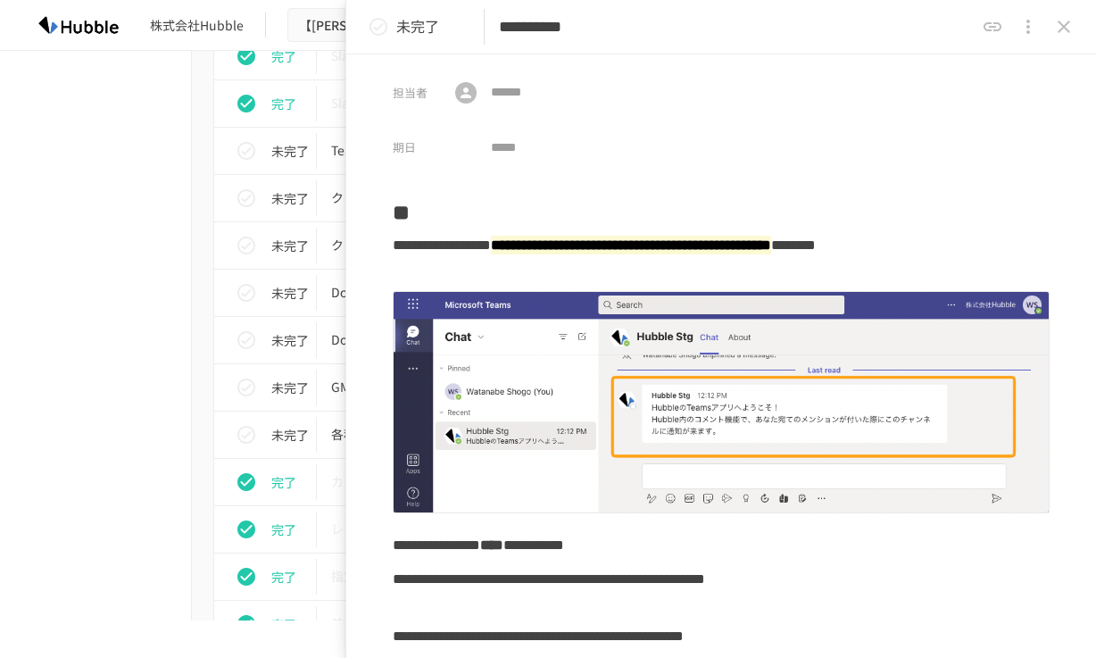
click at [1069, 21] on icon "close drawer" at bounding box center [1063, 26] width 21 height 21
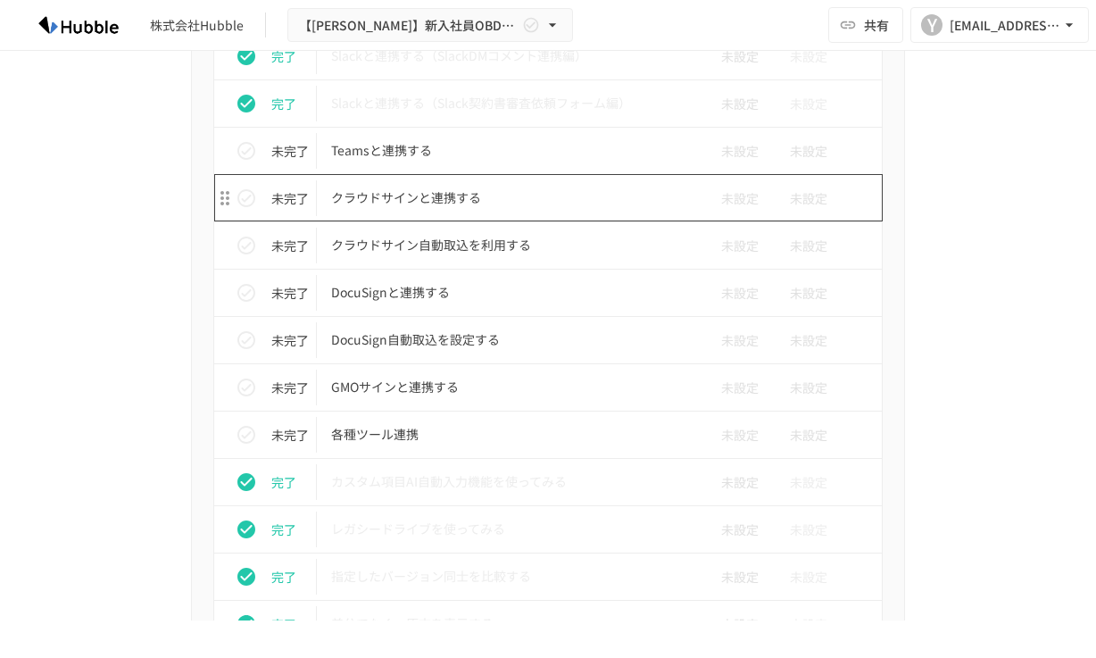
click at [453, 202] on p "クラウドサインと連携する" at bounding box center [510, 197] width 359 height 22
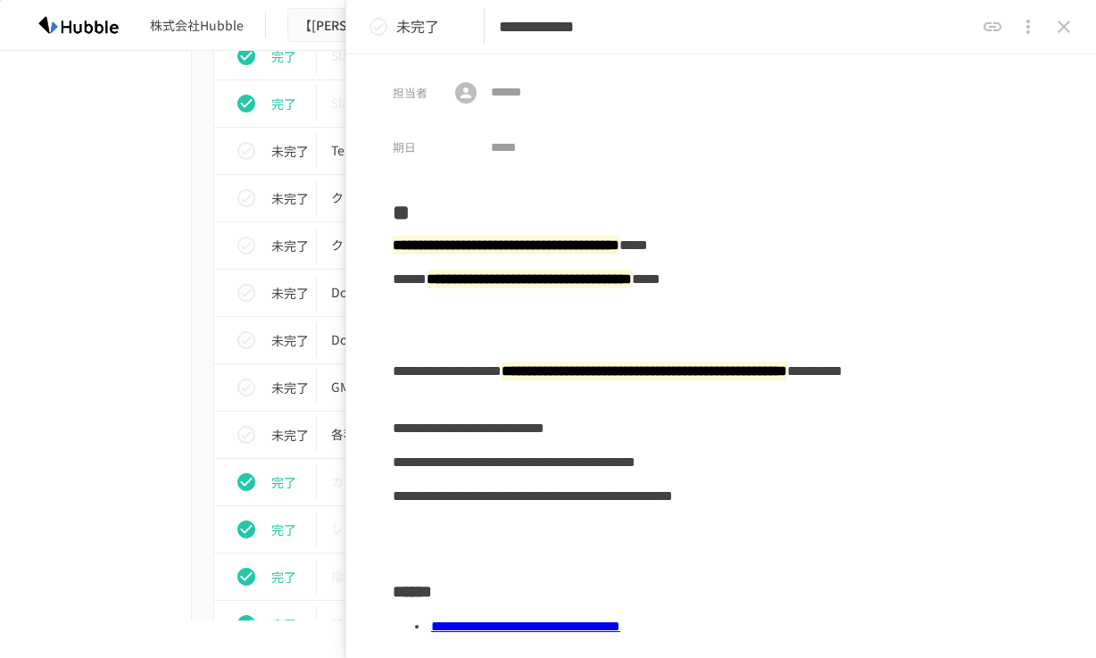
click at [377, 29] on icon "status" at bounding box center [378, 27] width 18 height 18
click at [393, 29] on button "status" at bounding box center [378, 27] width 36 height 36
click at [1070, 21] on icon "close drawer" at bounding box center [1063, 26] width 21 height 21
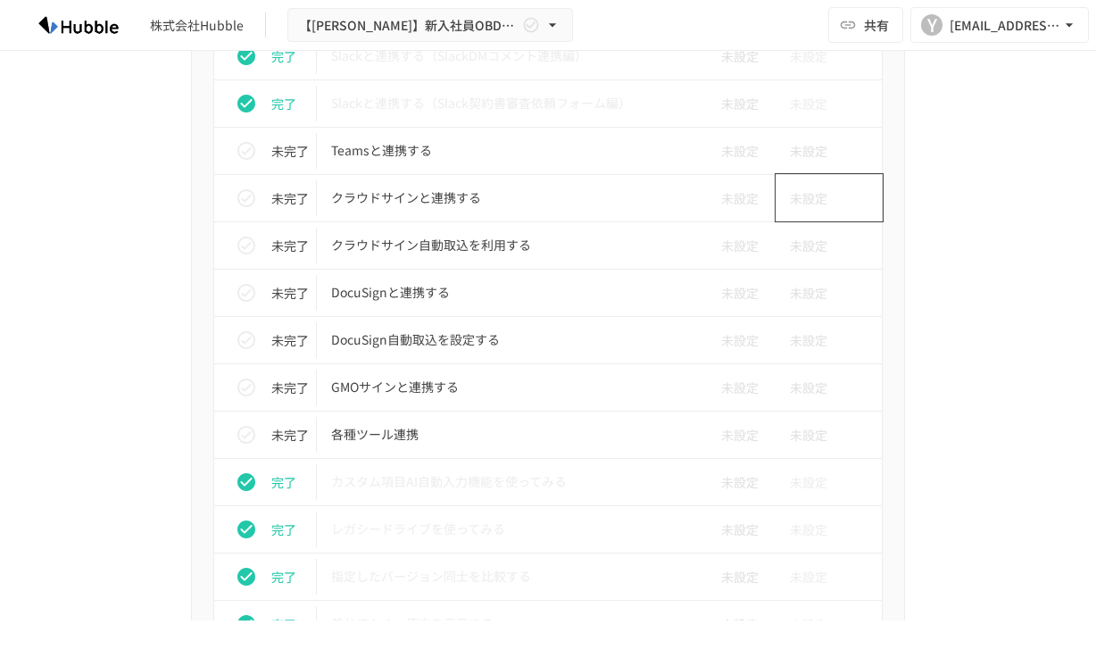
scroll to position [1616, 0]
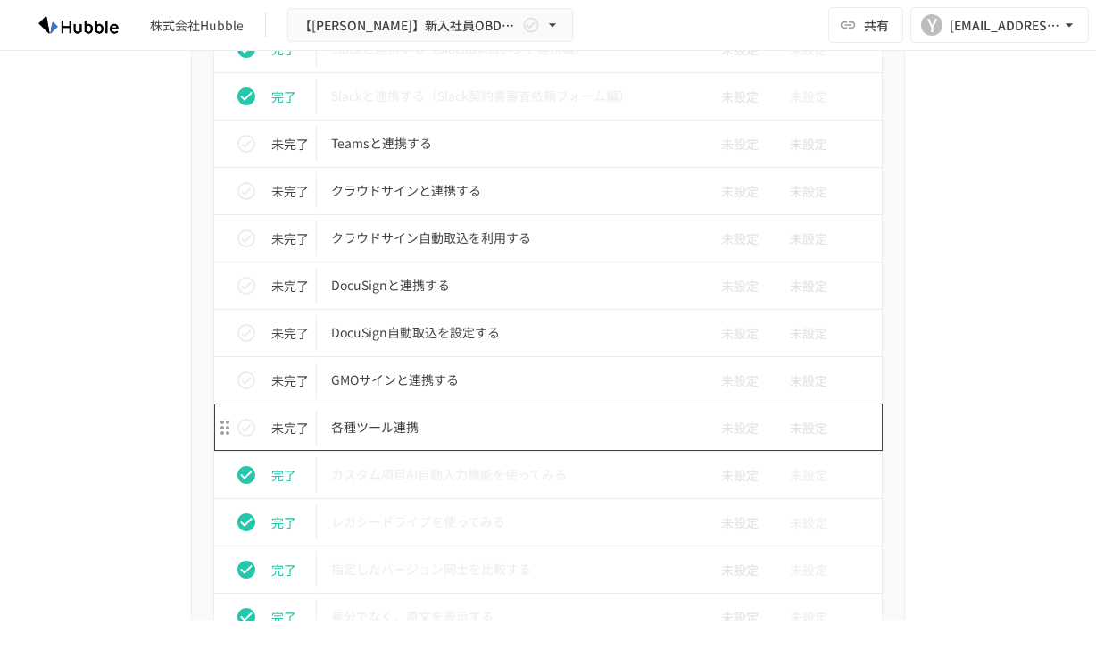
click at [572, 420] on p "各種ツール連携" at bounding box center [510, 427] width 359 height 22
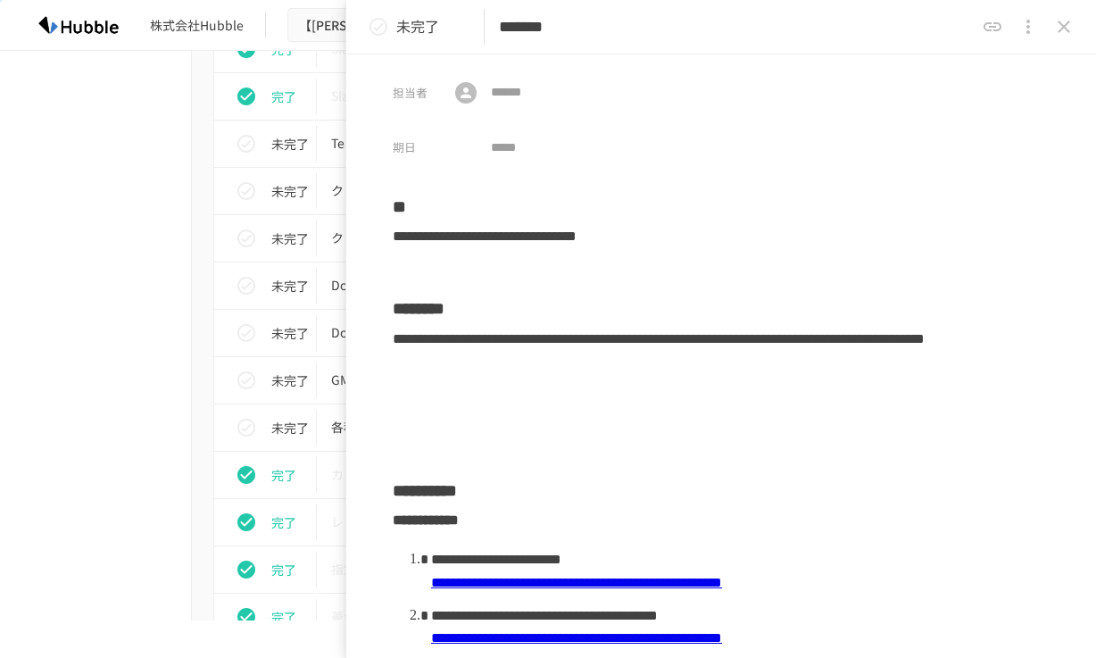
click at [1053, 29] on icon "close drawer" at bounding box center [1063, 26] width 21 height 21
